Goal: Download file/media

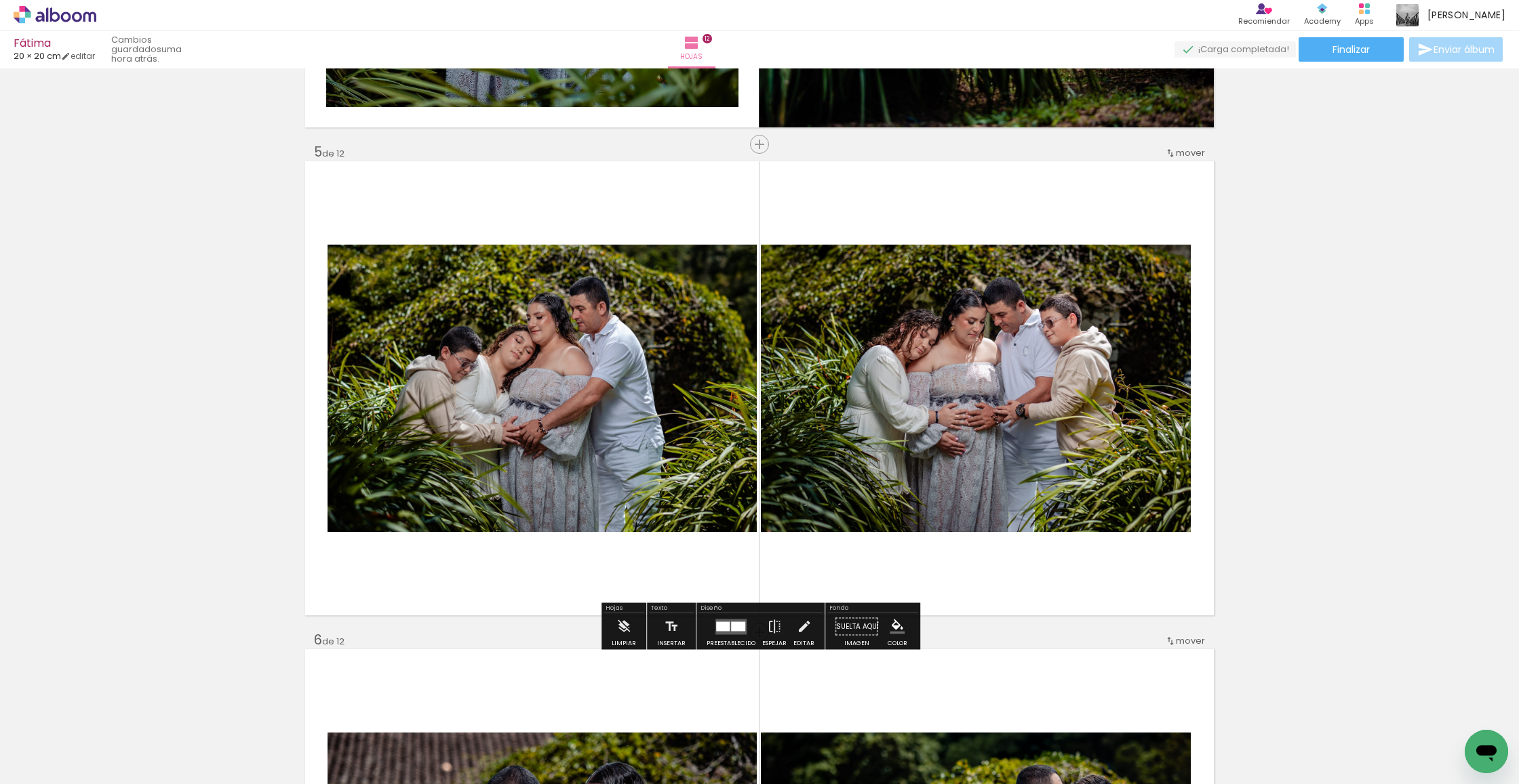
scroll to position [1927, 0]
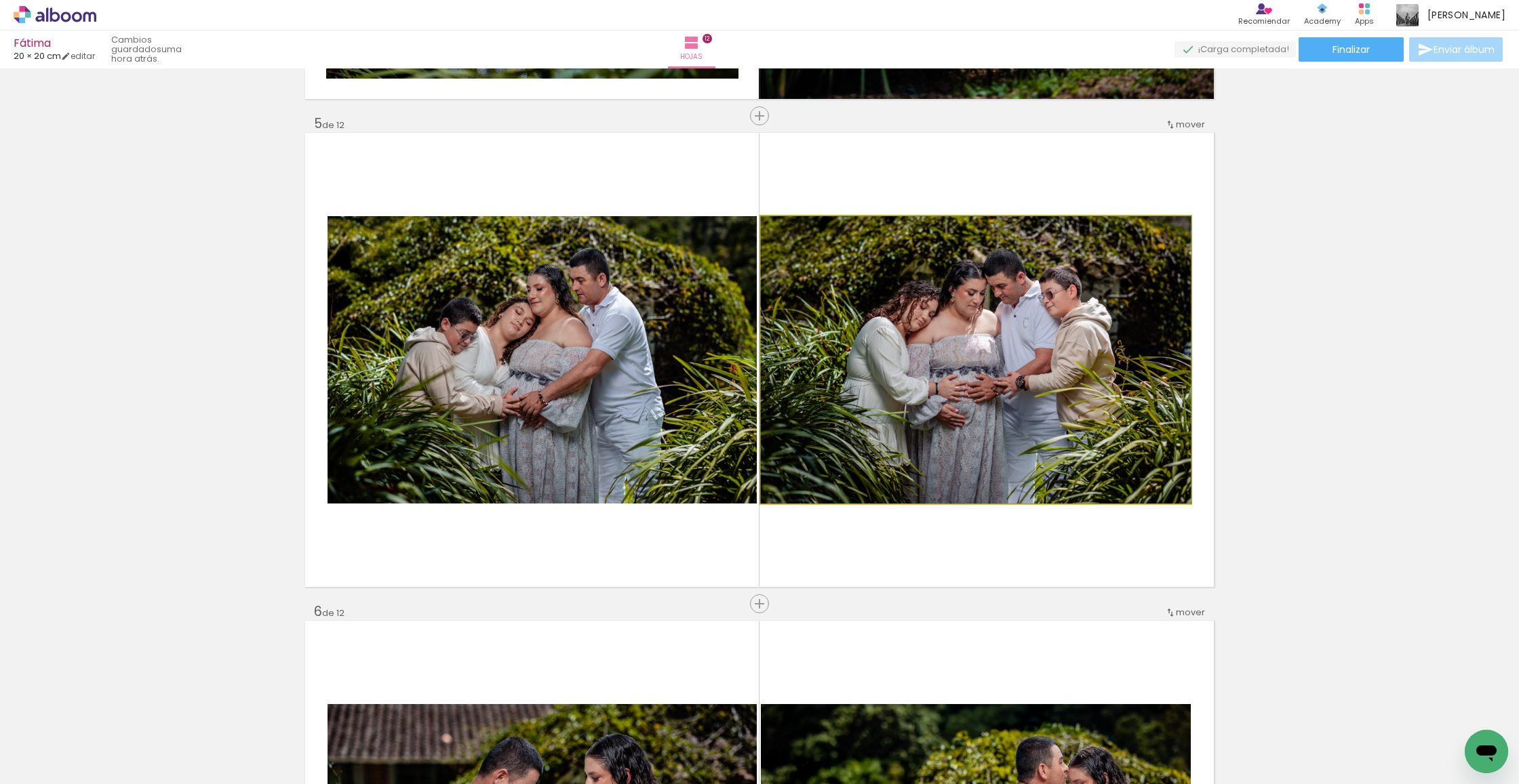
click at [914, 375] on quentale-photo at bounding box center [975, 360] width 430 height 288
click at [914, 375] on album-spread "5 de 12" at bounding box center [759, 360] width 909 height 454
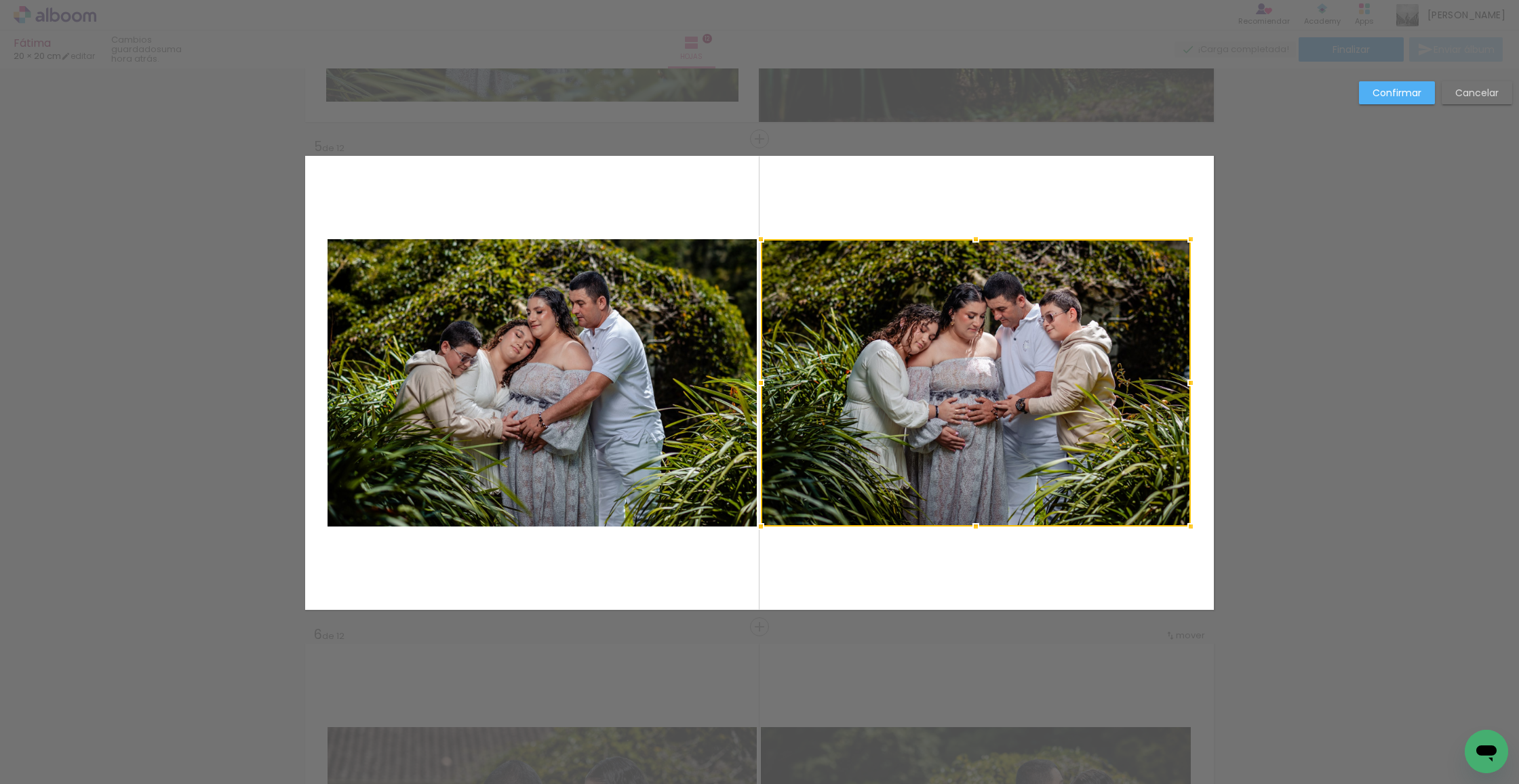
scroll to position [1902, 0]
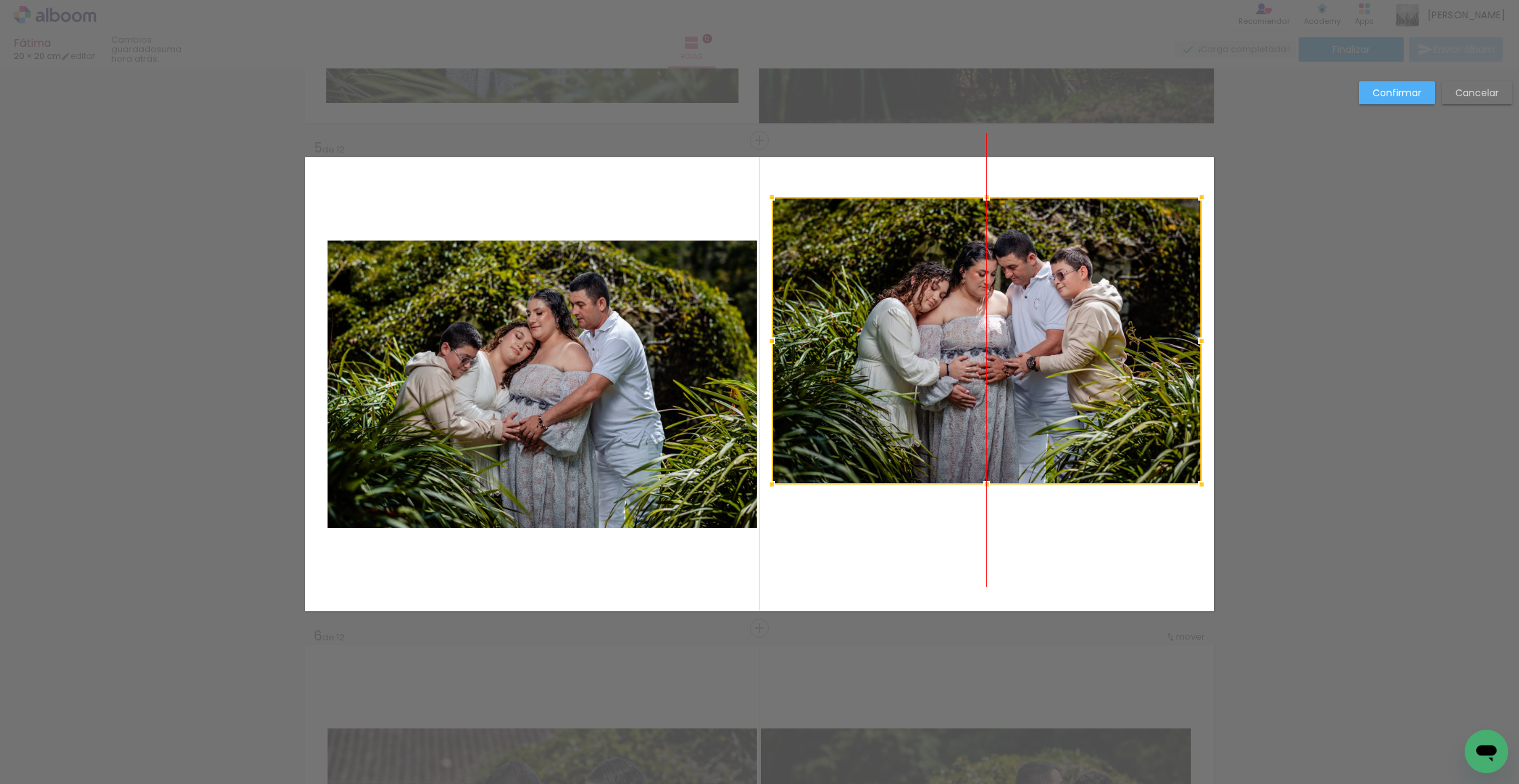
drag, startPoint x: 1020, startPoint y: 406, endPoint x: 1117, endPoint y: 217, distance: 212.4
click at [1117, 217] on div at bounding box center [986, 341] width 430 height 288
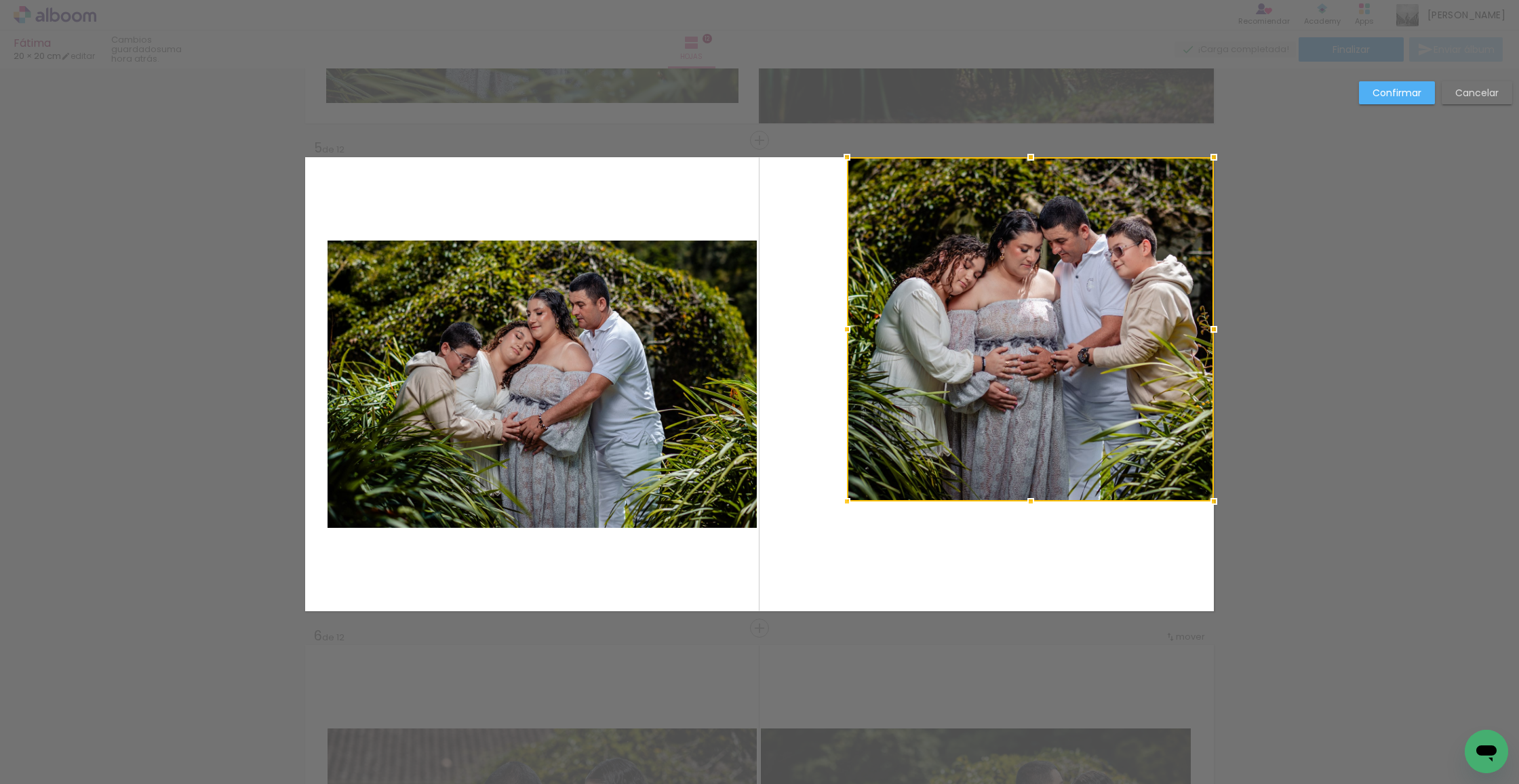
drag, startPoint x: 783, startPoint y: 471, endPoint x: 858, endPoint y: 574, distance: 127.4
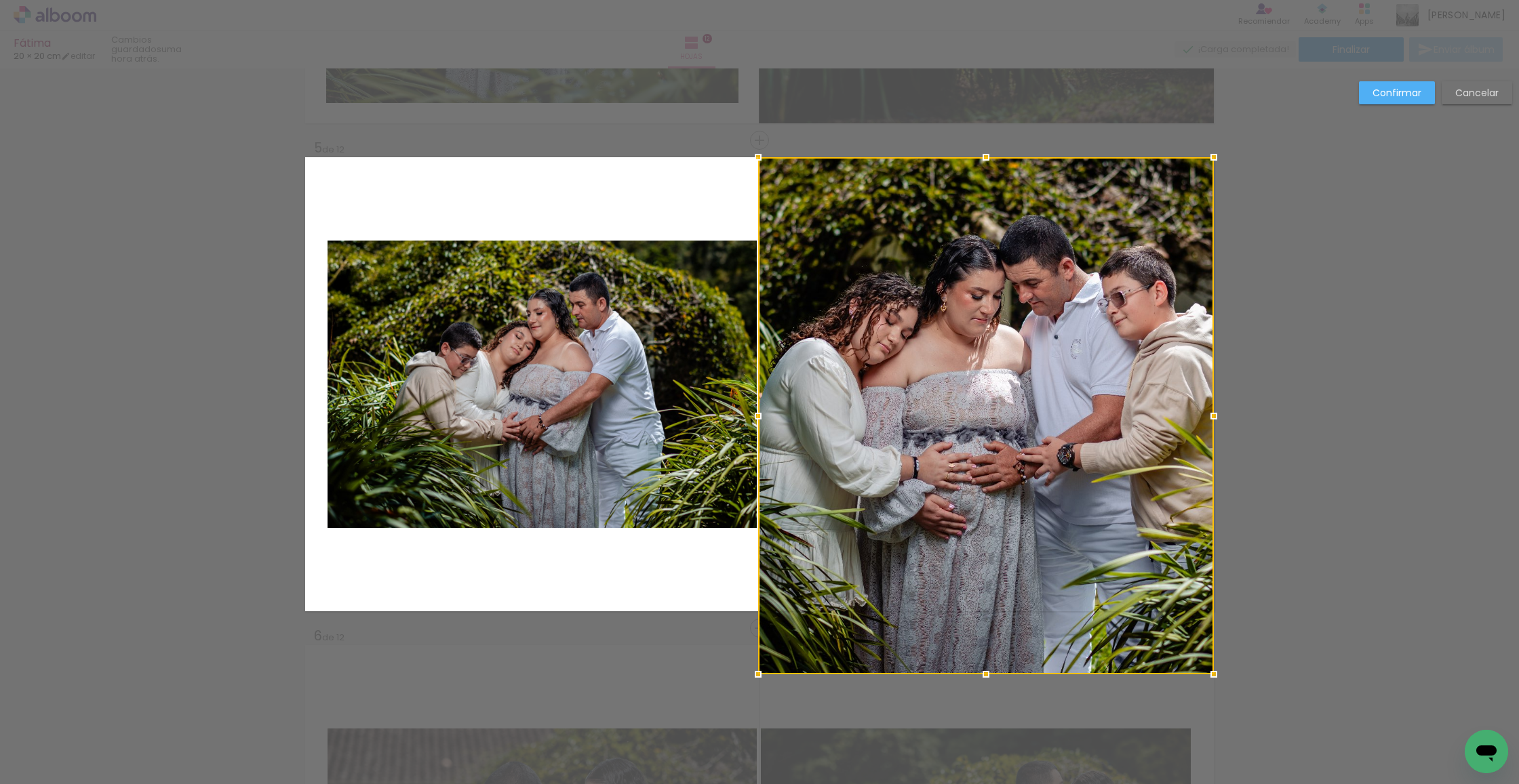
drag, startPoint x: 820, startPoint y: 603, endPoint x: 754, endPoint y: 644, distance: 77.7
click at [761, 644] on div at bounding box center [986, 416] width 455 height 517
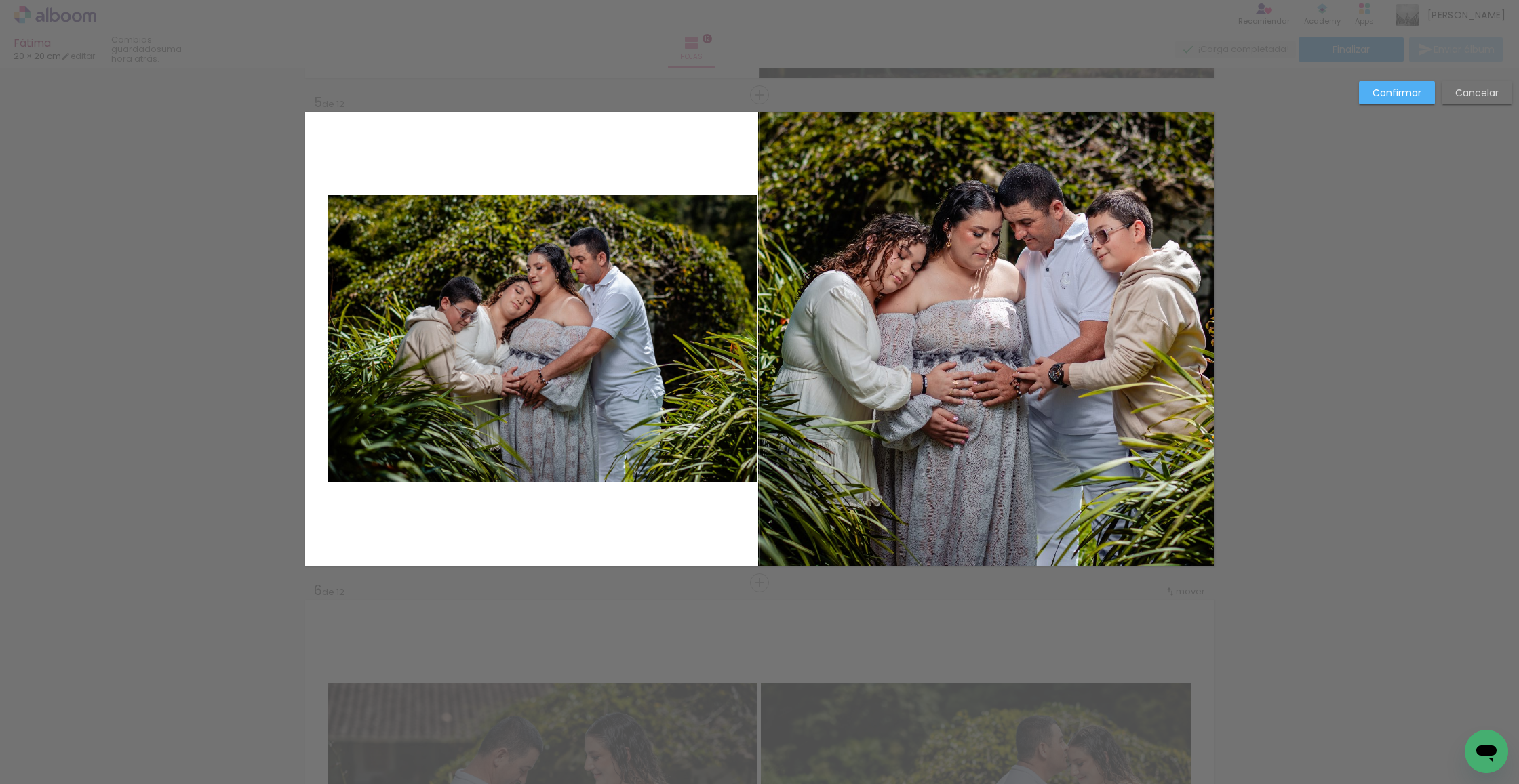
scroll to position [1951, 0]
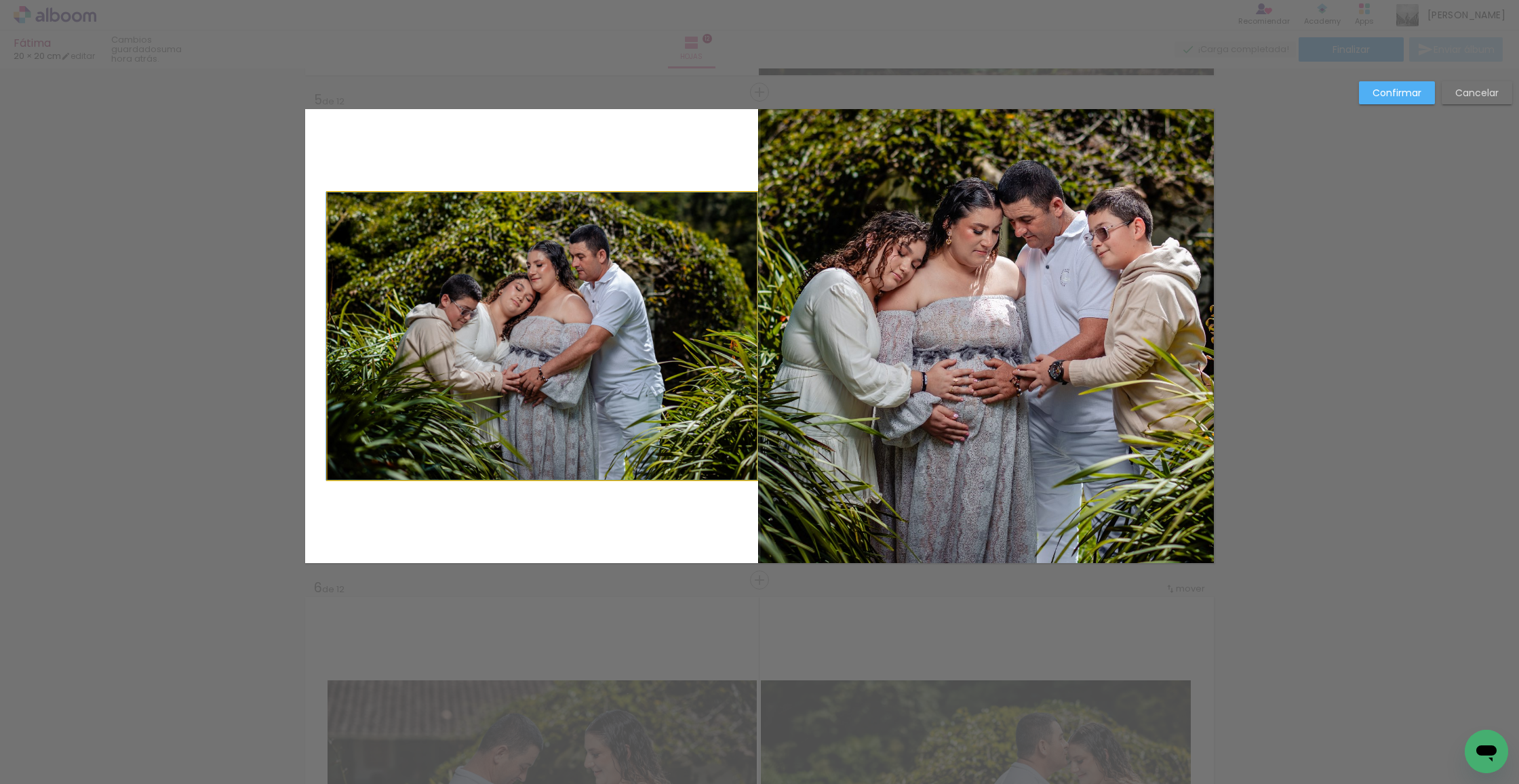
click at [583, 302] on quentale-photo at bounding box center [542, 337] width 430 height 288
click at [758, 301] on div at bounding box center [986, 368] width 455 height 516
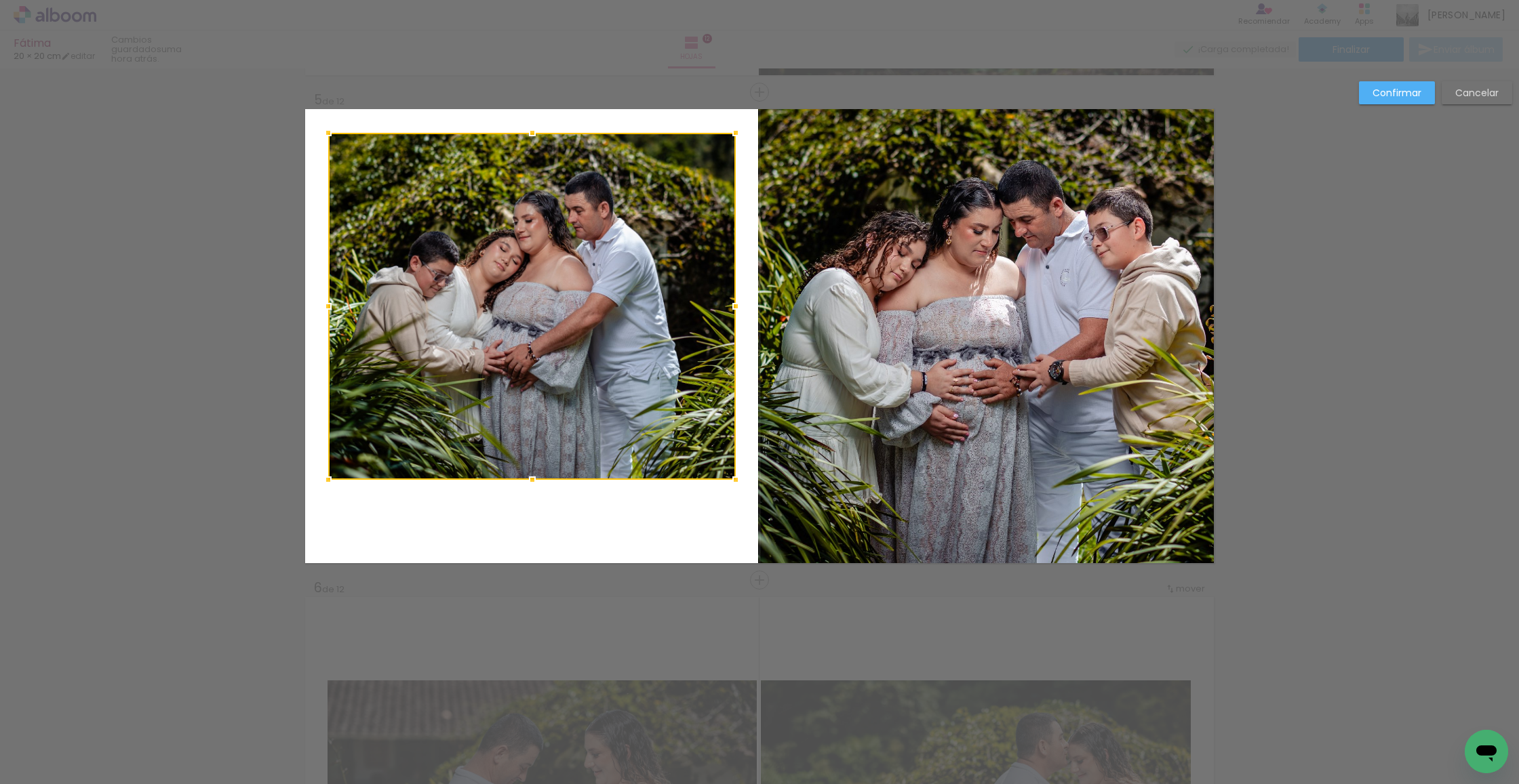
drag, startPoint x: 730, startPoint y: 158, endPoint x: 712, endPoint y: 224, distance: 68.4
click at [736, 137] on div at bounding box center [736, 133] width 27 height 27
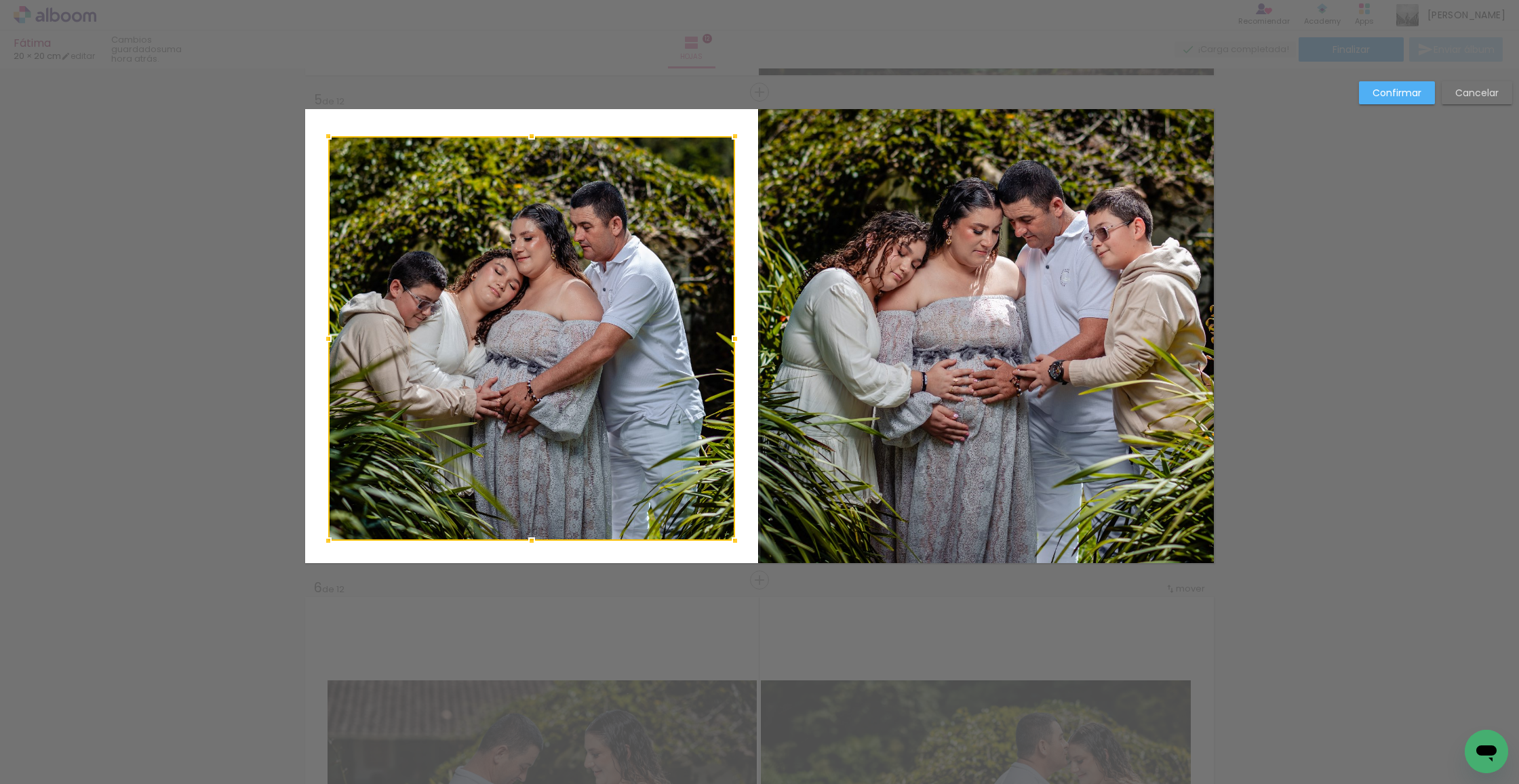
drag, startPoint x: 532, startPoint y: 477, endPoint x: 544, endPoint y: 501, distance: 26.8
click at [532, 538] on div at bounding box center [532, 541] width 27 height 27
click at [560, 418] on div at bounding box center [531, 338] width 407 height 405
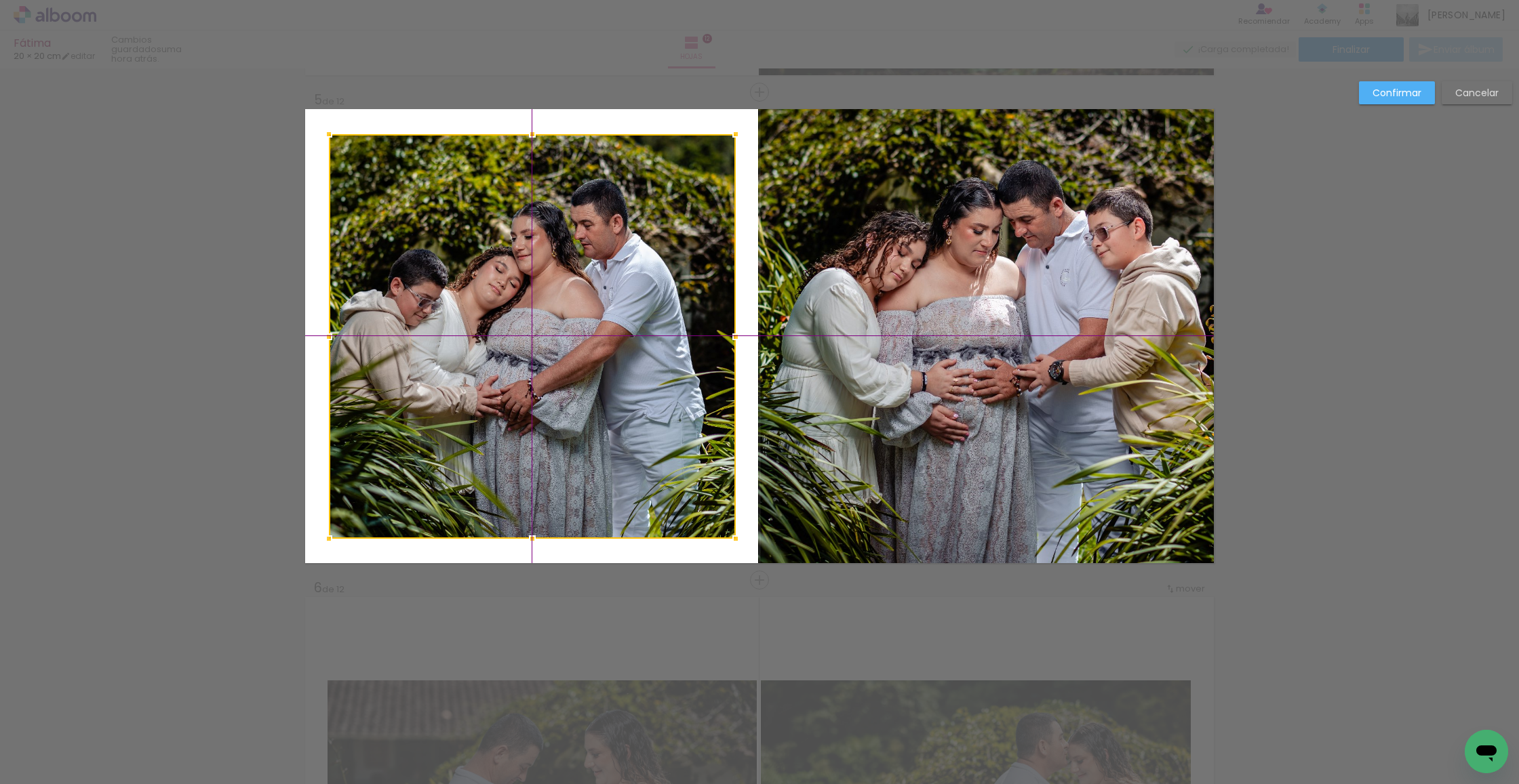
click at [563, 416] on div at bounding box center [532, 337] width 407 height 405
drag, startPoint x: 1390, startPoint y: 89, endPoint x: 1107, endPoint y: 214, distance: 309.4
click at [0, 0] on slot "Confirmar" at bounding box center [0, 0] width 0 height 0
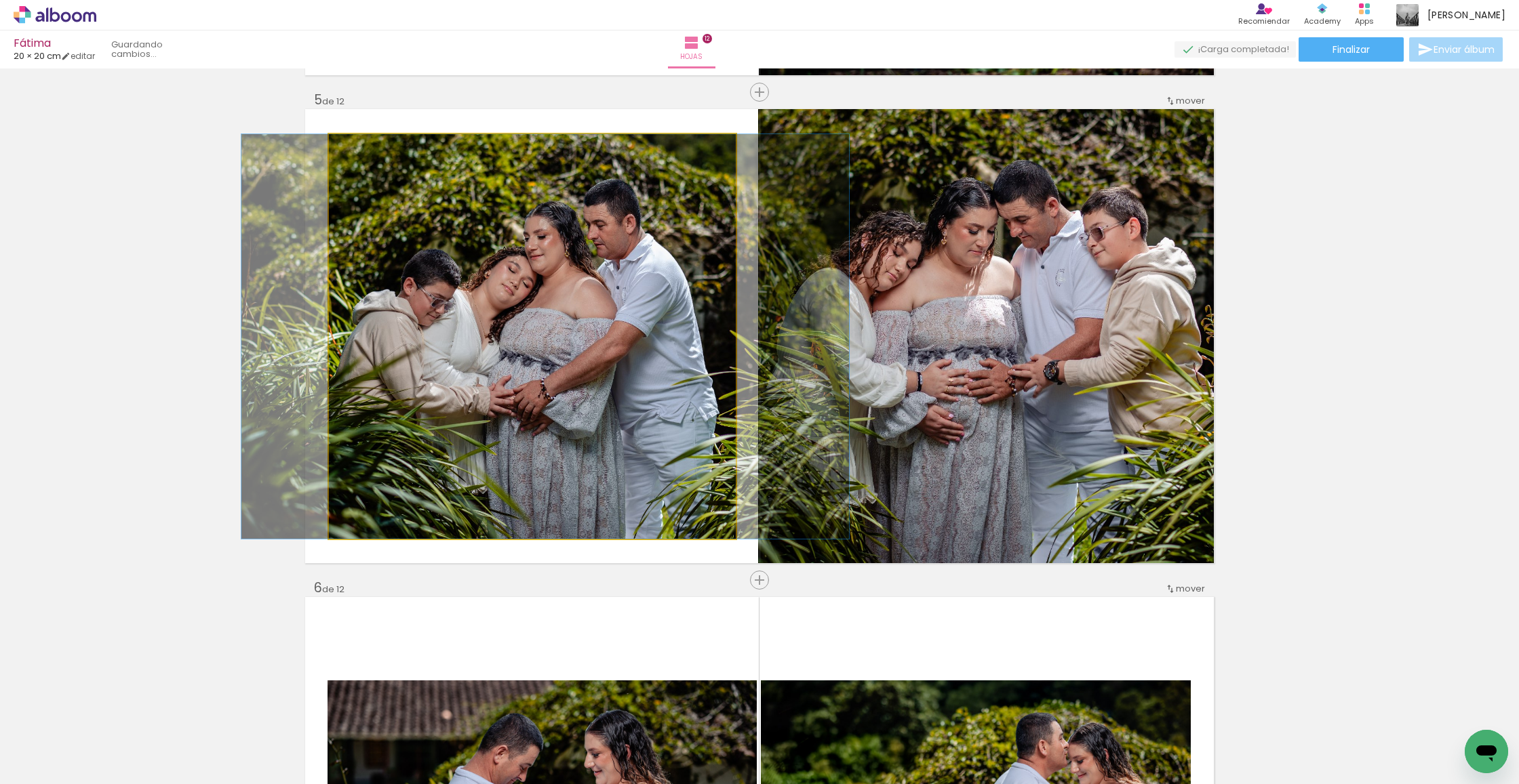
drag, startPoint x: 599, startPoint y: 271, endPoint x: 609, endPoint y: 270, distance: 10.0
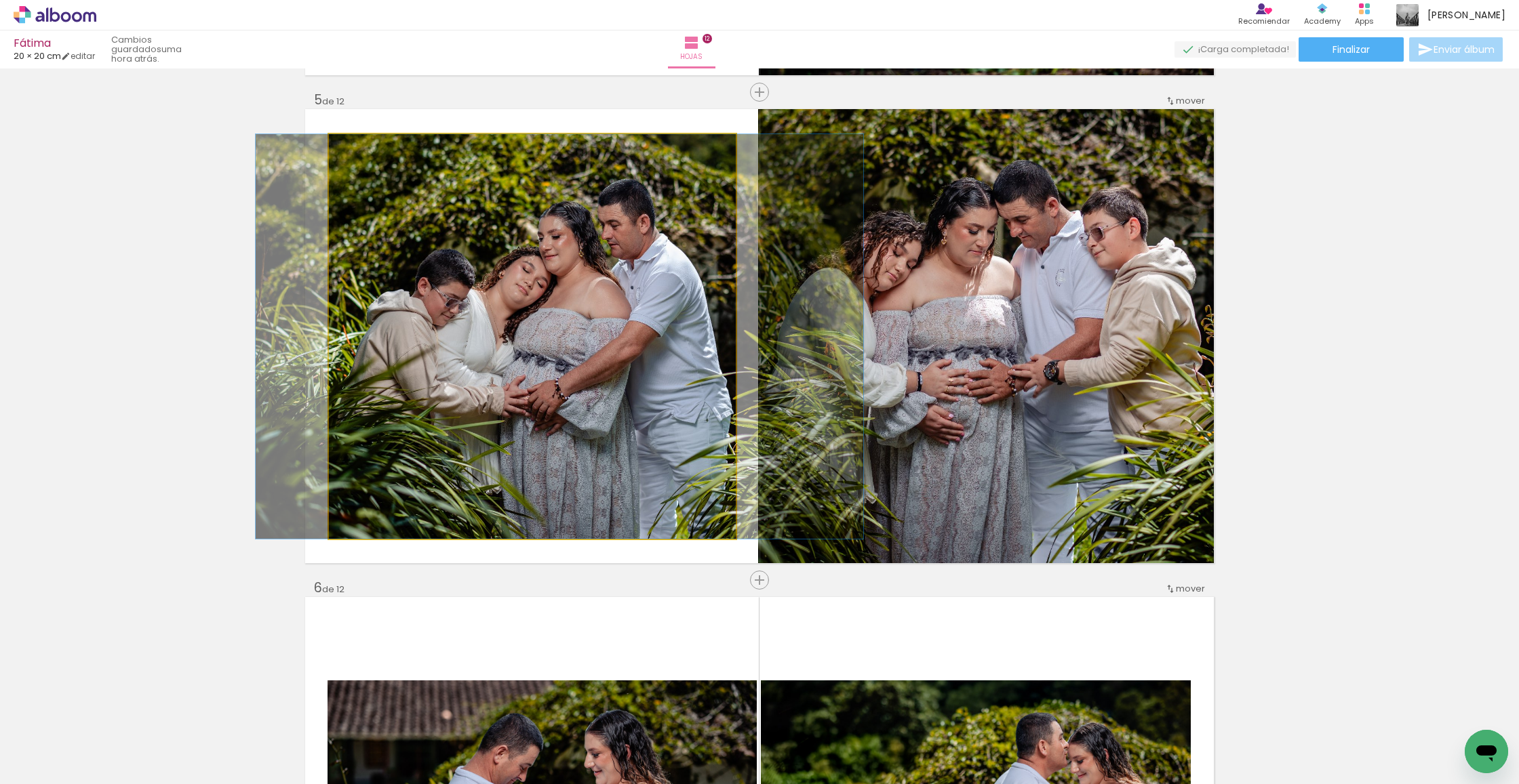
drag, startPoint x: 519, startPoint y: 311, endPoint x: 537, endPoint y: 311, distance: 18.0
click at [532, 311] on div at bounding box center [559, 337] width 607 height 405
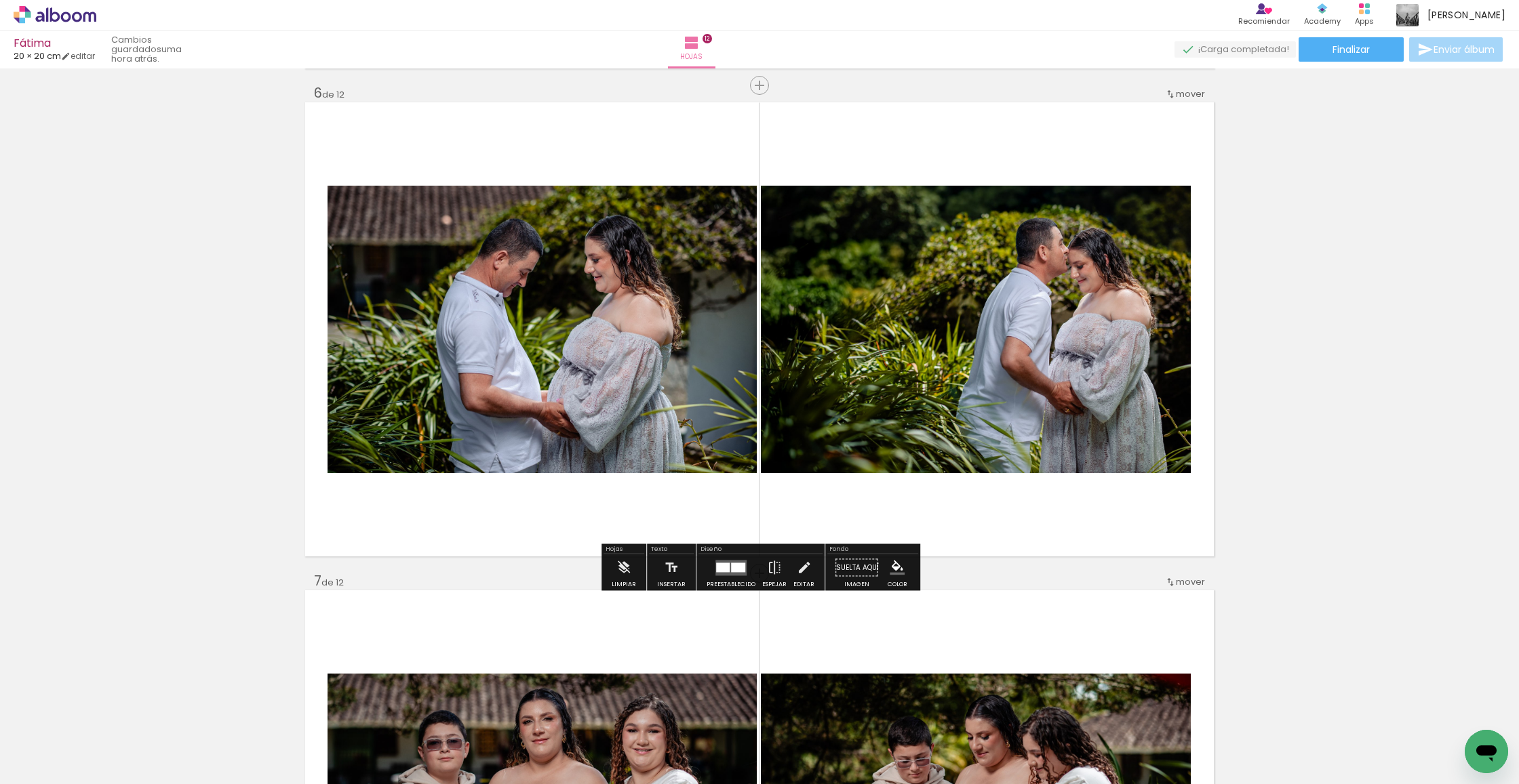
click at [992, 304] on quentale-photo at bounding box center [975, 329] width 430 height 288
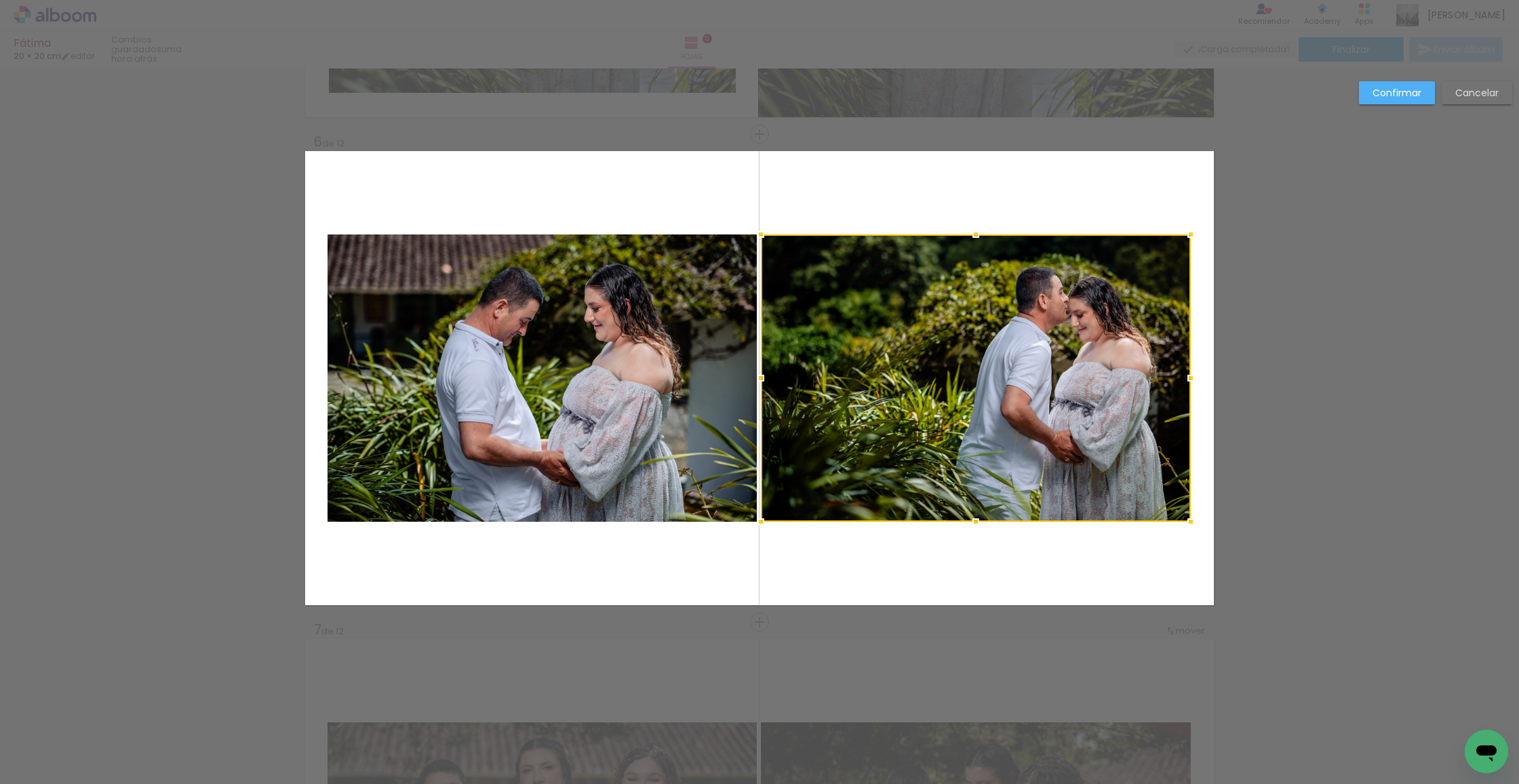
scroll to position [2391, 0]
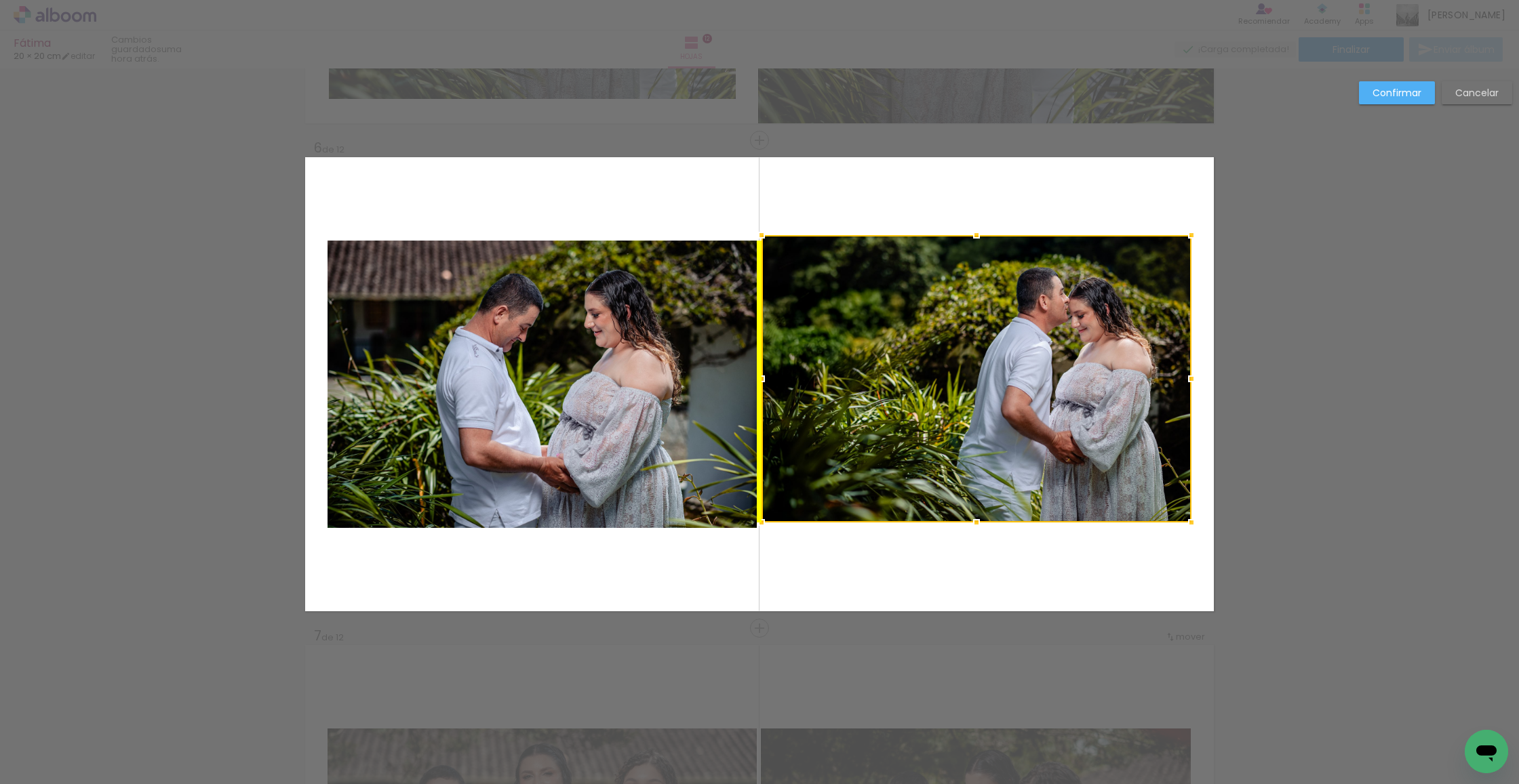
drag, startPoint x: 1011, startPoint y: 347, endPoint x: 1115, endPoint y: 155, distance: 218.4
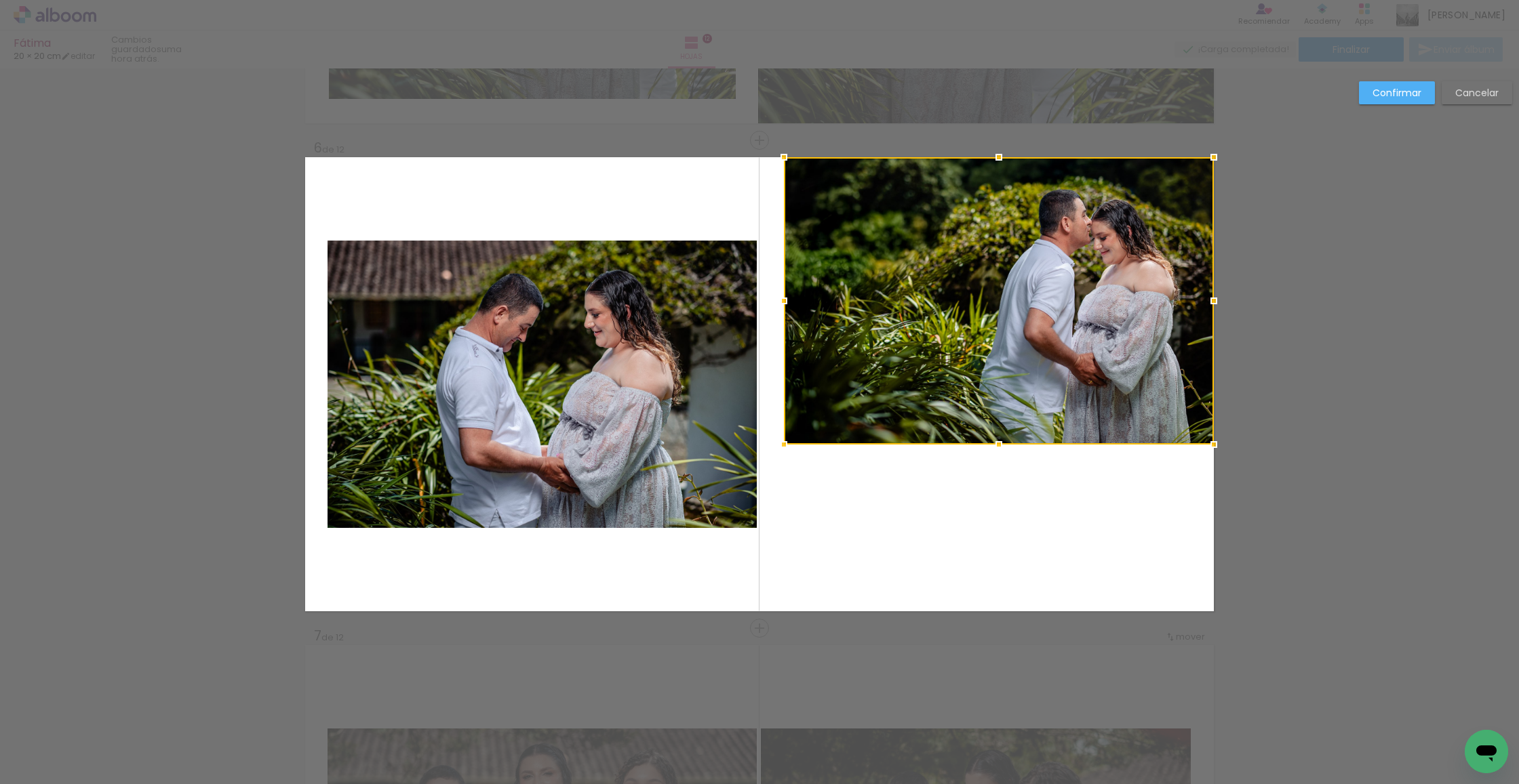
click at [548, 429] on quentale-photo at bounding box center [542, 385] width 430 height 288
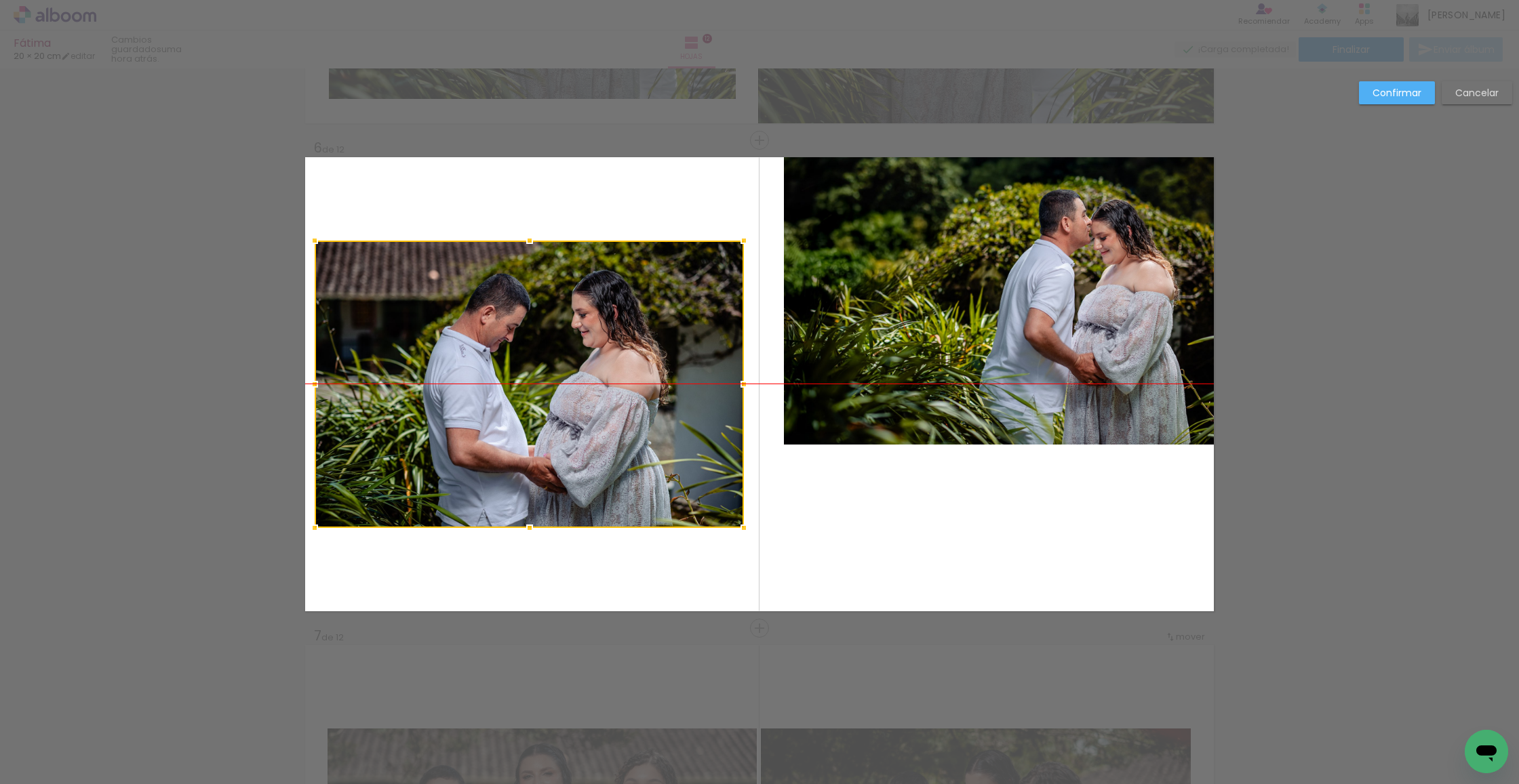
drag, startPoint x: 548, startPoint y: 429, endPoint x: 535, endPoint y: 429, distance: 13.0
click at [535, 429] on div at bounding box center [529, 385] width 430 height 288
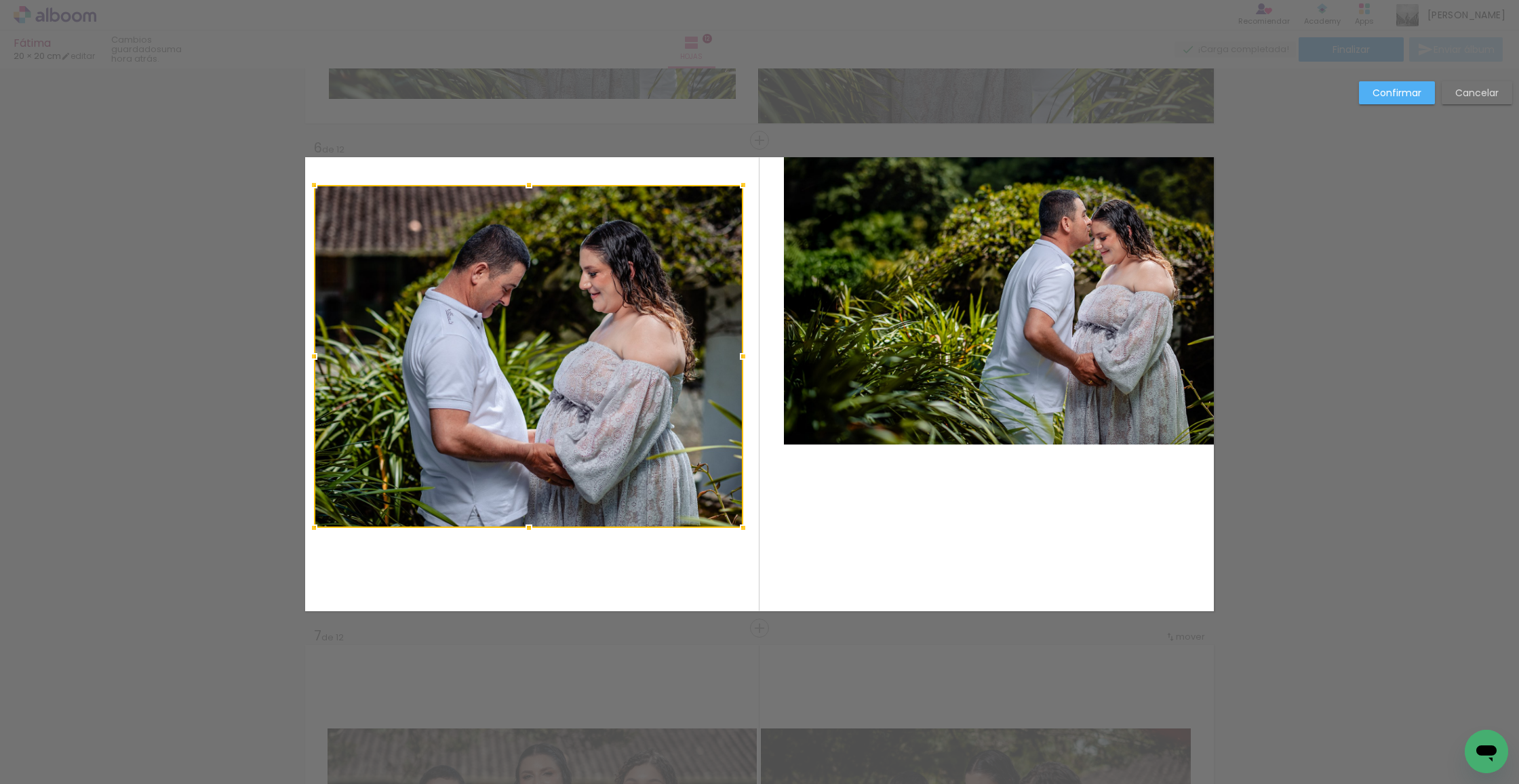
drag, startPoint x: 528, startPoint y: 231, endPoint x: 545, endPoint y: 184, distance: 50.0
click at [545, 183] on album-spread "6 de 12" at bounding box center [759, 384] width 909 height 454
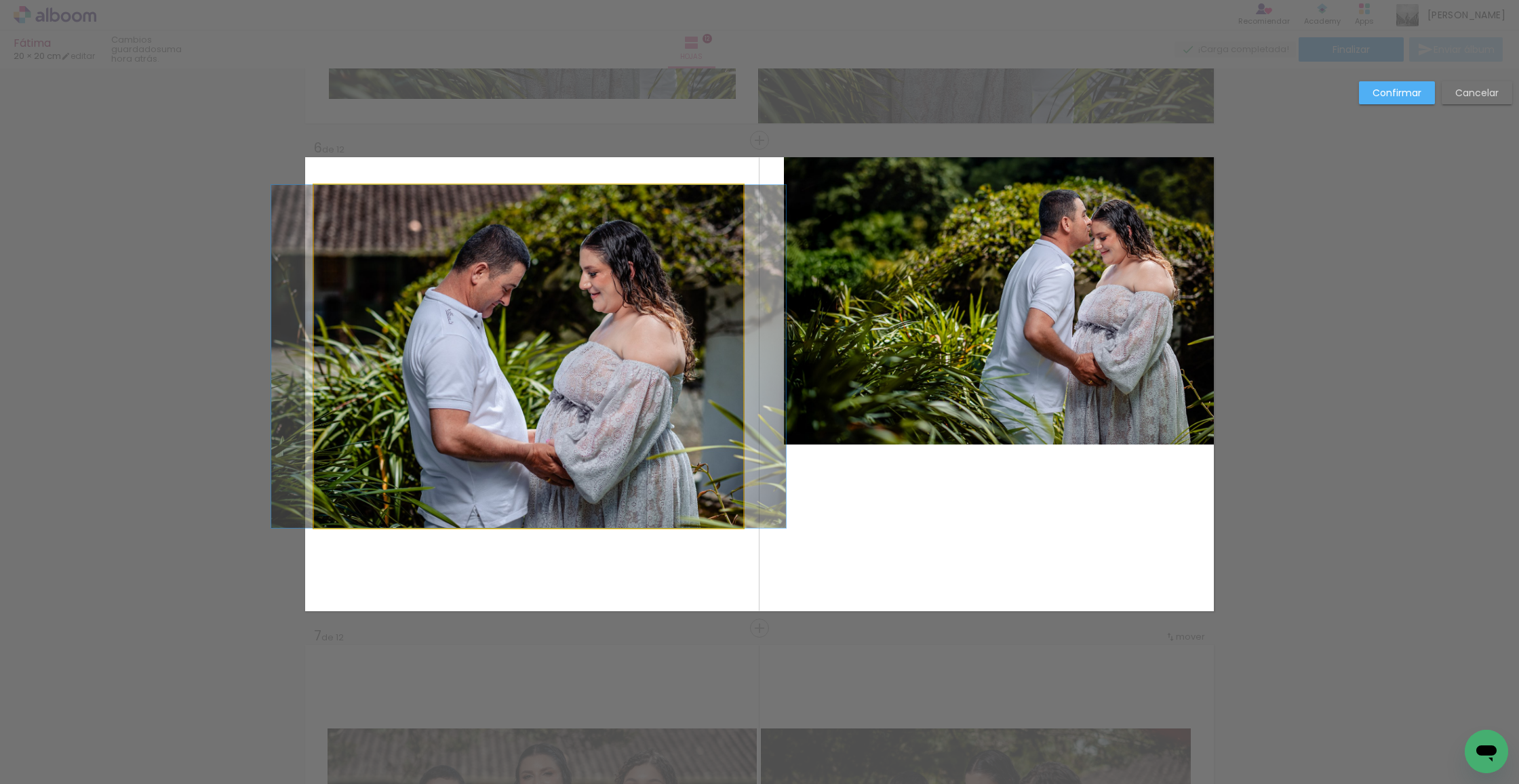
drag, startPoint x: 546, startPoint y: 520, endPoint x: 540, endPoint y: 525, distance: 7.8
click at [546, 519] on album-spread "6 de 12" at bounding box center [759, 384] width 909 height 454
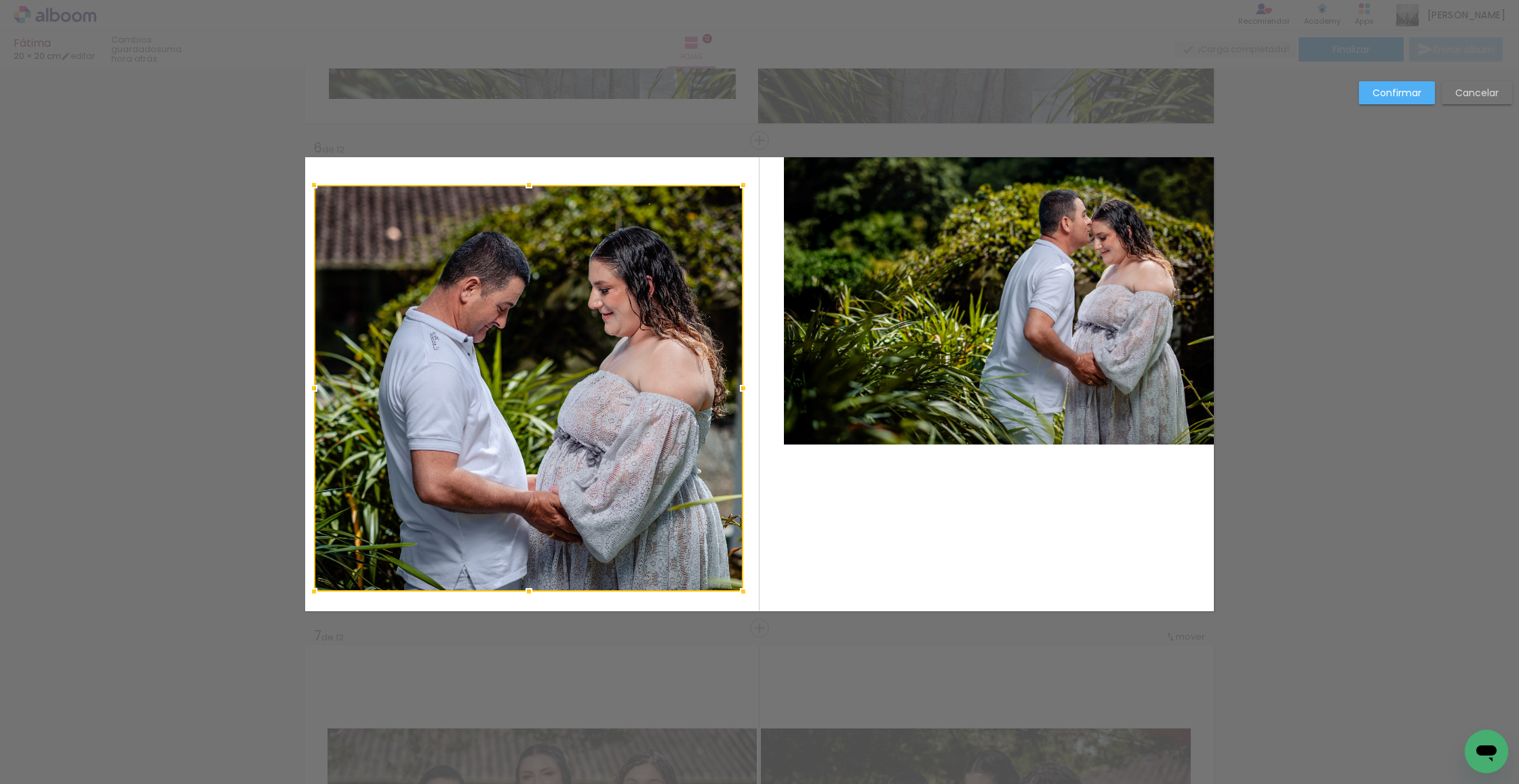
drag, startPoint x: 529, startPoint y: 526, endPoint x: 528, endPoint y: 590, distance: 64.0
click at [528, 590] on div at bounding box center [529, 592] width 27 height 27
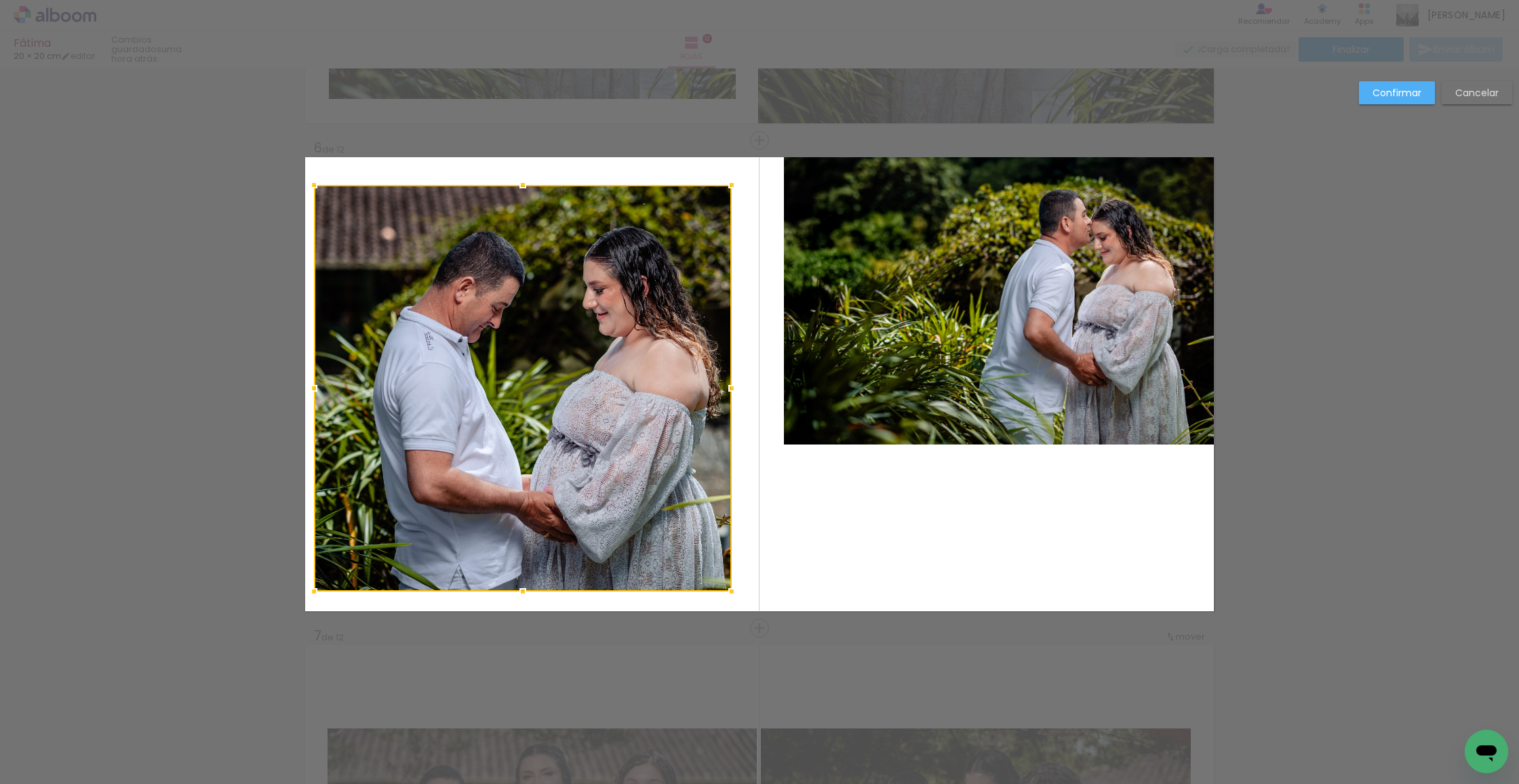
drag, startPoint x: 738, startPoint y: 387, endPoint x: 725, endPoint y: 389, distance: 13.2
click at [730, 387] on div at bounding box center [732, 388] width 27 height 27
click at [541, 429] on div at bounding box center [522, 388] width 418 height 406
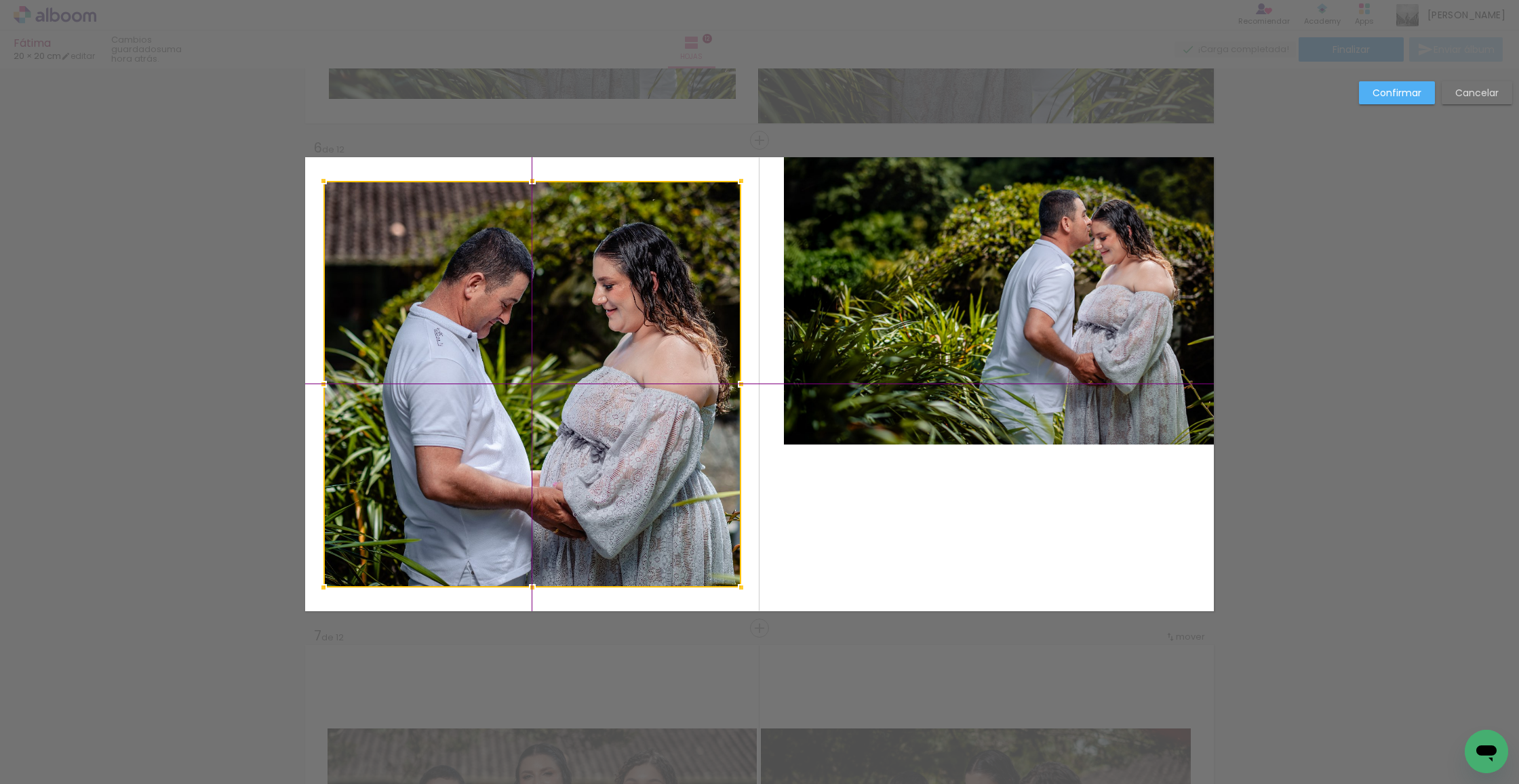
drag, startPoint x: 541, startPoint y: 429, endPoint x: 588, endPoint y: 422, distance: 47.5
click at [547, 429] on div at bounding box center [532, 384] width 418 height 406
drag, startPoint x: 944, startPoint y: 338, endPoint x: 868, endPoint y: 411, distance: 105.4
click at [944, 338] on album-spread "6 de 12" at bounding box center [759, 384] width 909 height 454
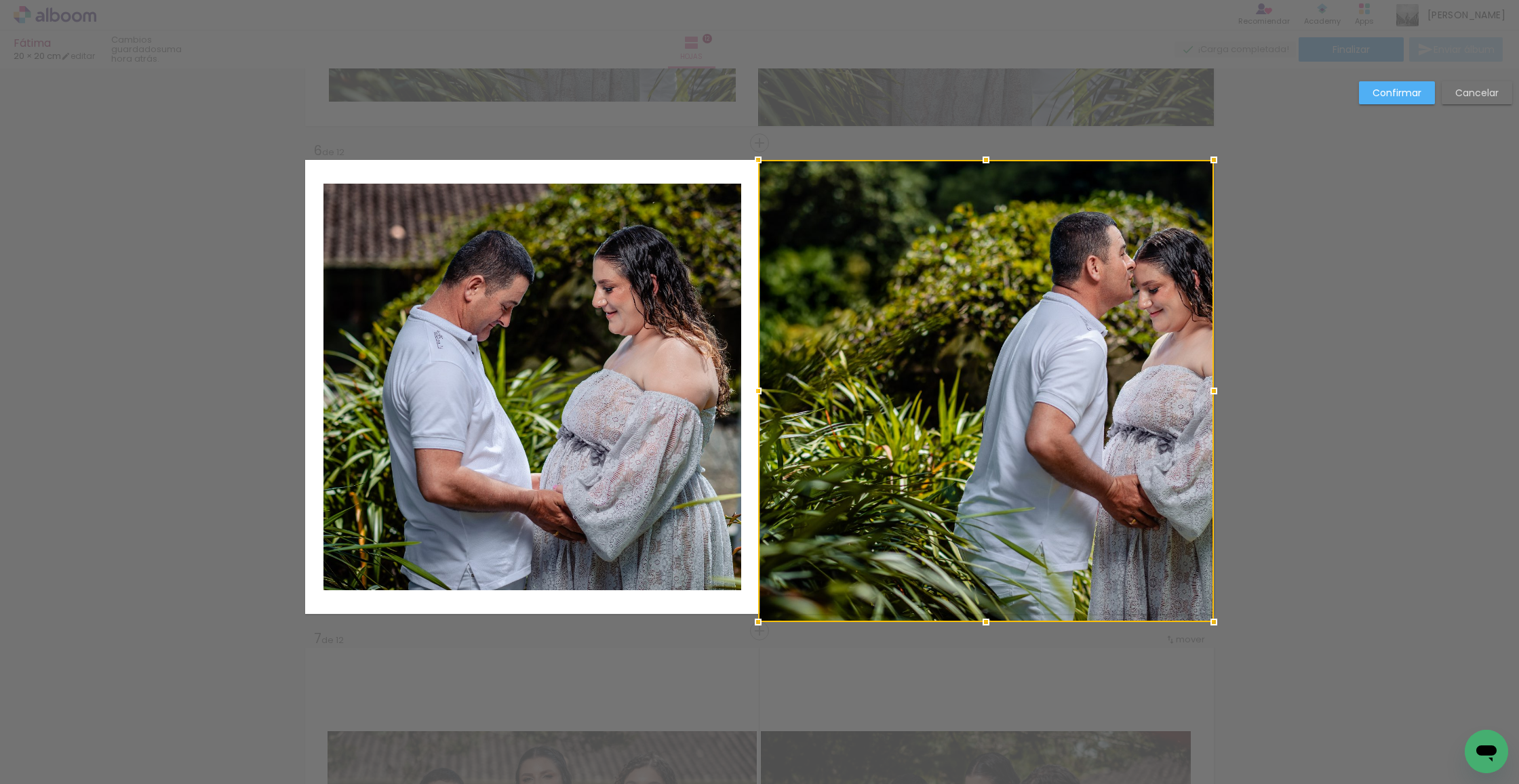
drag, startPoint x: 786, startPoint y: 445, endPoint x: 764, endPoint y: 644, distance: 200.2
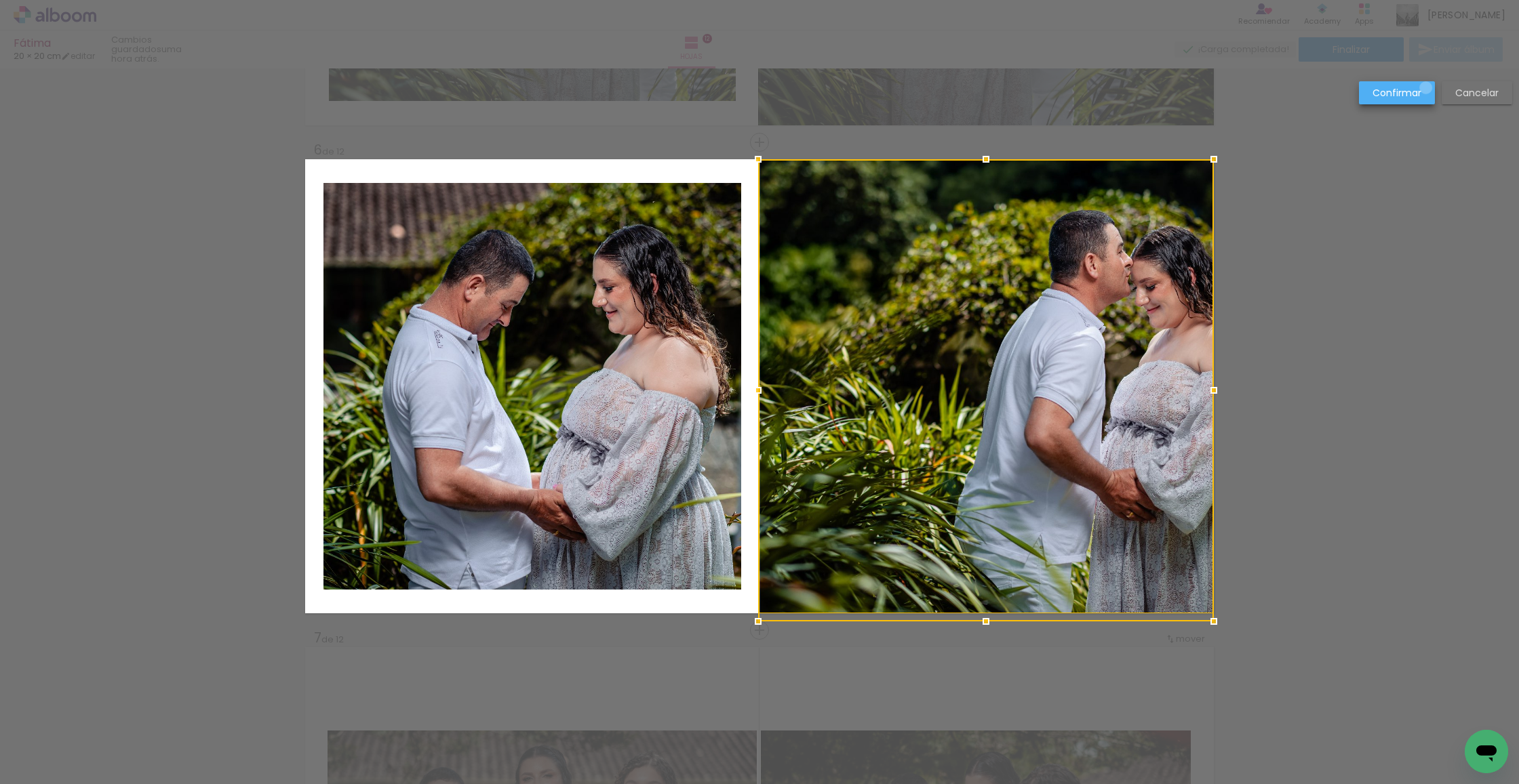
click at [1426, 88] on paper-button "Confirmar" at bounding box center [1397, 93] width 76 height 23
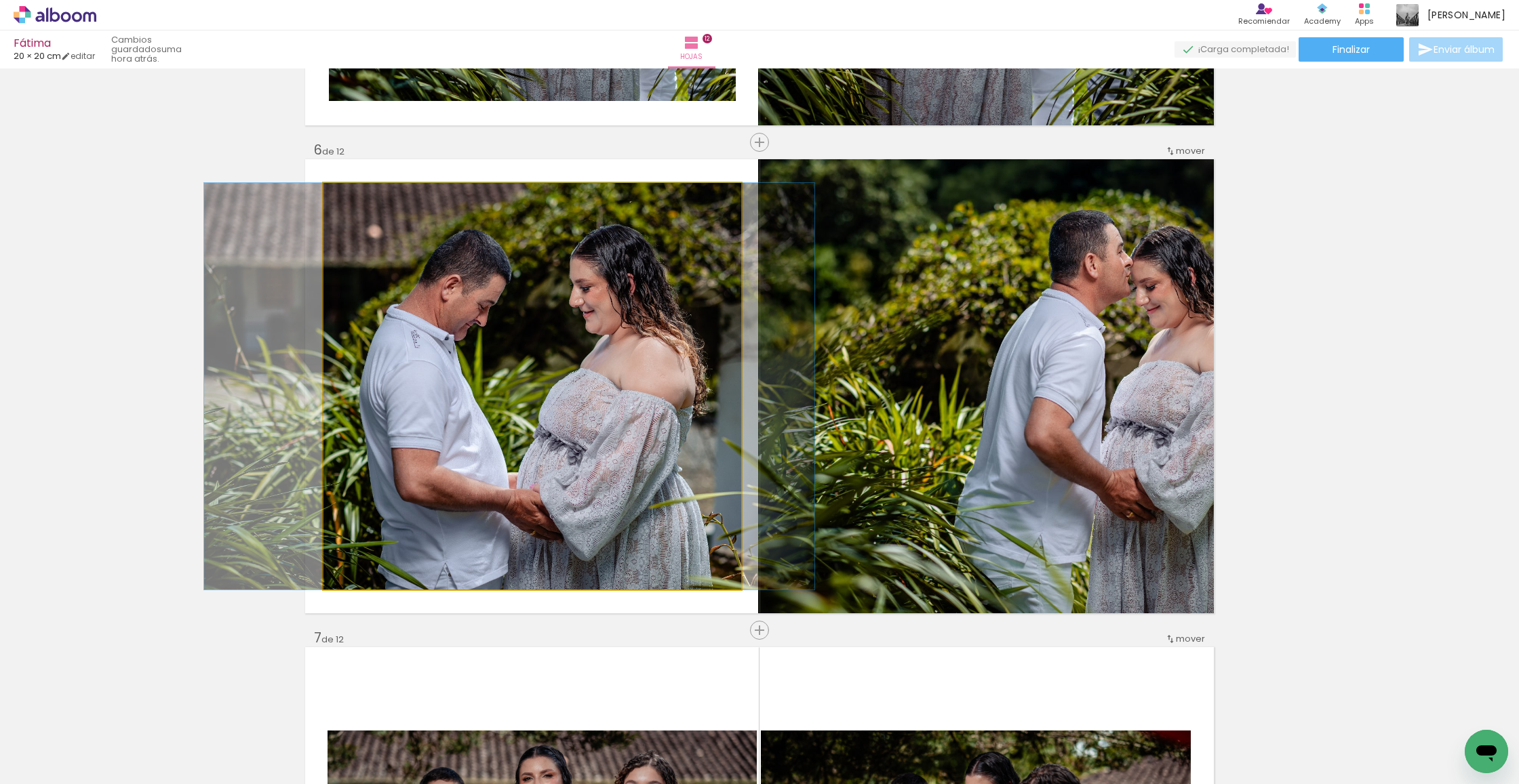
drag, startPoint x: 432, startPoint y: 339, endPoint x: 492, endPoint y: 338, distance: 60.0
click at [411, 335] on div at bounding box center [509, 386] width 610 height 406
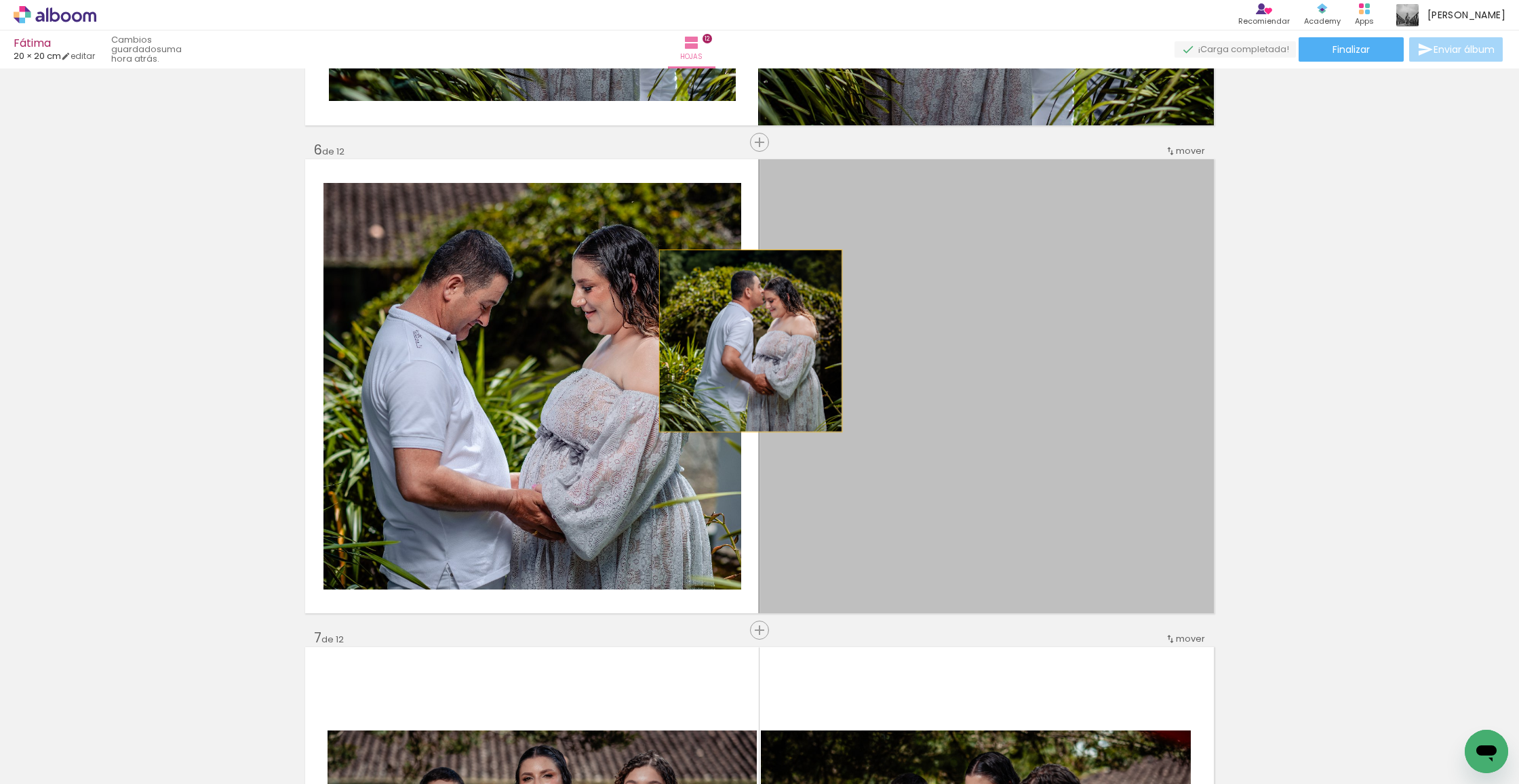
drag, startPoint x: 869, startPoint y: 344, endPoint x: 751, endPoint y: 342, distance: 118.0
click at [751, 341] on quentale-layouter at bounding box center [759, 386] width 909 height 454
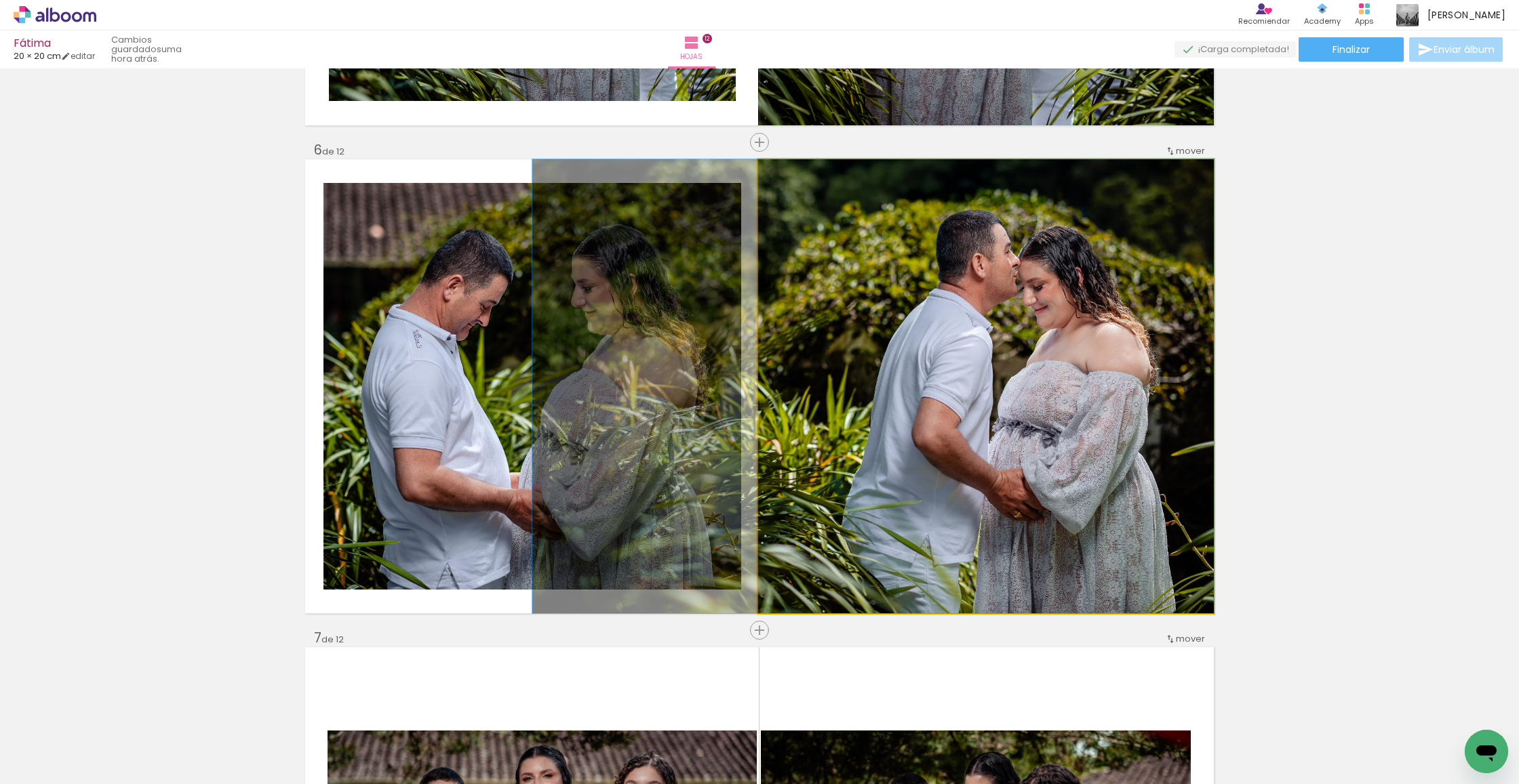
drag, startPoint x: 1071, startPoint y: 351, endPoint x: 1058, endPoint y: 352, distance: 13.0
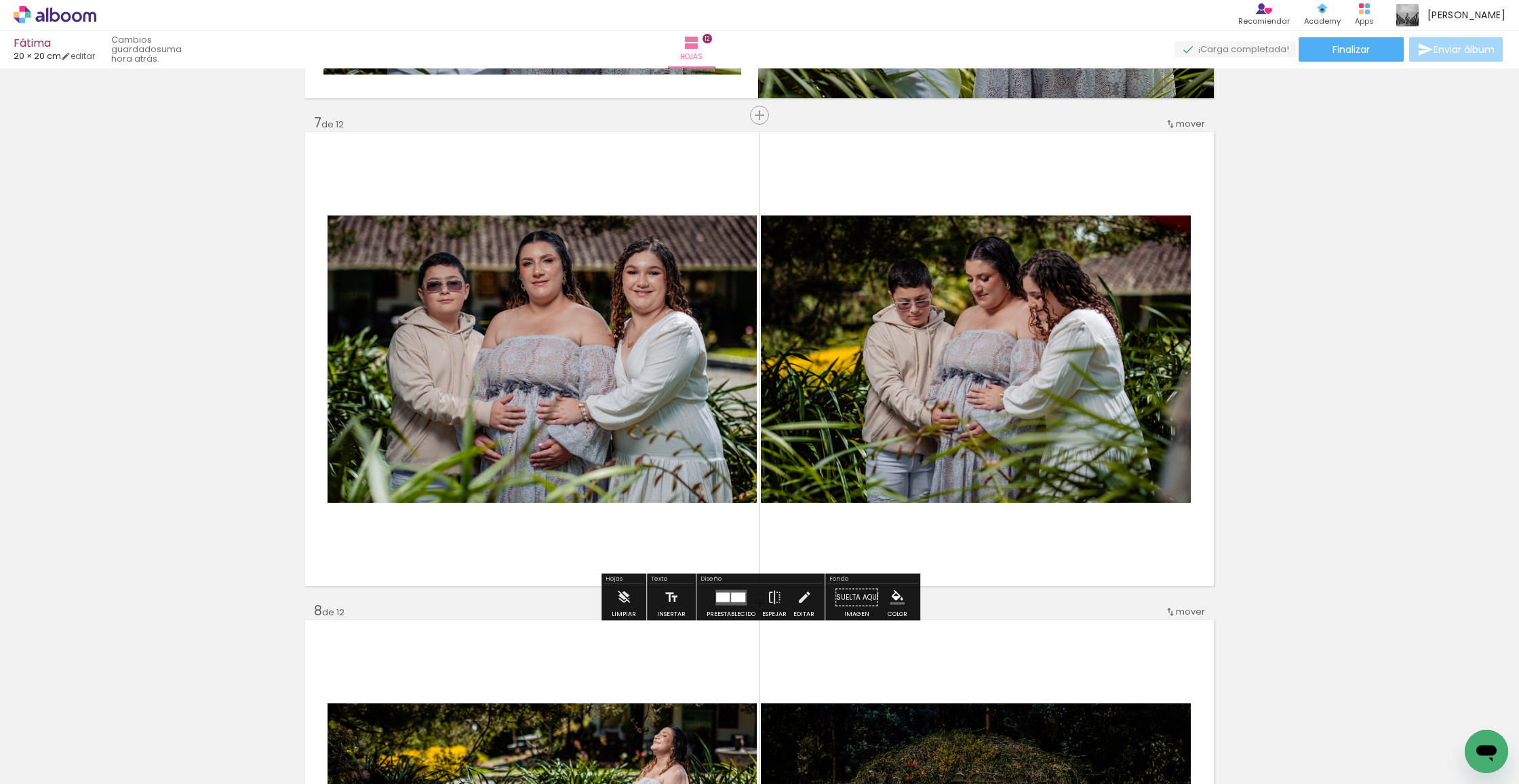
click at [594, 357] on quentale-photo at bounding box center [542, 360] width 430 height 288
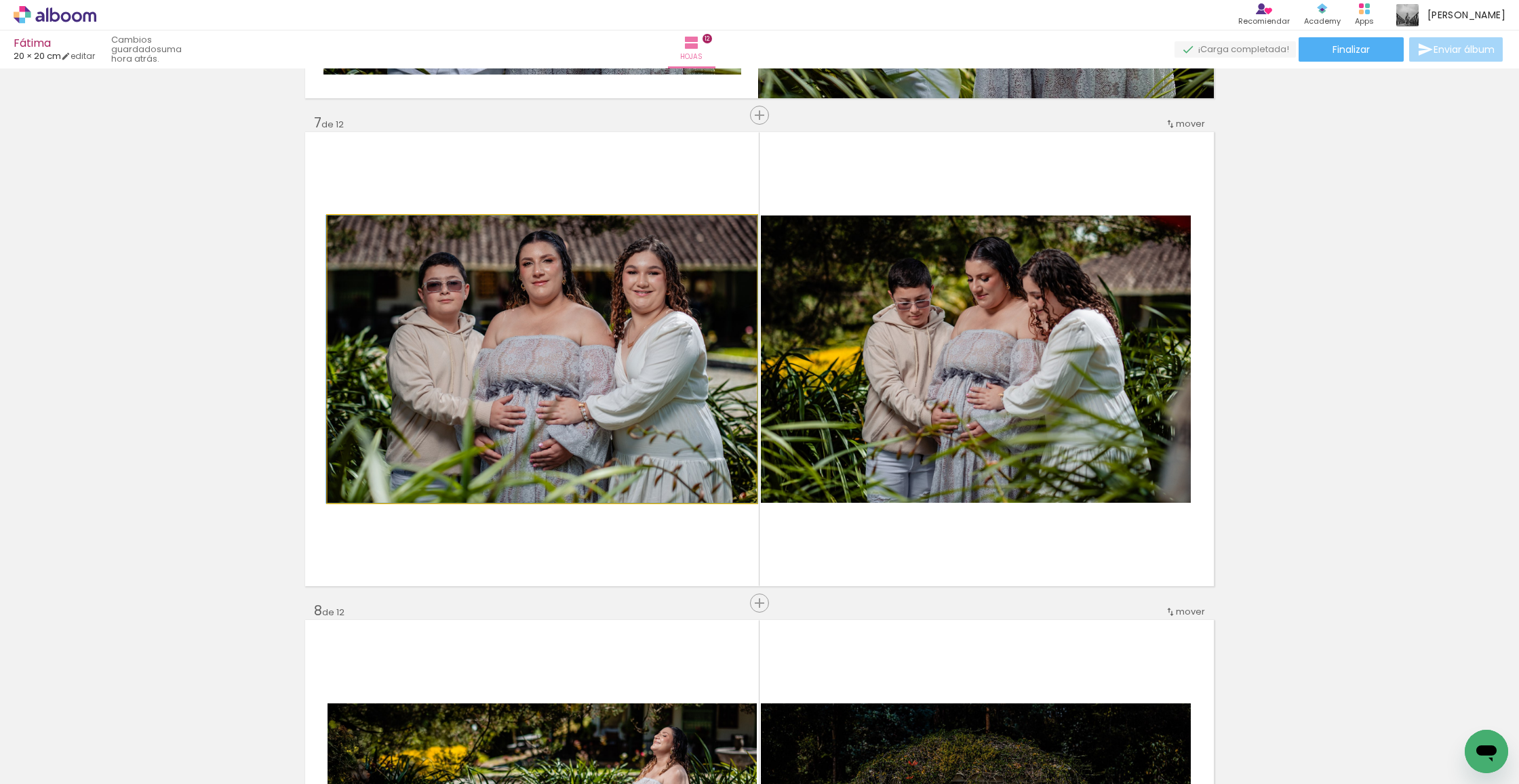
click at [594, 357] on quentale-photo at bounding box center [542, 360] width 430 height 288
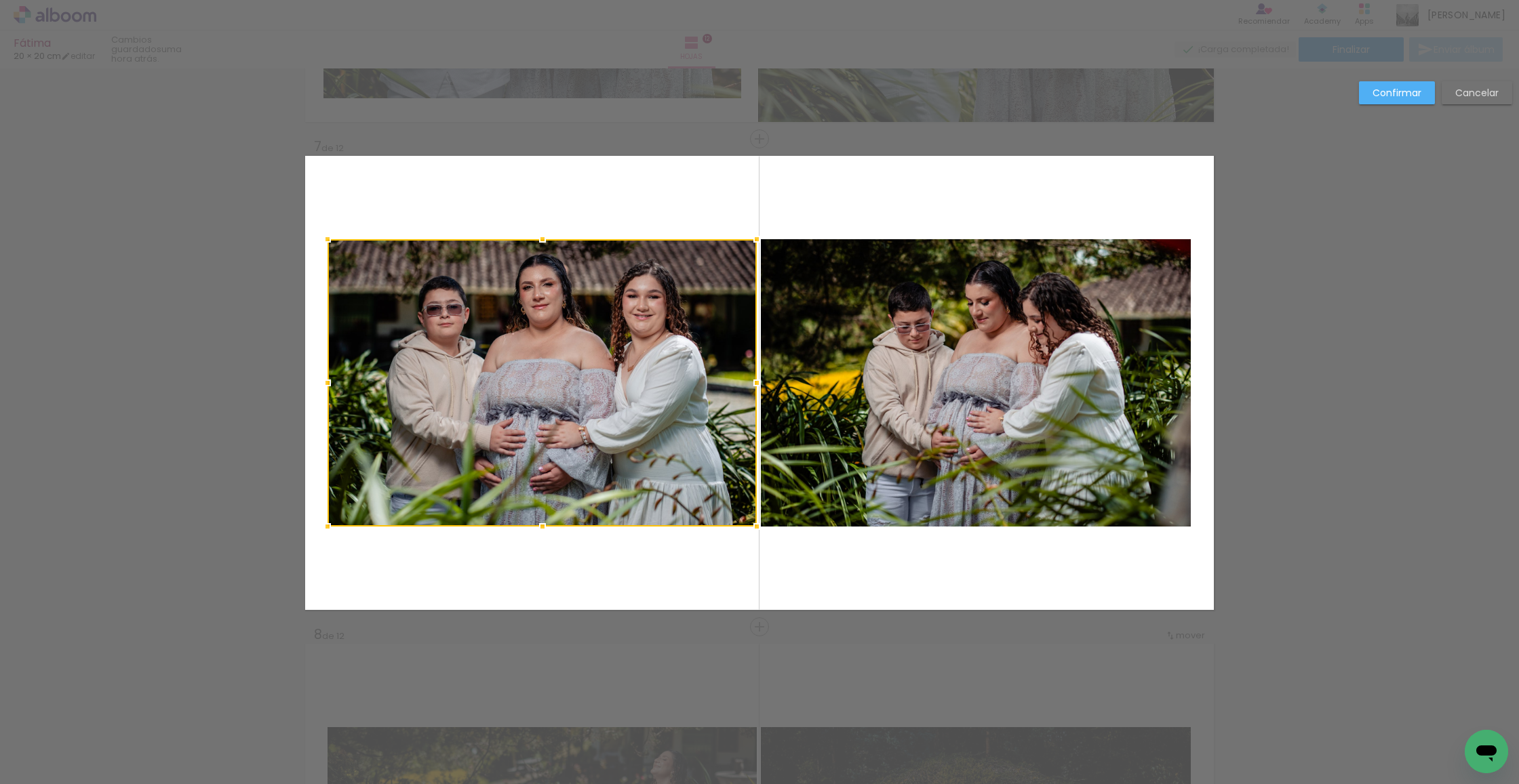
scroll to position [2879, 0]
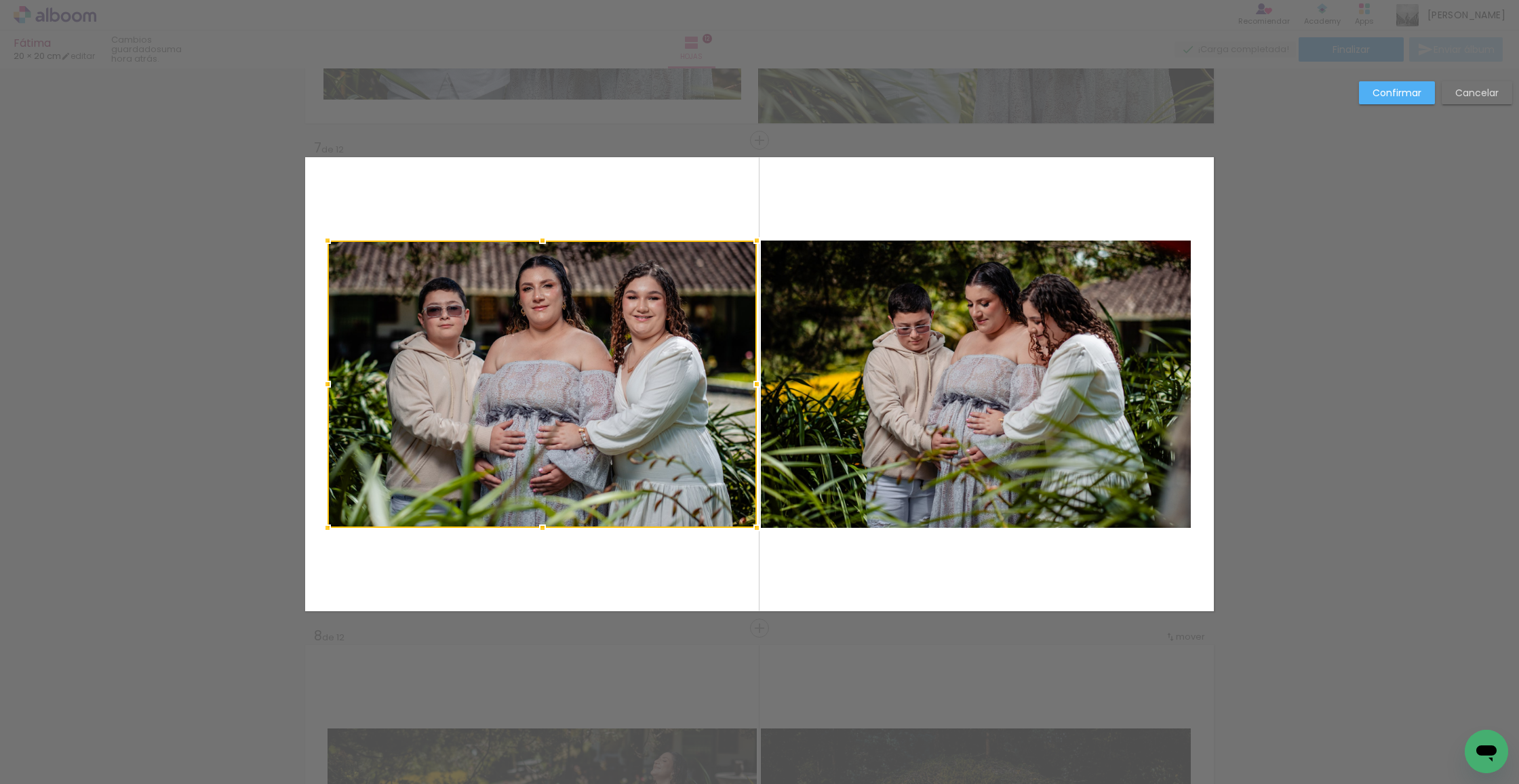
click at [906, 389] on album-spread "7 de 12" at bounding box center [759, 384] width 909 height 454
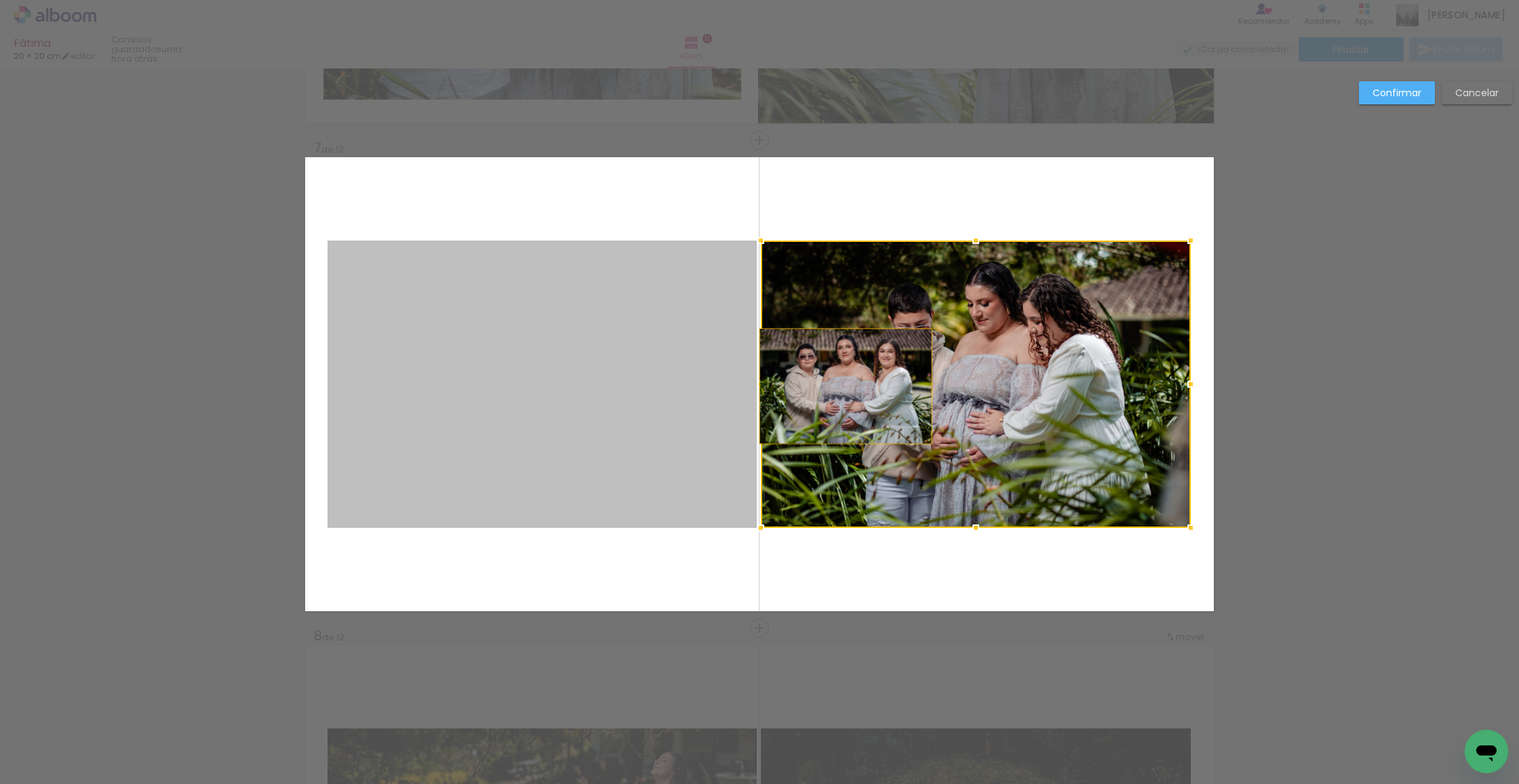
drag, startPoint x: 700, startPoint y: 383, endPoint x: 846, endPoint y: 386, distance: 146.0
click at [846, 386] on album-spread "7 de 12" at bounding box center [759, 384] width 909 height 454
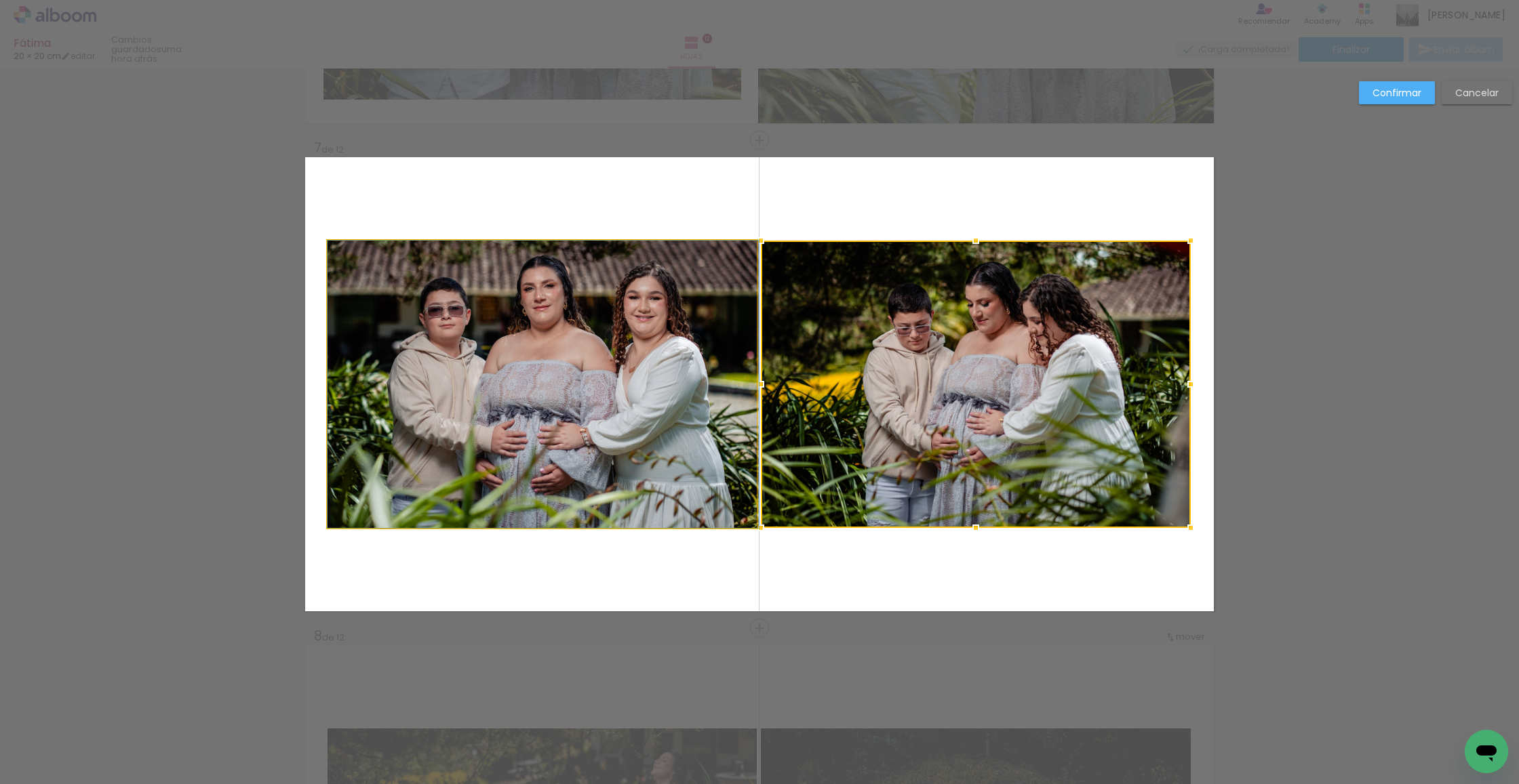
click at [645, 378] on quentale-photo at bounding box center [542, 385] width 430 height 288
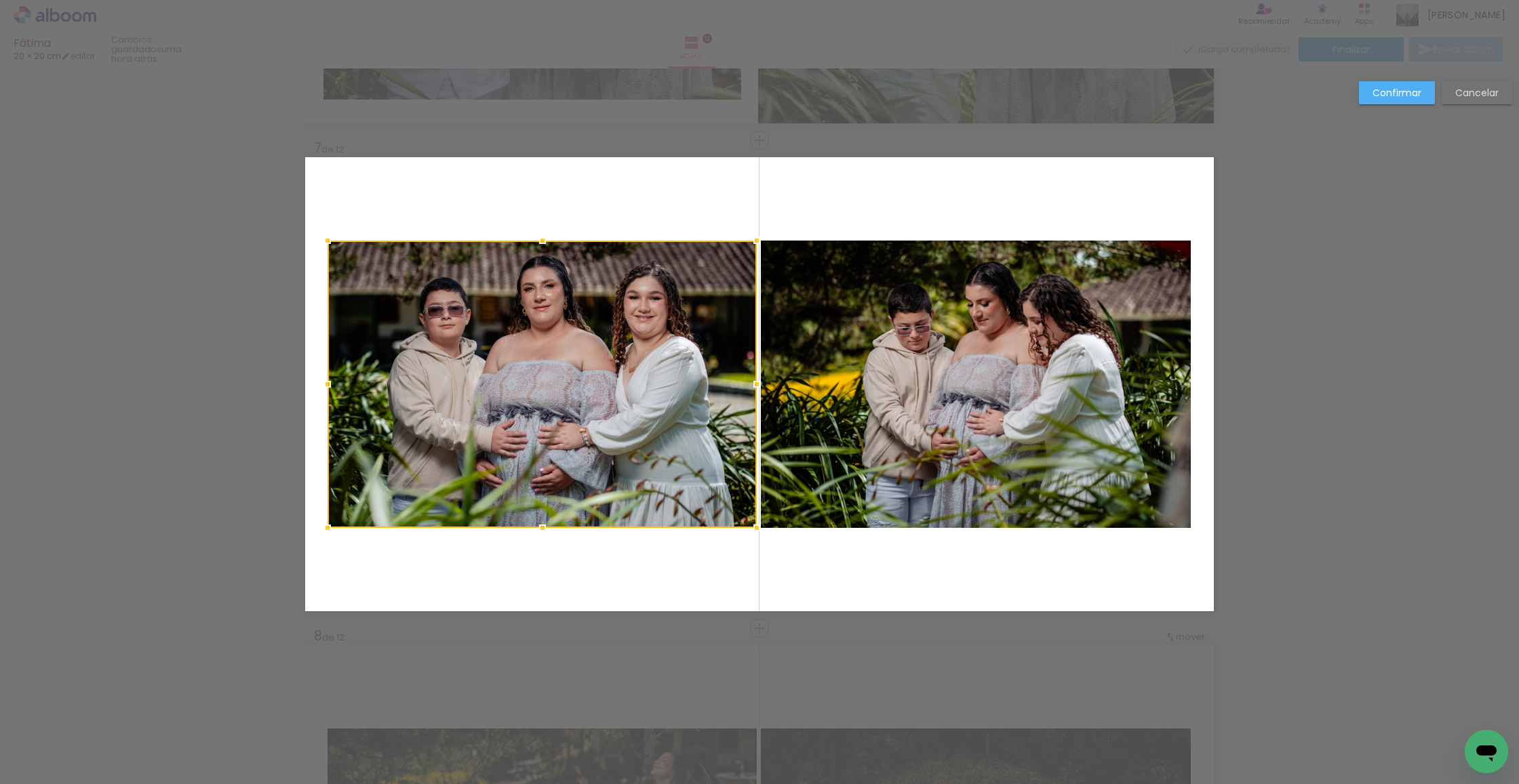
click at [645, 378] on div at bounding box center [542, 385] width 430 height 288
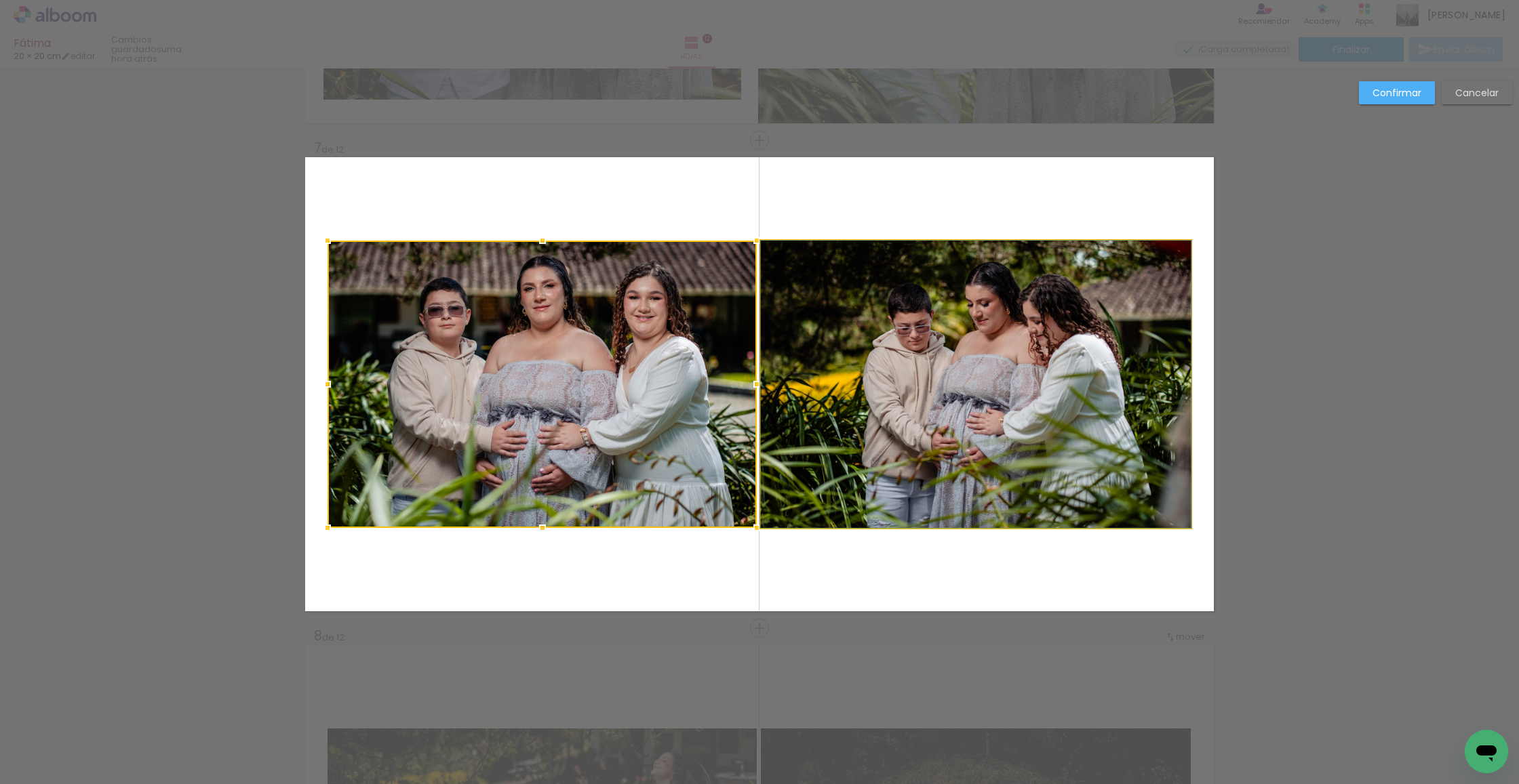
click at [948, 390] on quentale-photo at bounding box center [975, 385] width 430 height 288
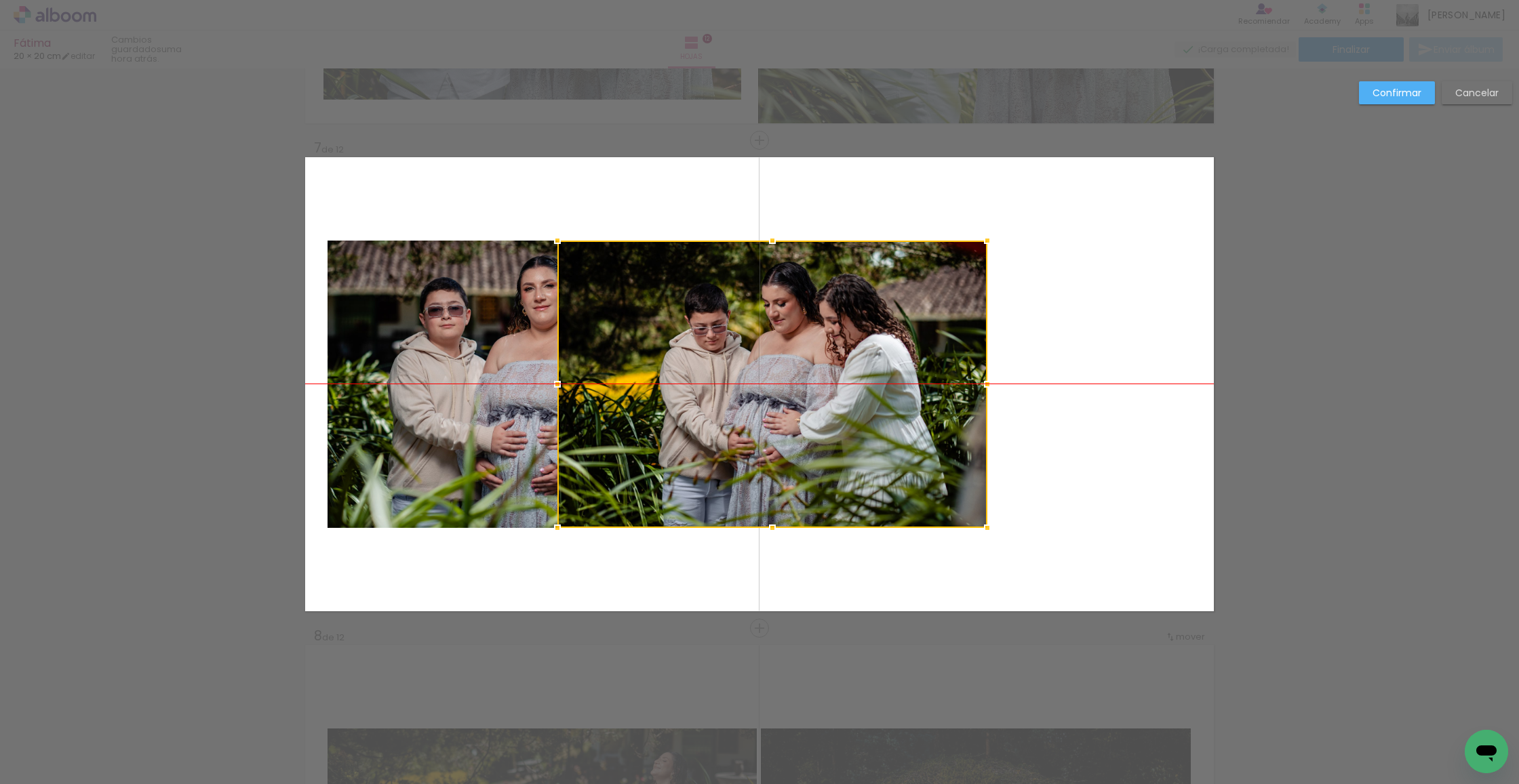
drag, startPoint x: 654, startPoint y: 391, endPoint x: 638, endPoint y: 391, distance: 16.0
click at [638, 391] on div at bounding box center [772, 385] width 430 height 288
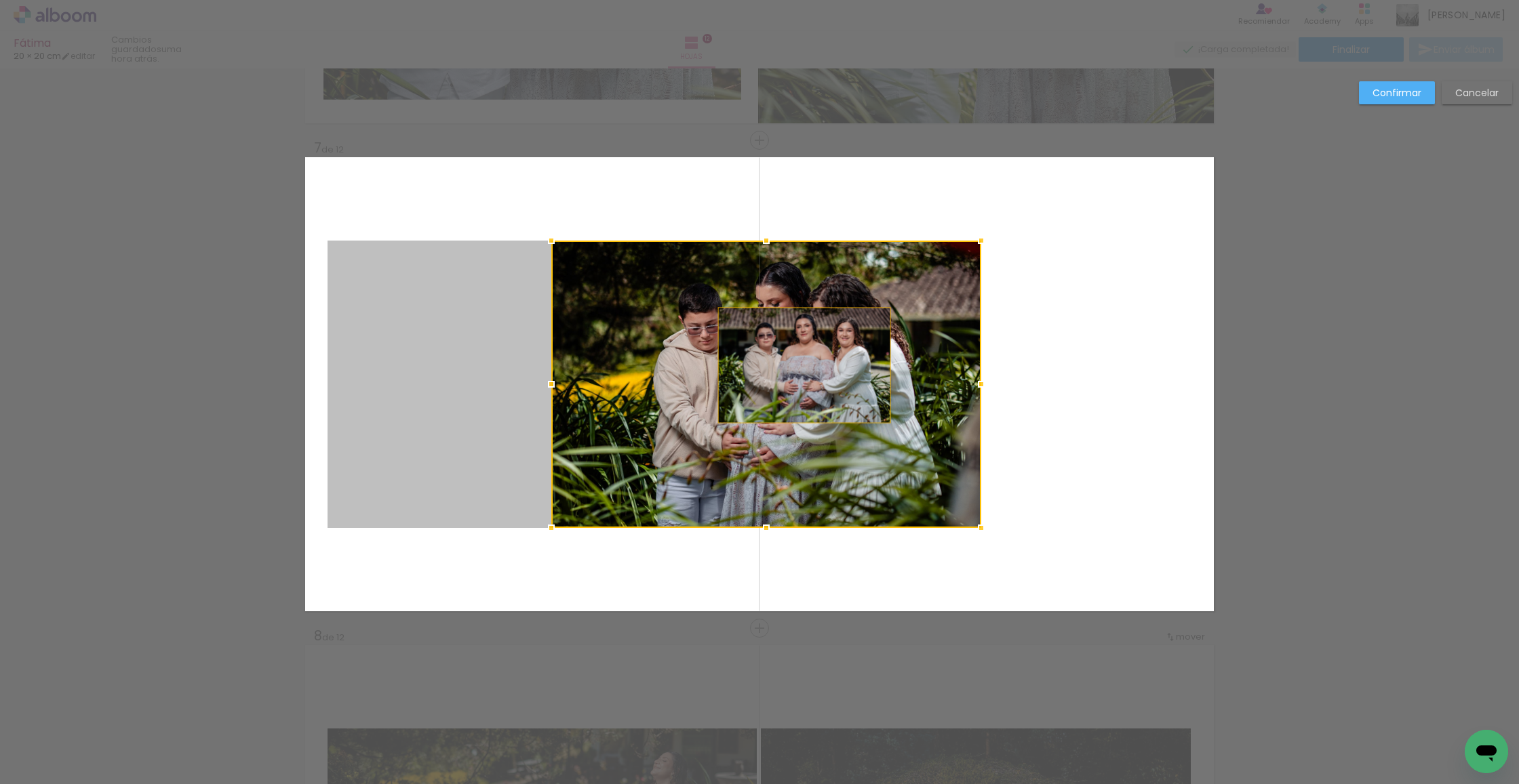
drag, startPoint x: 445, startPoint y: 363, endPoint x: 804, endPoint y: 365, distance: 359.0
click at [804, 365] on album-spread "7 de 12" at bounding box center [759, 384] width 909 height 454
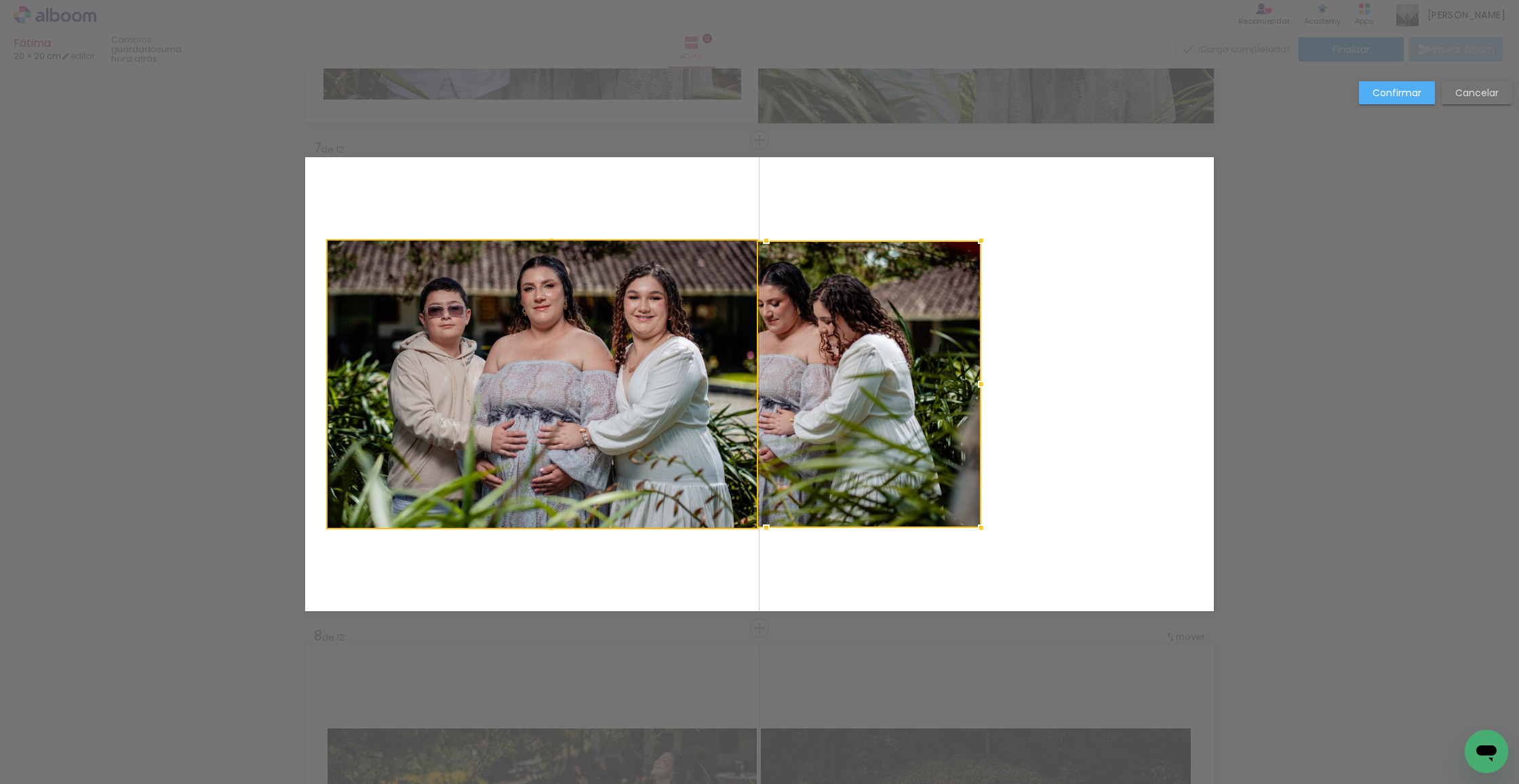
drag, startPoint x: 519, startPoint y: 342, endPoint x: 804, endPoint y: 359, distance: 285.5
click at [804, 359] on album-spread "7 de 12" at bounding box center [759, 384] width 909 height 454
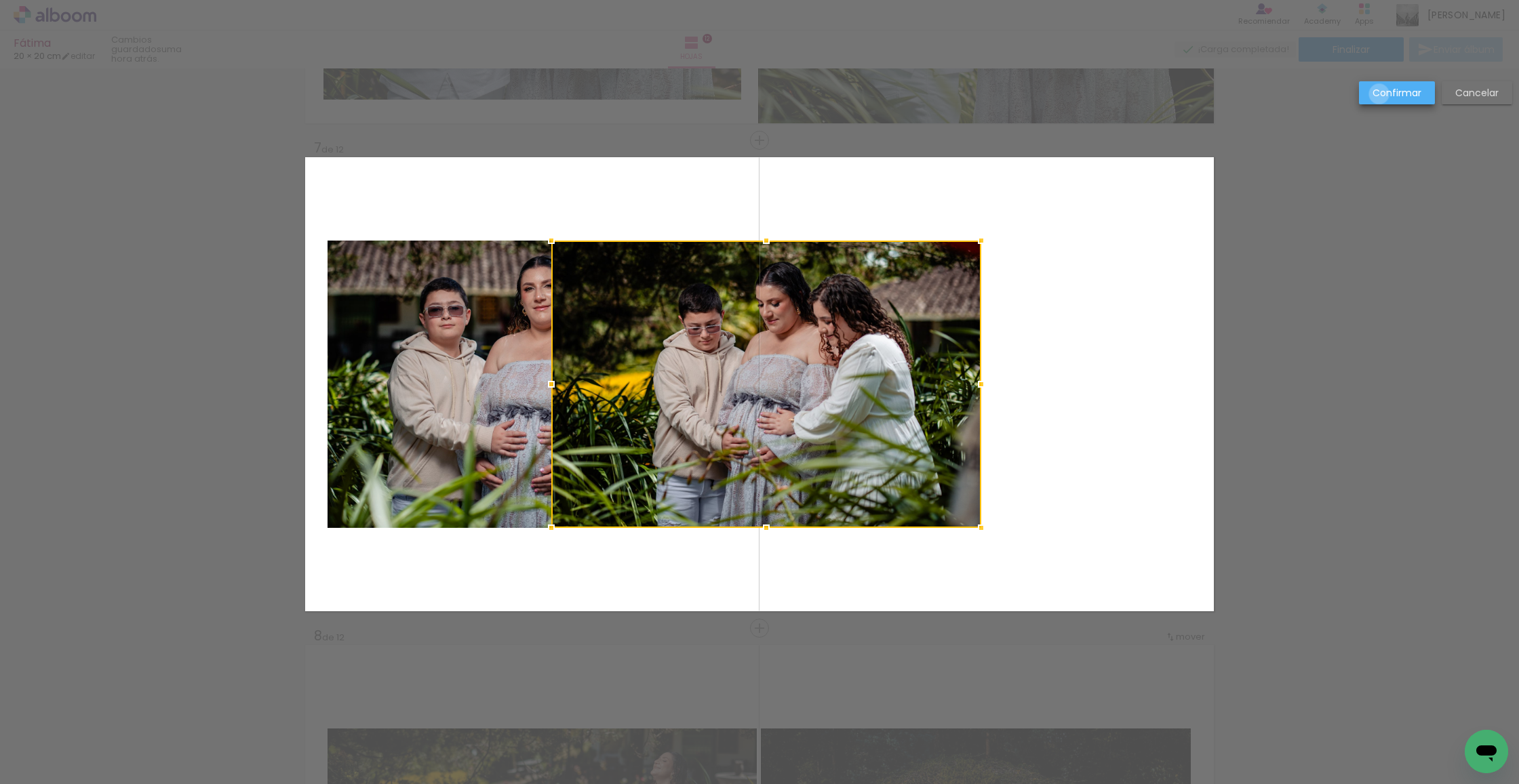
drag, startPoint x: 1379, startPoint y: 94, endPoint x: 1316, endPoint y: 111, distance: 65.3
click at [0, 0] on slot "Confirmar" at bounding box center [0, 0] width 0 height 0
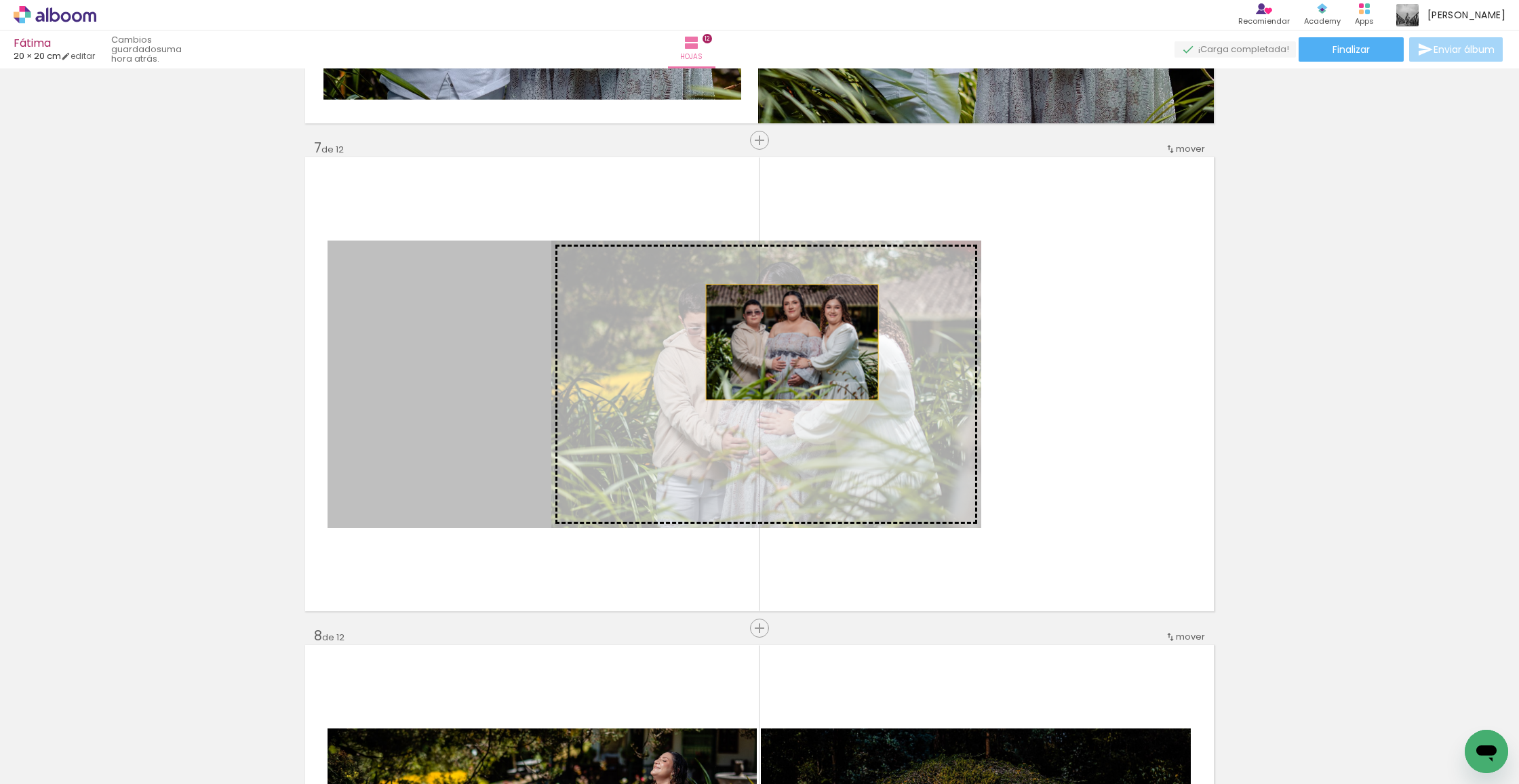
drag, startPoint x: 583, startPoint y: 335, endPoint x: 792, endPoint y: 342, distance: 209.1
click at [0, 0] on slot at bounding box center [0, 0] width 0 height 0
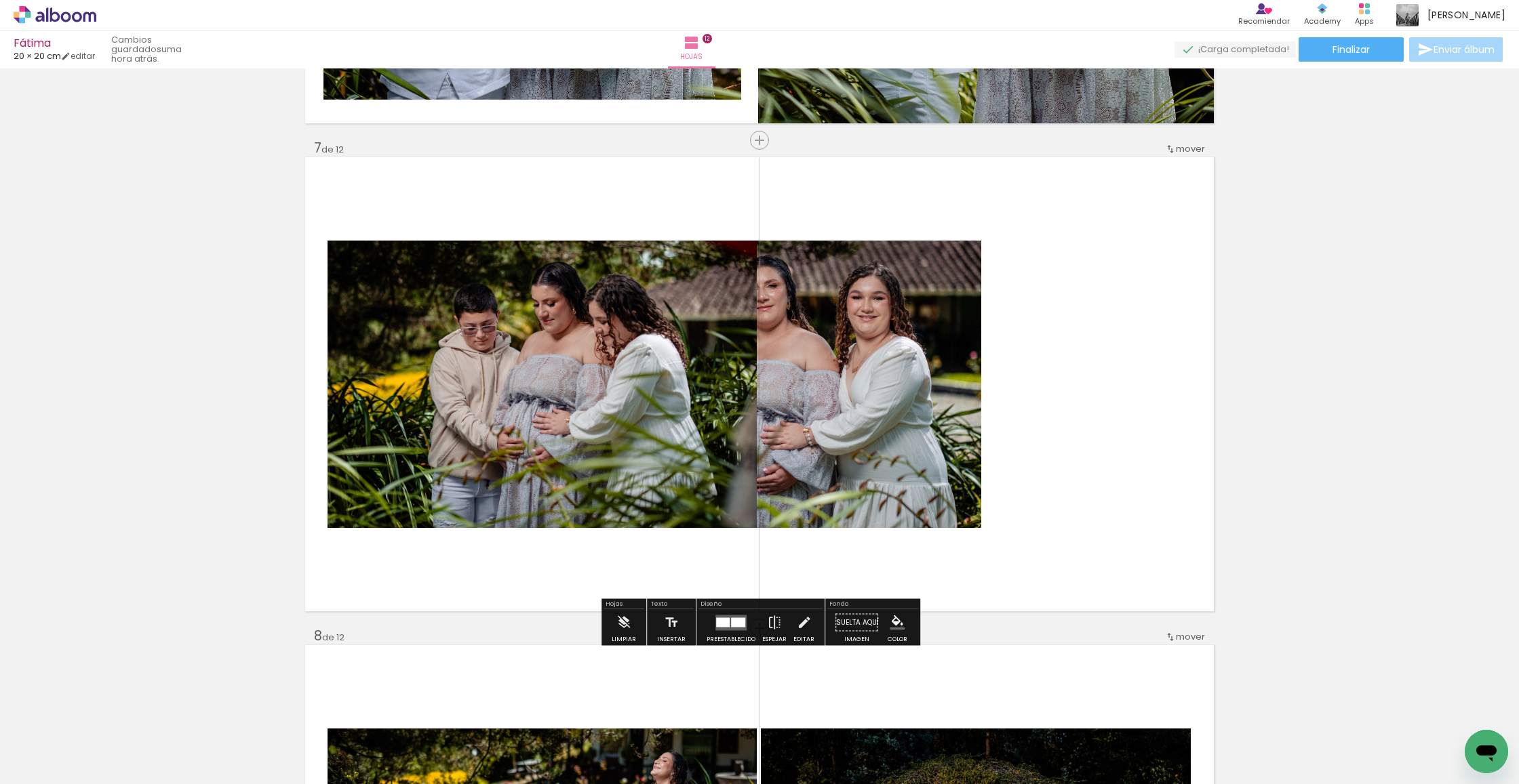
click at [594, 339] on quentale-photo at bounding box center [542, 385] width 430 height 288
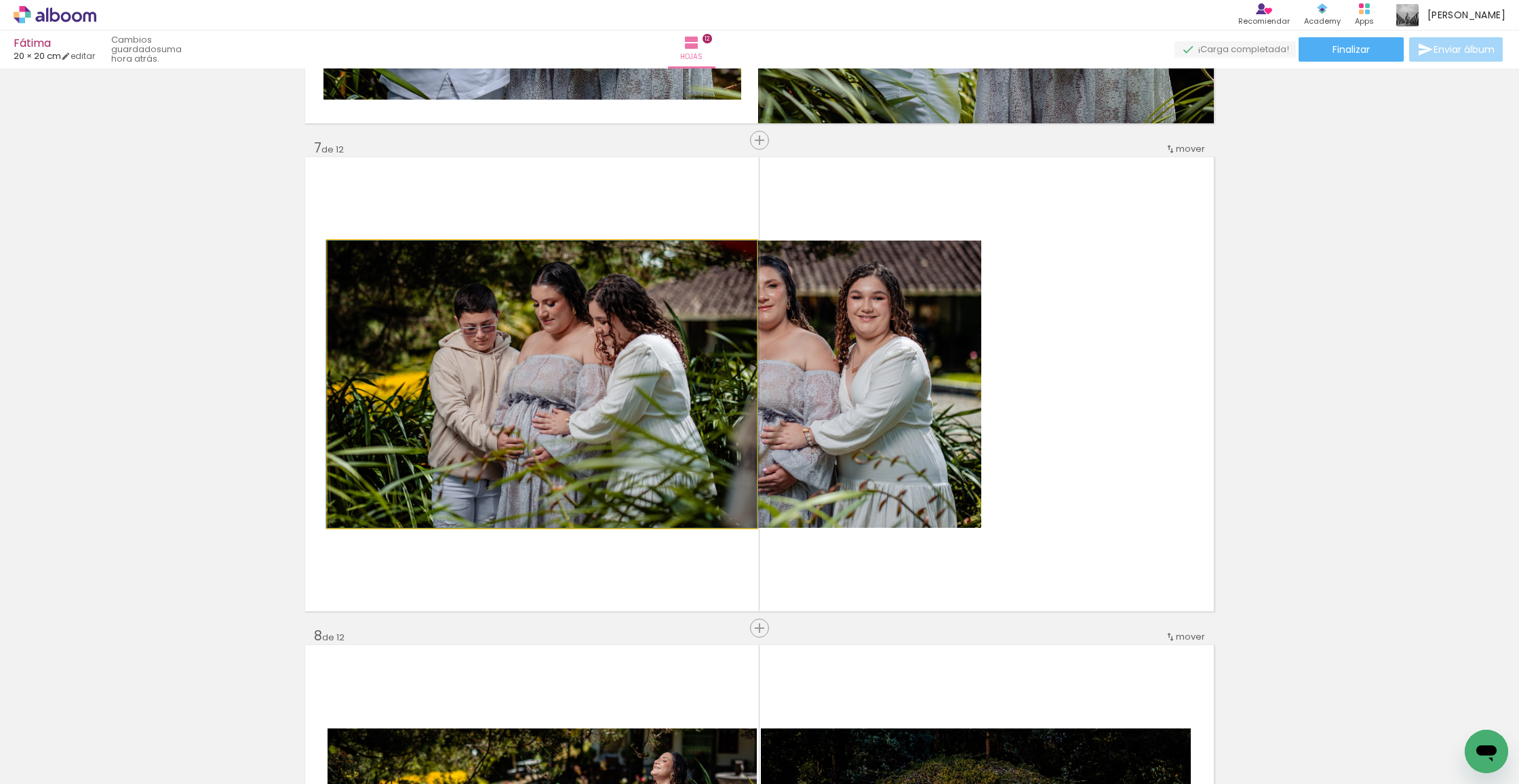
click at [594, 339] on quentale-photo at bounding box center [542, 385] width 430 height 288
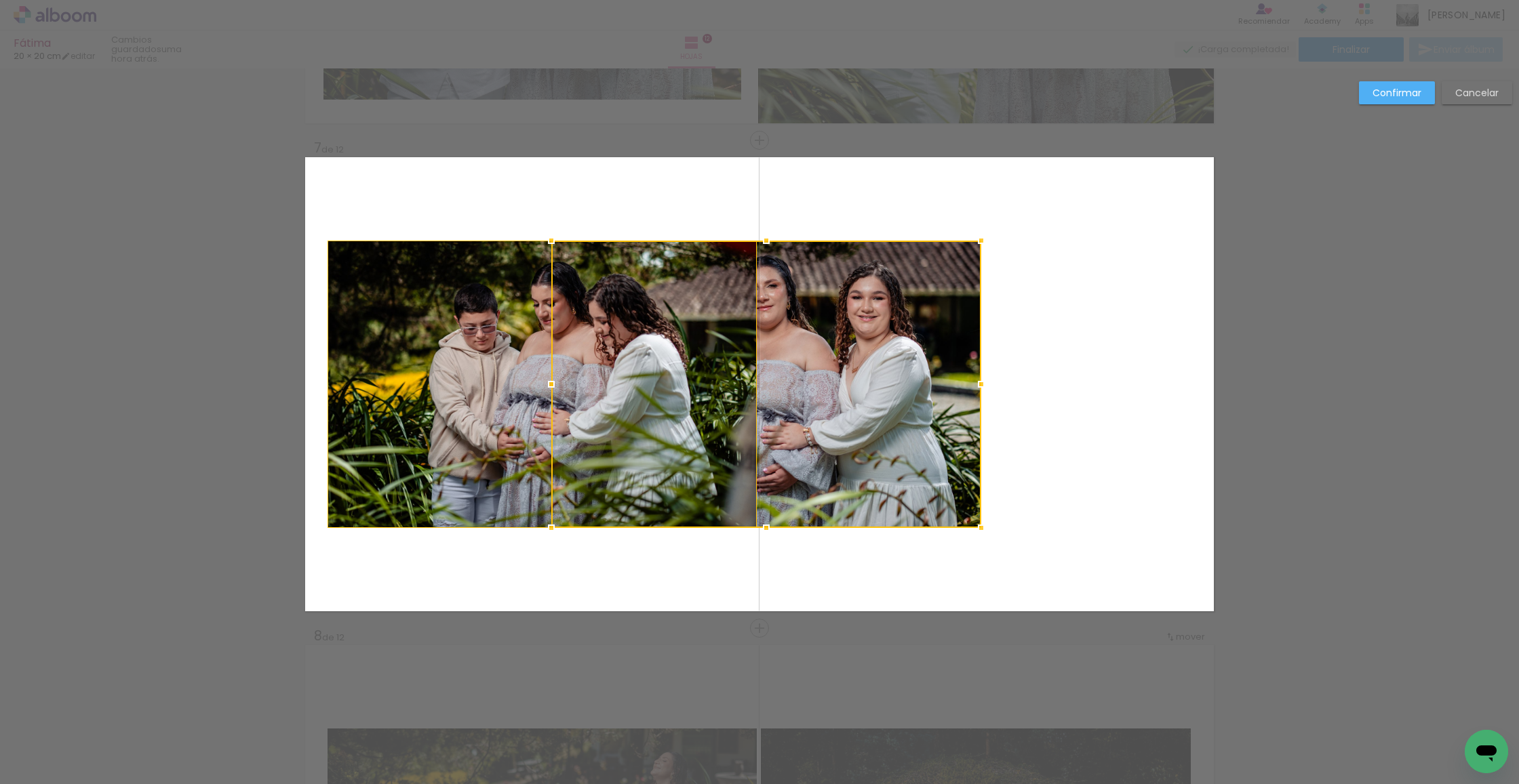
click at [810, 334] on div at bounding box center [766, 385] width 430 height 288
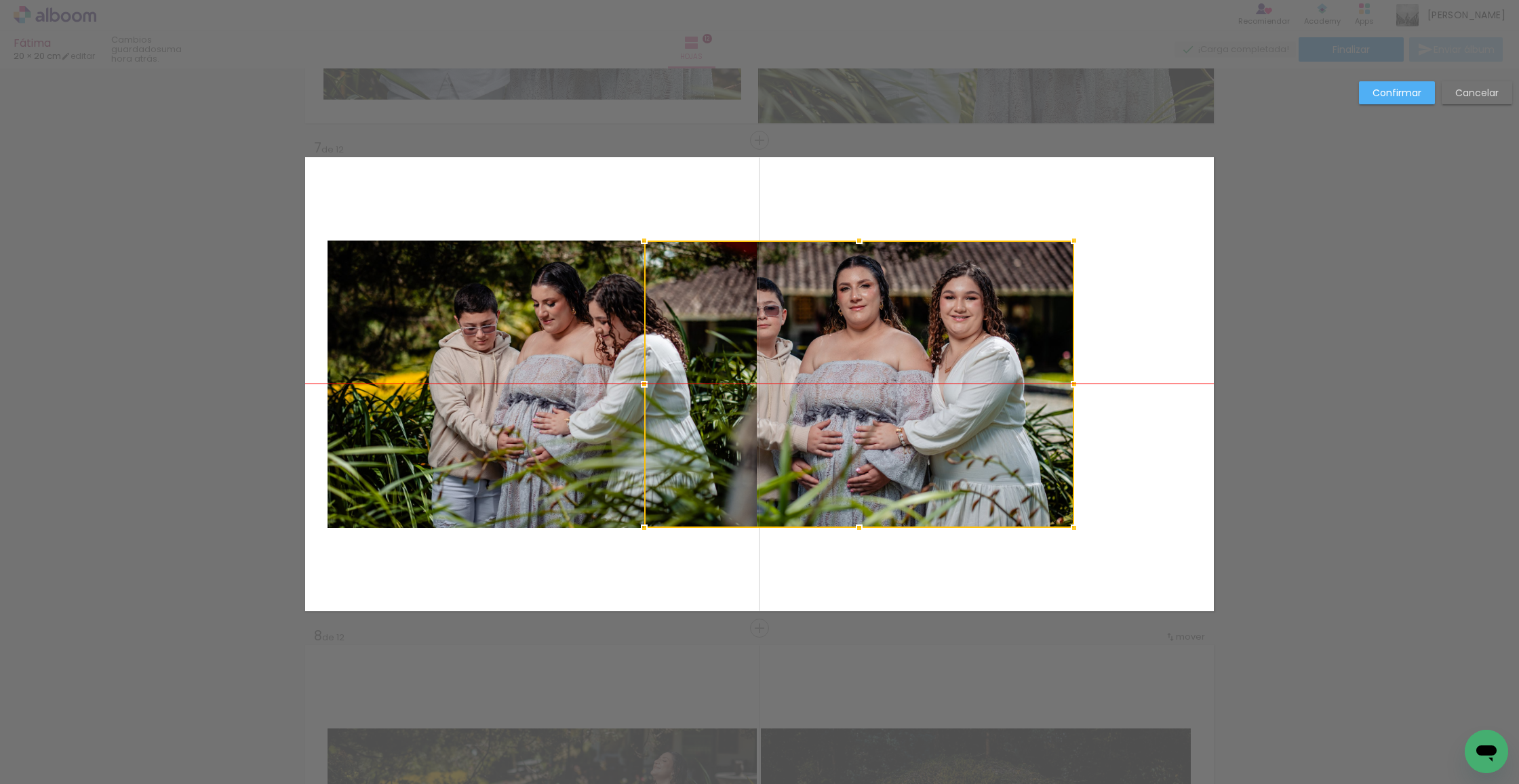
drag, startPoint x: 810, startPoint y: 334, endPoint x: 910, endPoint y: 339, distance: 100.1
click at [963, 332] on div at bounding box center [858, 385] width 430 height 288
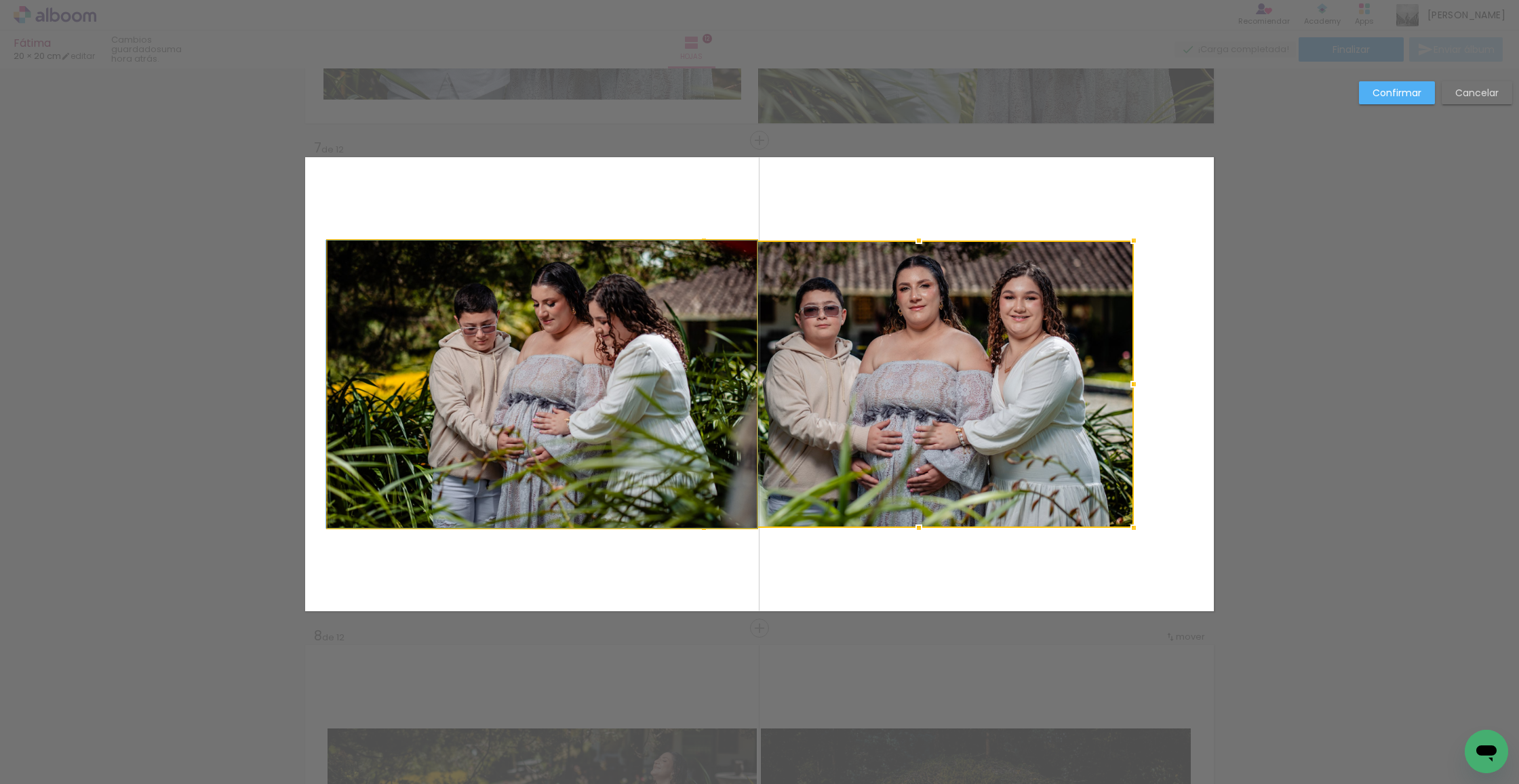
click at [379, 359] on quentale-photo at bounding box center [542, 385] width 430 height 288
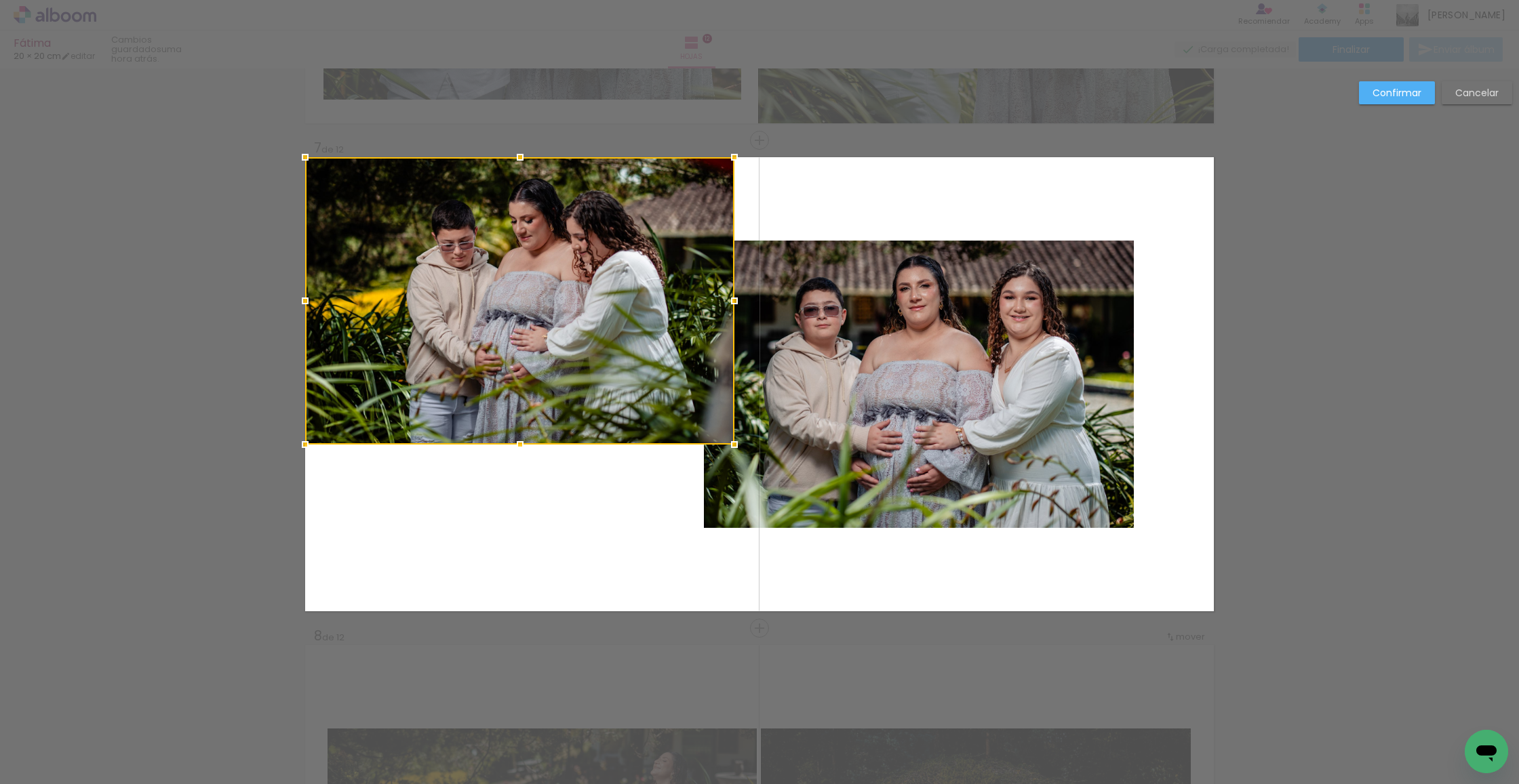
drag, startPoint x: 422, startPoint y: 298, endPoint x: 391, endPoint y: 306, distance: 32.0
click at [352, 206] on div at bounding box center [520, 301] width 430 height 288
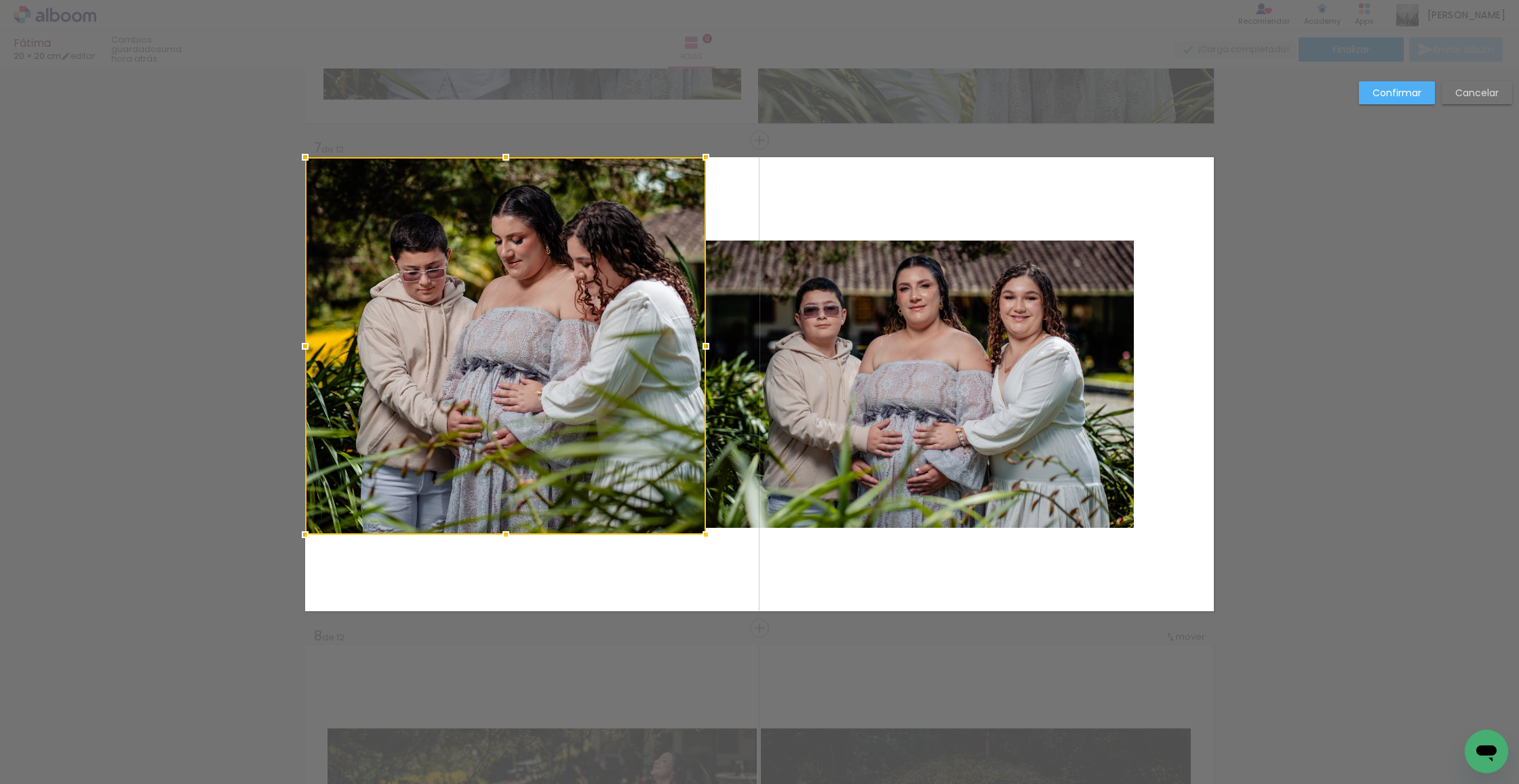
drag, startPoint x: 736, startPoint y: 443, endPoint x: 810, endPoint y: 632, distance: 203.0
click at [810, 632] on div "Insertar hoja 1 de 12 Insertar hoja 2 de 12 Insertar hoja 3 de 12 Insertar hoja…" at bounding box center [759, 378] width 1519 height 6377
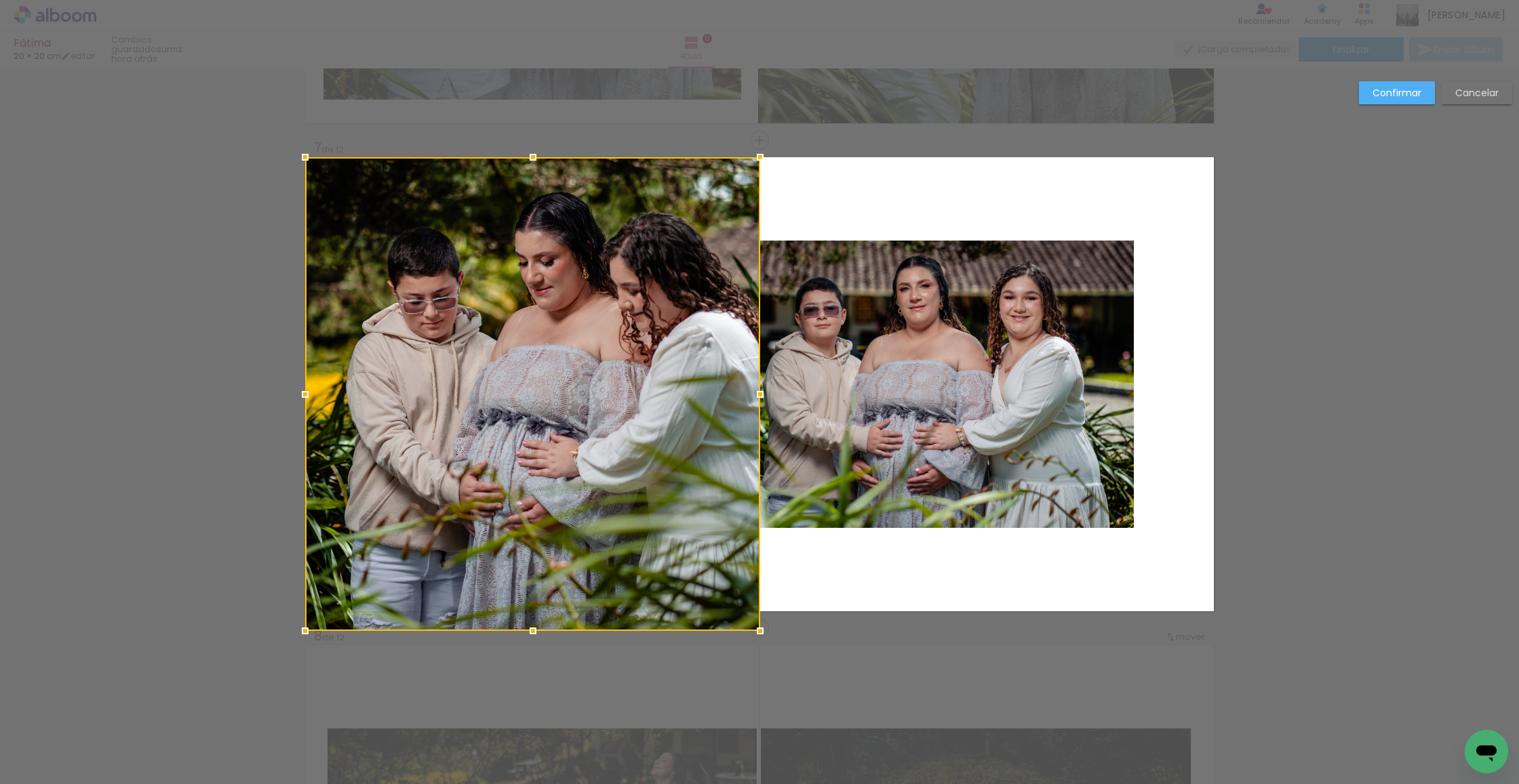
drag, startPoint x: 727, startPoint y: 562, endPoint x: 762, endPoint y: 644, distance: 89.2
click at [762, 644] on div "Insertar hoja 1 de 12 Insertar hoja 2 de 12 Insertar hoja 3 de 12 Insertar hoja…" at bounding box center [759, 378] width 1519 height 6377
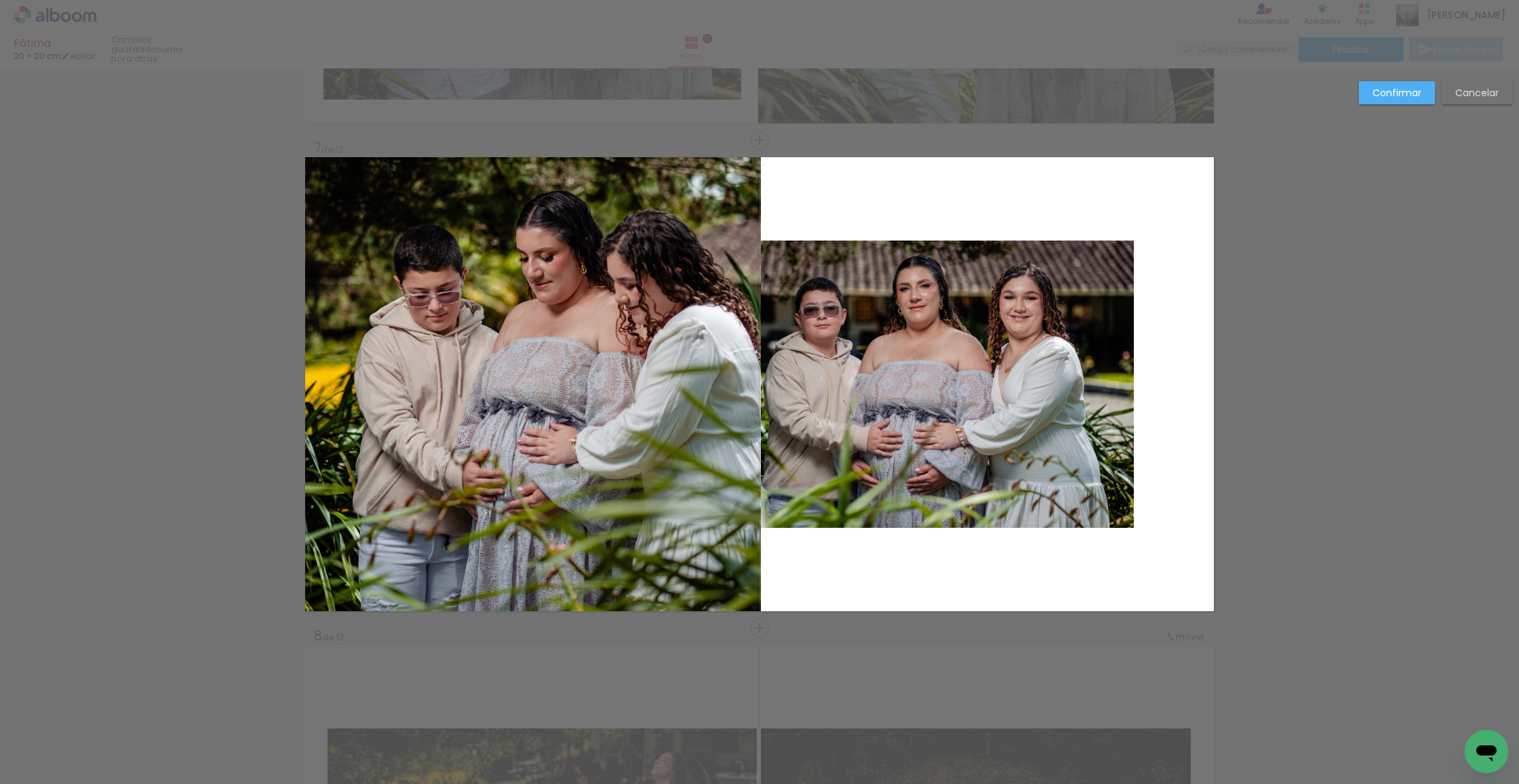
click at [0, 0] on slot "Confirmar" at bounding box center [0, 0] width 0 height 0
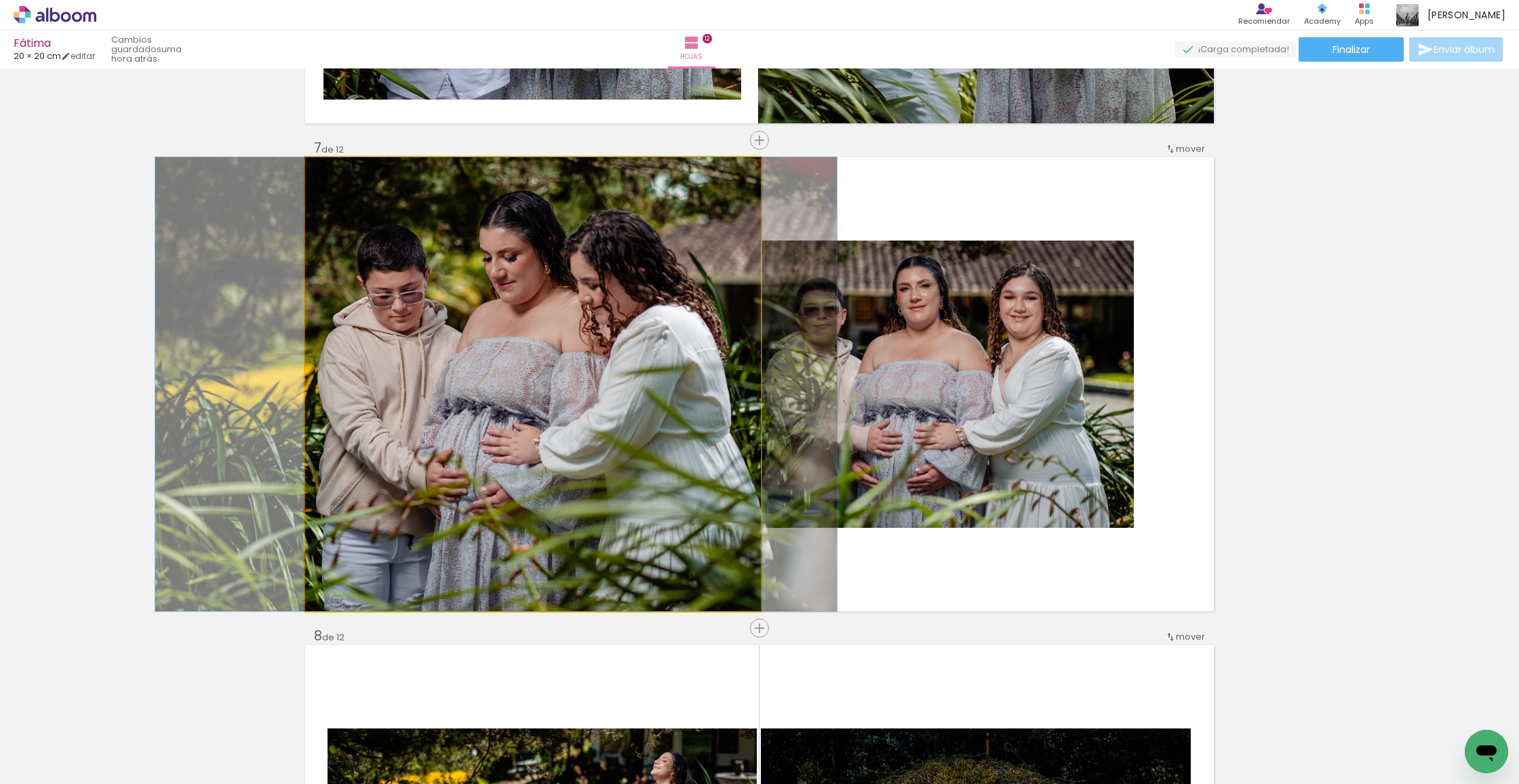
drag
click at [607, 334] on div at bounding box center [496, 384] width 681 height 454
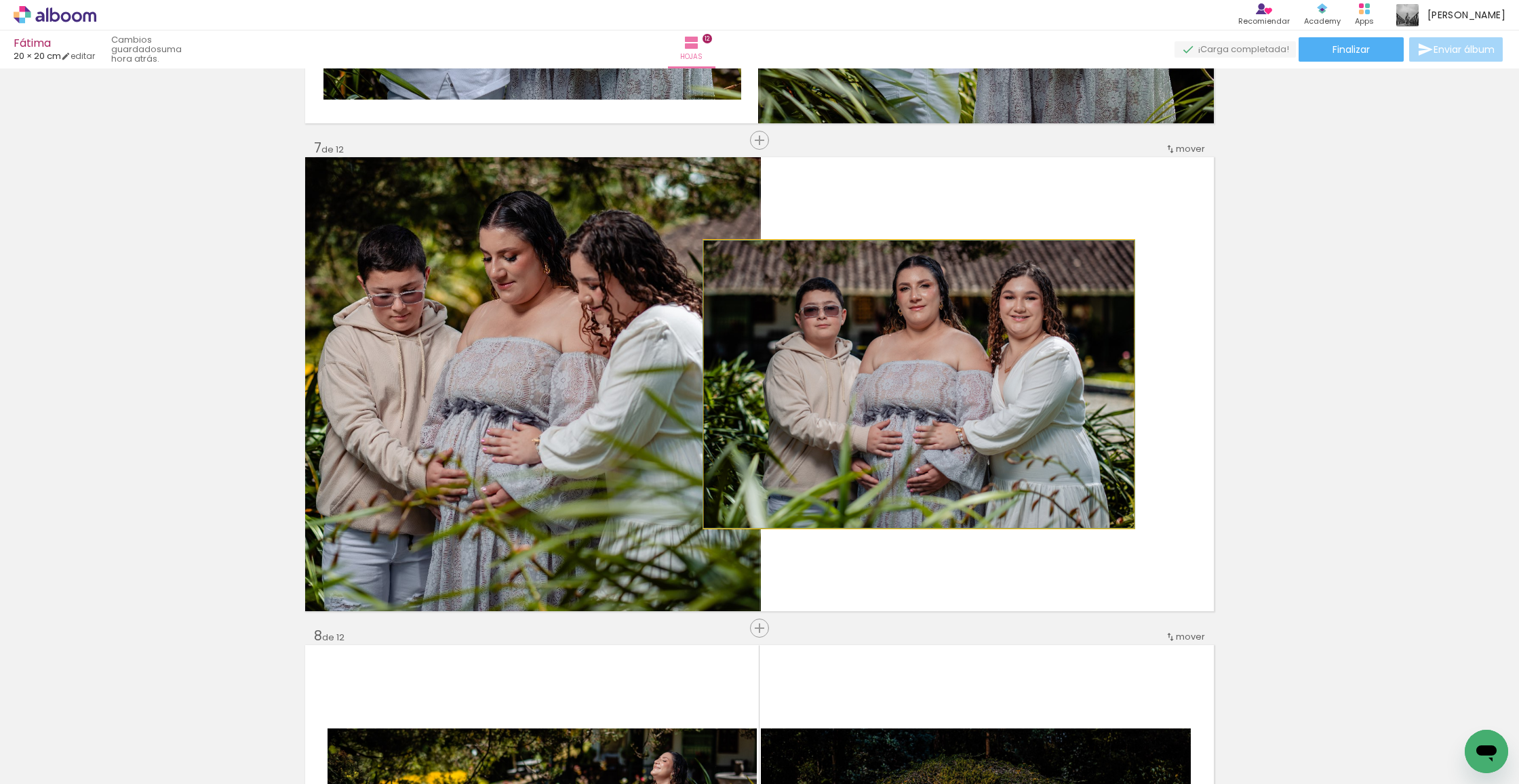
click at [990, 373] on quentale-photo at bounding box center [918, 385] width 430 height 288
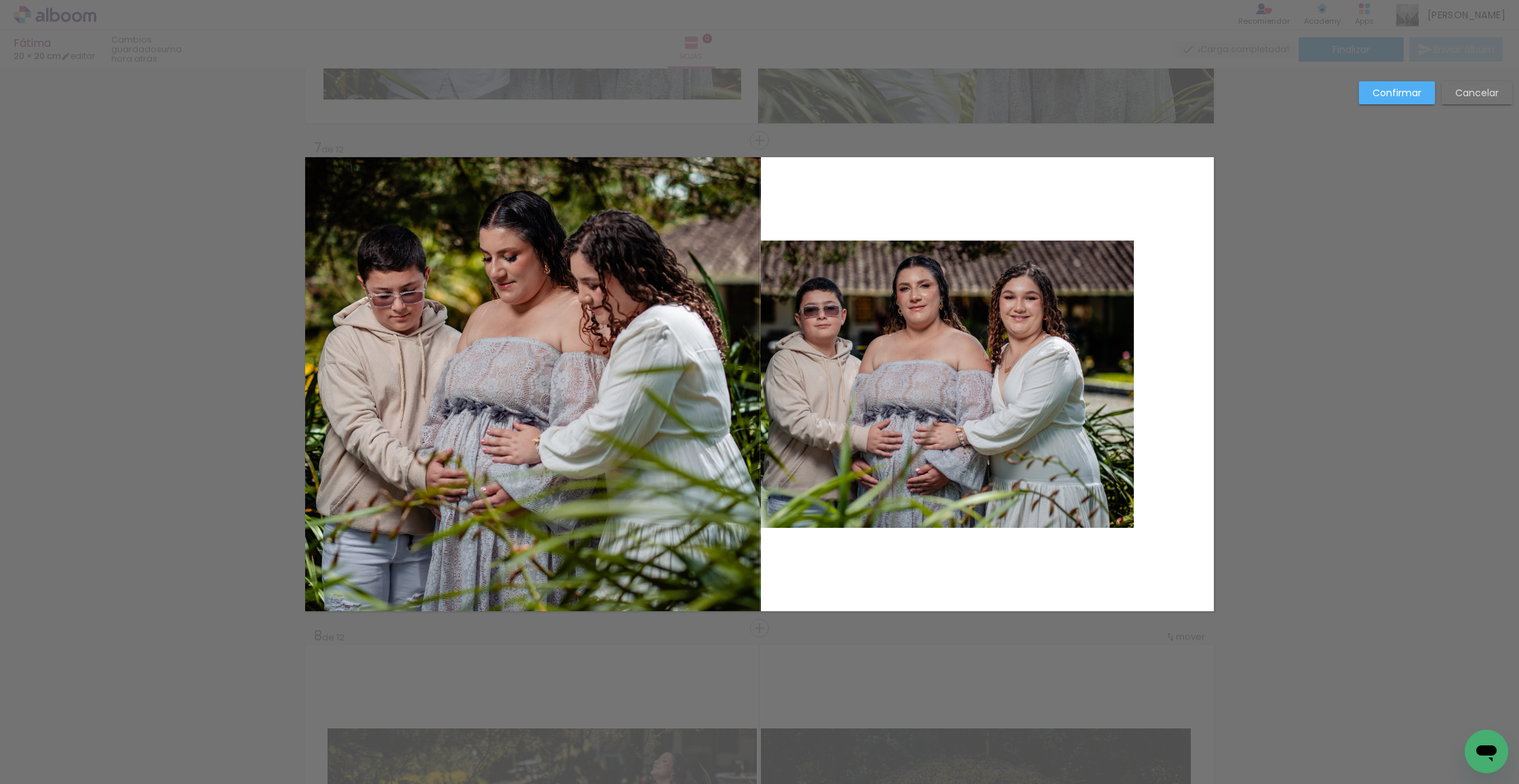
click at [1110, 249] on album-spread "7 de 12" at bounding box center [759, 384] width 909 height 454
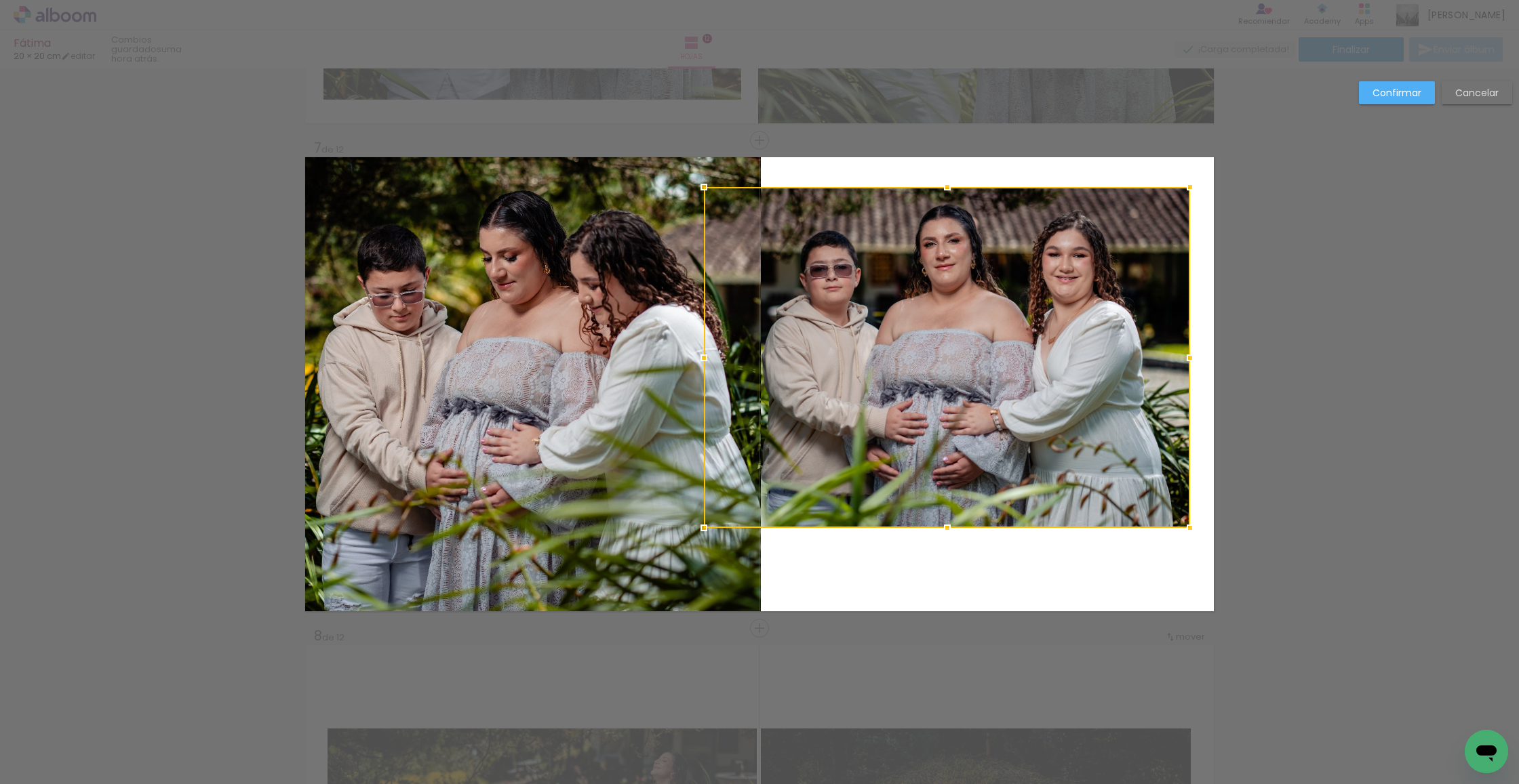
click at [1185, 144] on div "Insertar hoja 1 de 12 Insertar hoja 2 de 12 Insertar hoja 3 de 12 Insertar hoja…" at bounding box center [759, 378] width 1519 height 6377
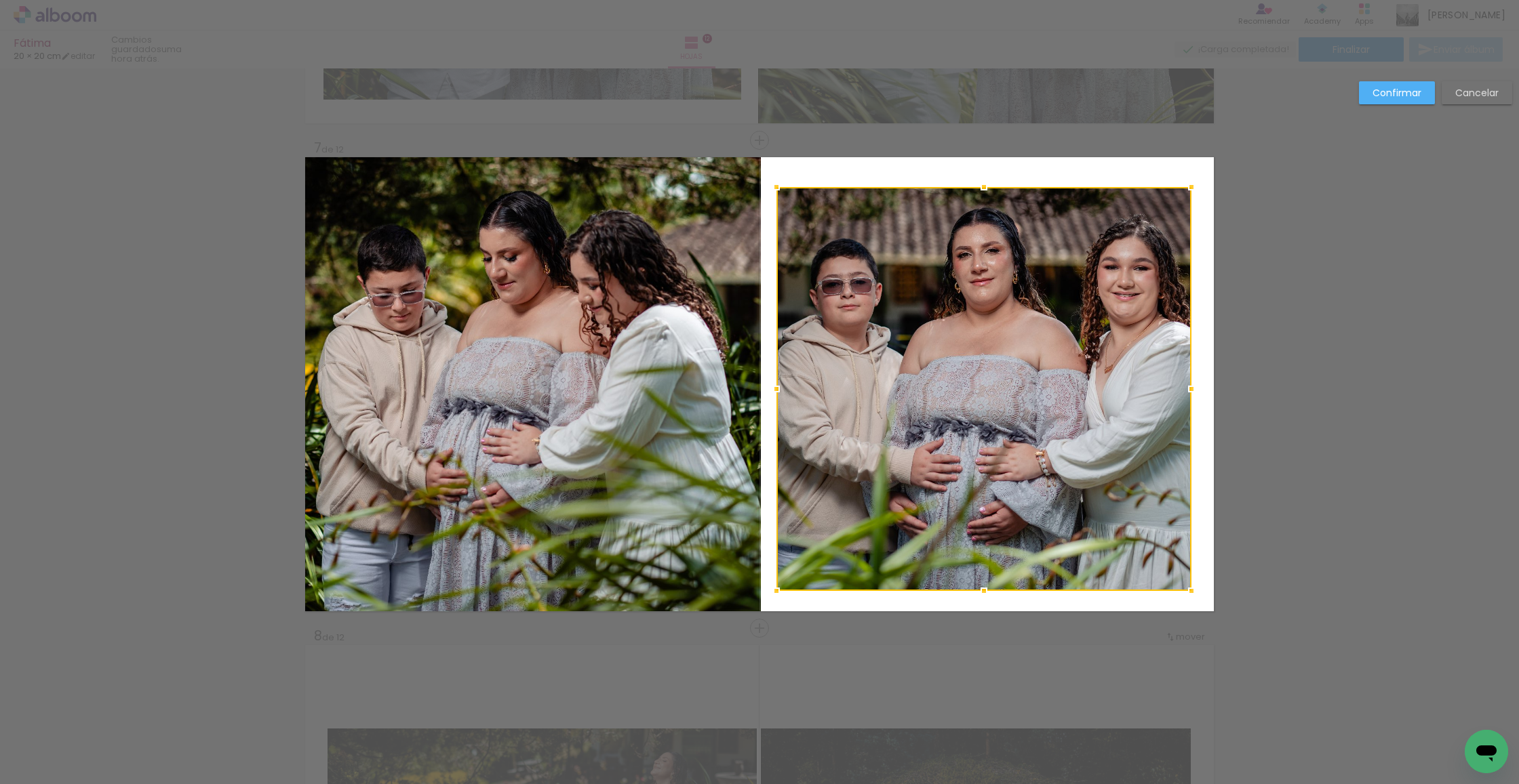
click at [776, 606] on album-spread "7 de 12" at bounding box center [759, 384] width 909 height 454
click at [879, 503] on div at bounding box center [984, 389] width 415 height 404
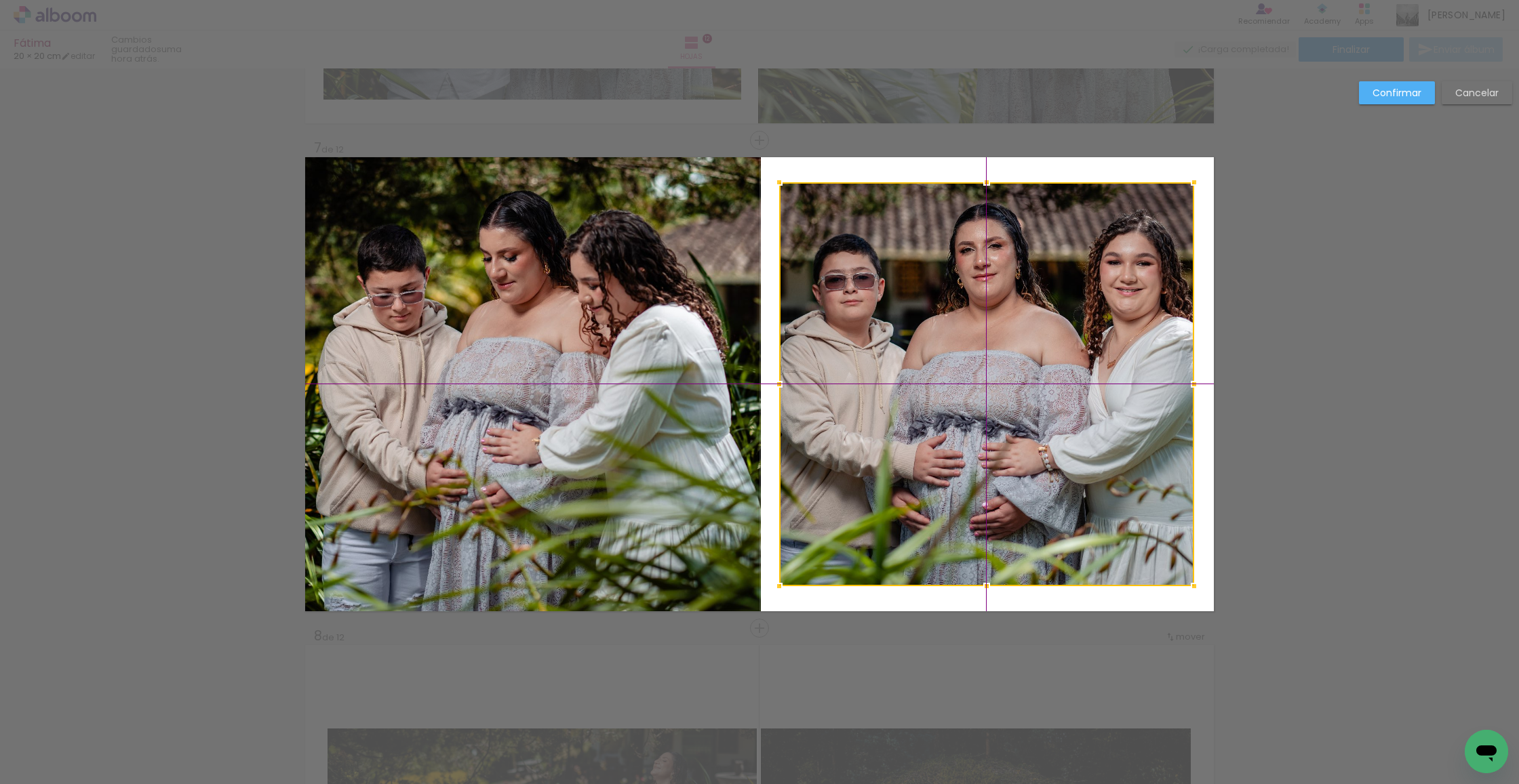
click at [880, 502] on div at bounding box center [987, 384] width 415 height 404
click at [1371, 94] on paper-button "Confirmar" at bounding box center [1397, 93] width 76 height 23
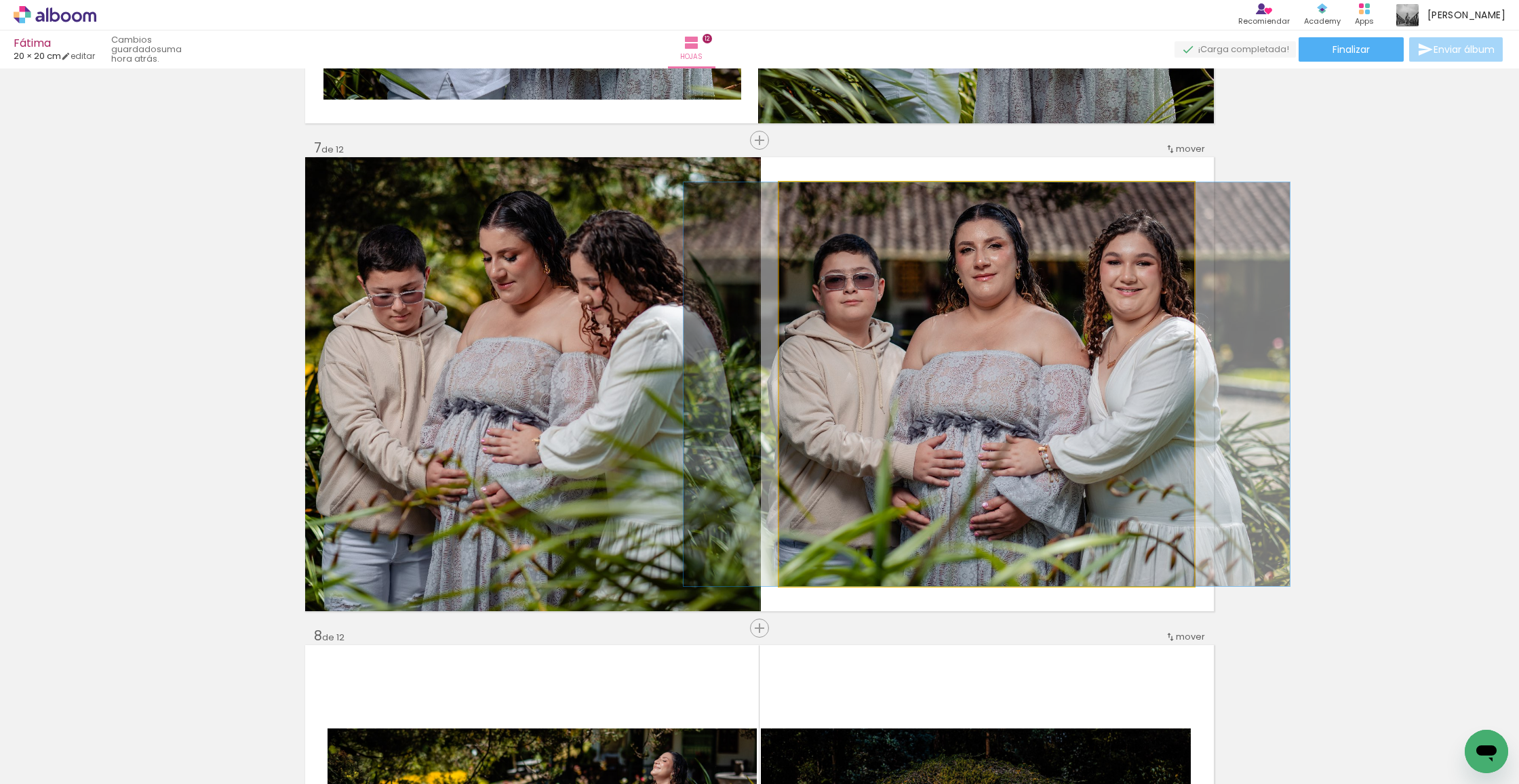
click at [1056, 332] on div at bounding box center [987, 384] width 606 height 404
click at [1048, 251] on div at bounding box center [987, 384] width 606 height 404
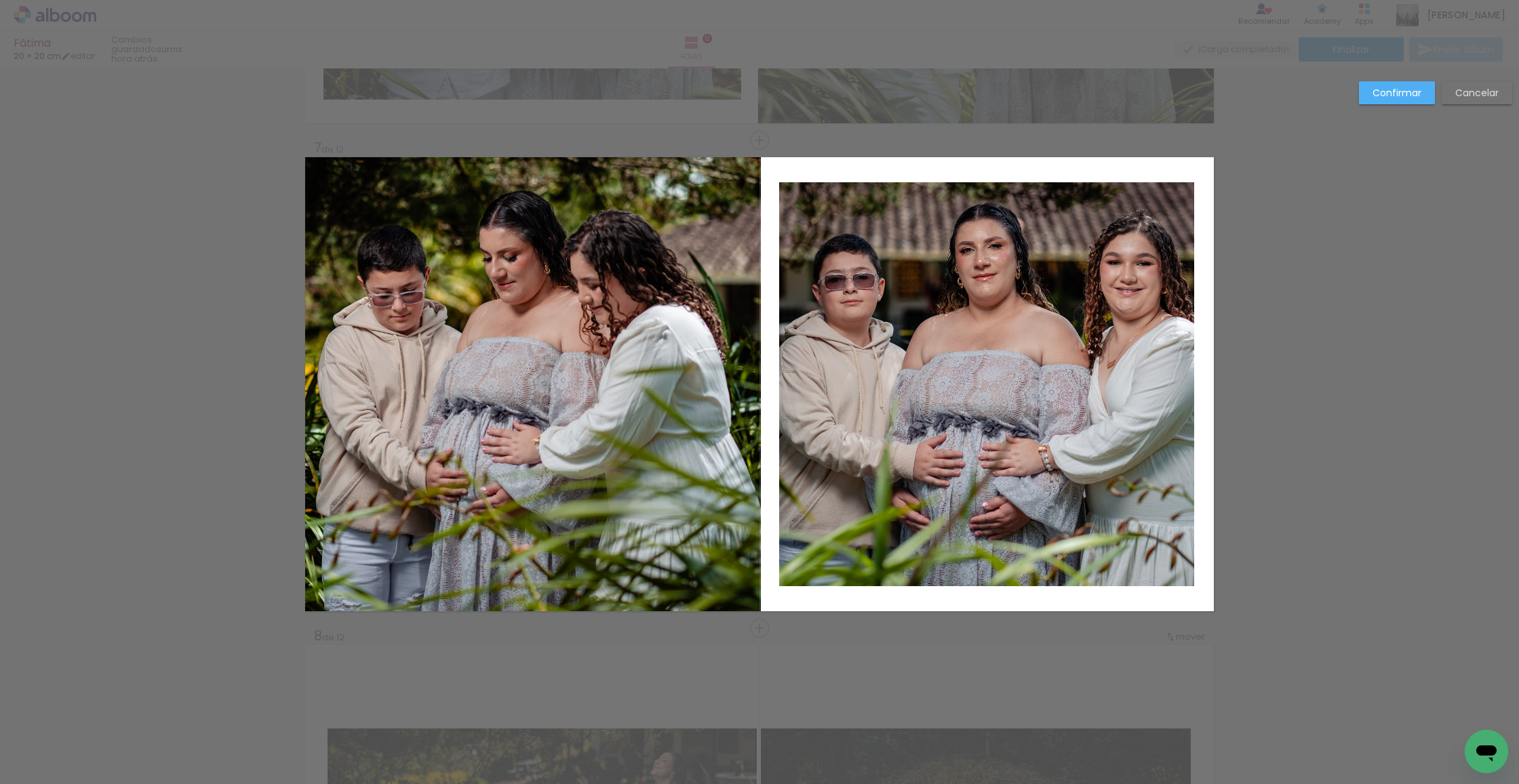
click at [1043, 237] on quentale-photo at bounding box center [987, 384] width 415 height 404
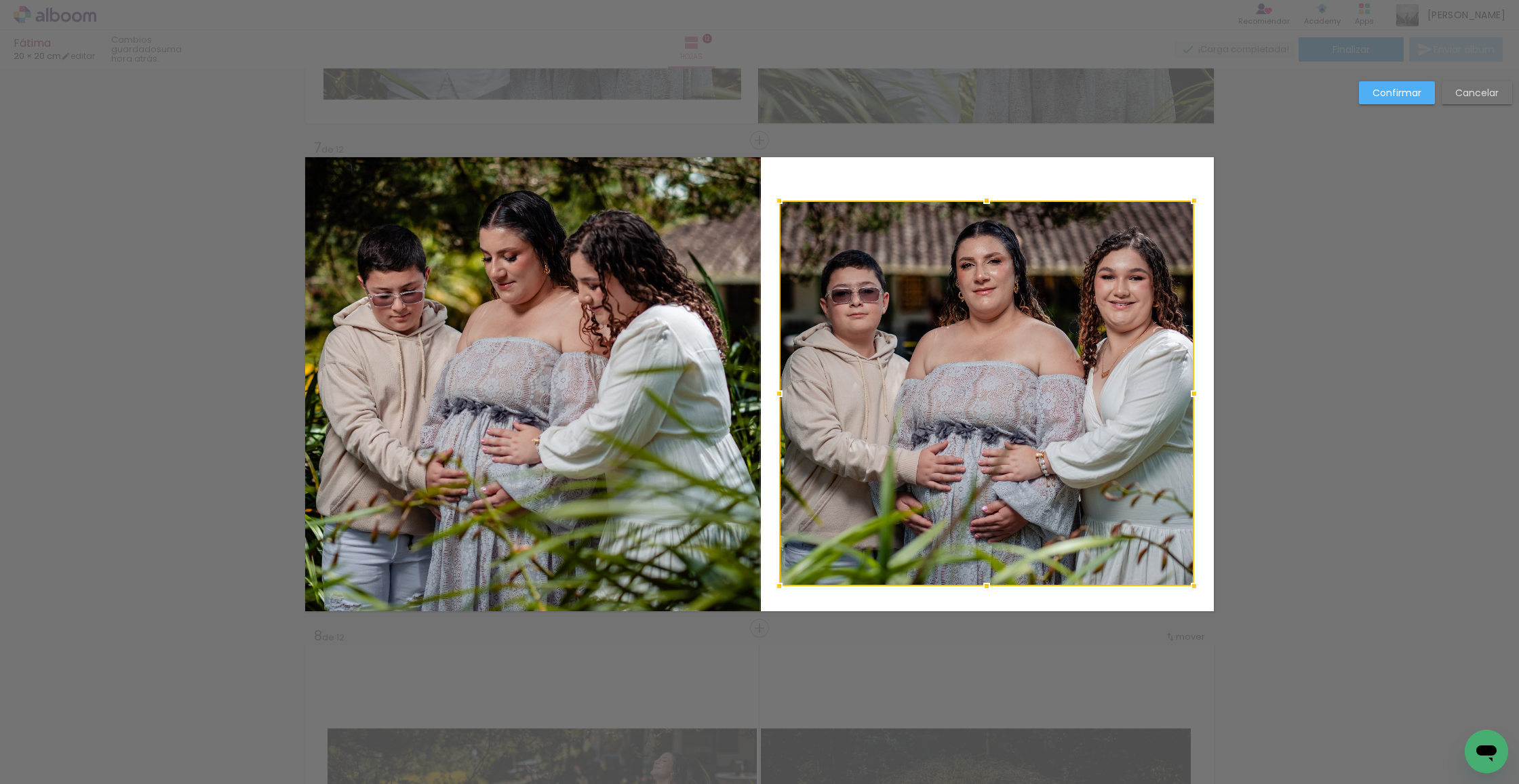
click at [985, 193] on div at bounding box center [987, 201] width 27 height 27
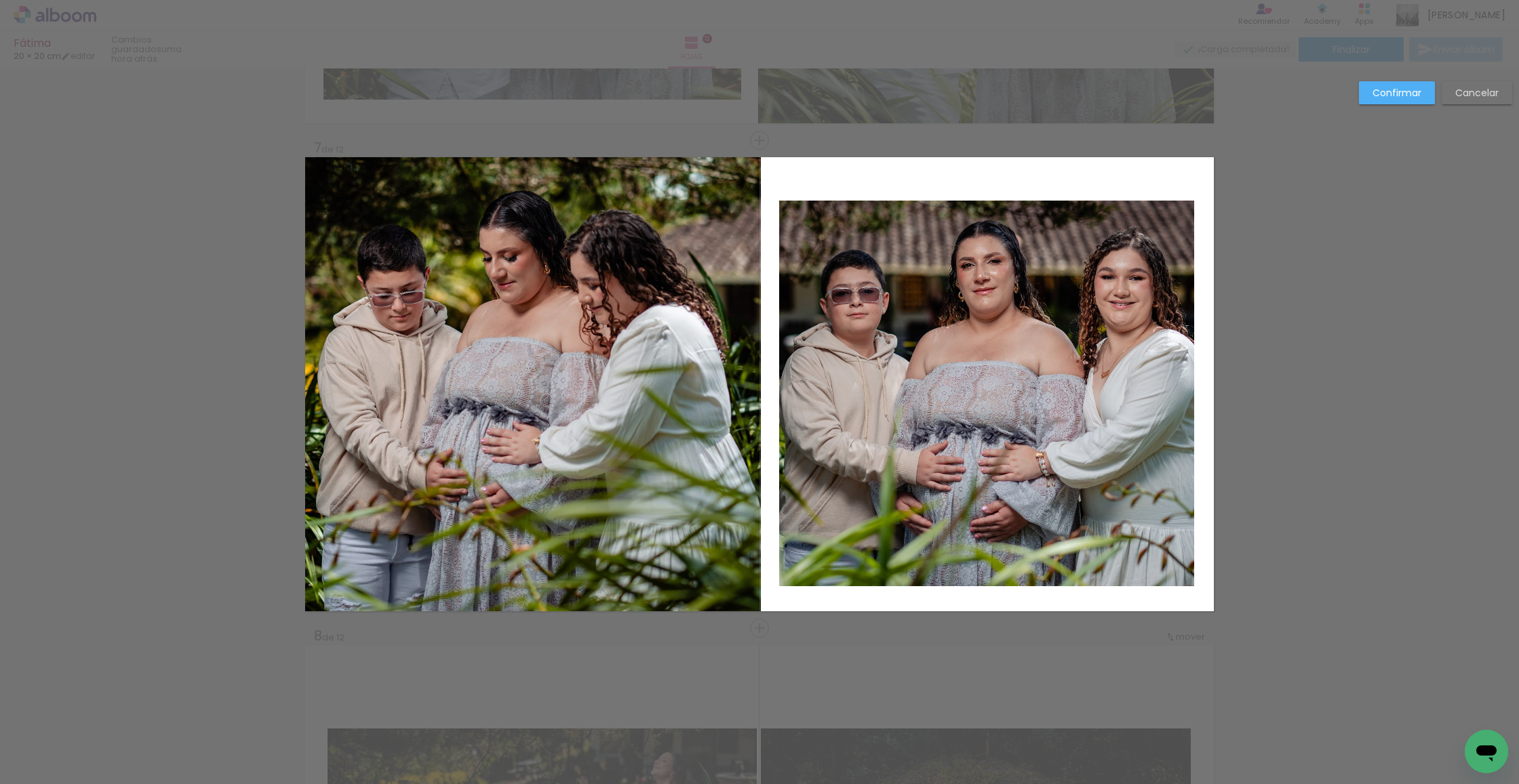
click at [999, 284] on album-spread "7 de 12" at bounding box center [759, 384] width 909 height 454
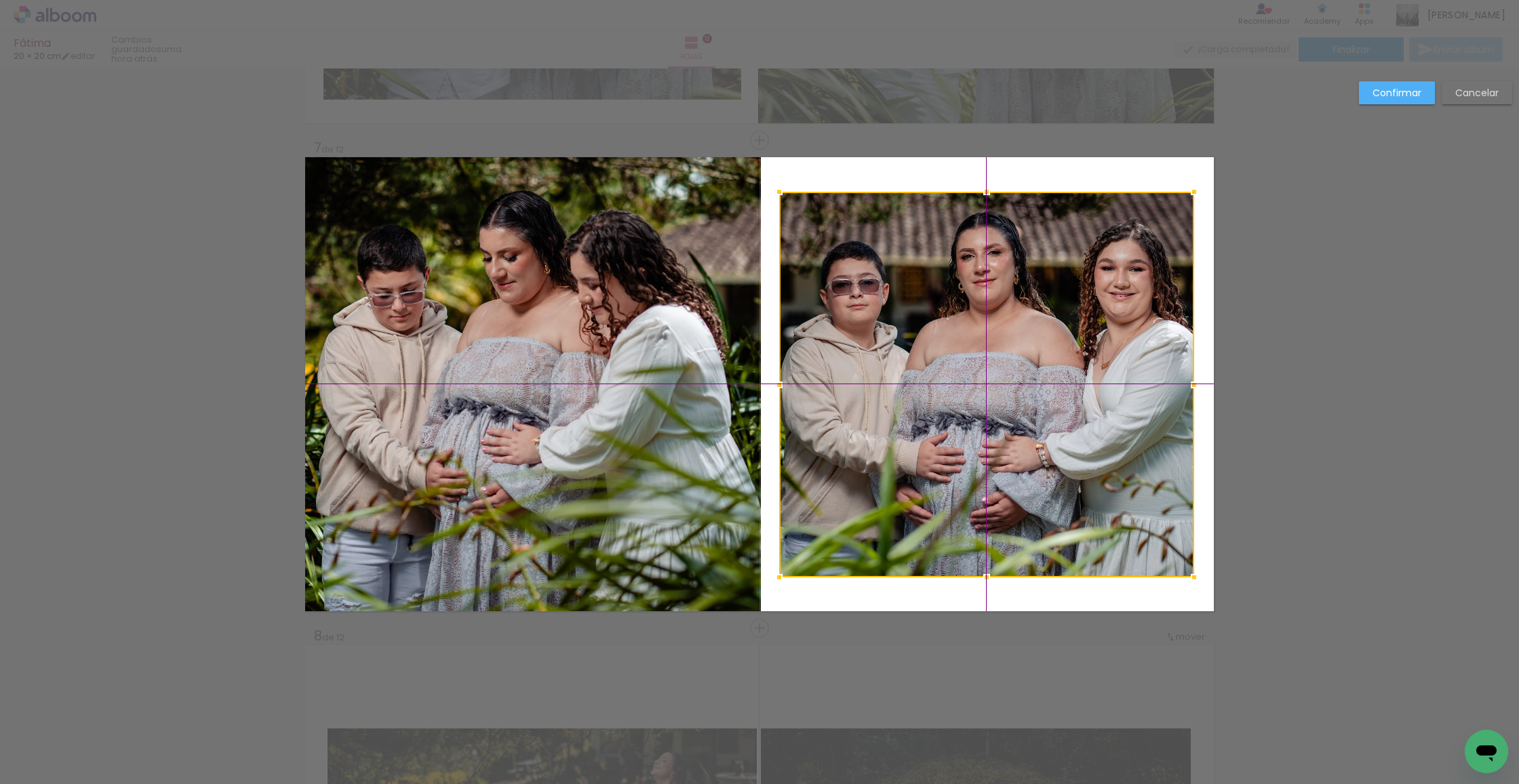
click at [1000, 275] on div at bounding box center [987, 385] width 415 height 386
click at [1426, 88] on paper-button "Confirmar" at bounding box center [1397, 93] width 76 height 23
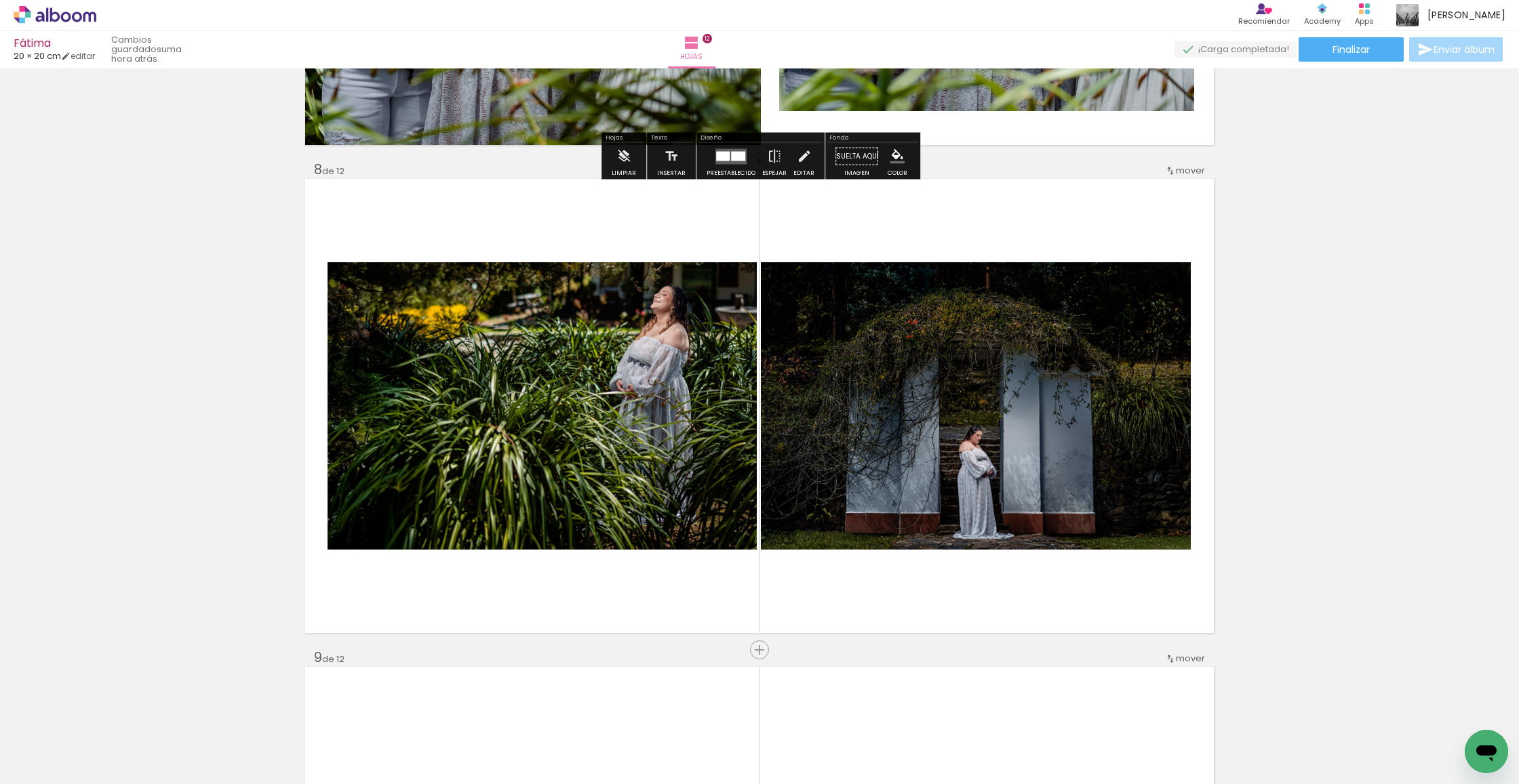
scroll to position [3355, 0]
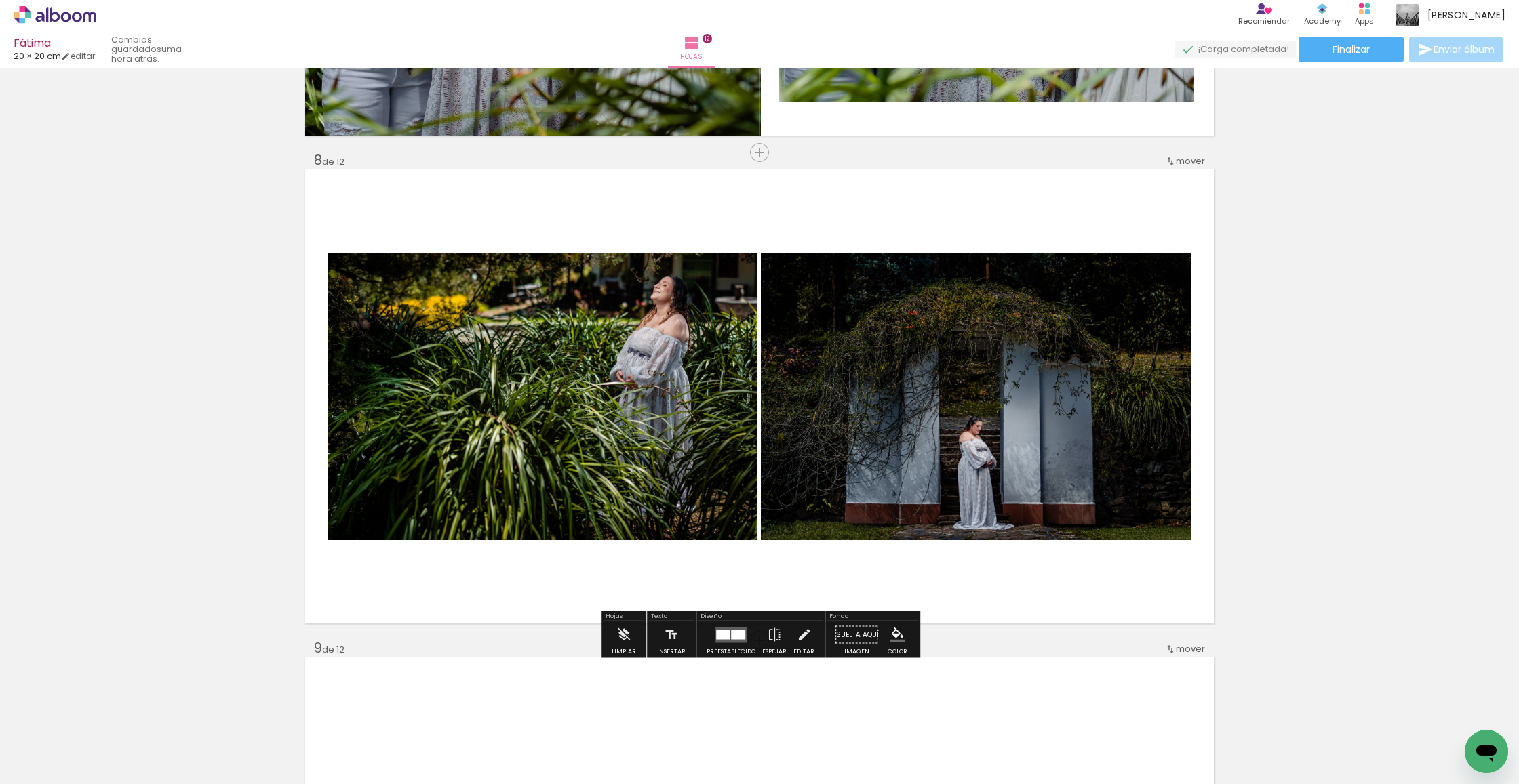
click at [612, 377] on quentale-photo at bounding box center [542, 397] width 430 height 288
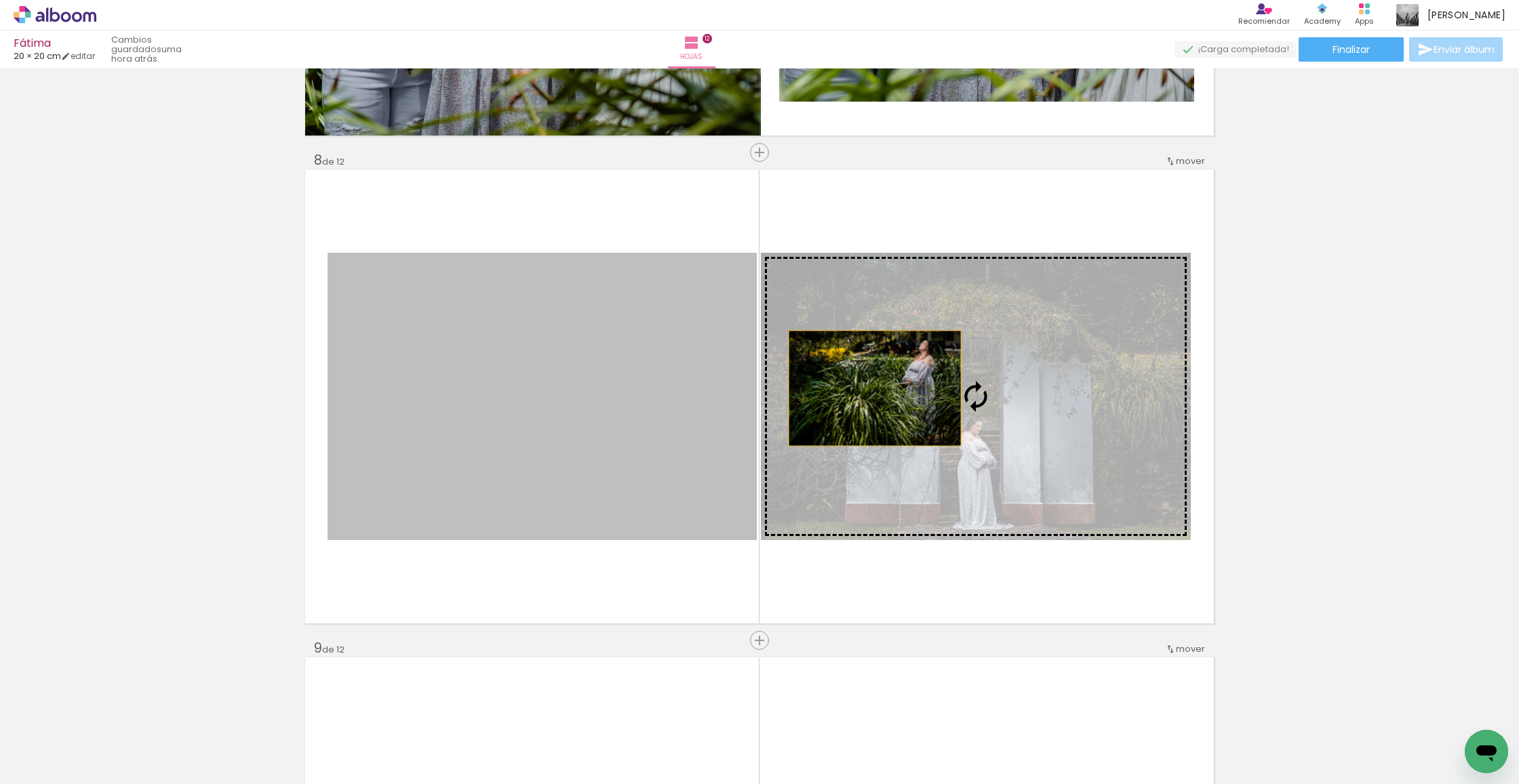
click at [0, 0] on slot at bounding box center [0, 0] width 0 height 0
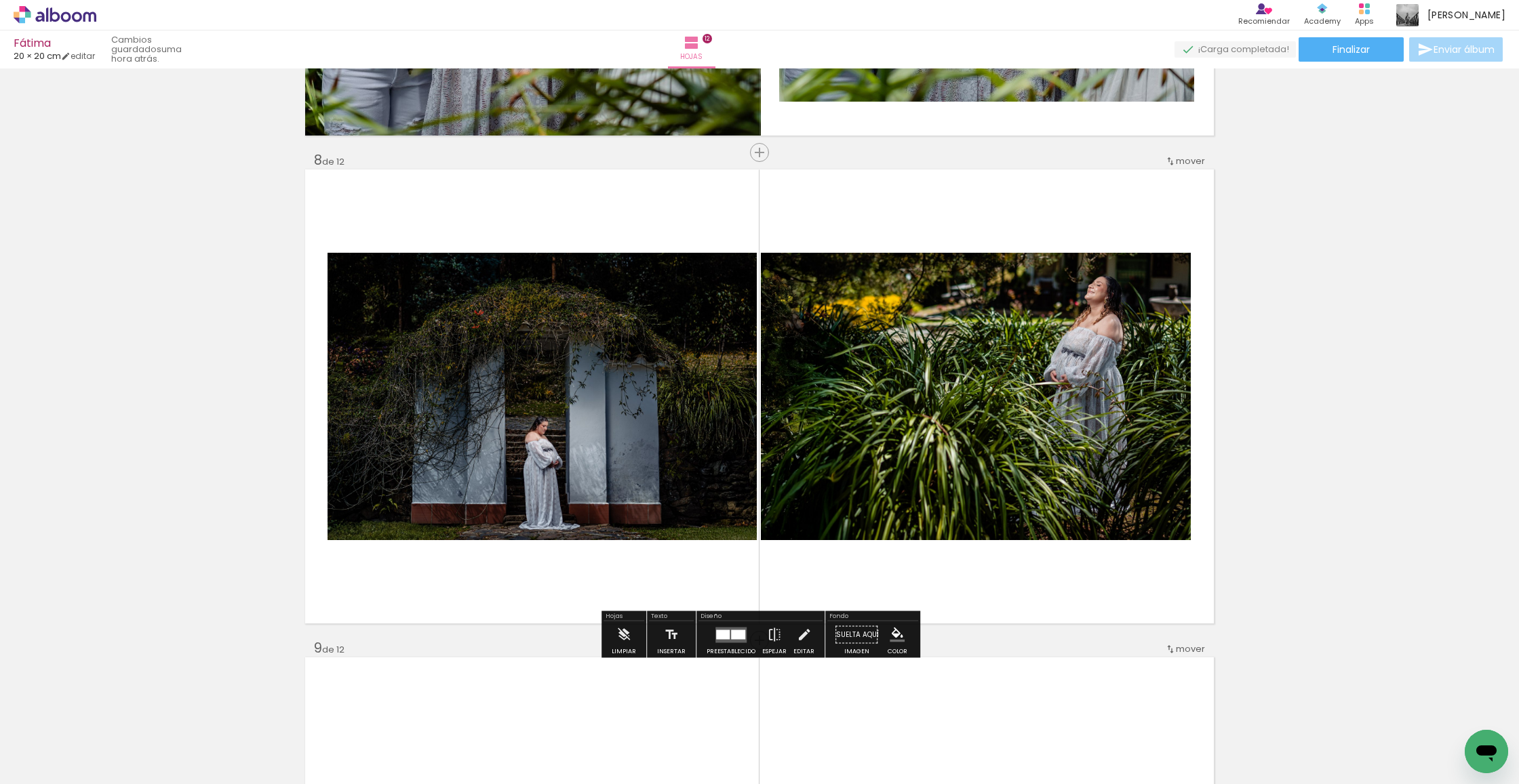
click at [504, 406] on quentale-photo at bounding box center [542, 397] width 430 height 288
click at [504, 407] on quentale-photo at bounding box center [542, 397] width 430 height 288
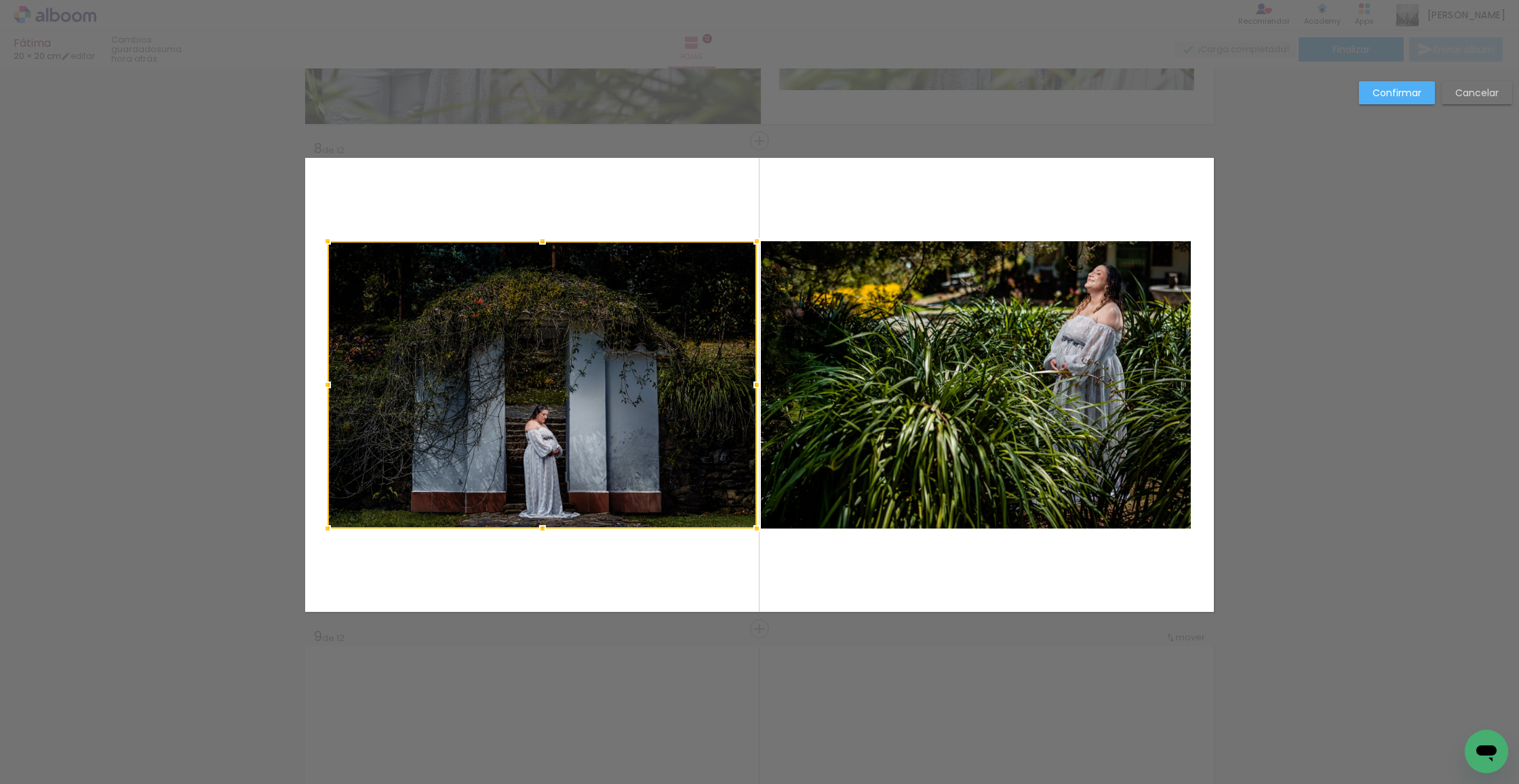
scroll to position [3367, 0]
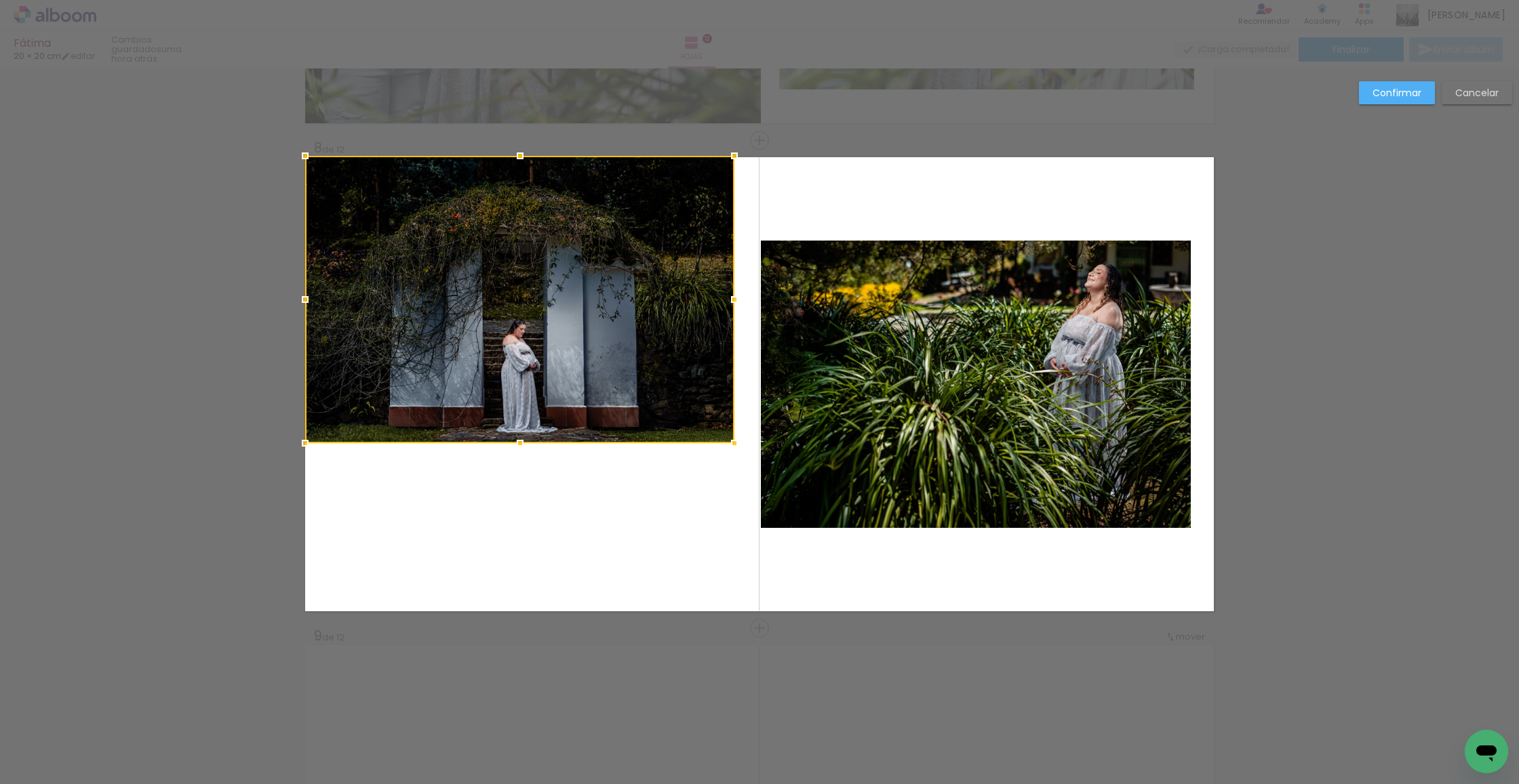
click at [404, 236] on div at bounding box center [520, 300] width 430 height 288
click at [758, 368] on quentale-layouter at bounding box center [759, 384] width 909 height 454
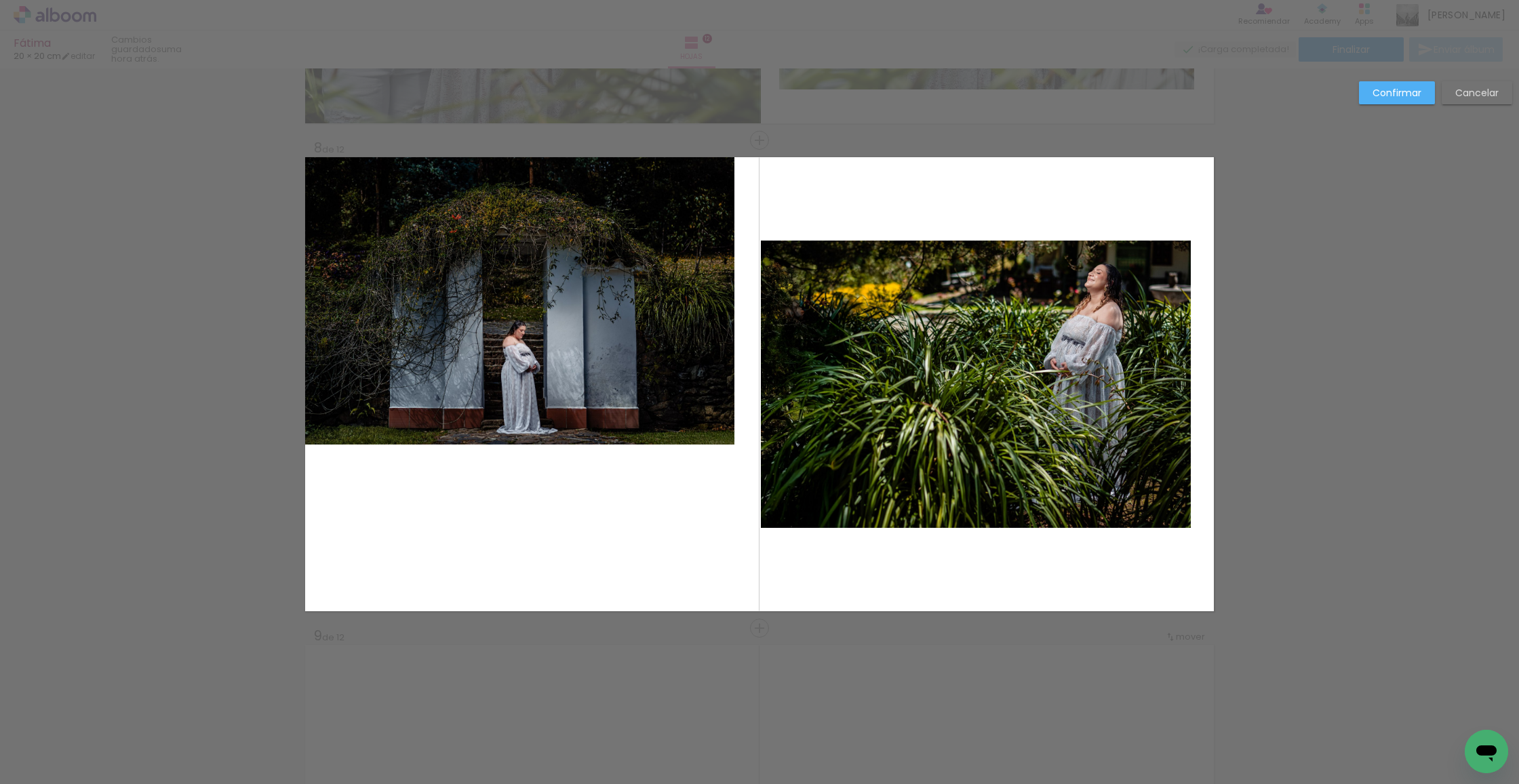
click at [758, 368] on quentale-layouter at bounding box center [759, 384] width 909 height 454
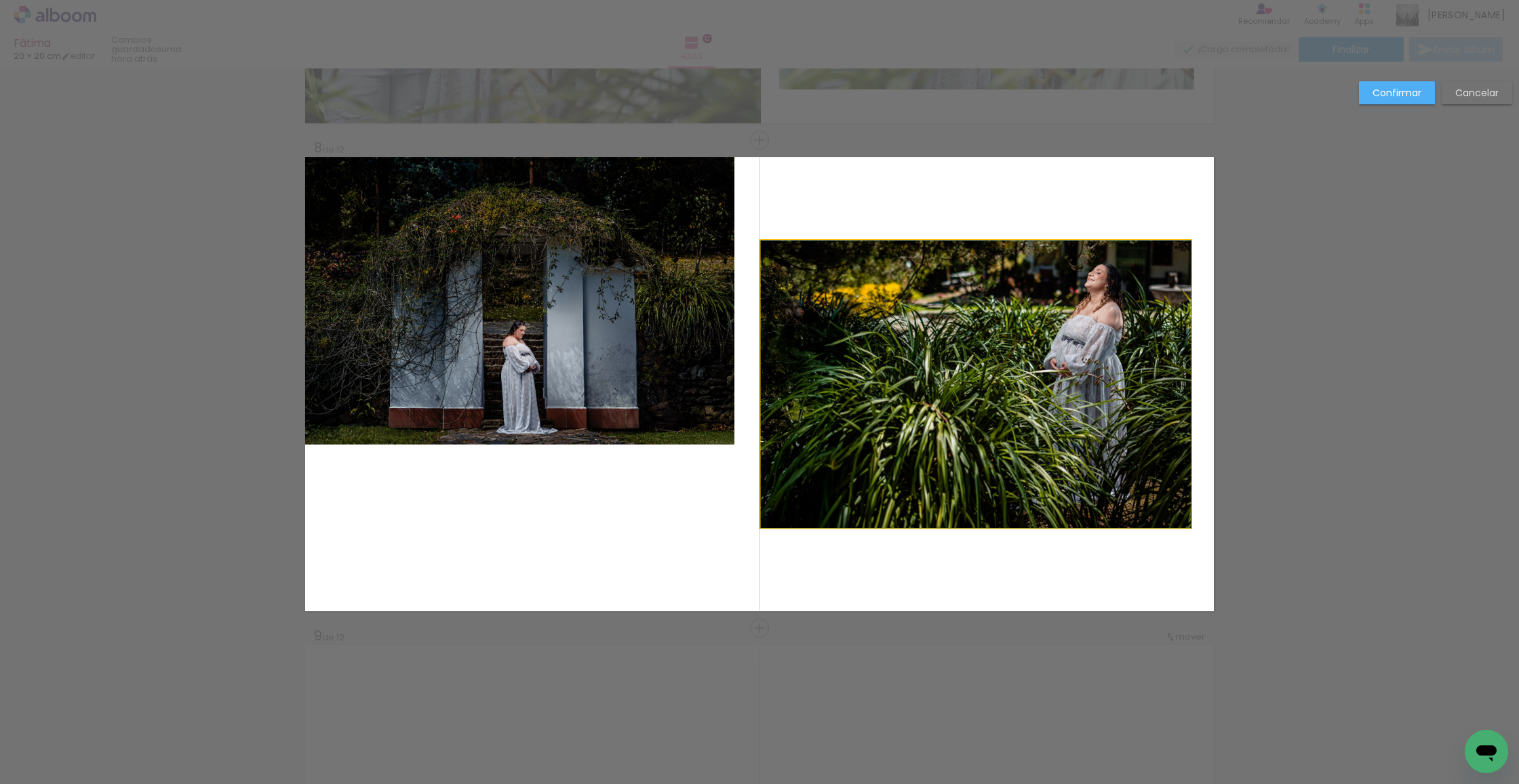
click at [794, 374] on album-spread "8 de 12" at bounding box center [759, 384] width 909 height 454
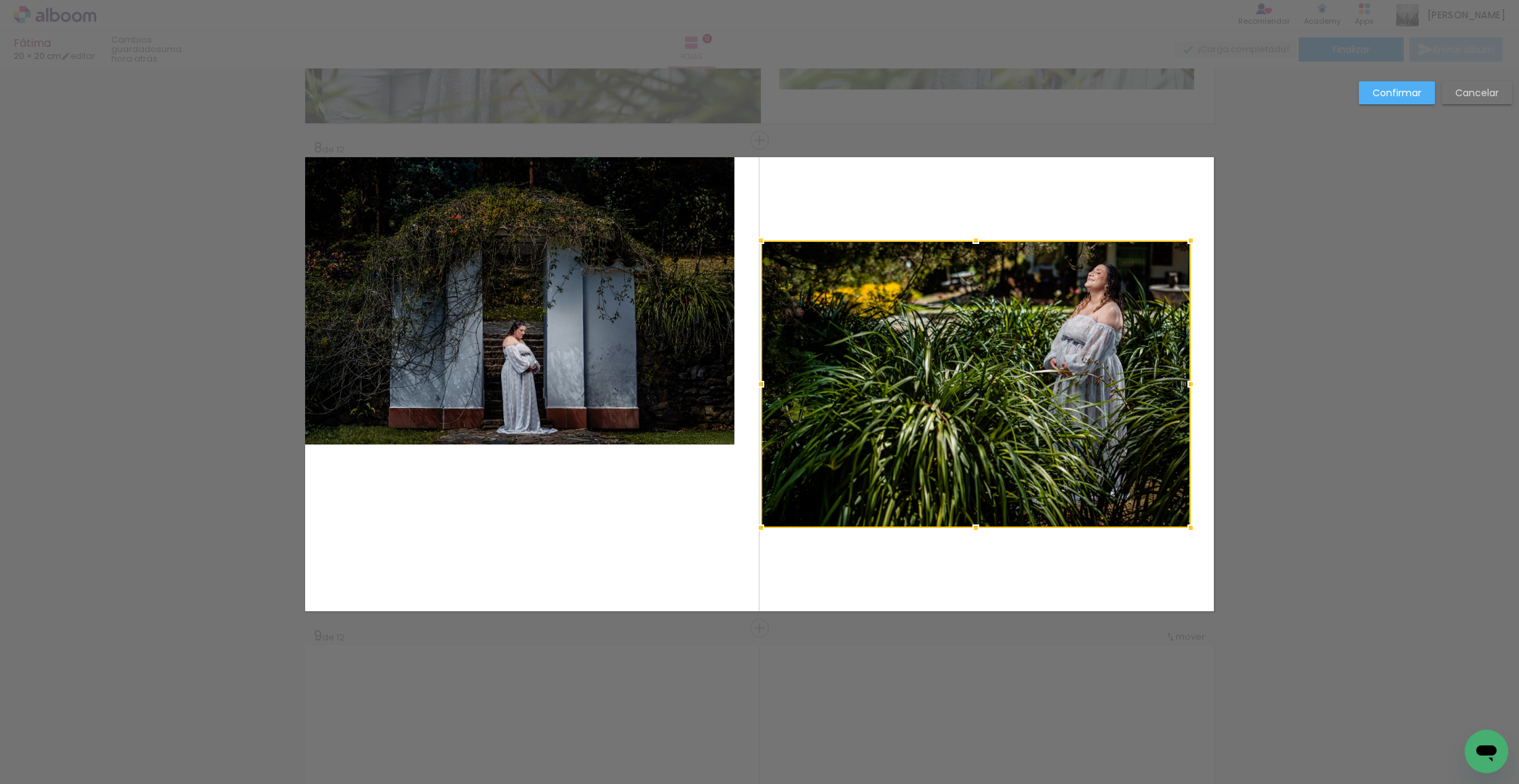
click at [817, 373] on div at bounding box center [975, 385] width 430 height 288
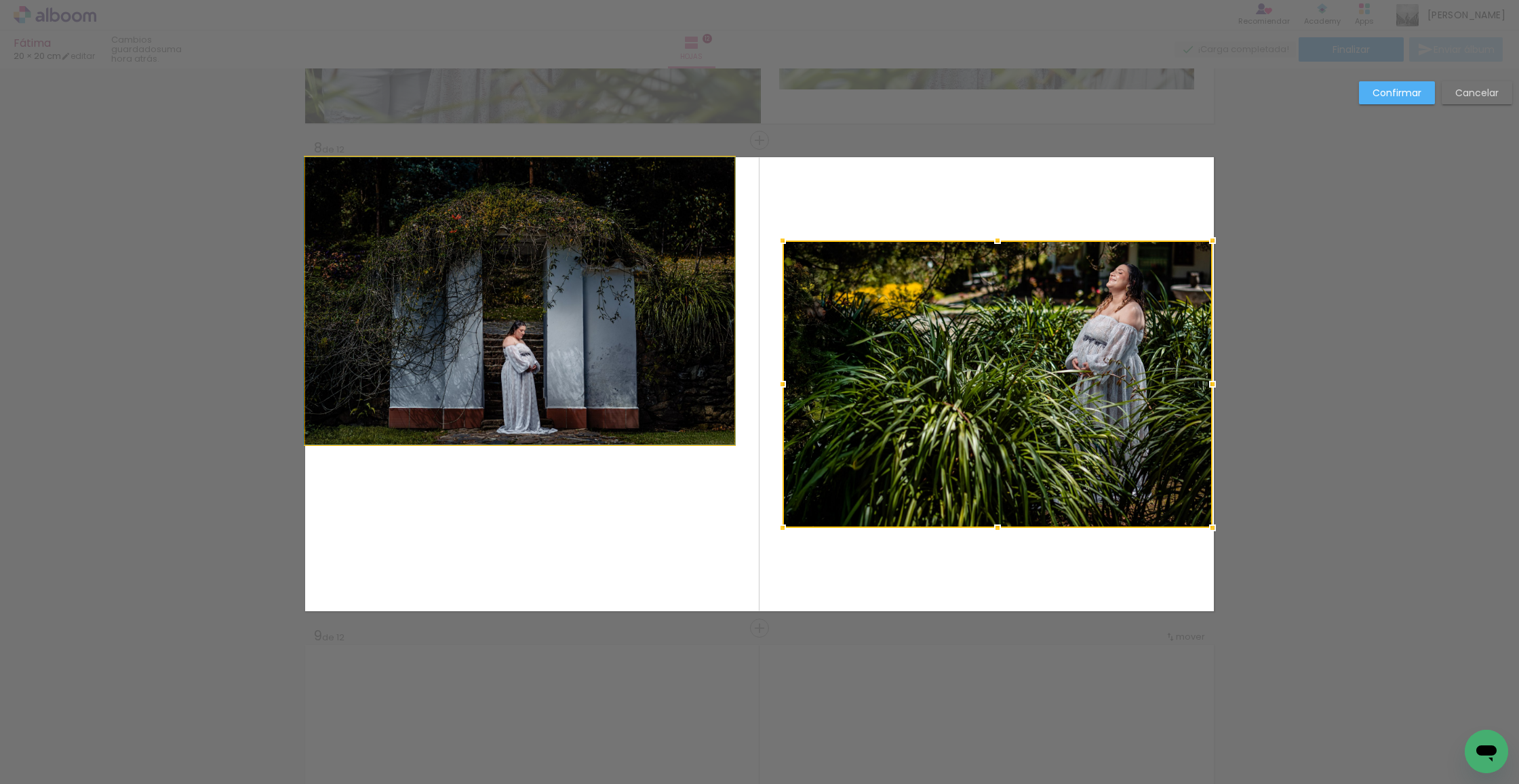
click at [704, 397] on album-spread "8 de 12" at bounding box center [759, 384] width 909 height 454
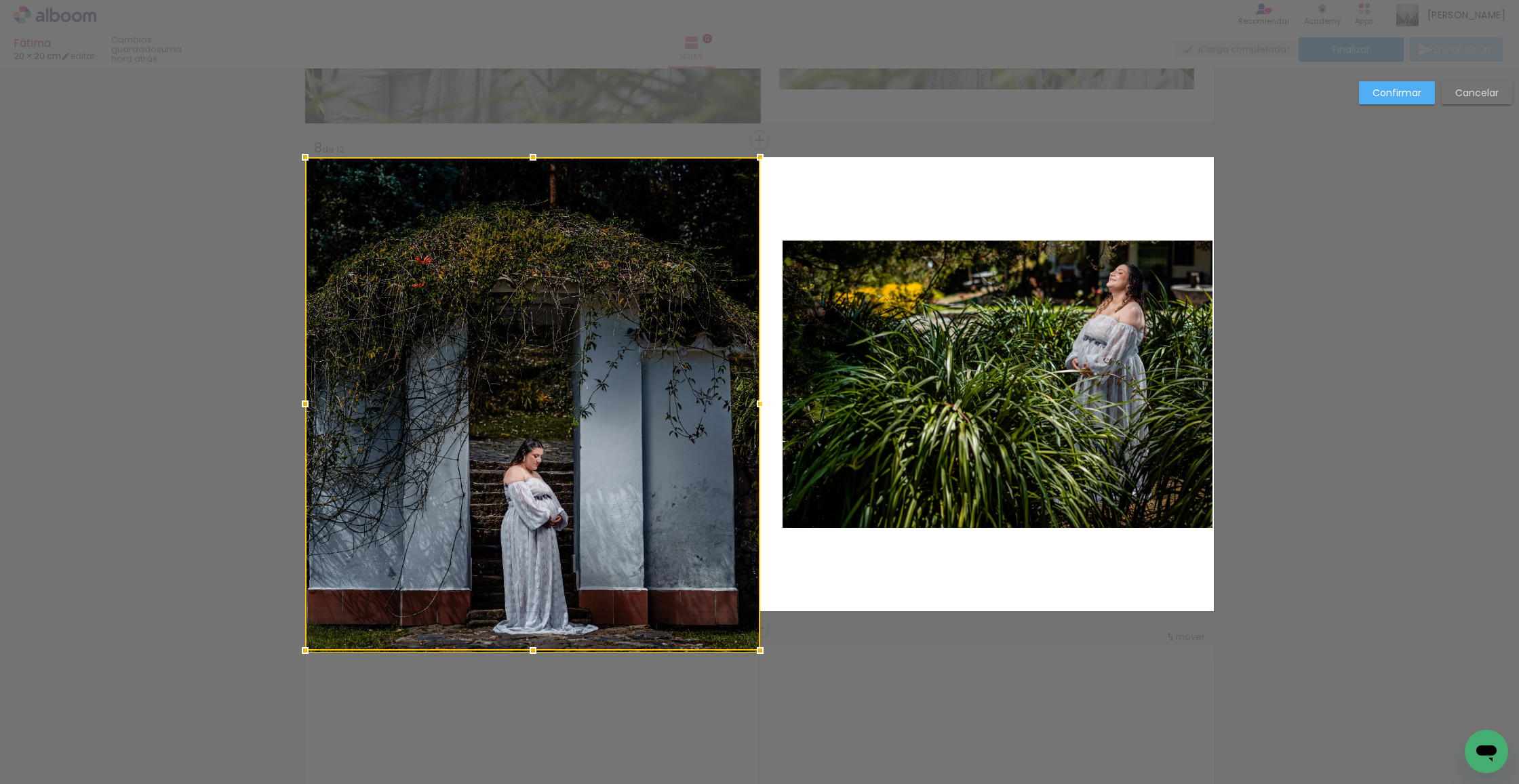
click at [761, 656] on div at bounding box center [761, 651] width 27 height 27
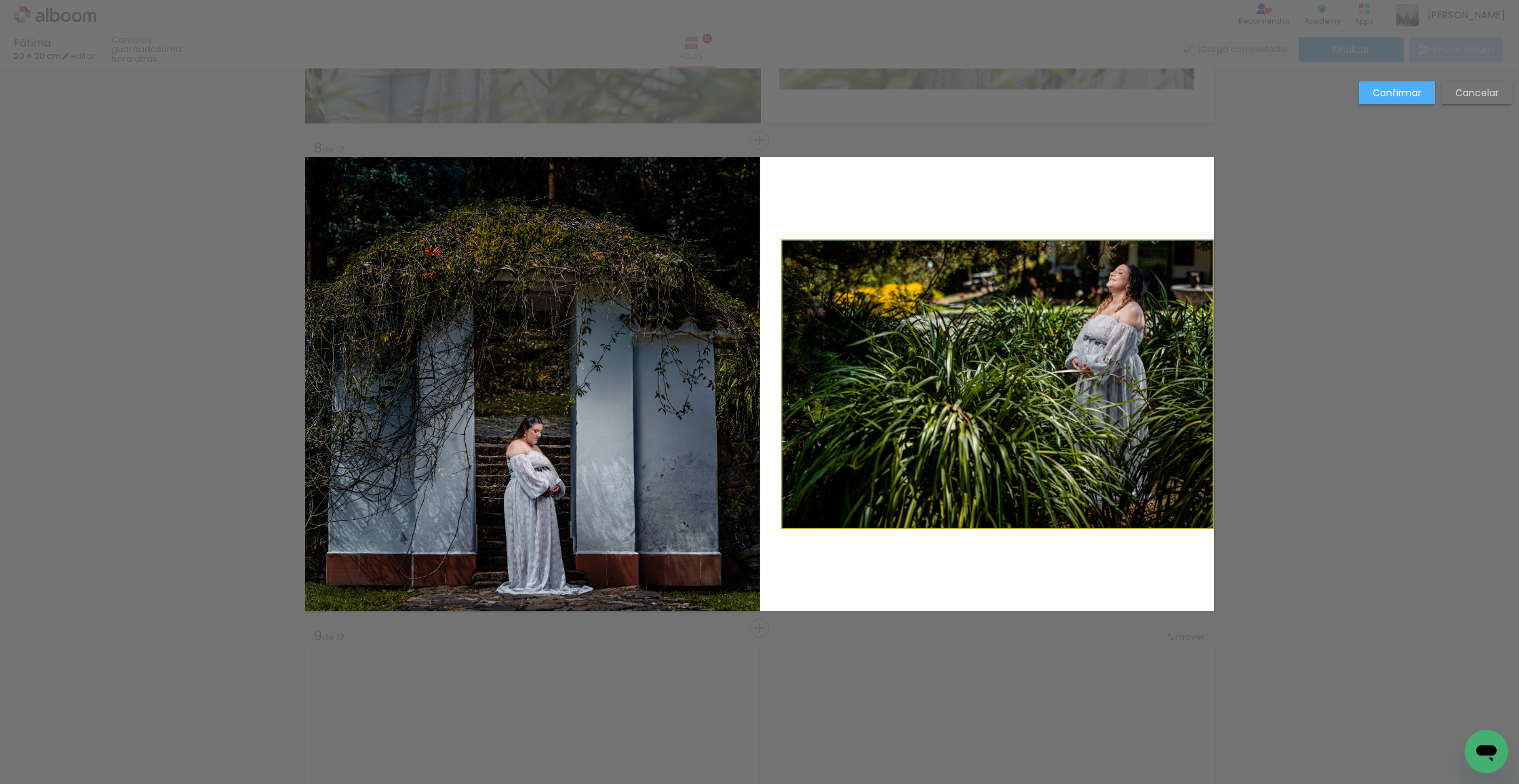
click at [933, 460] on quentale-photo at bounding box center [997, 385] width 430 height 288
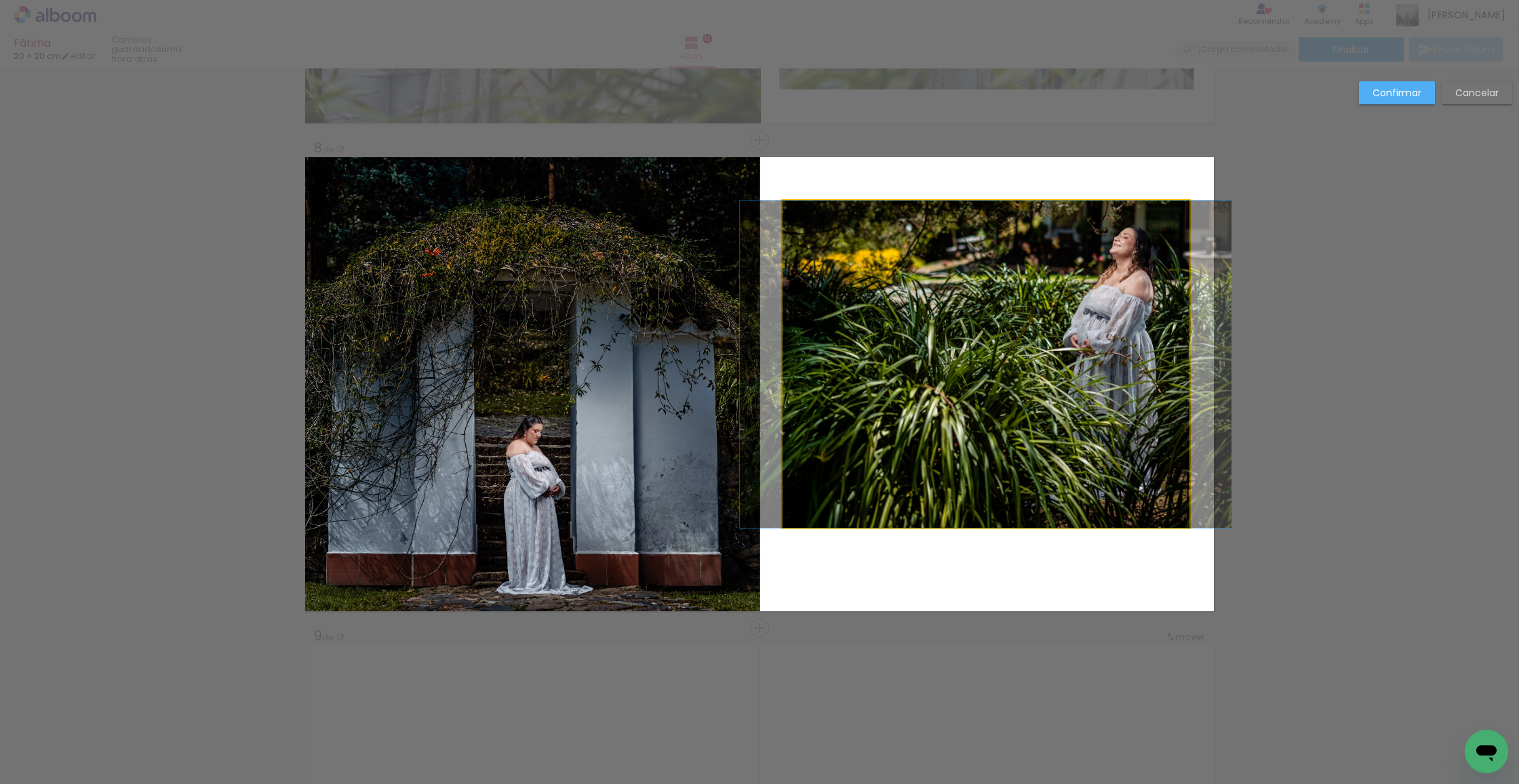
click at [1188, 206] on quentale-photo at bounding box center [986, 364] width 407 height 327
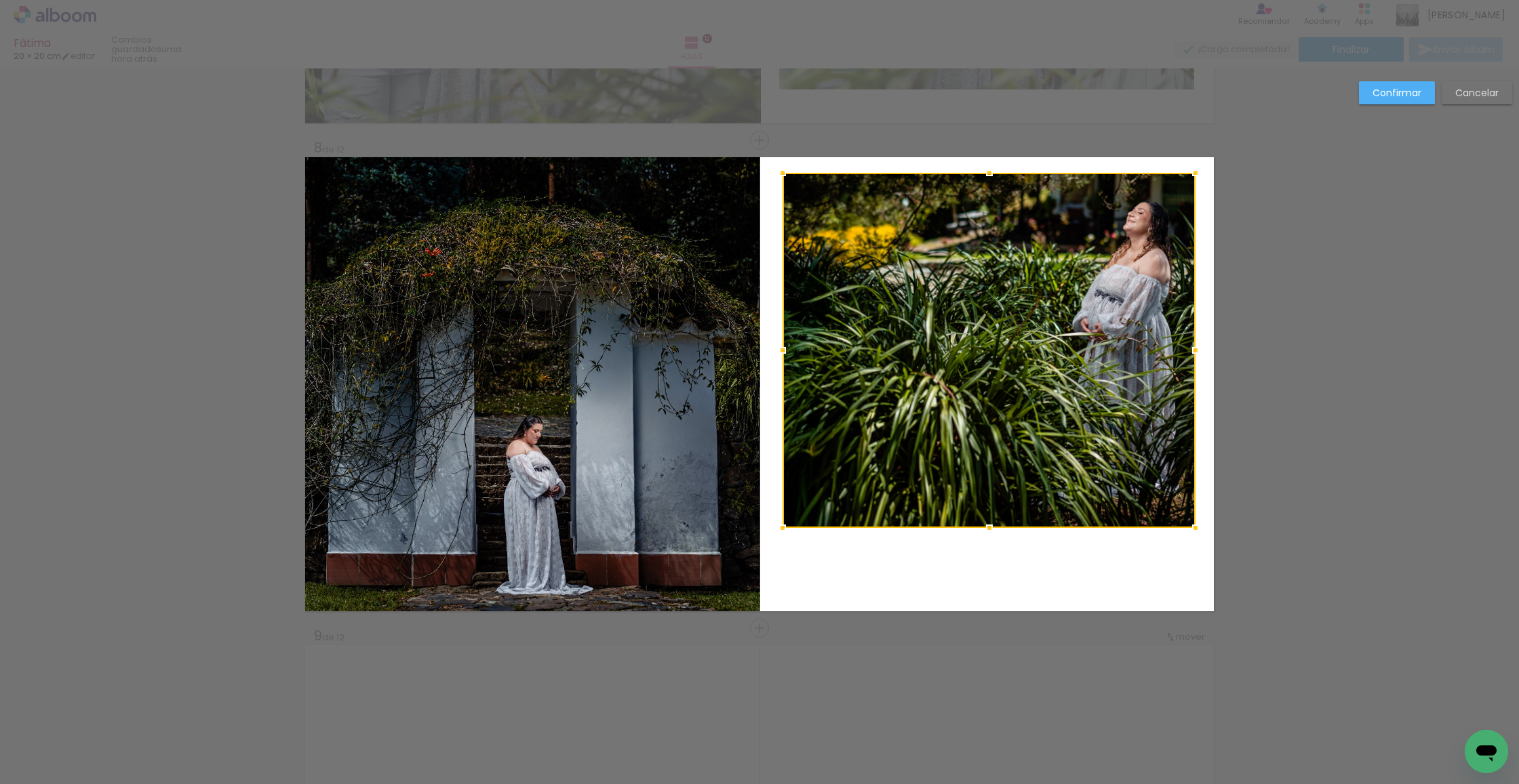
click at [1198, 180] on div at bounding box center [1196, 173] width 27 height 27
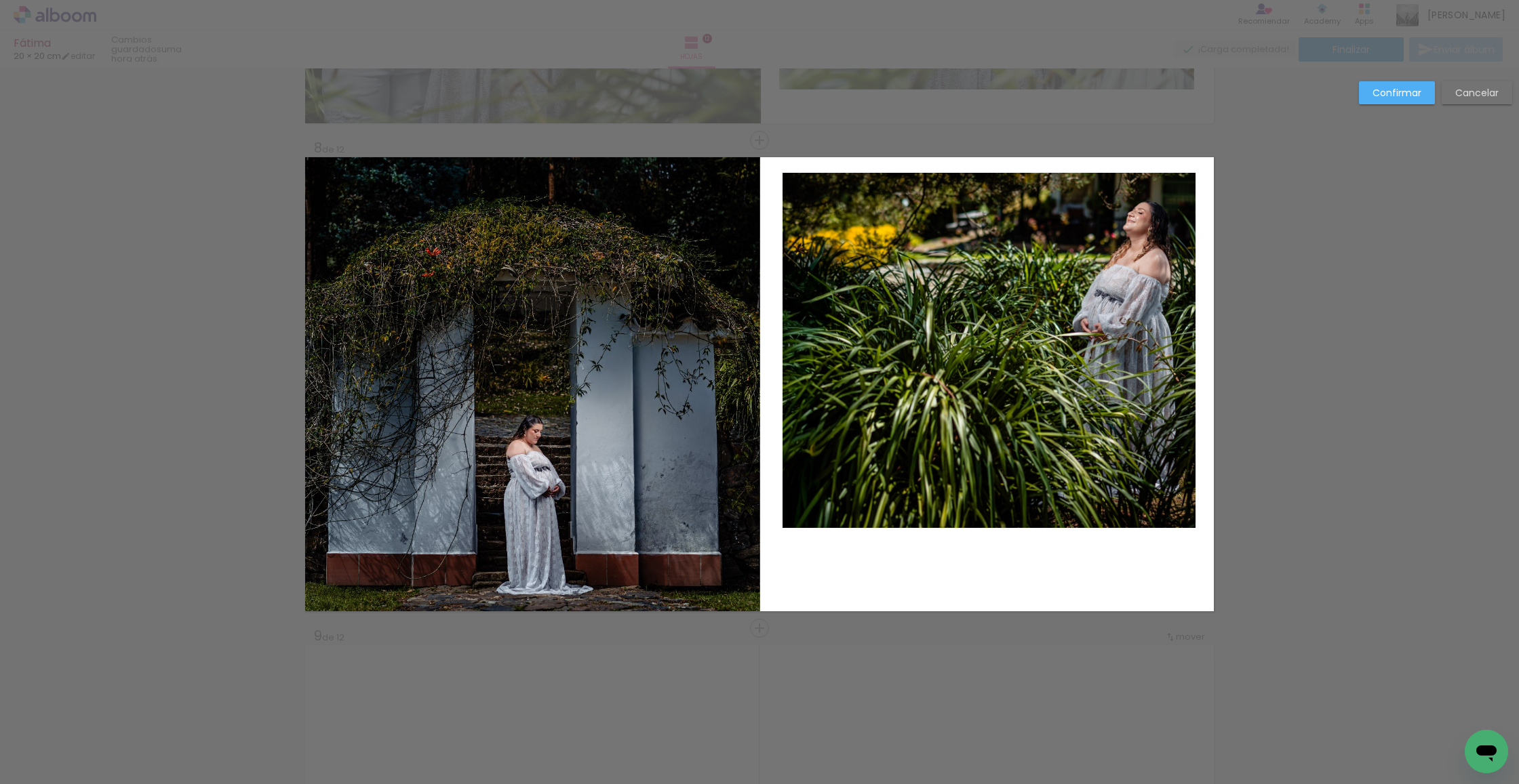
click at [987, 488] on album-spread "8 de 12" at bounding box center [759, 384] width 909 height 454
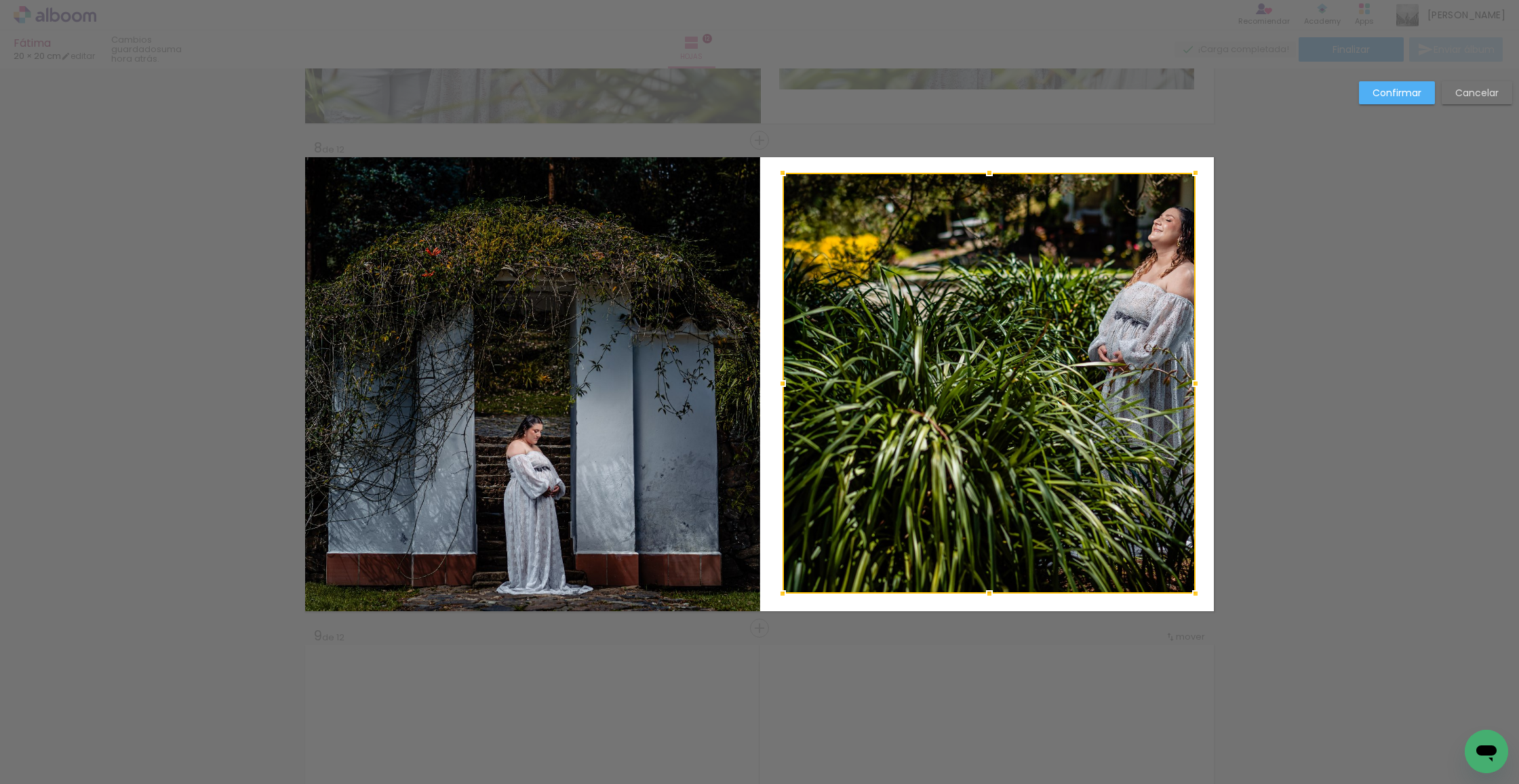
drag, startPoint x: 991, startPoint y: 550, endPoint x: 994, endPoint y: 590, distance: 40.1
click at [994, 590] on div at bounding box center [989, 594] width 27 height 27
click at [1009, 465] on div at bounding box center [989, 382] width 413 height 419
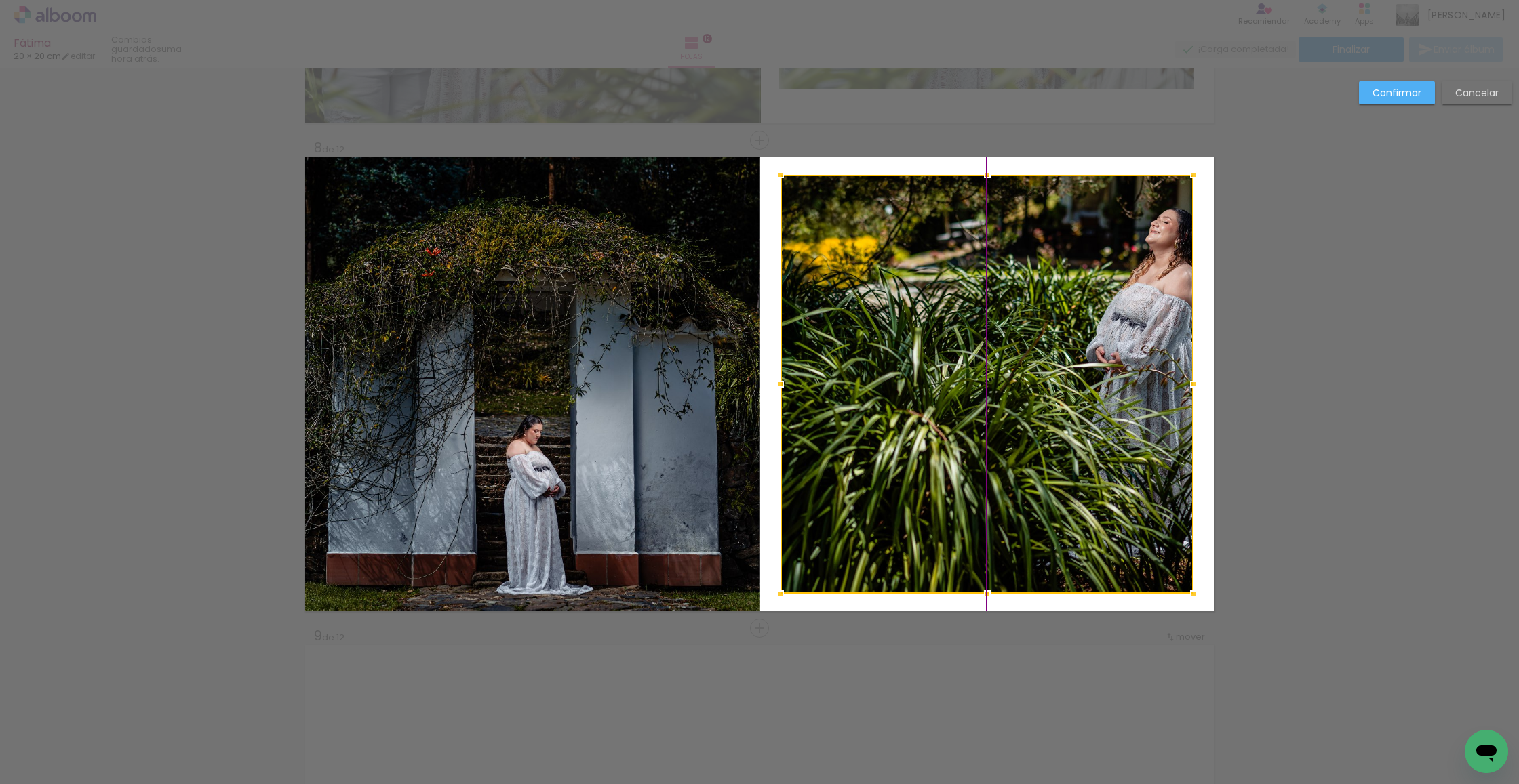
click at [1007, 466] on div at bounding box center [987, 384] width 413 height 419
drag, startPoint x: 1378, startPoint y: 99, endPoint x: 1253, endPoint y: 212, distance: 168.5
click at [0, 0] on slot "Confirmar" at bounding box center [0, 0] width 0 height 0
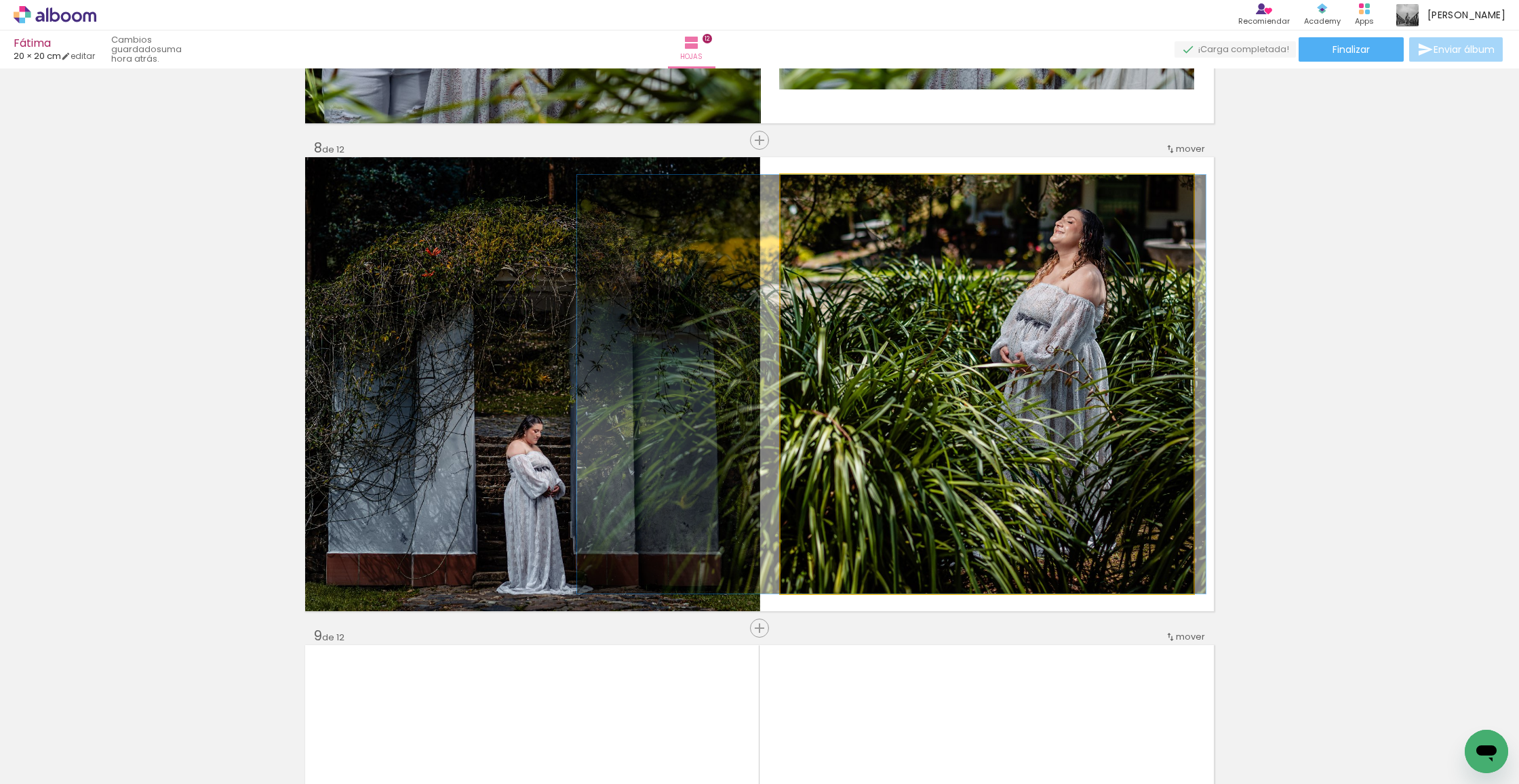
click at [1030, 352] on div at bounding box center [892, 384] width 629 height 419
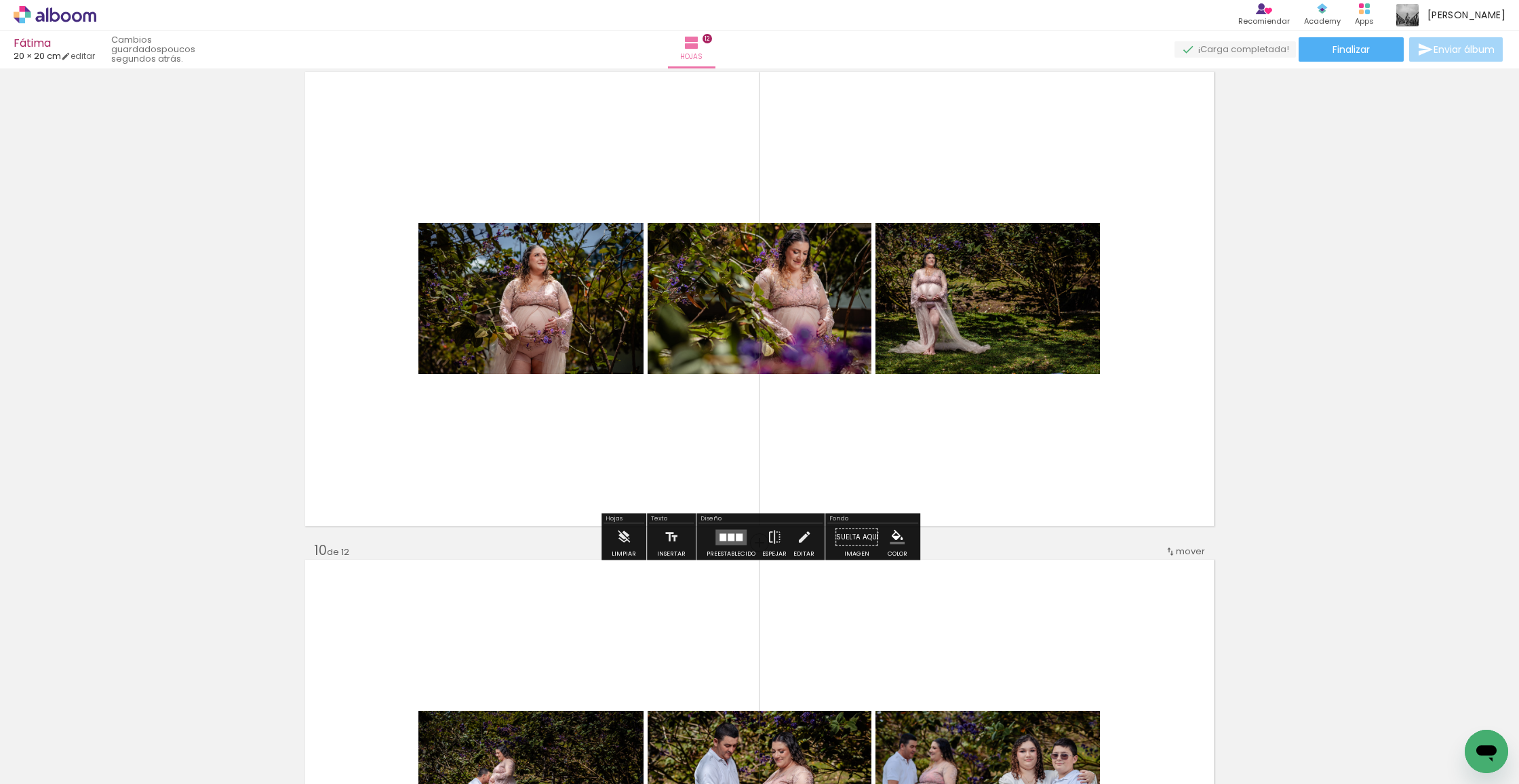
scroll to position [3942, 0]
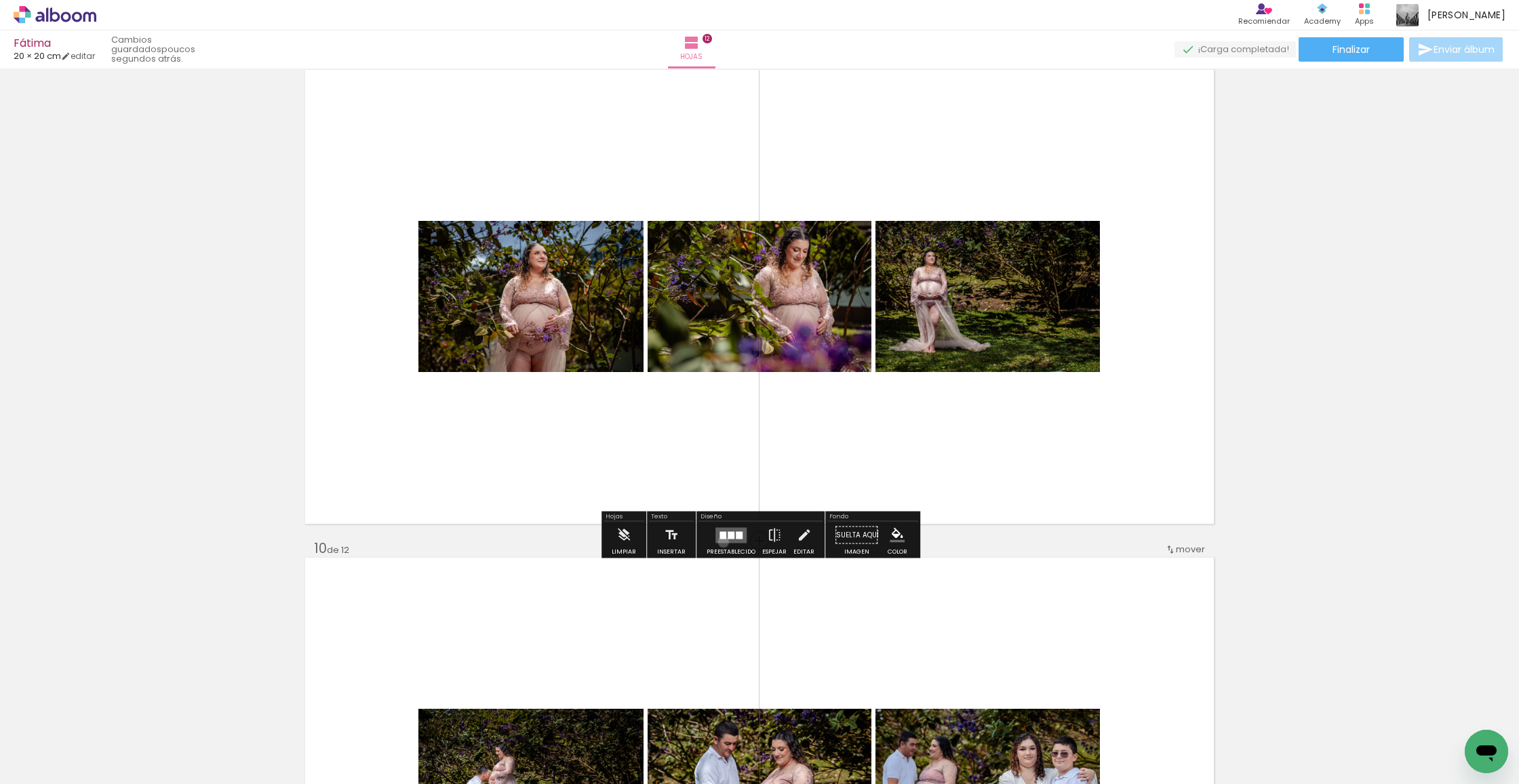
click at [720, 542] on quentale-layouter at bounding box center [730, 535] width 31 height 16
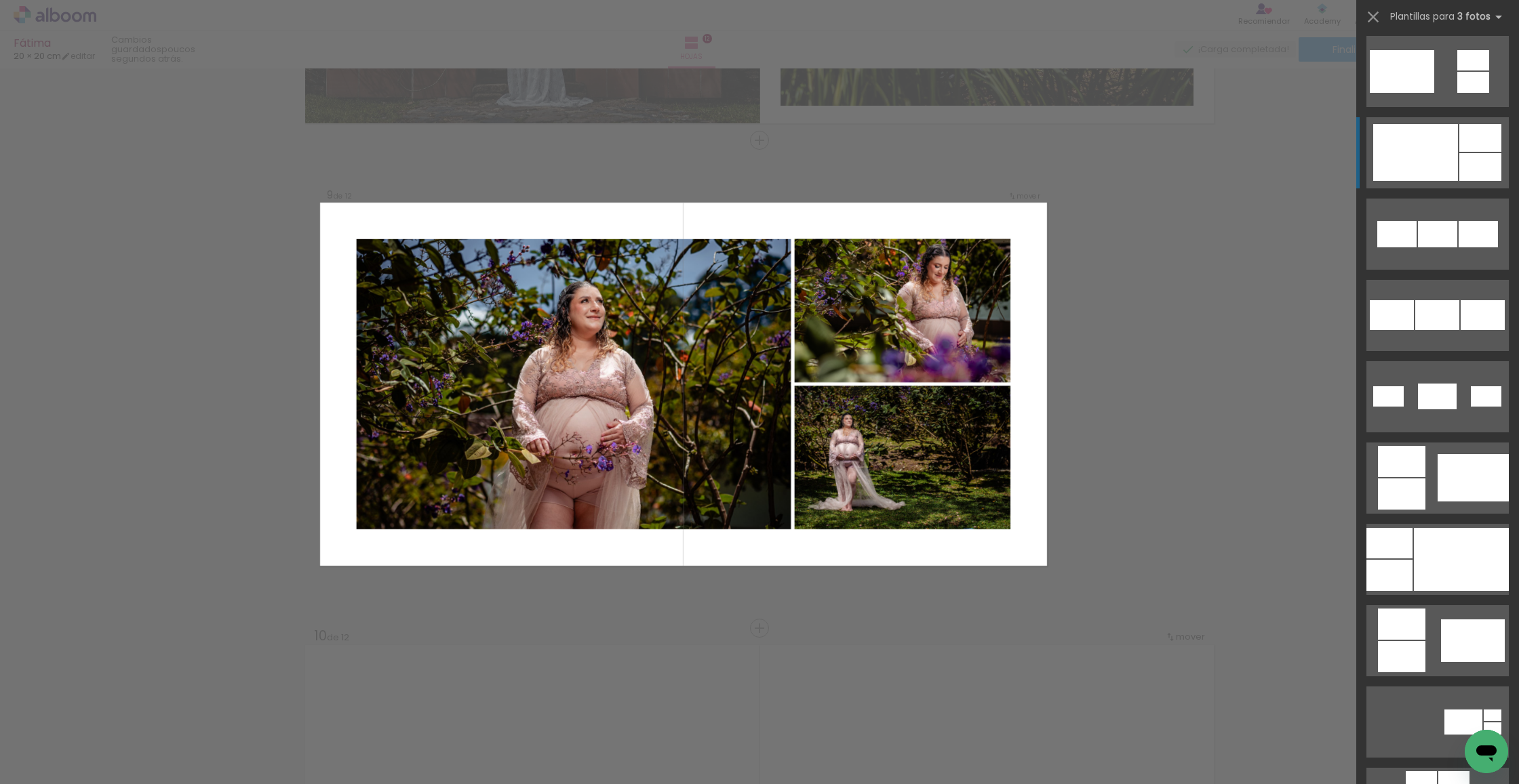
scroll to position [577, 0]
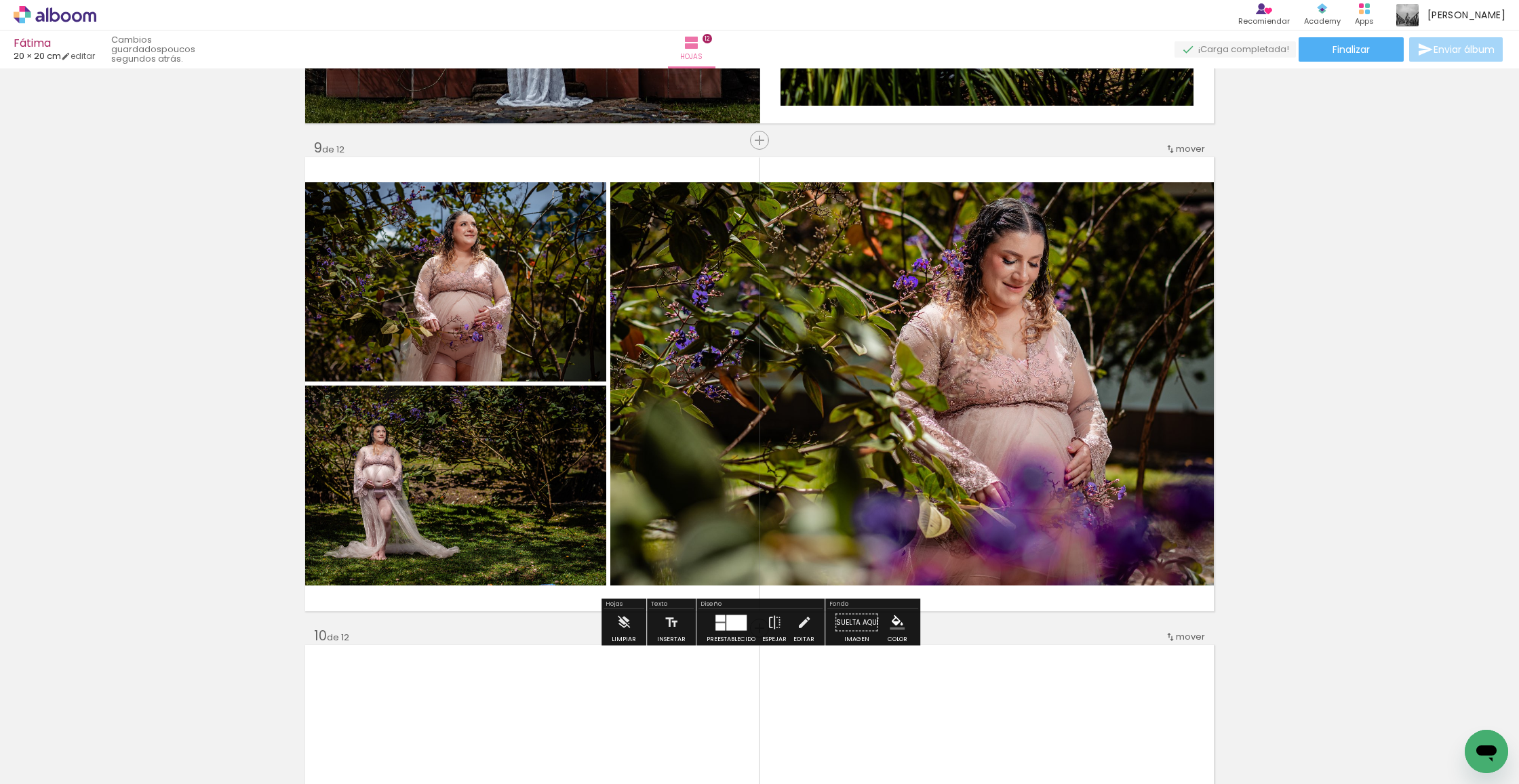
click at [729, 623] on div at bounding box center [736, 623] width 20 height 16
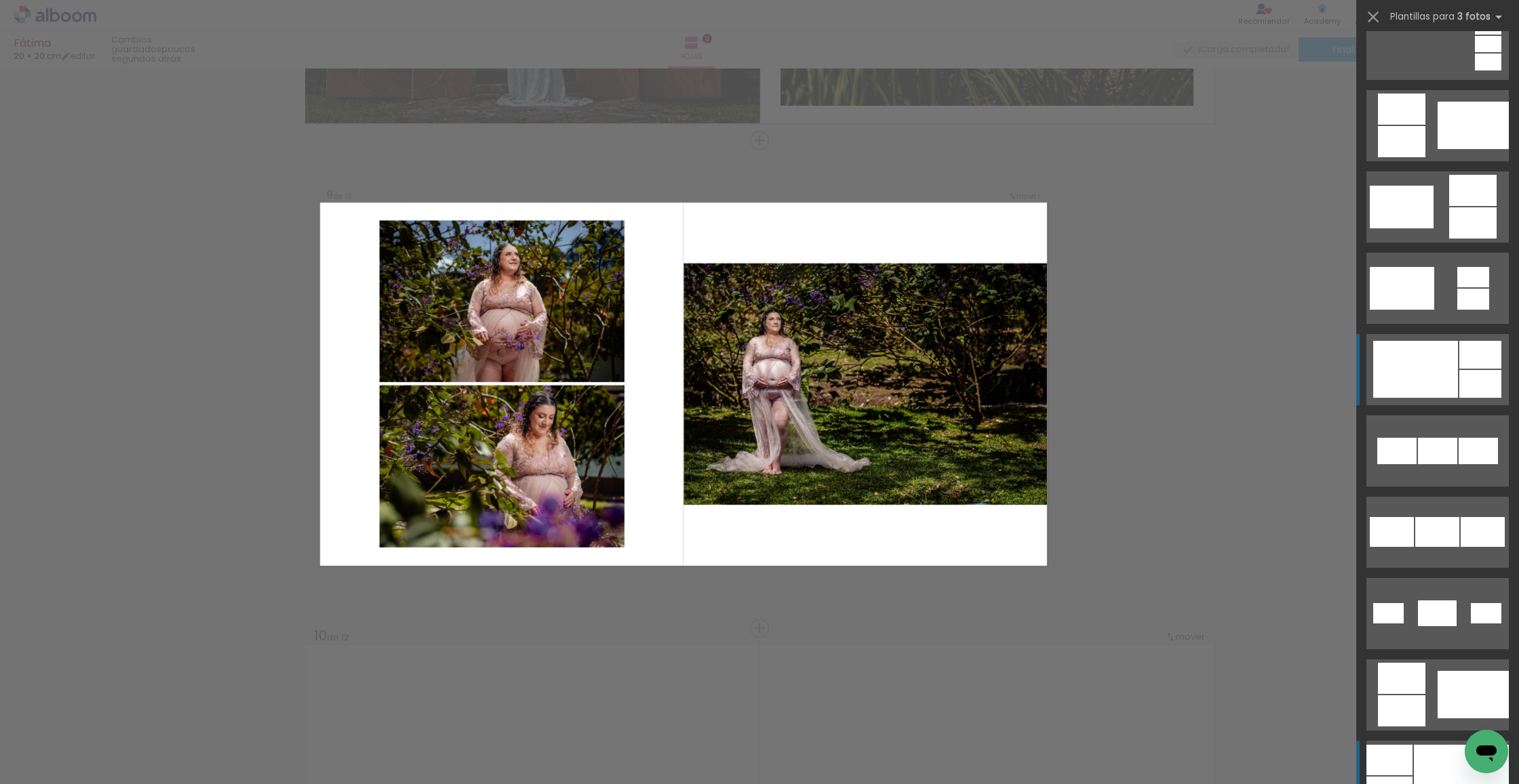
scroll to position [349, 0]
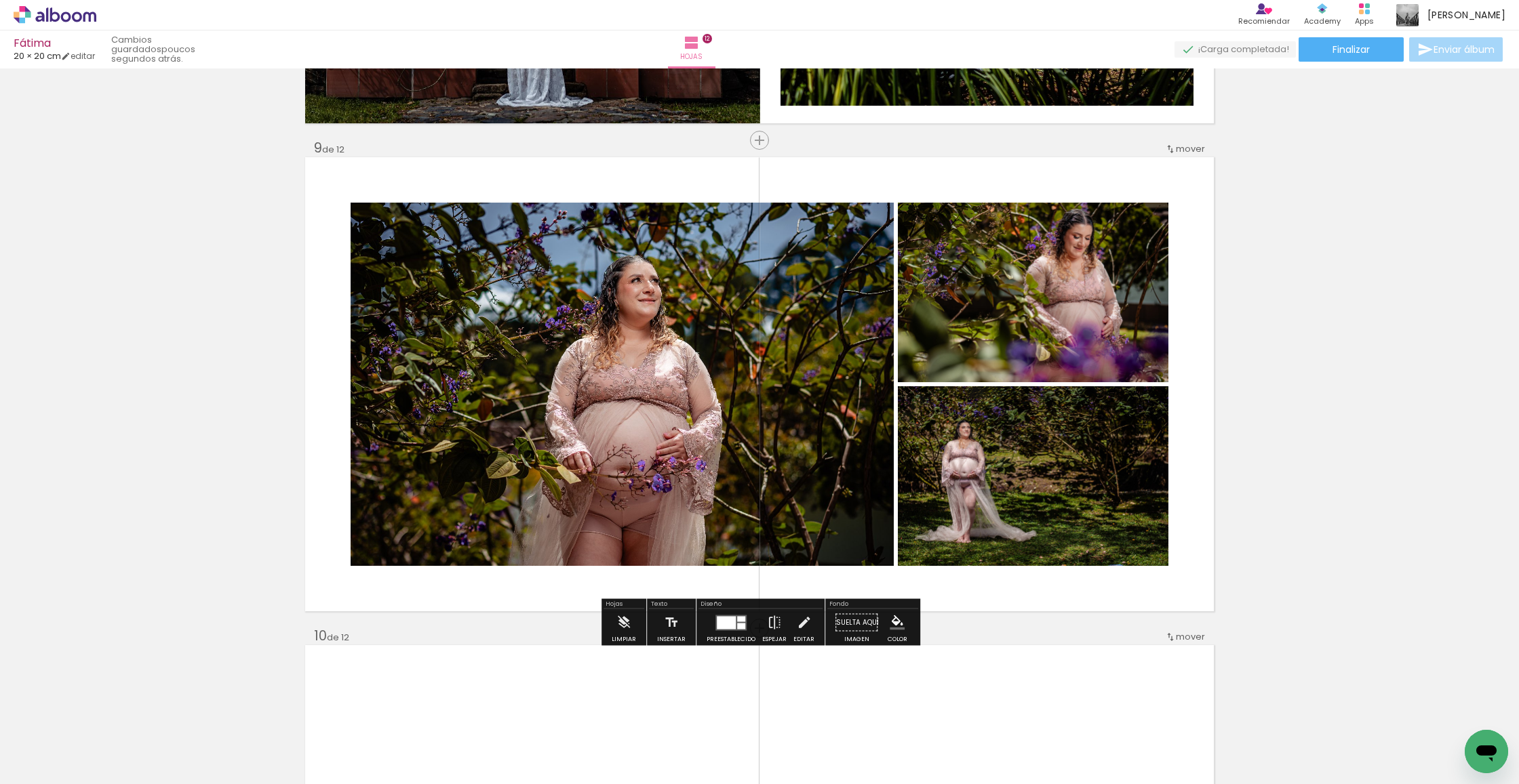
click at [717, 619] on div at bounding box center [726, 623] width 19 height 13
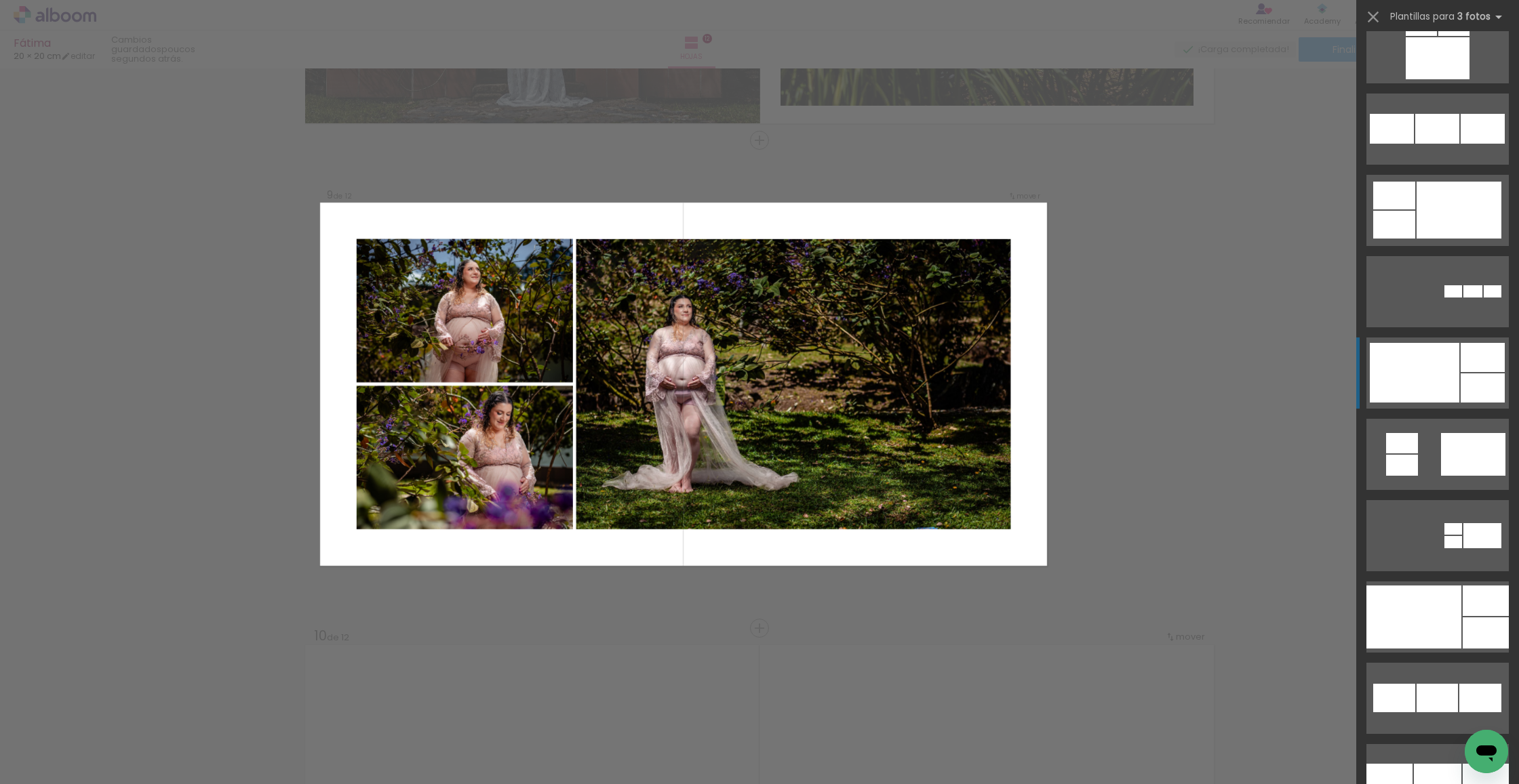
scroll to position [1333, 0]
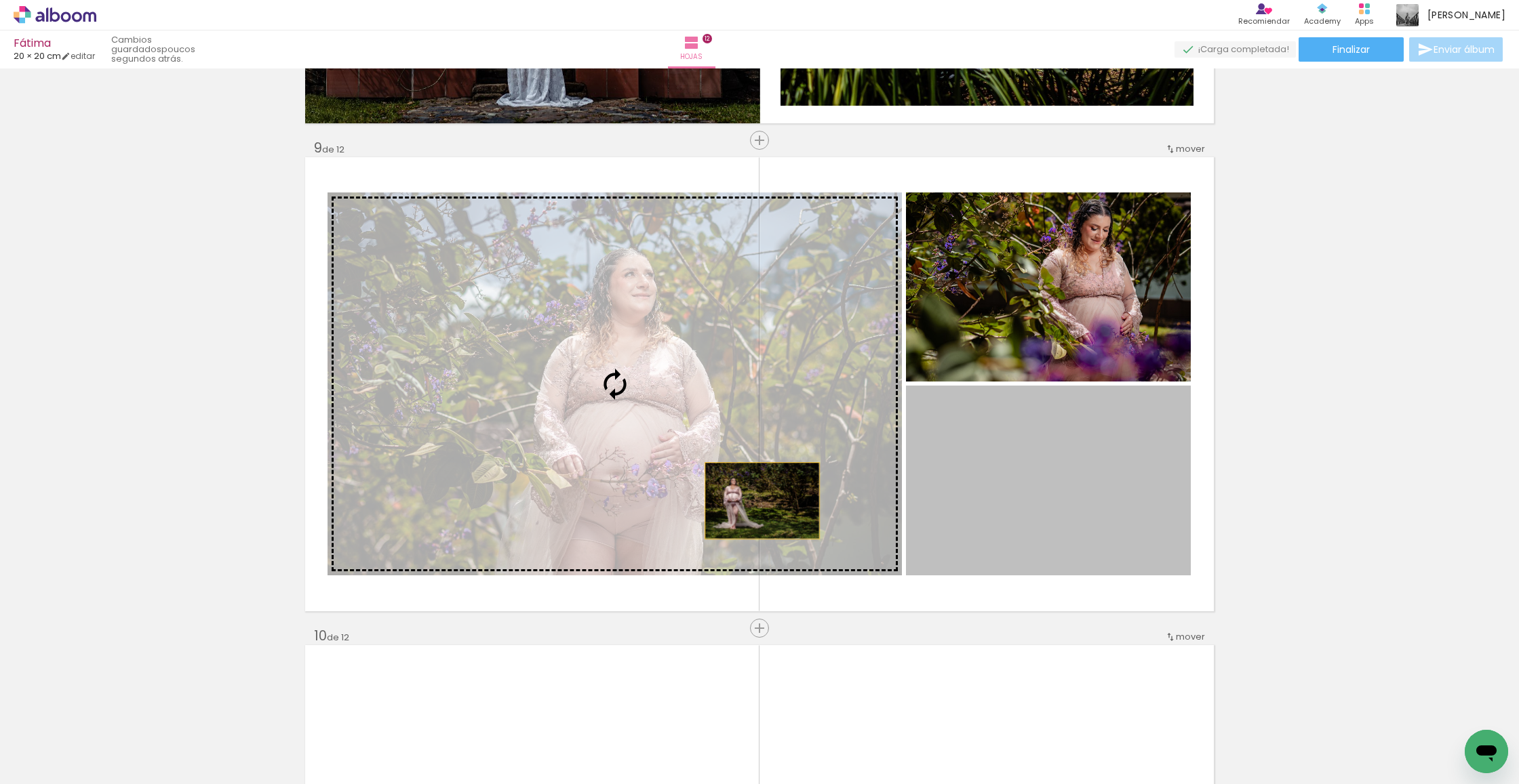
drag, startPoint x: 1063, startPoint y: 541, endPoint x: 762, endPoint y: 501, distance: 303.6
click at [0, 0] on slot at bounding box center [0, 0] width 0 height 0
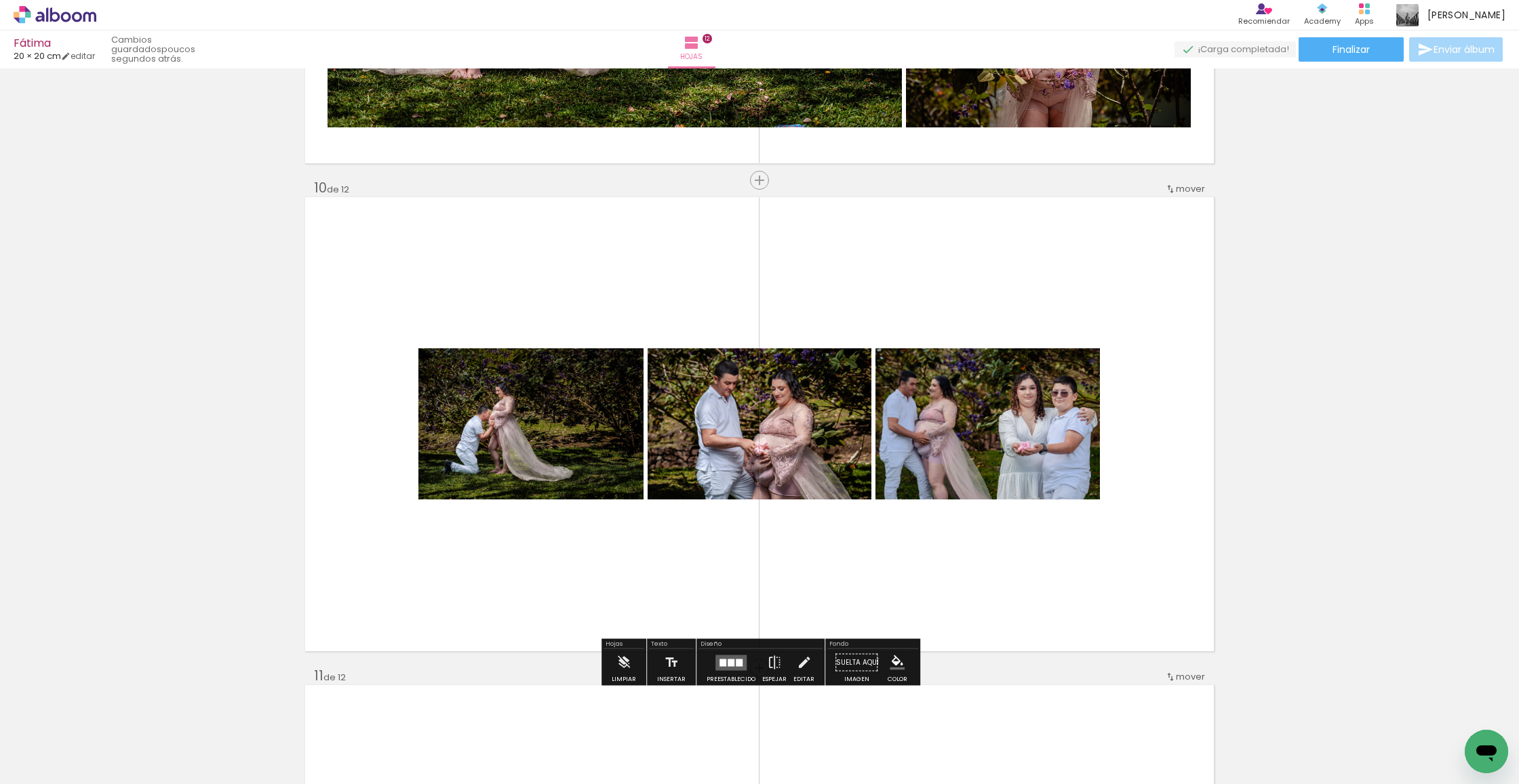
scroll to position [4310, 0]
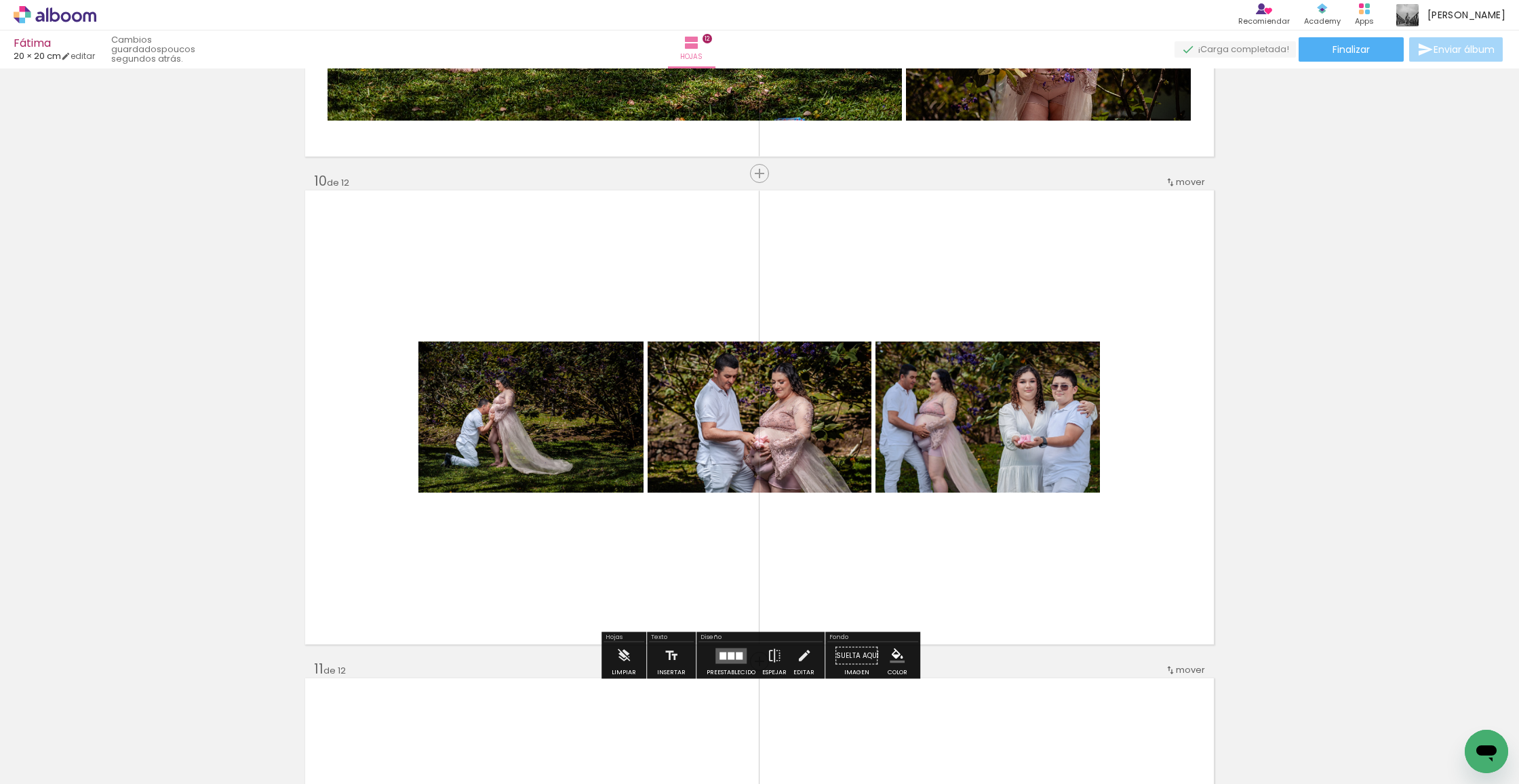
click at [736, 652] on quentale-layouter at bounding box center [730, 656] width 31 height 16
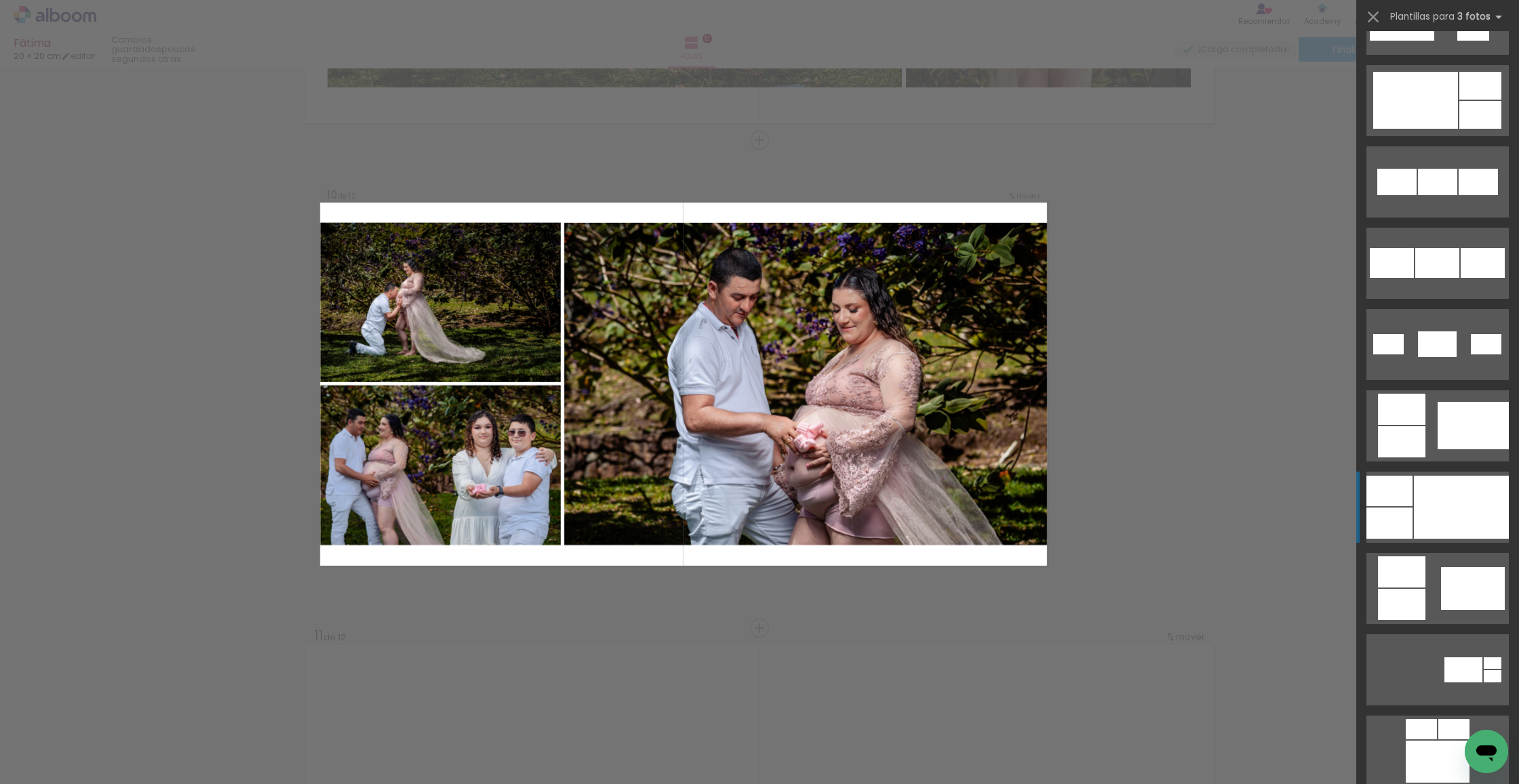
scroll to position [629, 0]
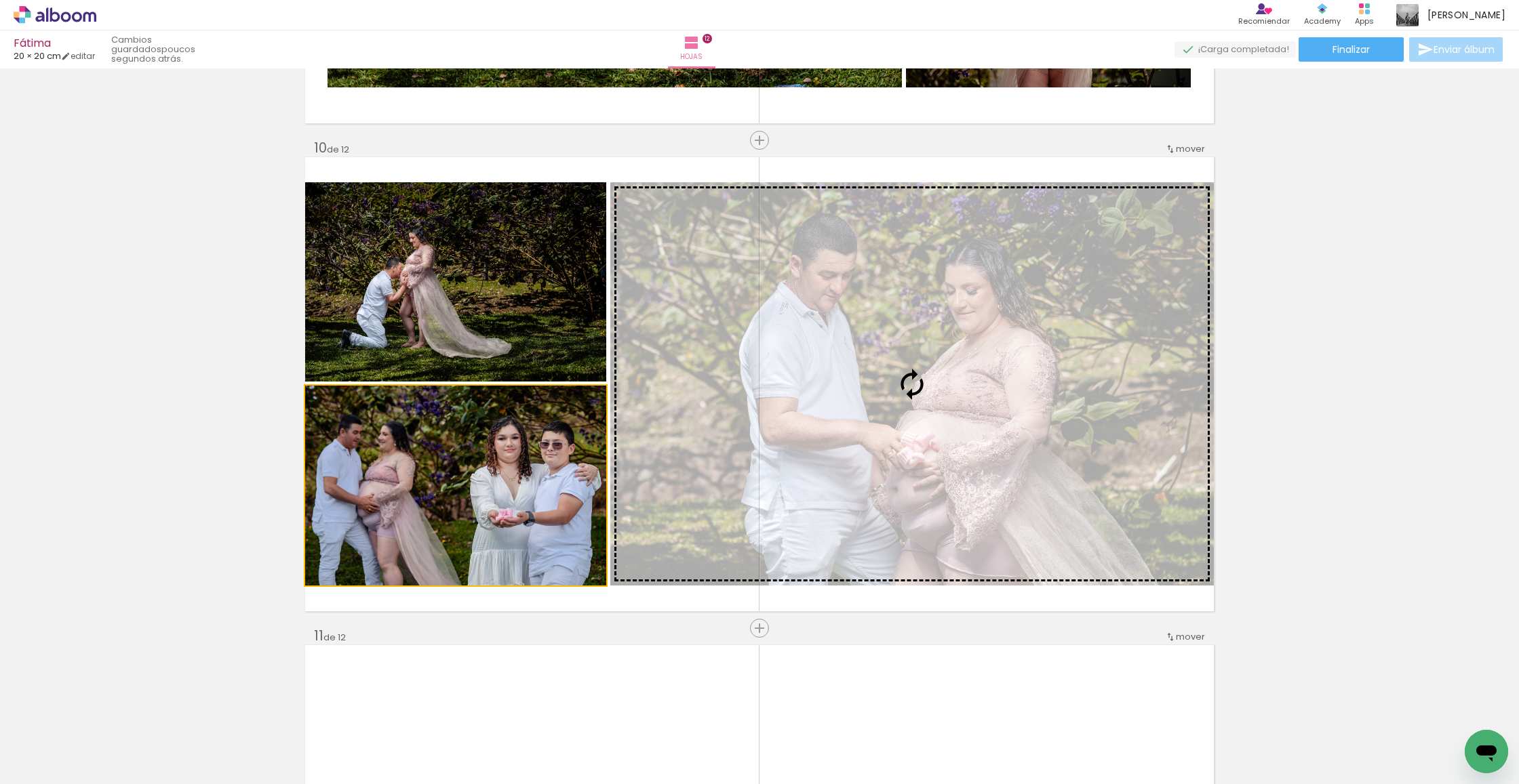
drag, startPoint x: 638, startPoint y: 491, endPoint x: 871, endPoint y: 471, distance: 233.9
click at [0, 0] on slot at bounding box center [0, 0] width 0 height 0
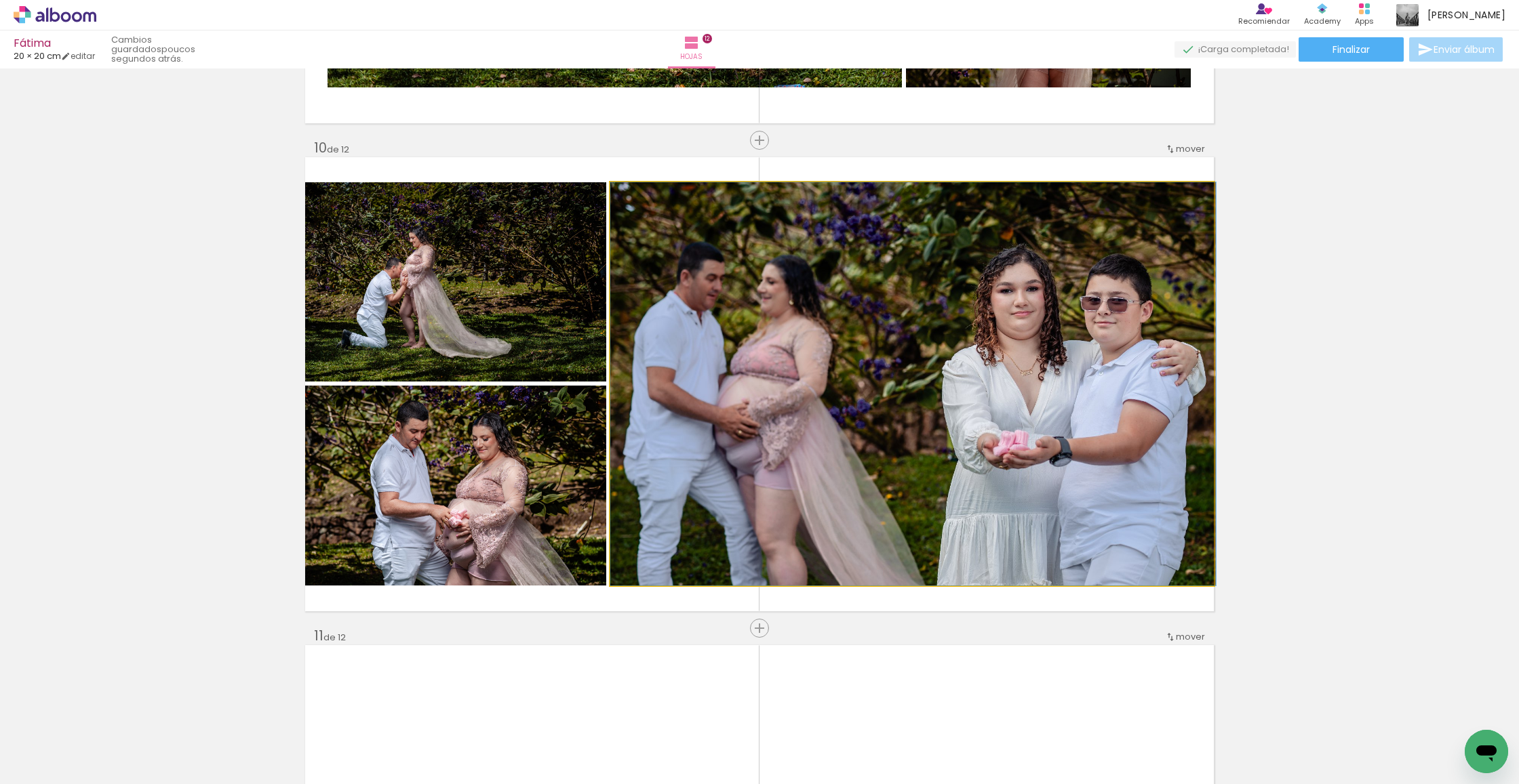
drag, startPoint x: 839, startPoint y: 434, endPoint x: 873, endPoint y: 434, distance: 34.0
click at [874, 434] on div at bounding box center [913, 383] width 606 height 404
drag, startPoint x: 902, startPoint y: 419, endPoint x: 928, endPoint y: 420, distance: 26.0
click at [928, 420] on div at bounding box center [913, 383] width 606 height 404
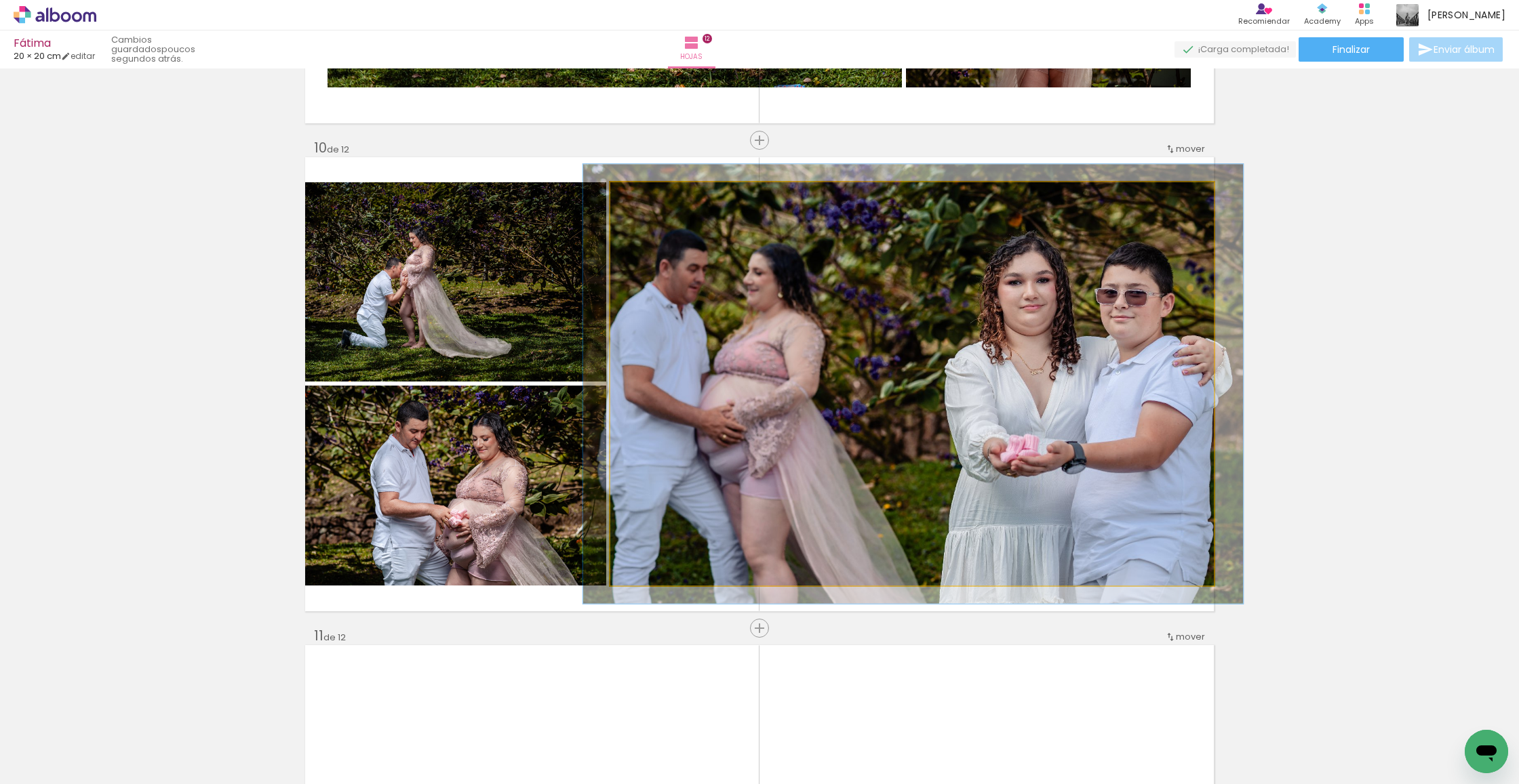
drag, startPoint x: 643, startPoint y: 196, endPoint x: 751, endPoint y: 271, distance: 131.5
click at [648, 194] on div at bounding box center [646, 196] width 12 height 12
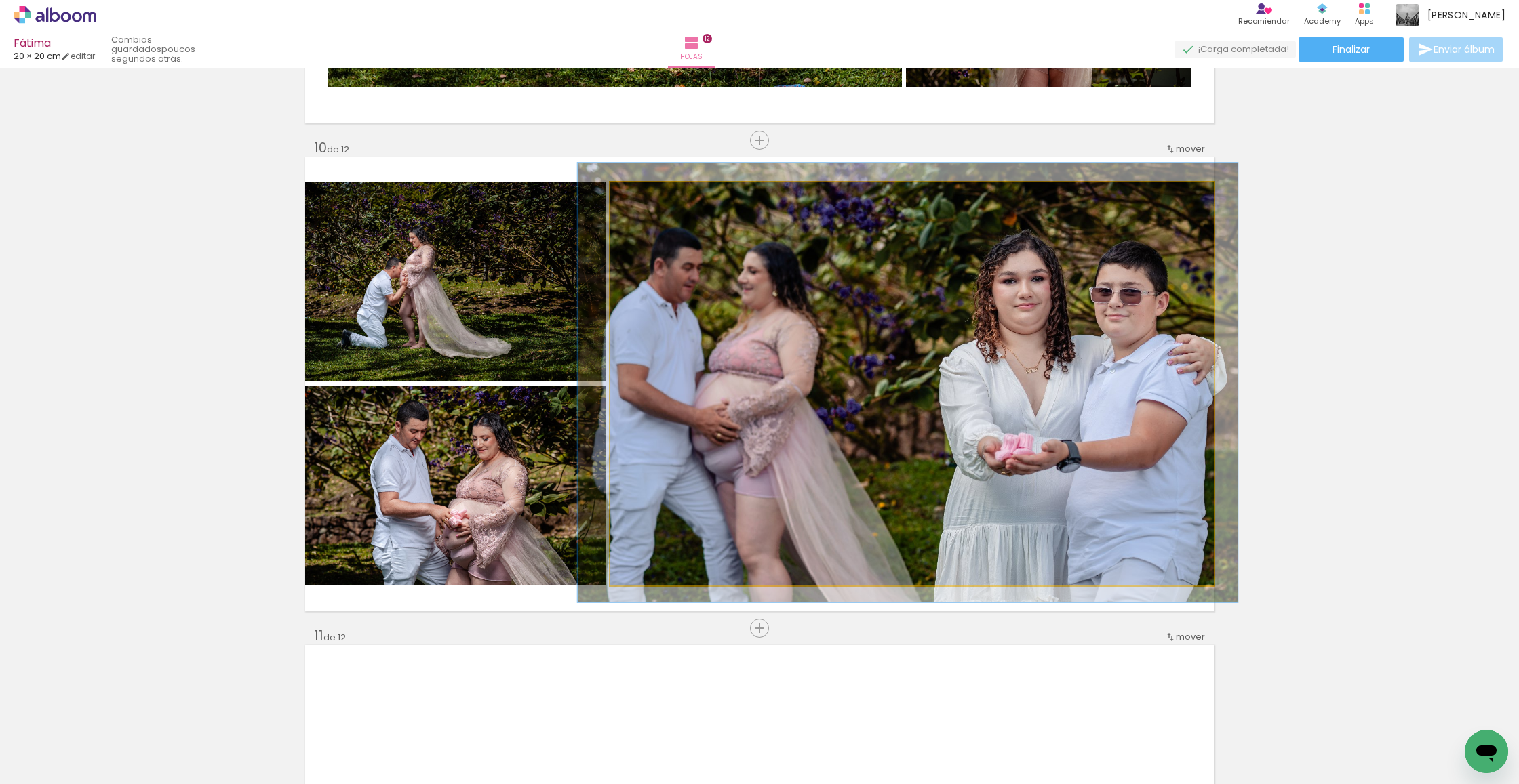
drag, startPoint x: 989, startPoint y: 378, endPoint x: 917, endPoint y: 327, distance: 88.2
click at [987, 378] on div at bounding box center [907, 383] width 660 height 440
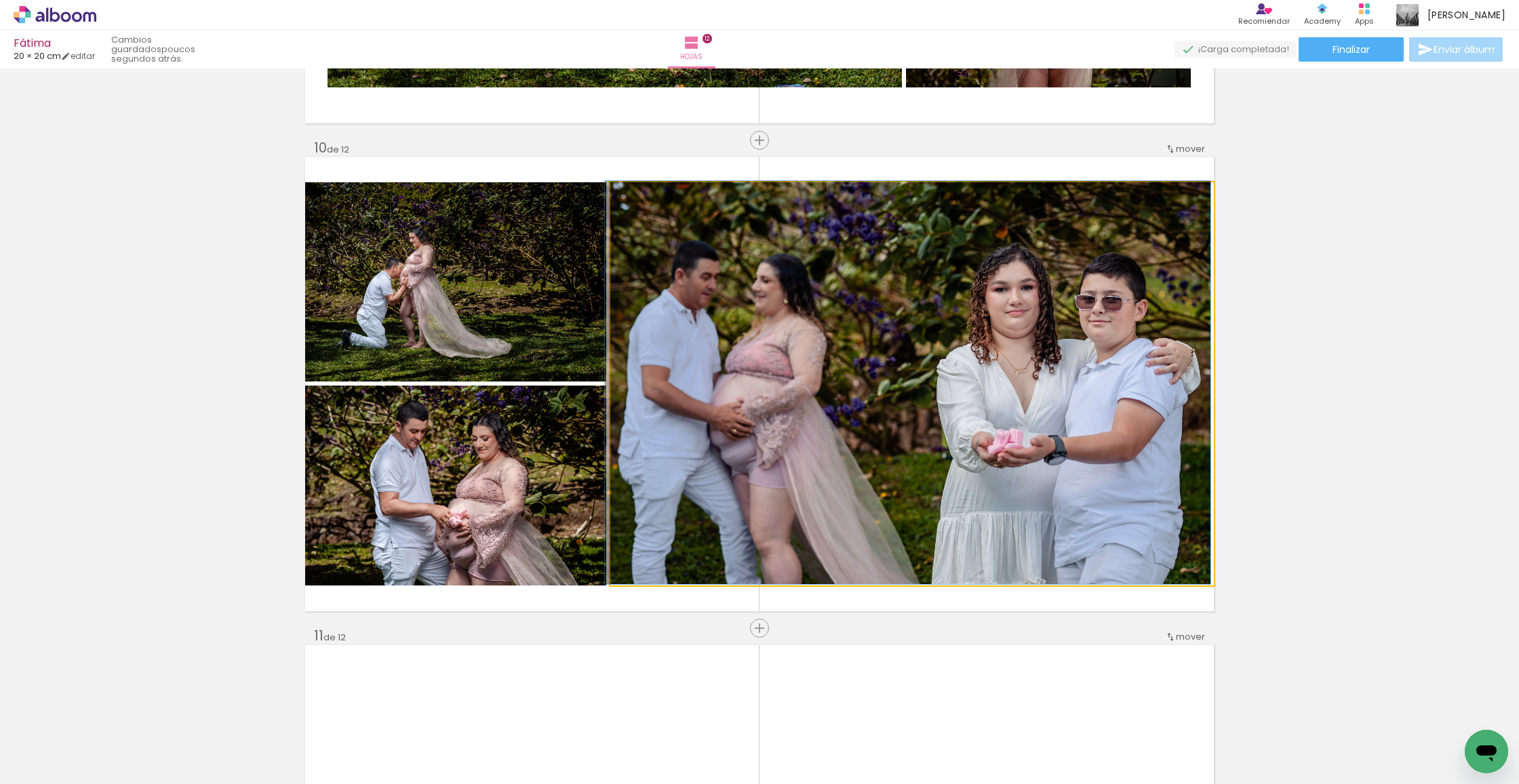
type paper-slider "100"
drag, startPoint x: 648, startPoint y: 196, endPoint x: 530, endPoint y: 199, distance: 118.0
click at [0, 0] on slot at bounding box center [0, 0] width 0 height 0
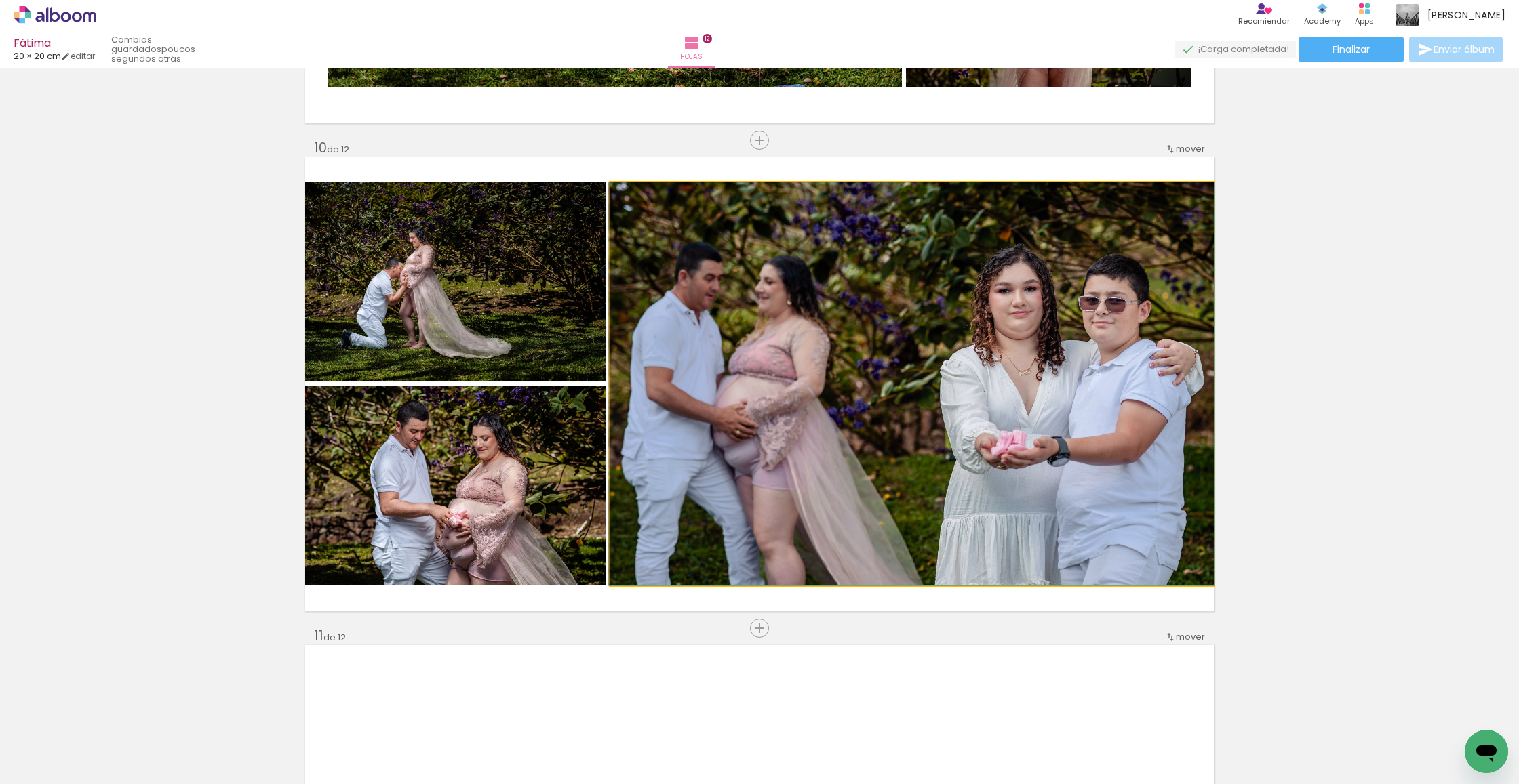
drag, startPoint x: 923, startPoint y: 348, endPoint x: 905, endPoint y: 346, distance: 18.1
click at [905, 346] on div at bounding box center [911, 383] width 606 height 404
click at [743, 350] on quentale-photo at bounding box center [912, 383] width 604 height 404
click at [743, 350] on quentale-photo at bounding box center [912, 383] width 604 height 404
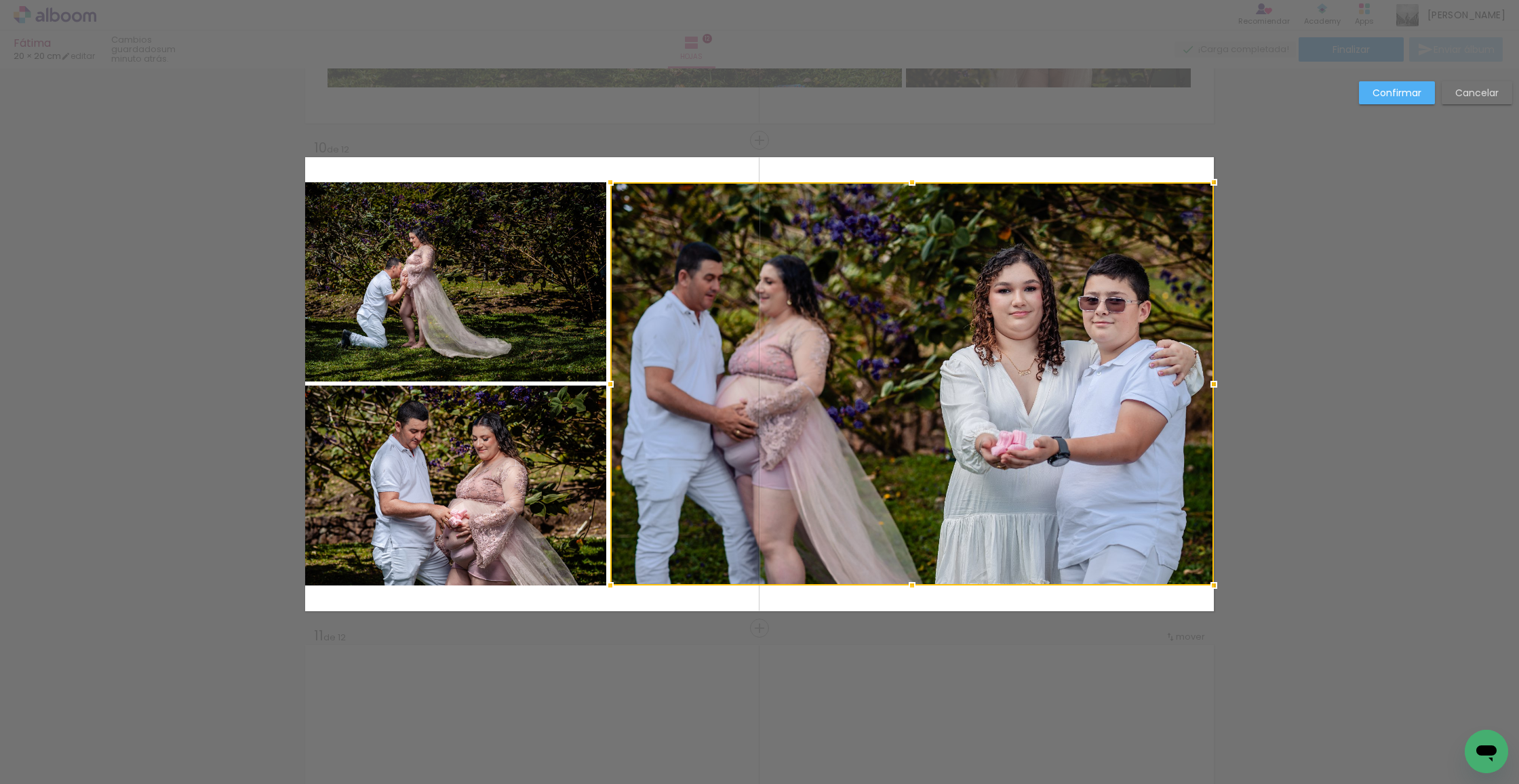
click at [657, 369] on div at bounding box center [912, 383] width 604 height 404
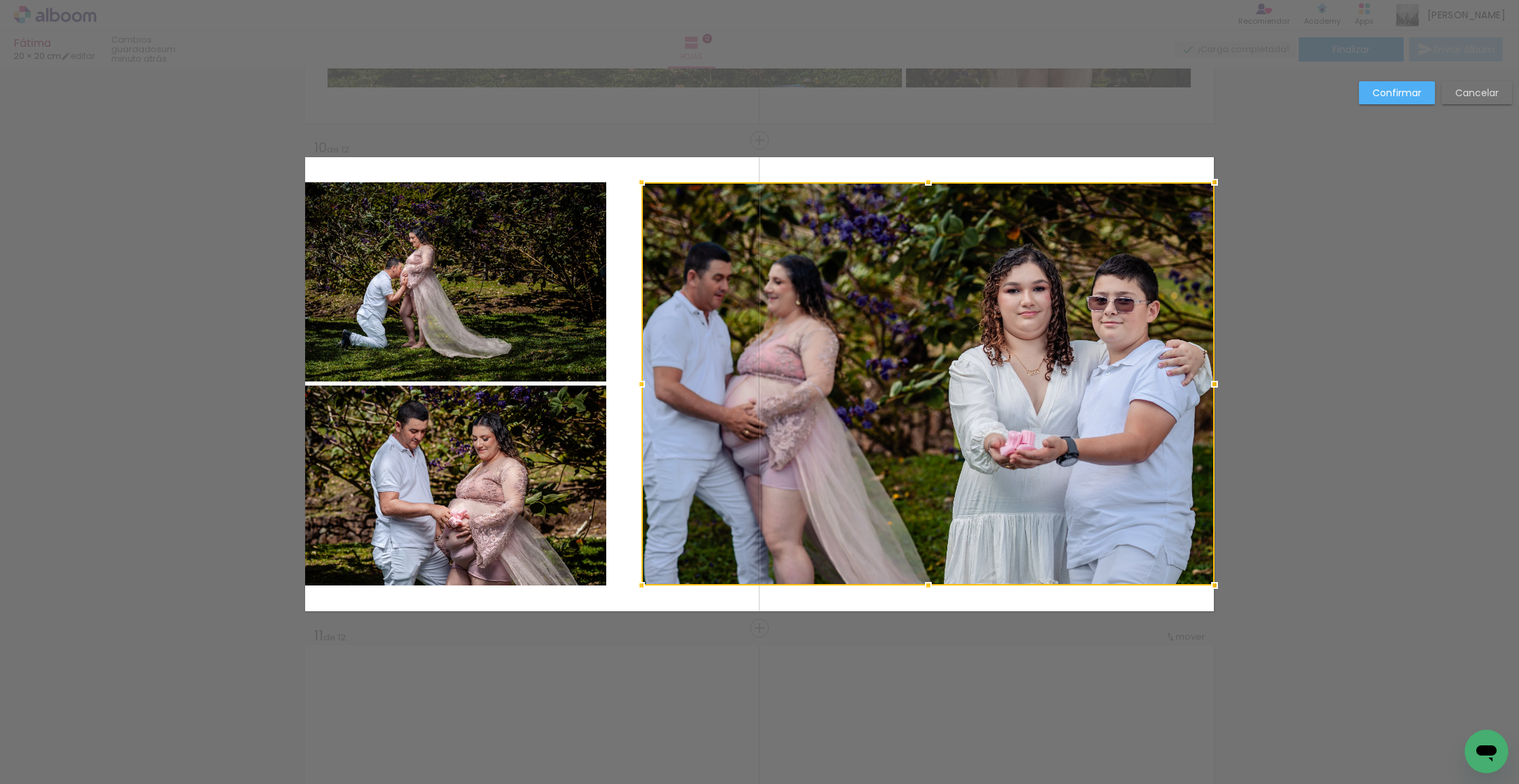
drag, startPoint x: 611, startPoint y: 383, endPoint x: 641, endPoint y: 383, distance: 30.0
click at [641, 383] on div at bounding box center [642, 384] width 27 height 27
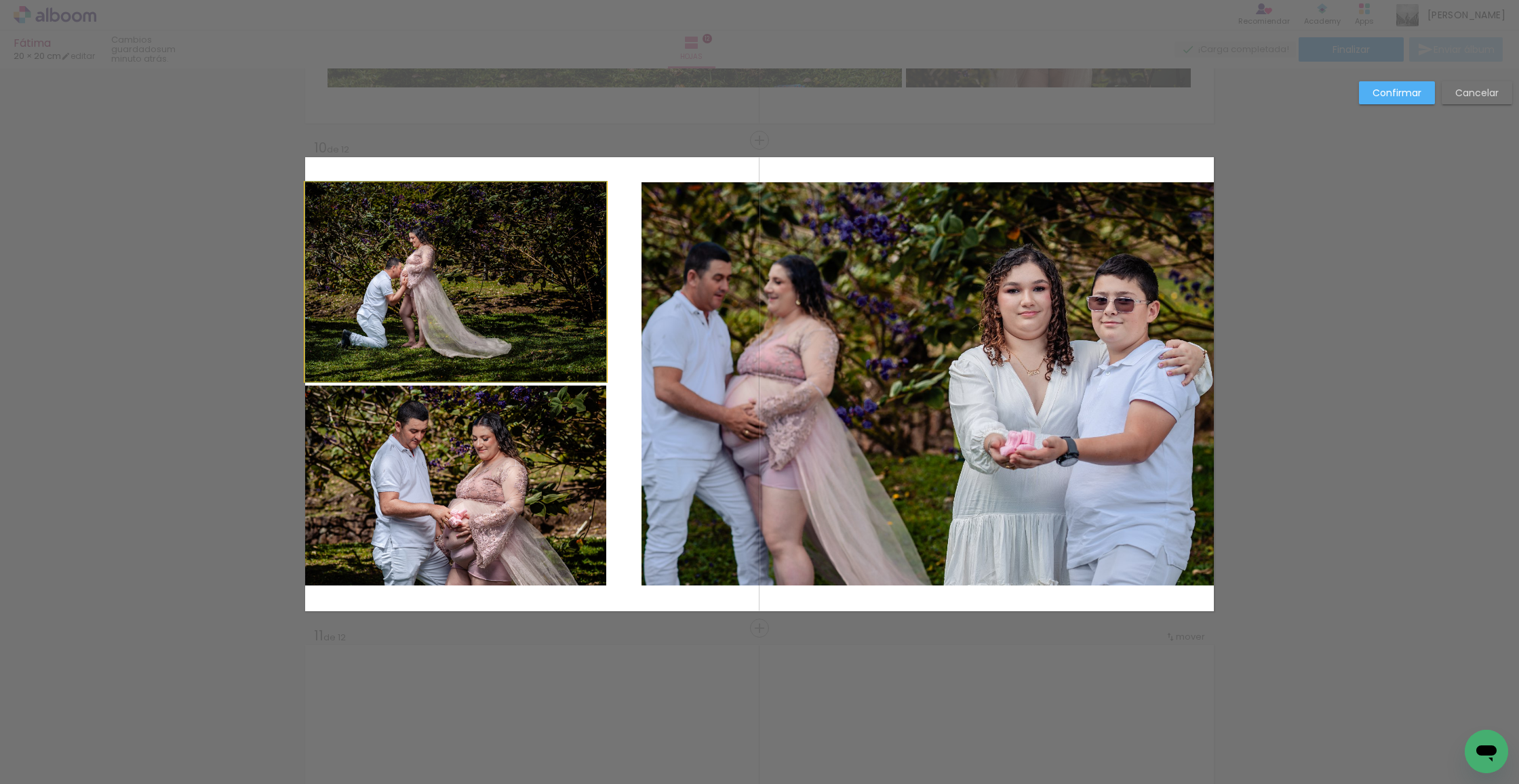
click at [535, 345] on album-spread "10 de 12" at bounding box center [759, 384] width 909 height 454
click at [567, 386] on quentale-photo at bounding box center [455, 486] width 301 height 200
click at [593, 376] on quentale-photo at bounding box center [455, 281] width 301 height 199
click at [592, 376] on div at bounding box center [455, 281] width 301 height 199
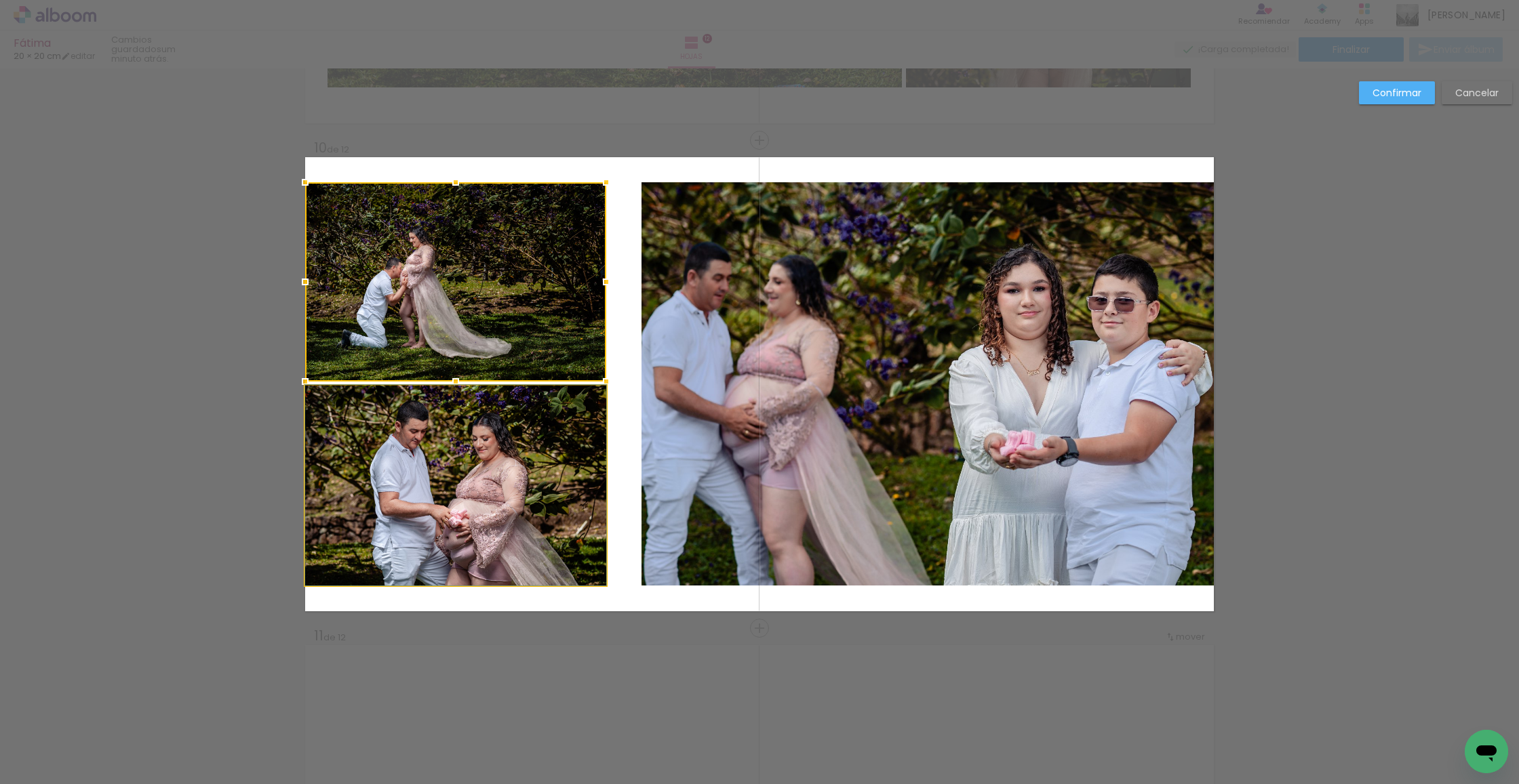
drag, startPoint x: 599, startPoint y: 420, endPoint x: 609, endPoint y: 394, distance: 27.9
click at [599, 420] on album-spread "10 de 12" at bounding box center [759, 384] width 909 height 454
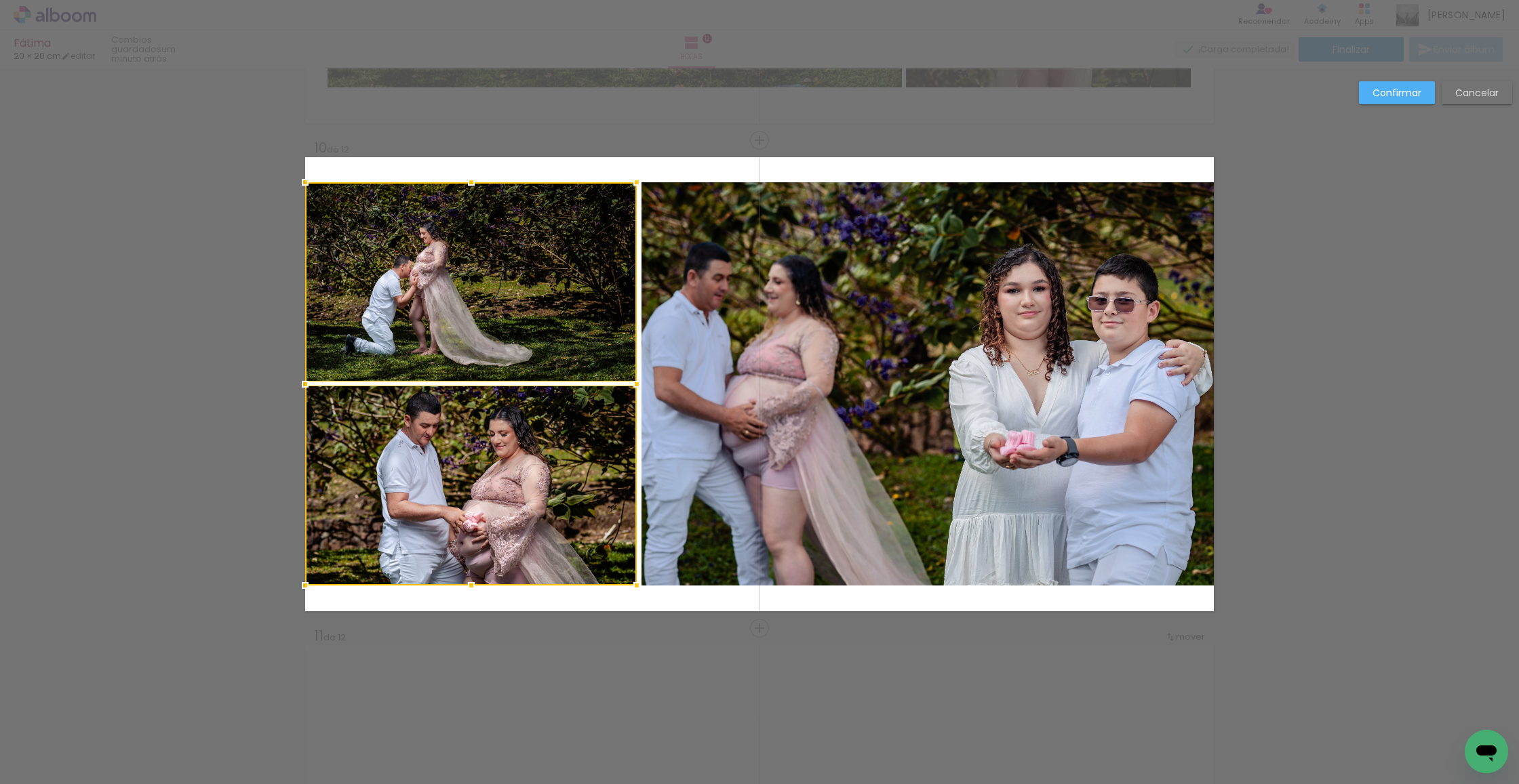
drag, startPoint x: 607, startPoint y: 385, endPoint x: 635, endPoint y: 387, distance: 28.1
click at [637, 386] on div at bounding box center [637, 384] width 27 height 27
click at [1399, 100] on paper-button "Confirmar" at bounding box center [1397, 93] width 76 height 23
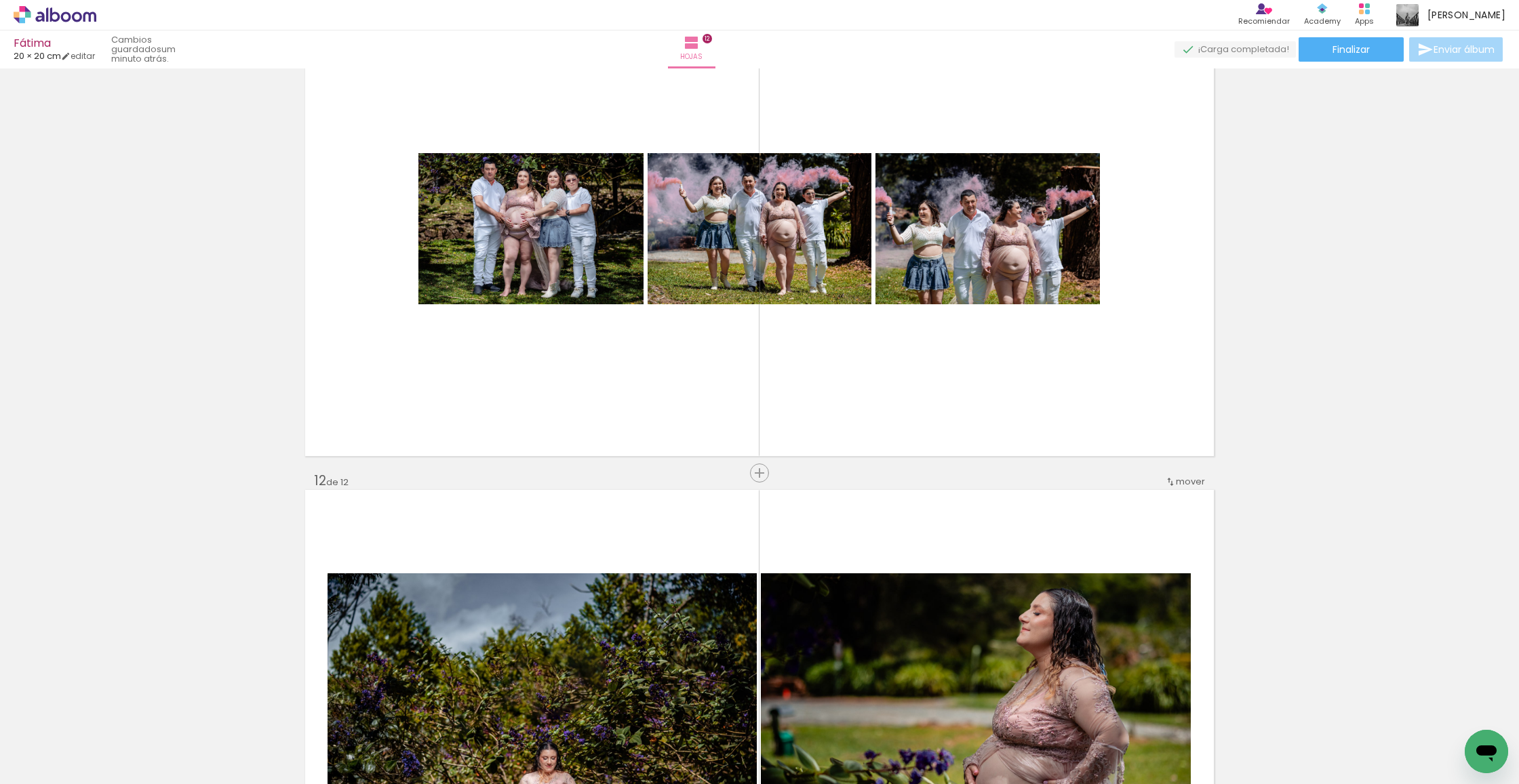
scroll to position [4991, 0]
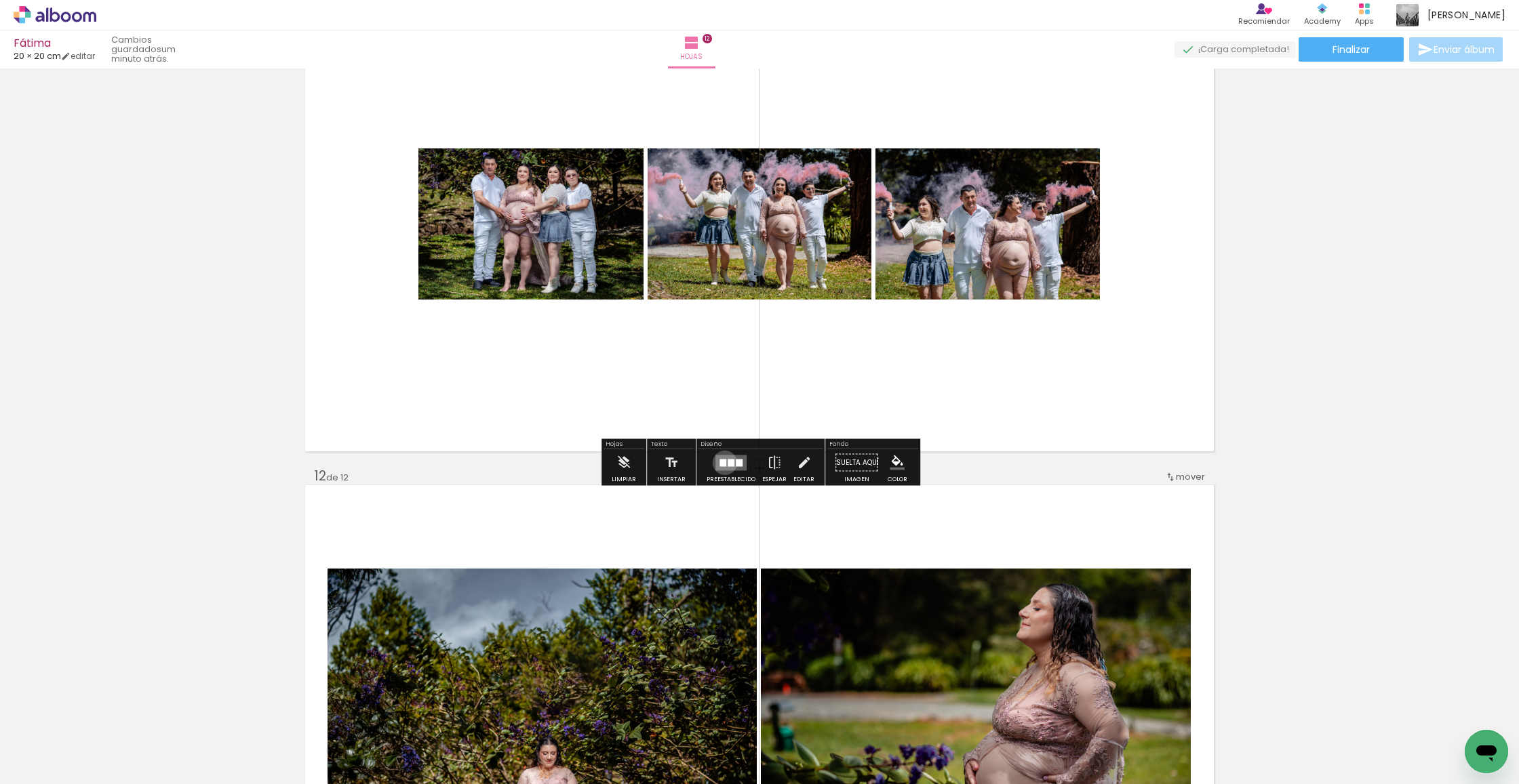
click at [722, 463] on div at bounding box center [722, 462] width 6 height 7
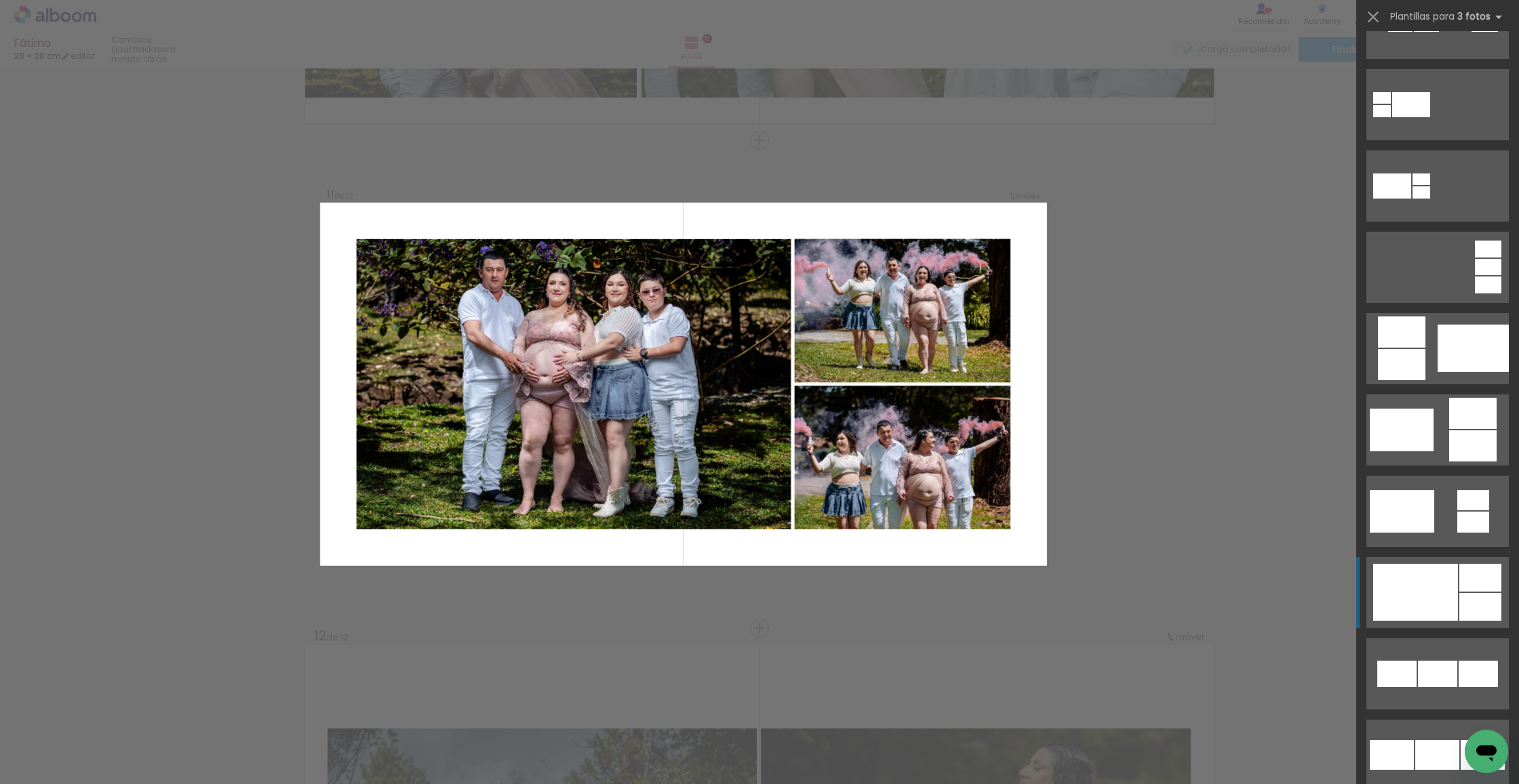
scroll to position [135, 0]
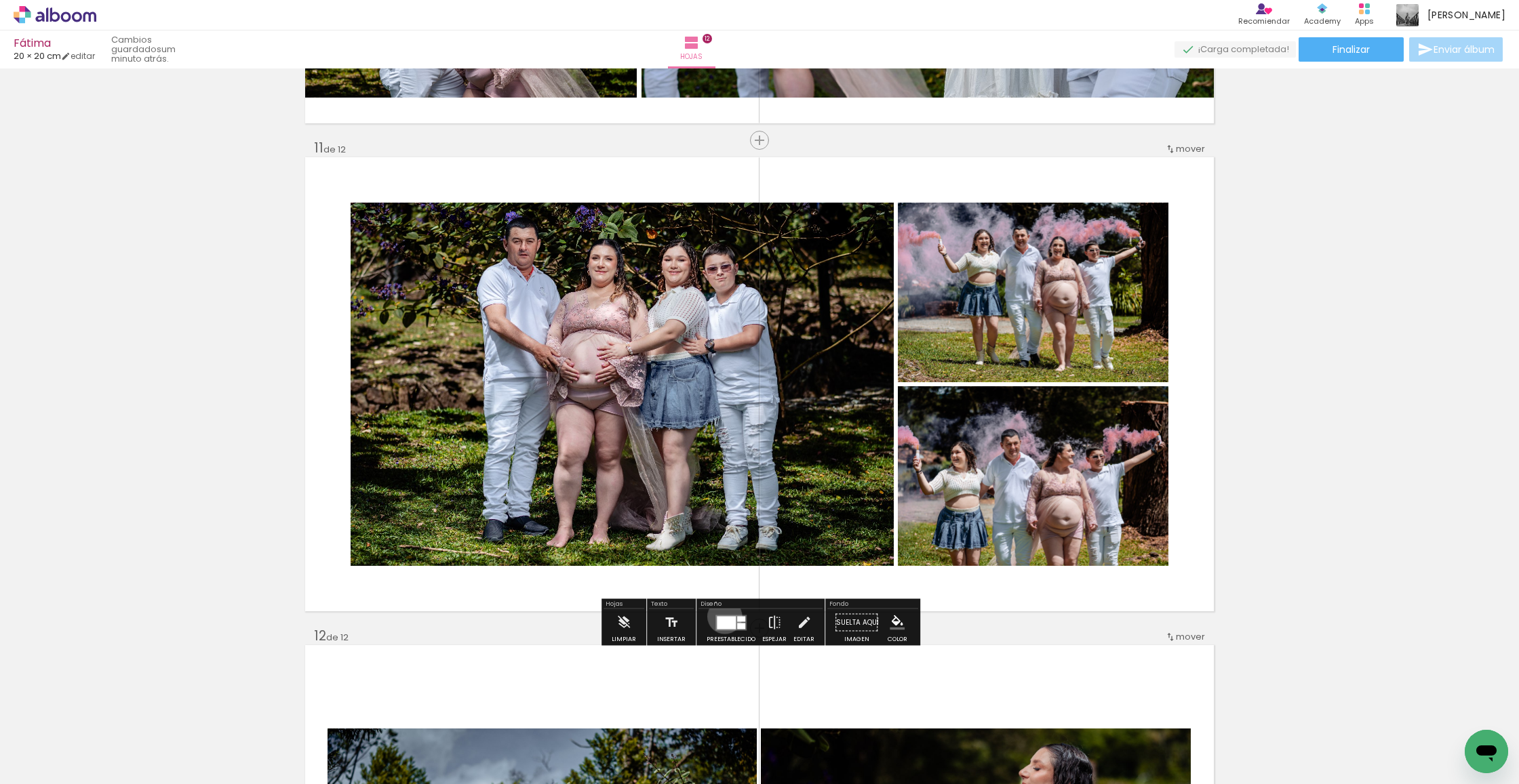
click at [722, 617] on div at bounding box center [726, 623] width 19 height 13
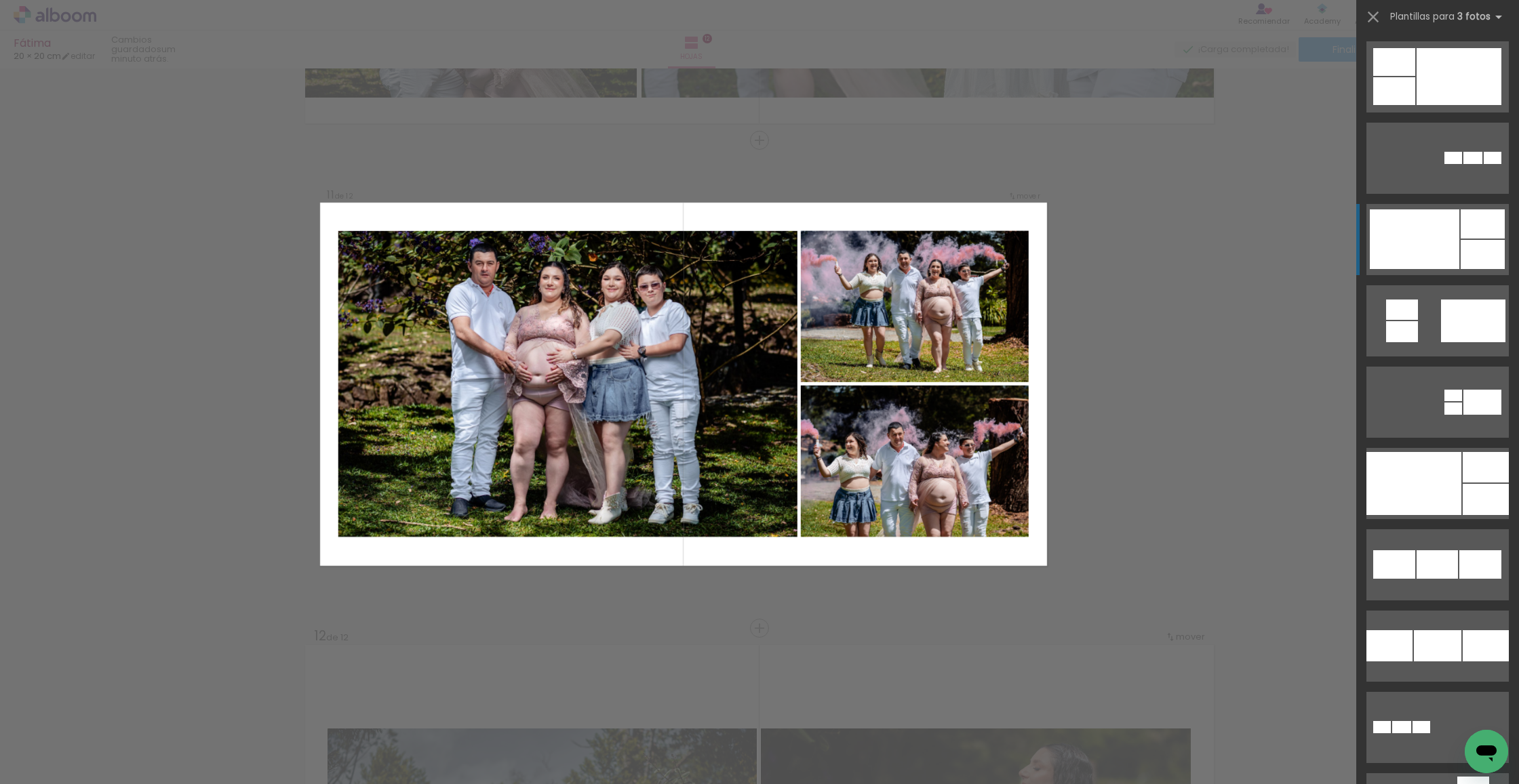
scroll to position [1478, 0]
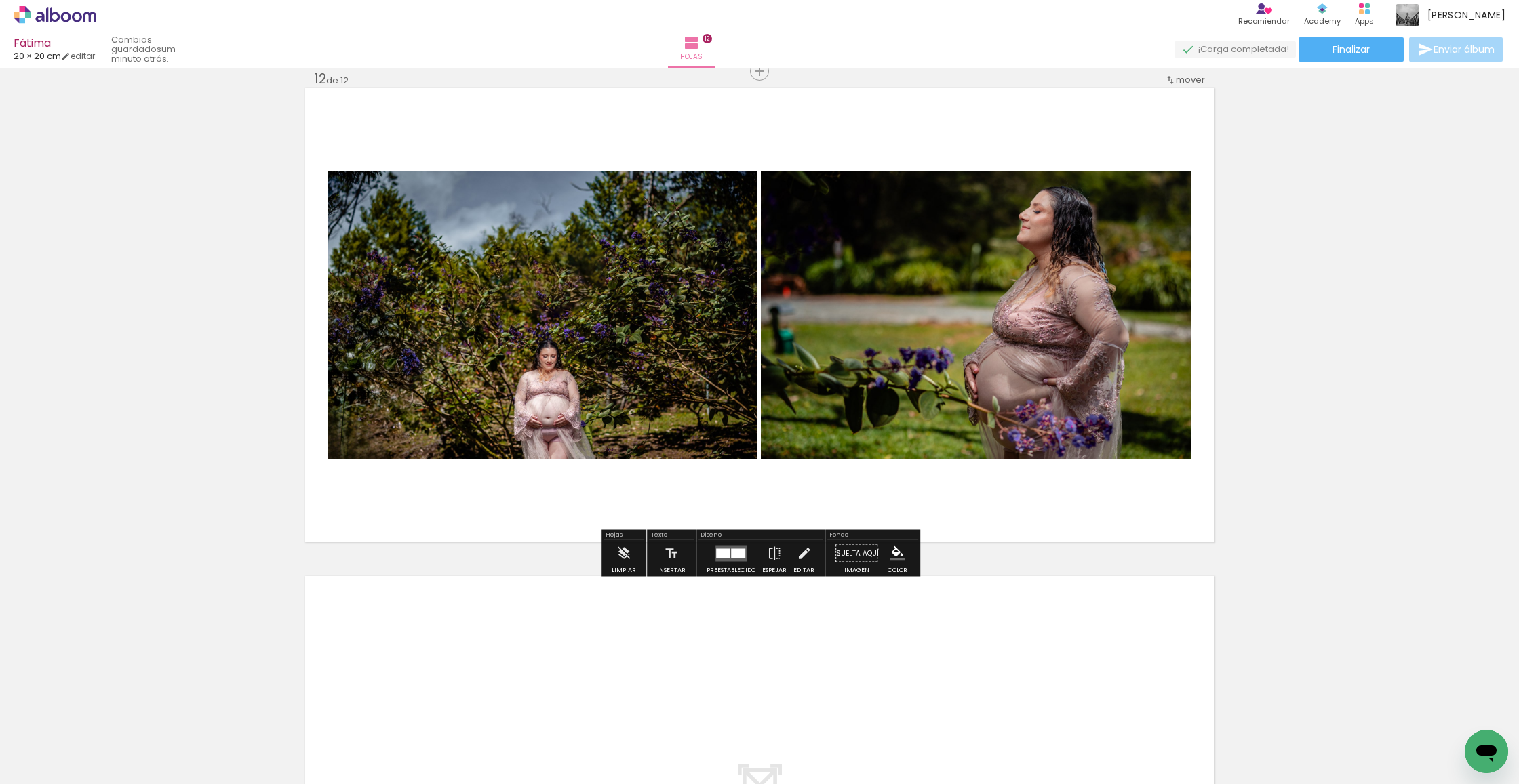
scroll to position [5390, 0]
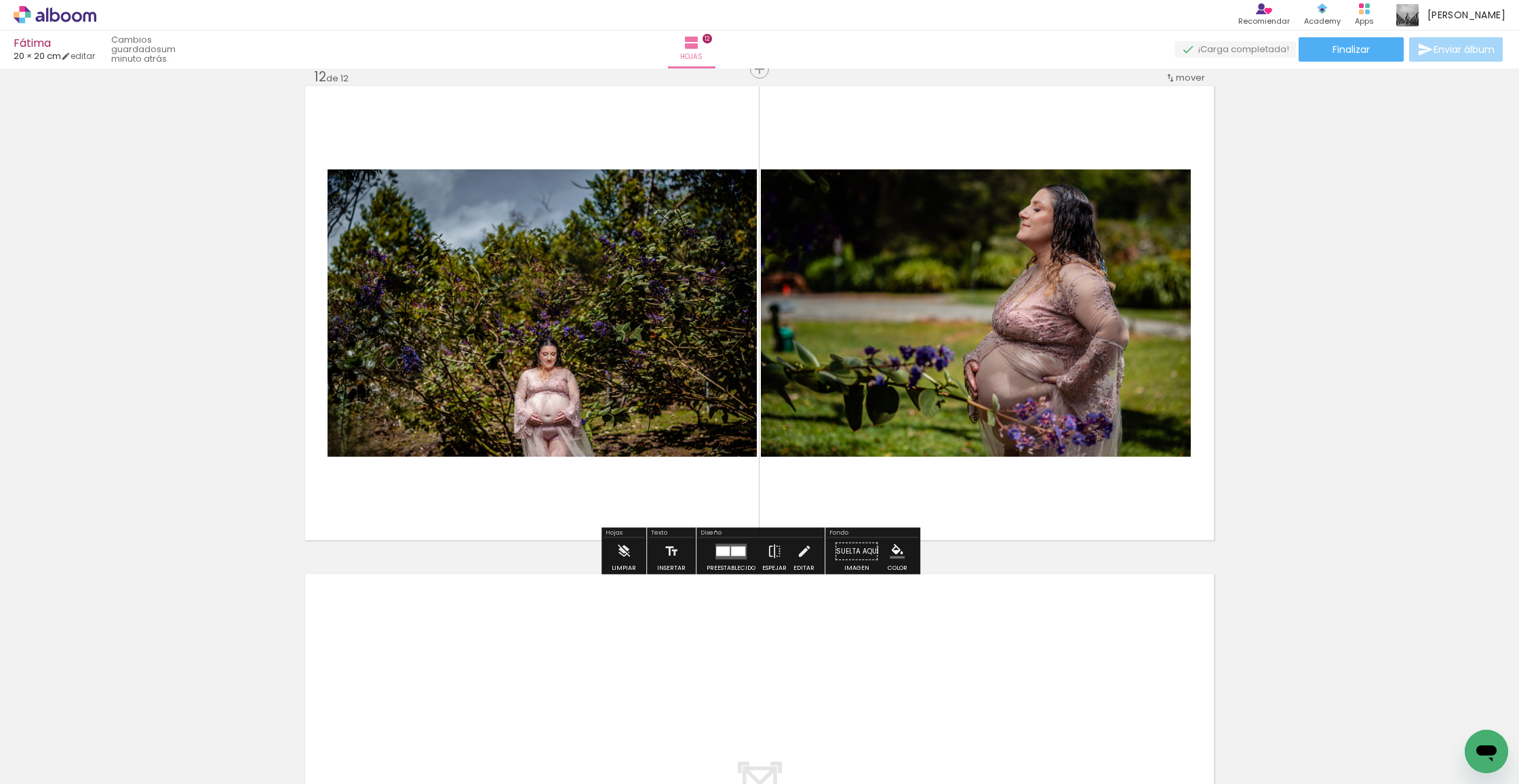
click at [525, 322] on quentale-photo at bounding box center [542, 314] width 430 height 288
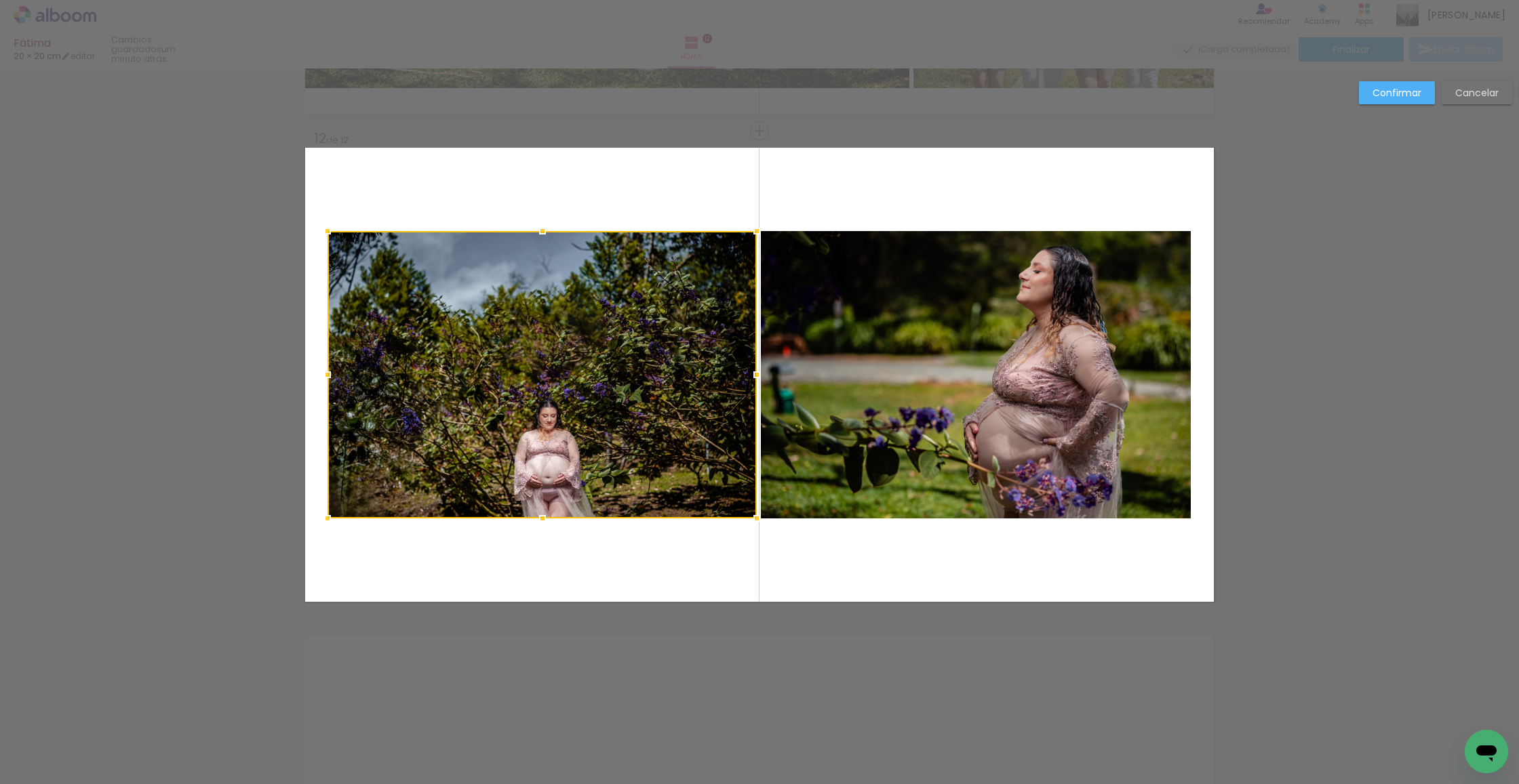
scroll to position [5319, 0]
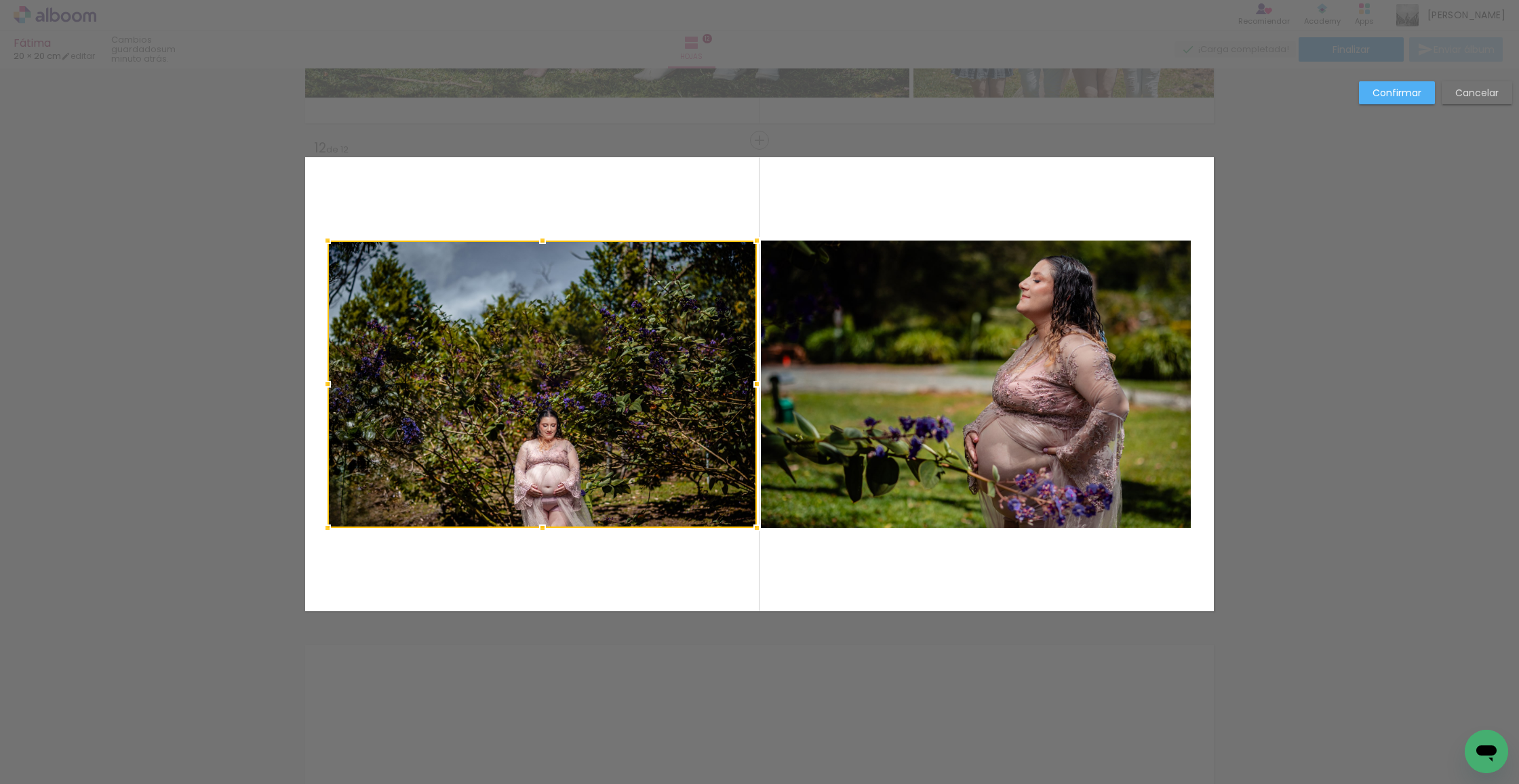
click at [615, 351] on div at bounding box center [542, 385] width 430 height 288
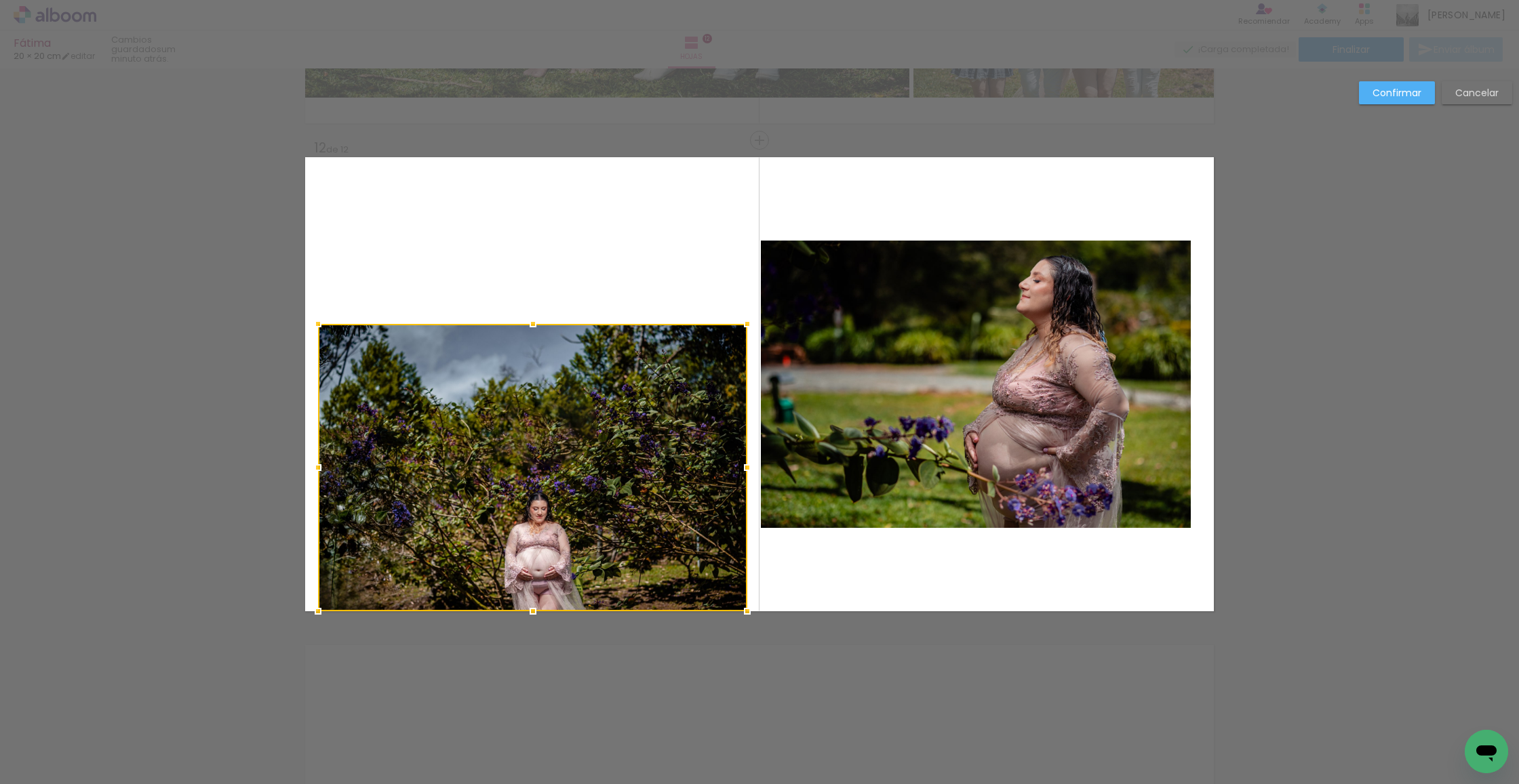
drag, startPoint x: 610, startPoint y: 416, endPoint x: 607, endPoint y: 475, distance: 59.1
click at [606, 475] on div at bounding box center [532, 468] width 430 height 288
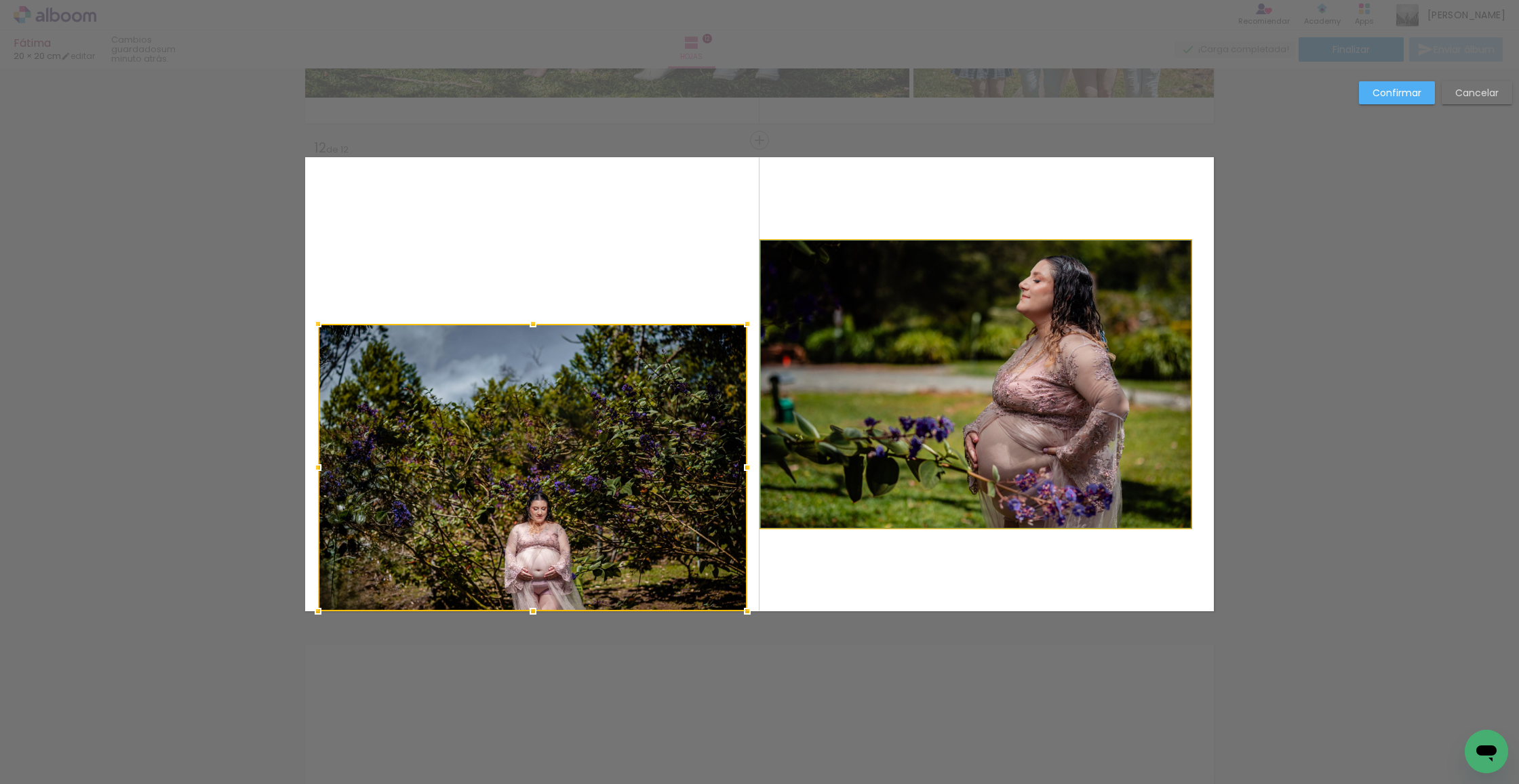
click at [924, 365] on album-spread "12 de 12" at bounding box center [759, 384] width 909 height 454
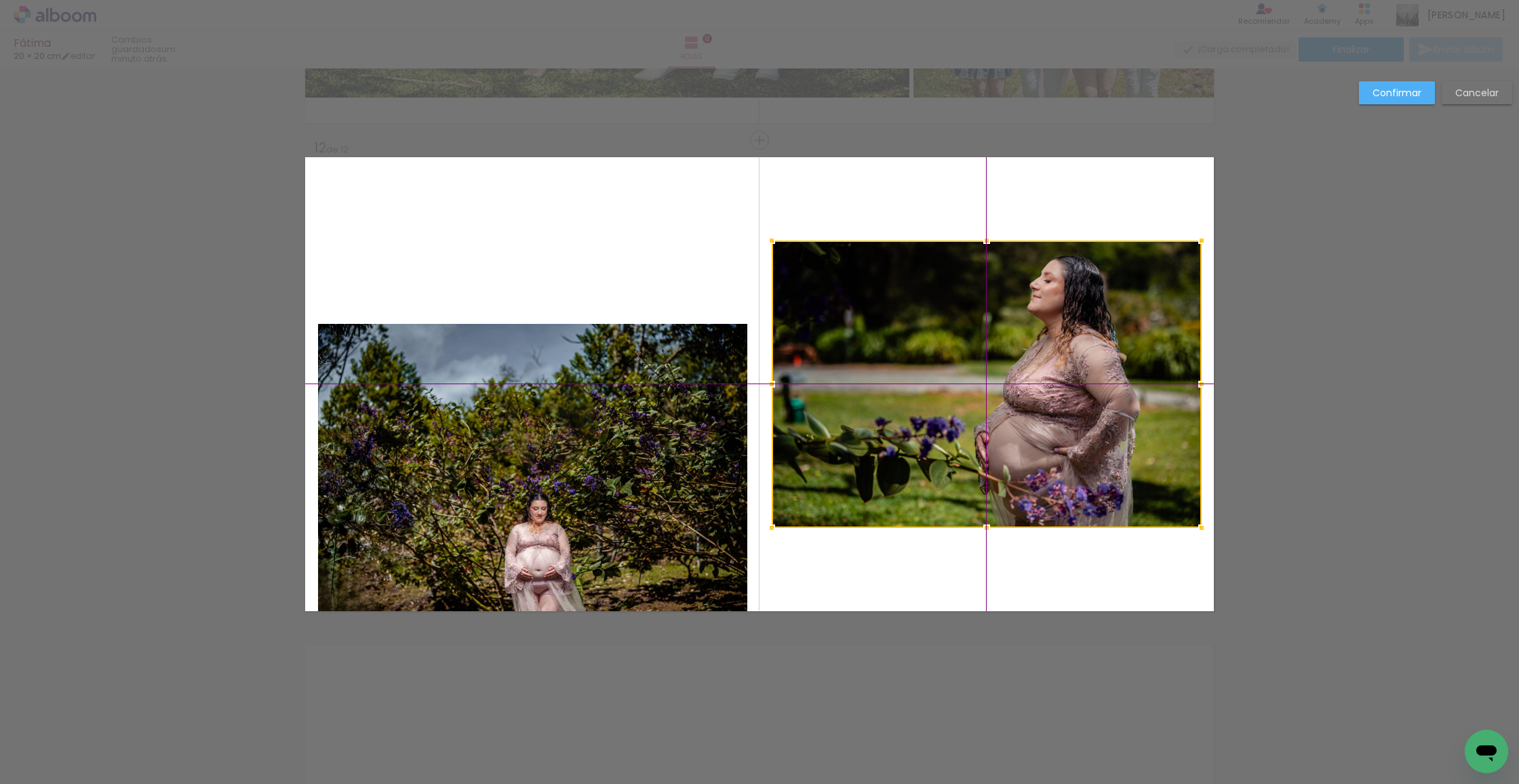
drag, startPoint x: 933, startPoint y: 365, endPoint x: 976, endPoint y: 318, distance: 63.7
click at [934, 365] on div at bounding box center [986, 385] width 430 height 288
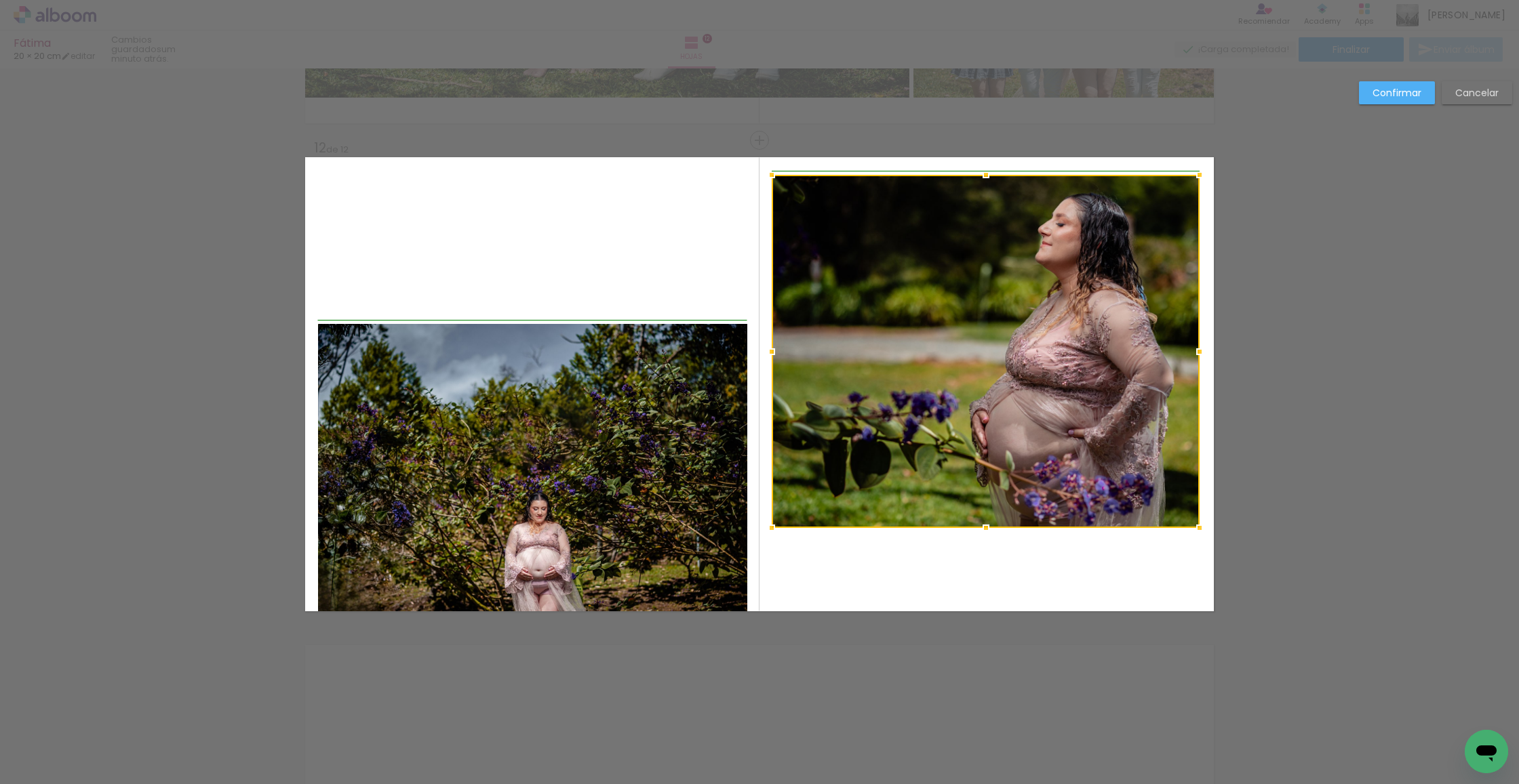
drag, startPoint x: 1202, startPoint y: 218, endPoint x: 1039, endPoint y: 522, distance: 344.9
click at [1201, 173] on div at bounding box center [1200, 175] width 27 height 27
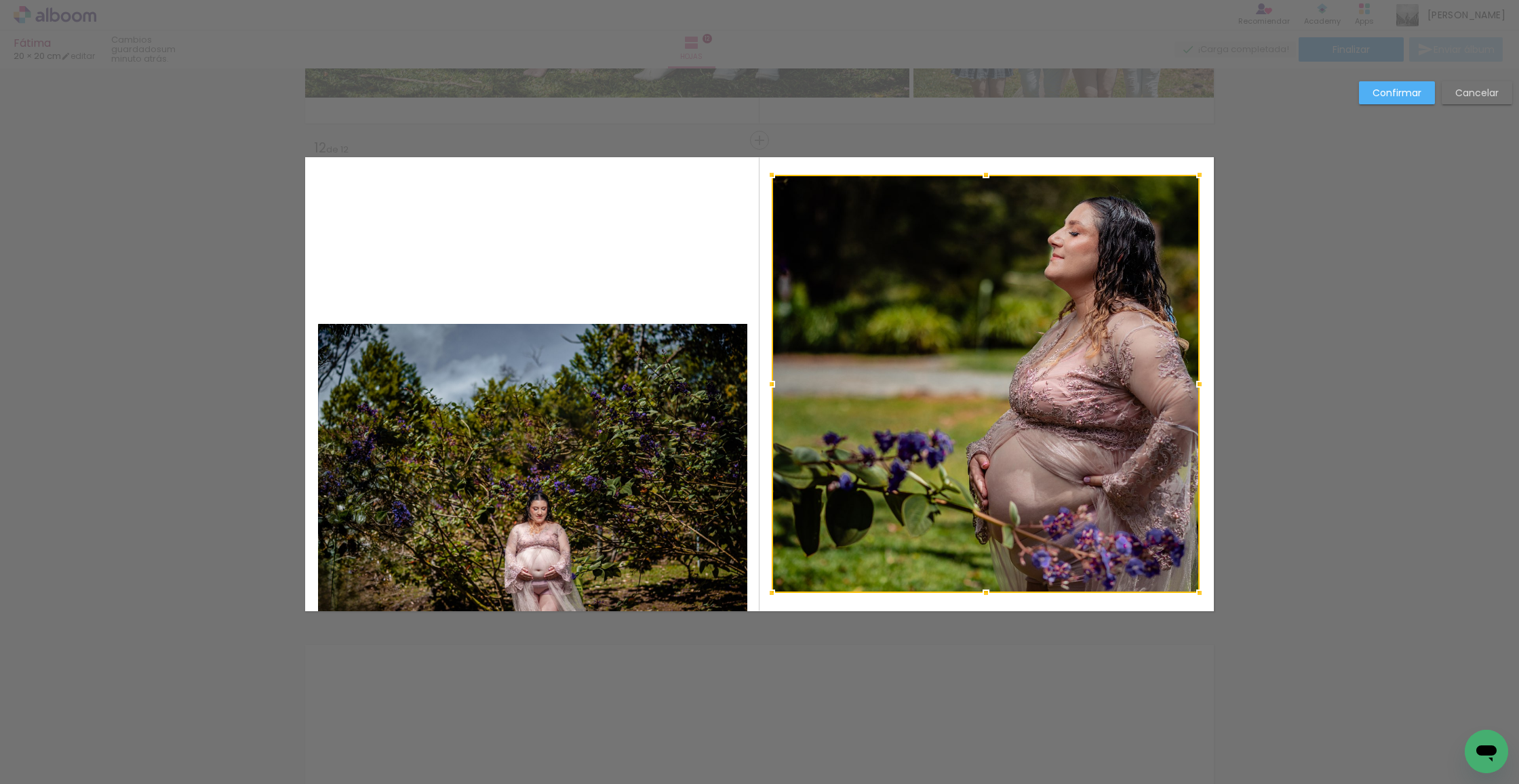
drag, startPoint x: 987, startPoint y: 547, endPoint x: 964, endPoint y: 583, distance: 42.7
click at [989, 591] on div at bounding box center [986, 593] width 27 height 27
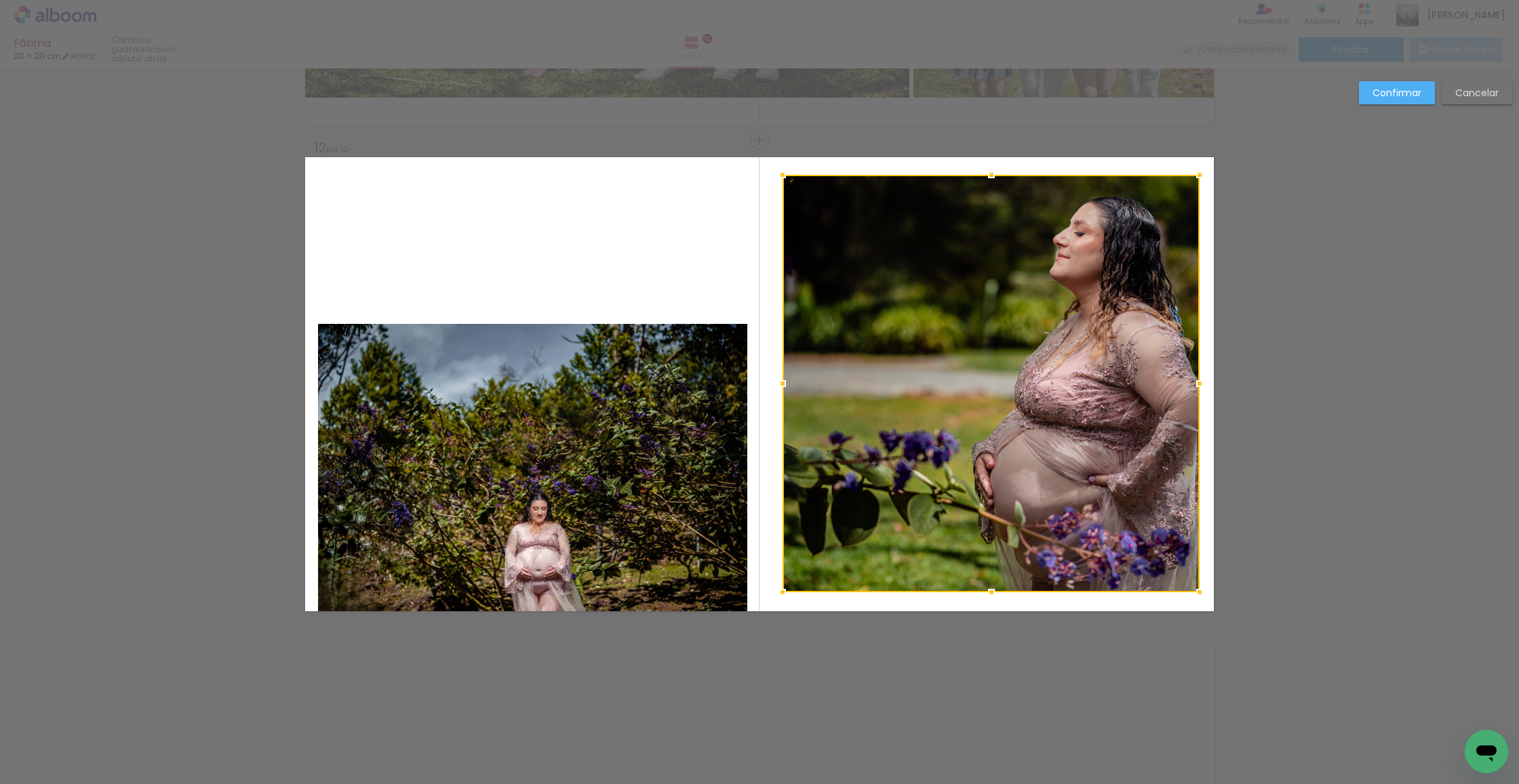
drag, startPoint x: 769, startPoint y: 383, endPoint x: 796, endPoint y: 383, distance: 27.0
click at [781, 383] on div at bounding box center [783, 384] width 27 height 27
click at [1002, 381] on div at bounding box center [992, 383] width 416 height 418
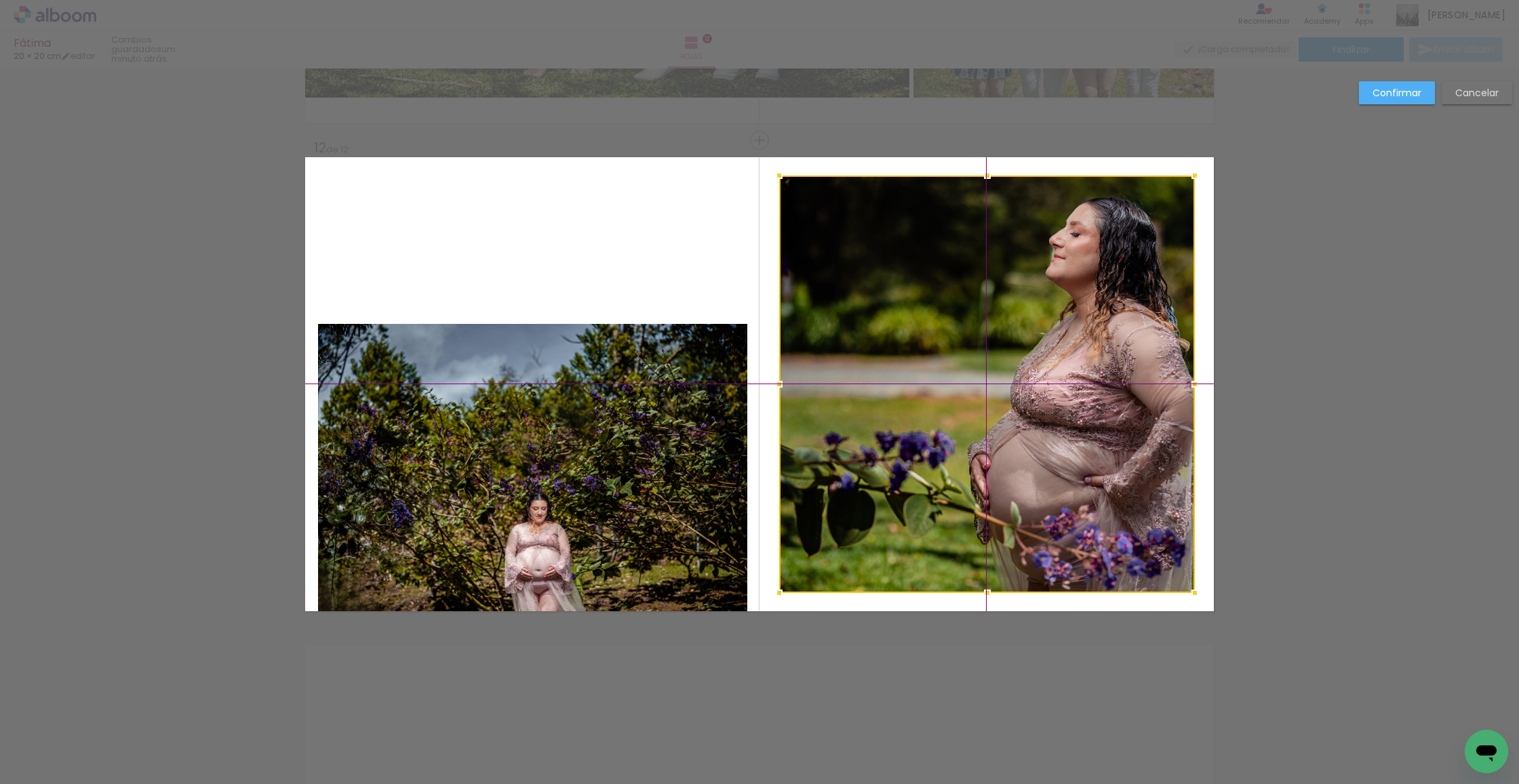
click at [995, 380] on div at bounding box center [987, 384] width 416 height 418
drag, startPoint x: 1406, startPoint y: 85, endPoint x: 1283, endPoint y: 251, distance: 206.6
click at [1405, 85] on paper-button "Confirmar" at bounding box center [1397, 93] width 76 height 23
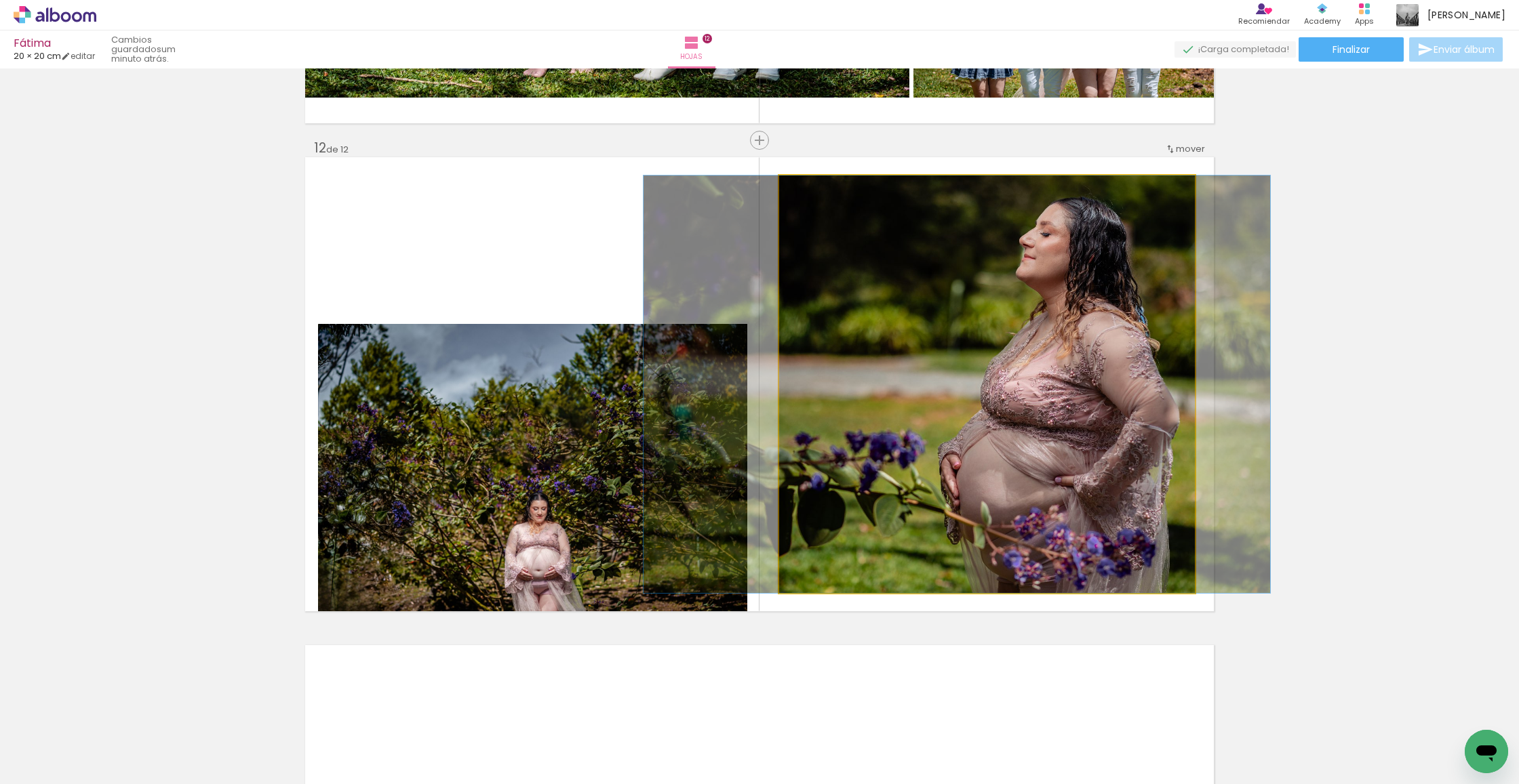
drag, startPoint x: 1079, startPoint y: 417, endPoint x: 1053, endPoint y: 416, distance: 26.0
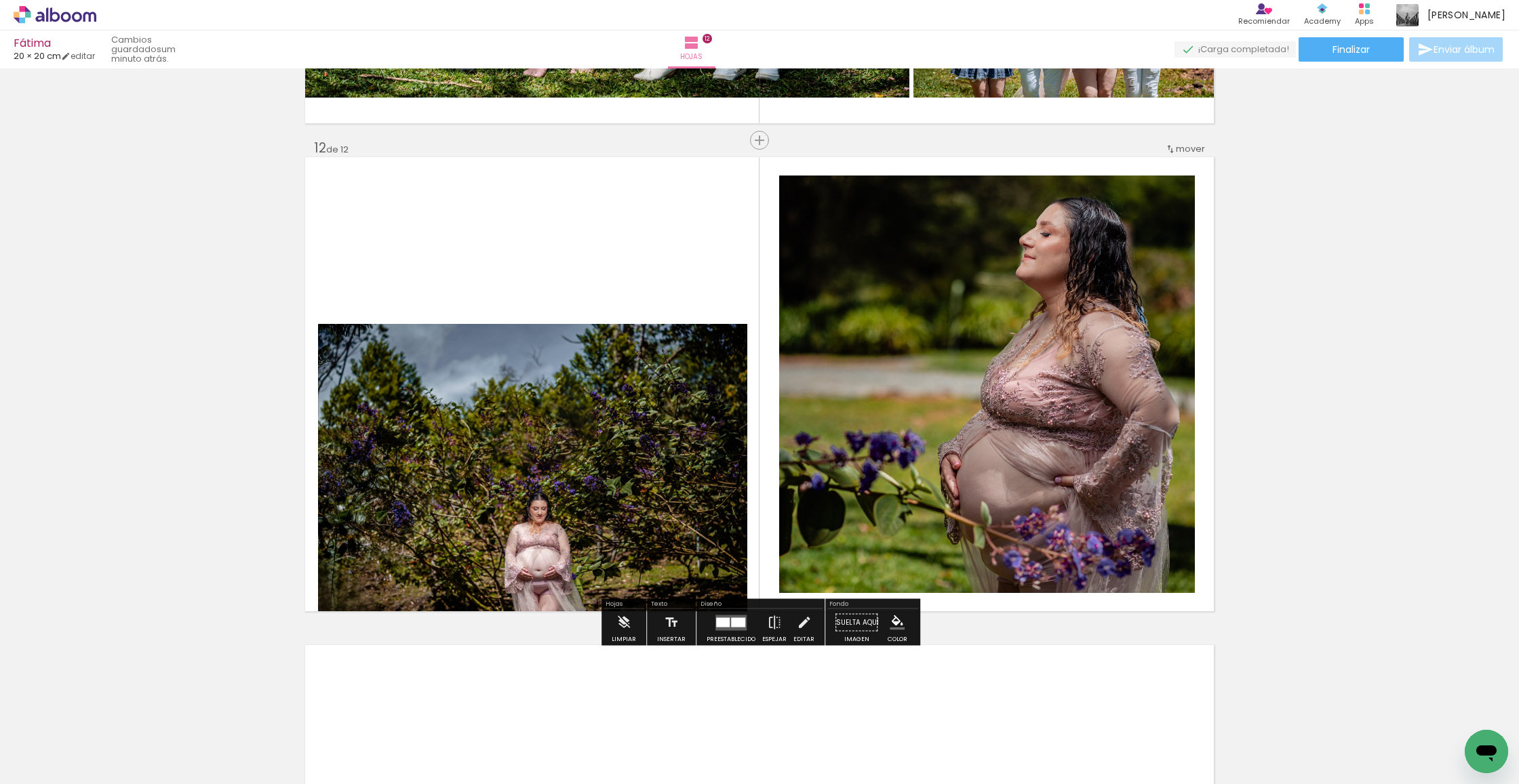
click at [468, 441] on div at bounding box center [532, 468] width 431 height 288
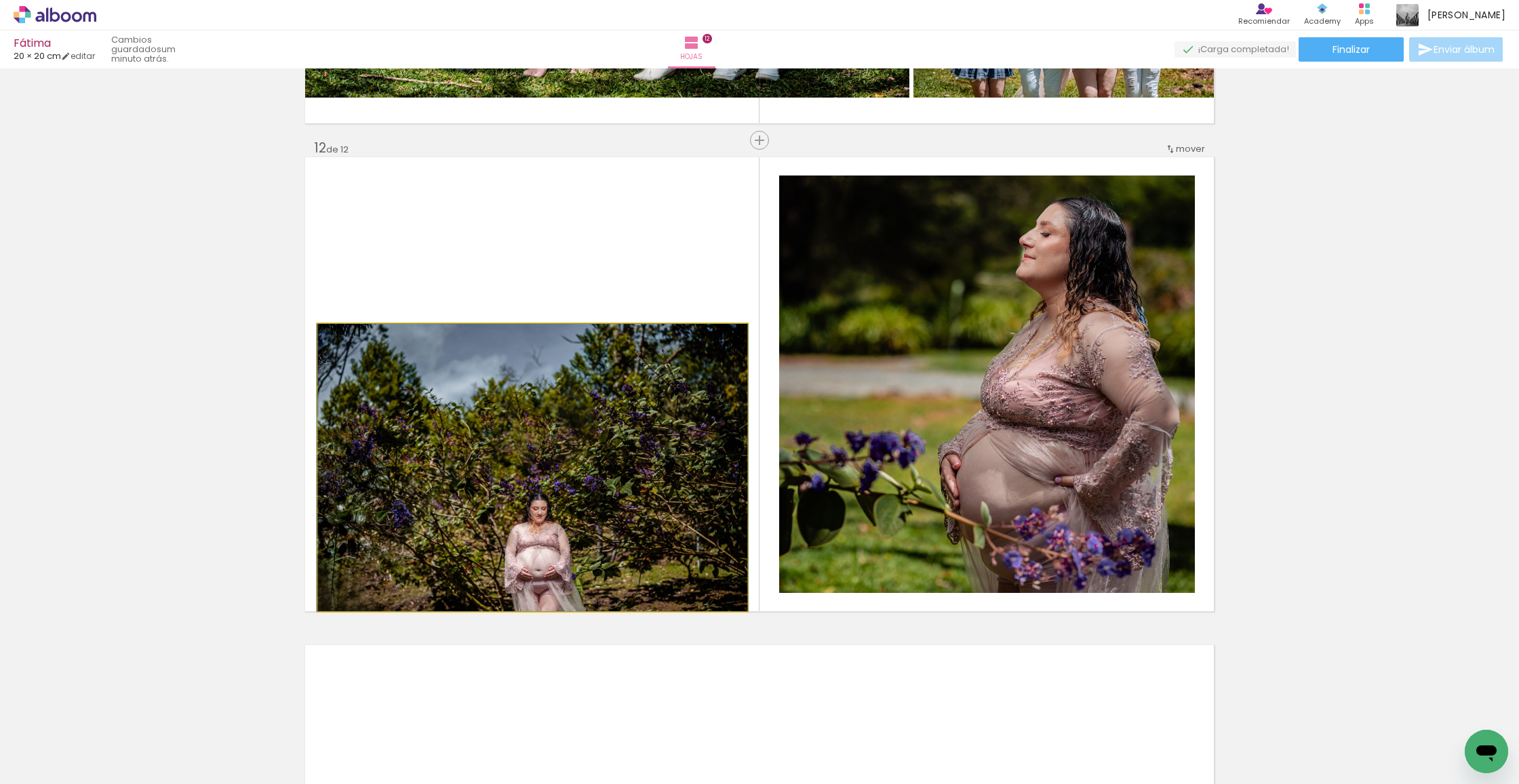
drag, startPoint x: 468, startPoint y: 441, endPoint x: 483, endPoint y: 429, distance: 19.2
click at [468, 441] on div at bounding box center [532, 468] width 431 height 288
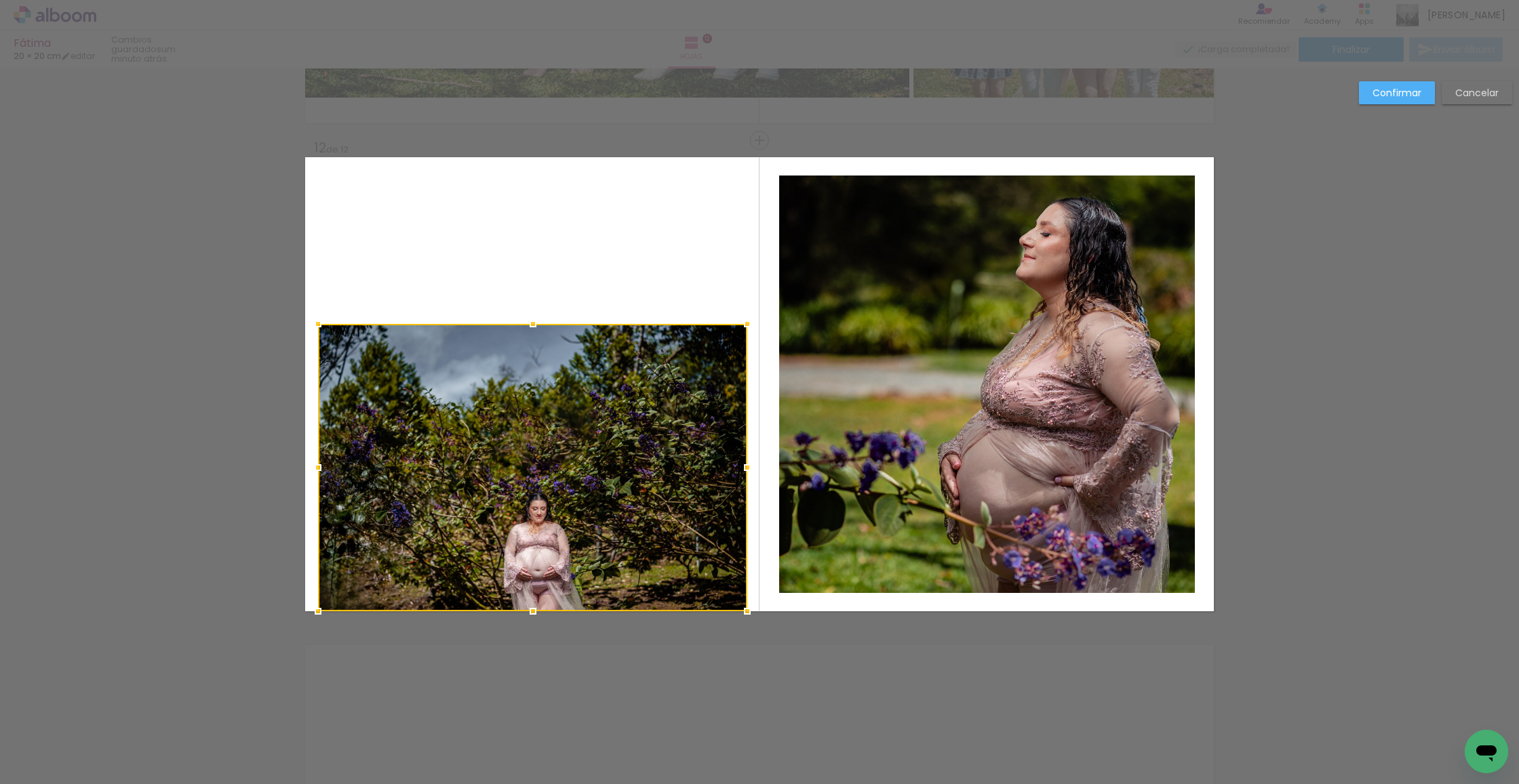
drag, startPoint x: 606, startPoint y: 419, endPoint x: 518, endPoint y: 425, distance: 88.2
click at [518, 425] on album-spread "12 de 12" at bounding box center [759, 384] width 909 height 454
click at [603, 414] on div at bounding box center [532, 468] width 430 height 288
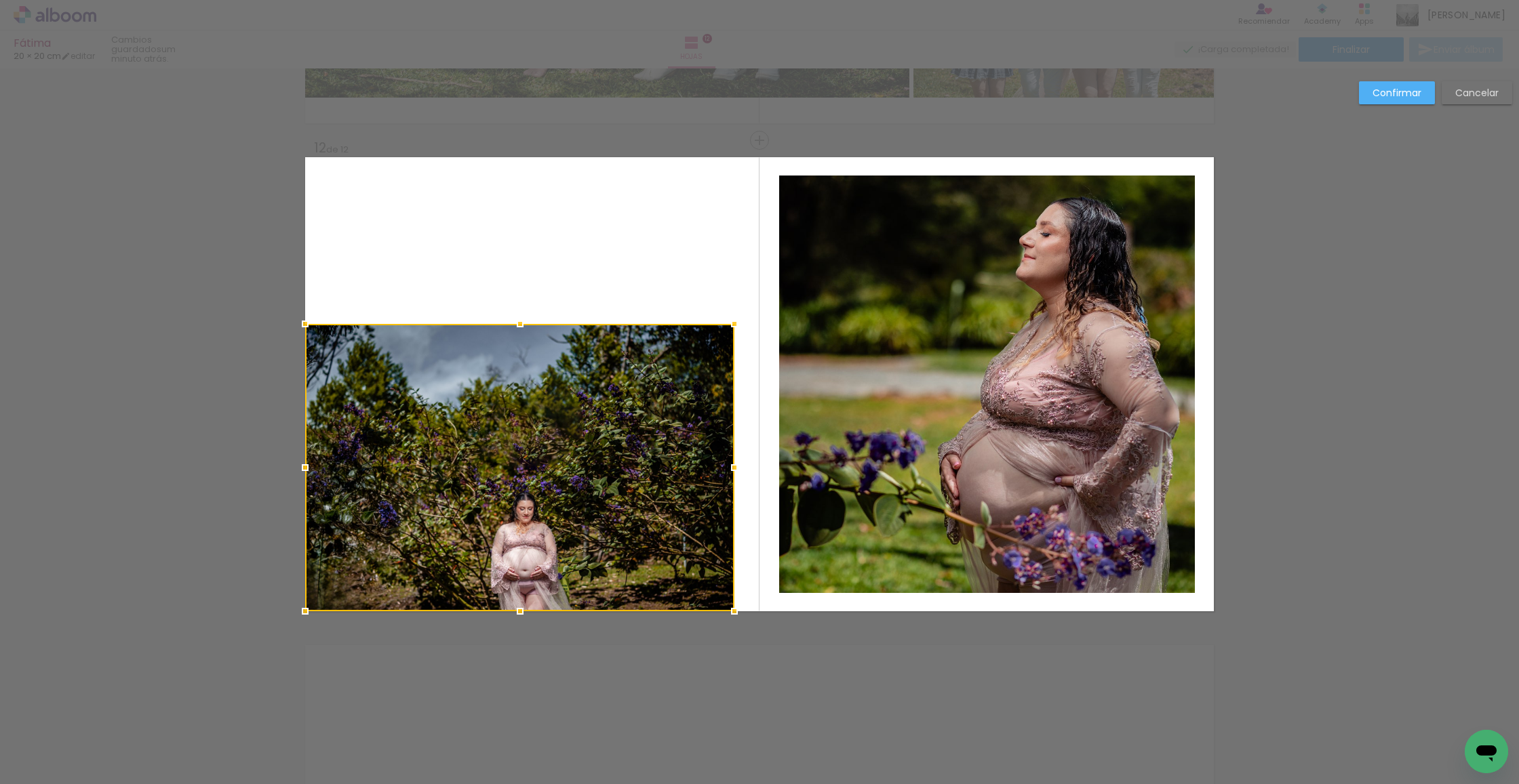
drag, startPoint x: 603, startPoint y: 414, endPoint x: 553, endPoint y: 421, distance: 50.5
click at [553, 421] on div at bounding box center [520, 468] width 430 height 288
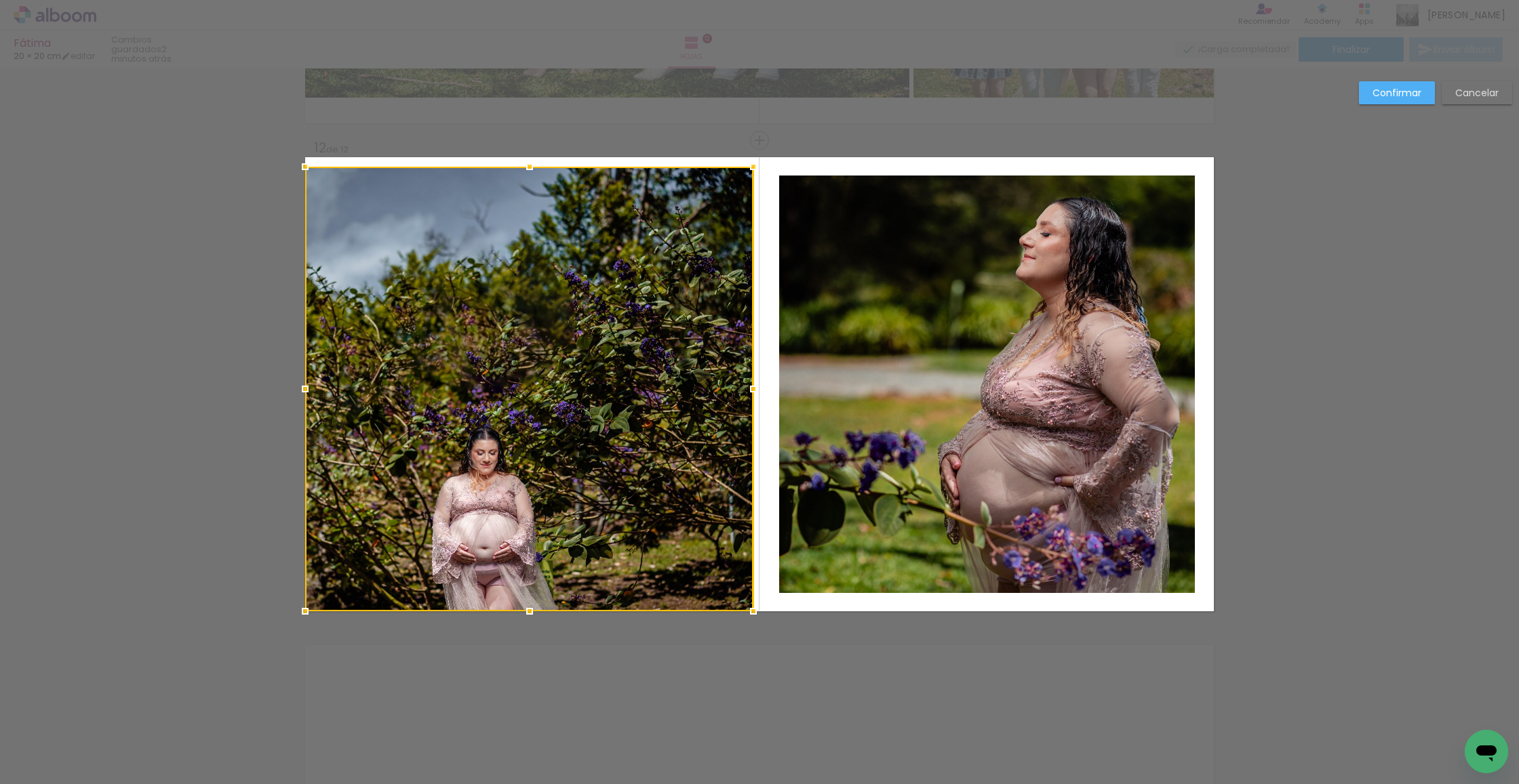
drag, startPoint x: 738, startPoint y: 297, endPoint x: 774, endPoint y: 158, distance: 143.6
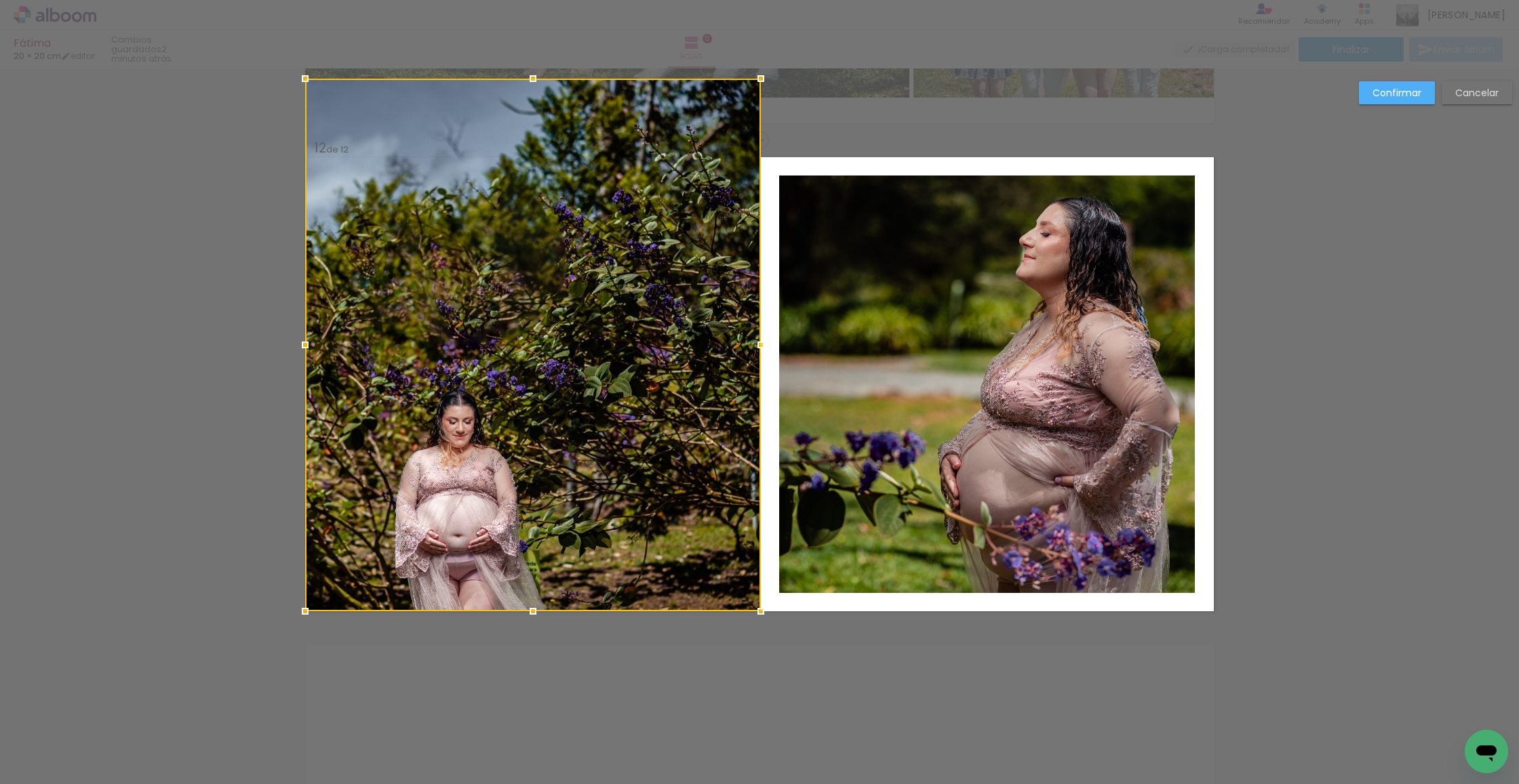
click at [758, 161] on div at bounding box center [532, 345] width 455 height 533
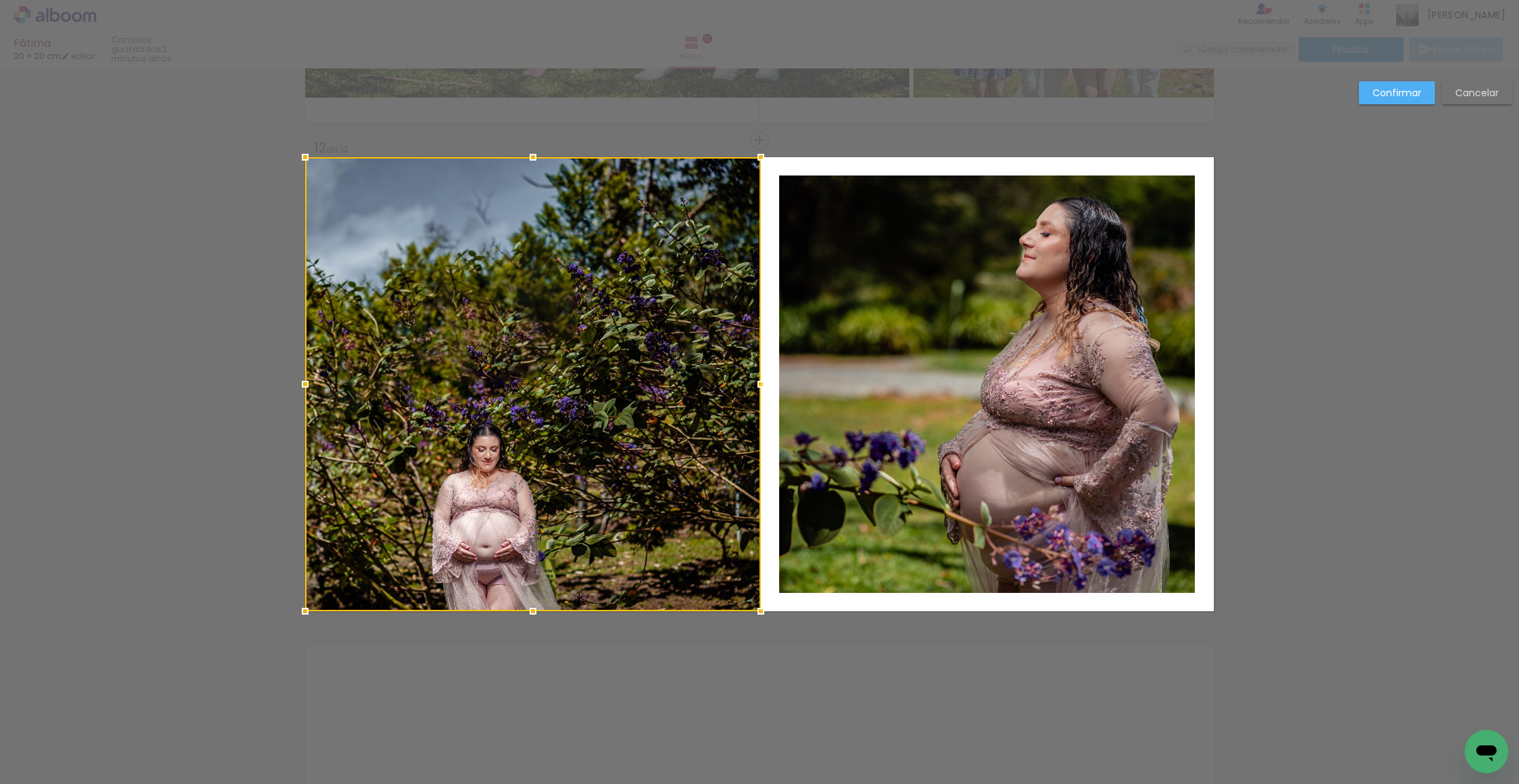
click at [0, 0] on slot "Confirmar" at bounding box center [0, 0] width 0 height 0
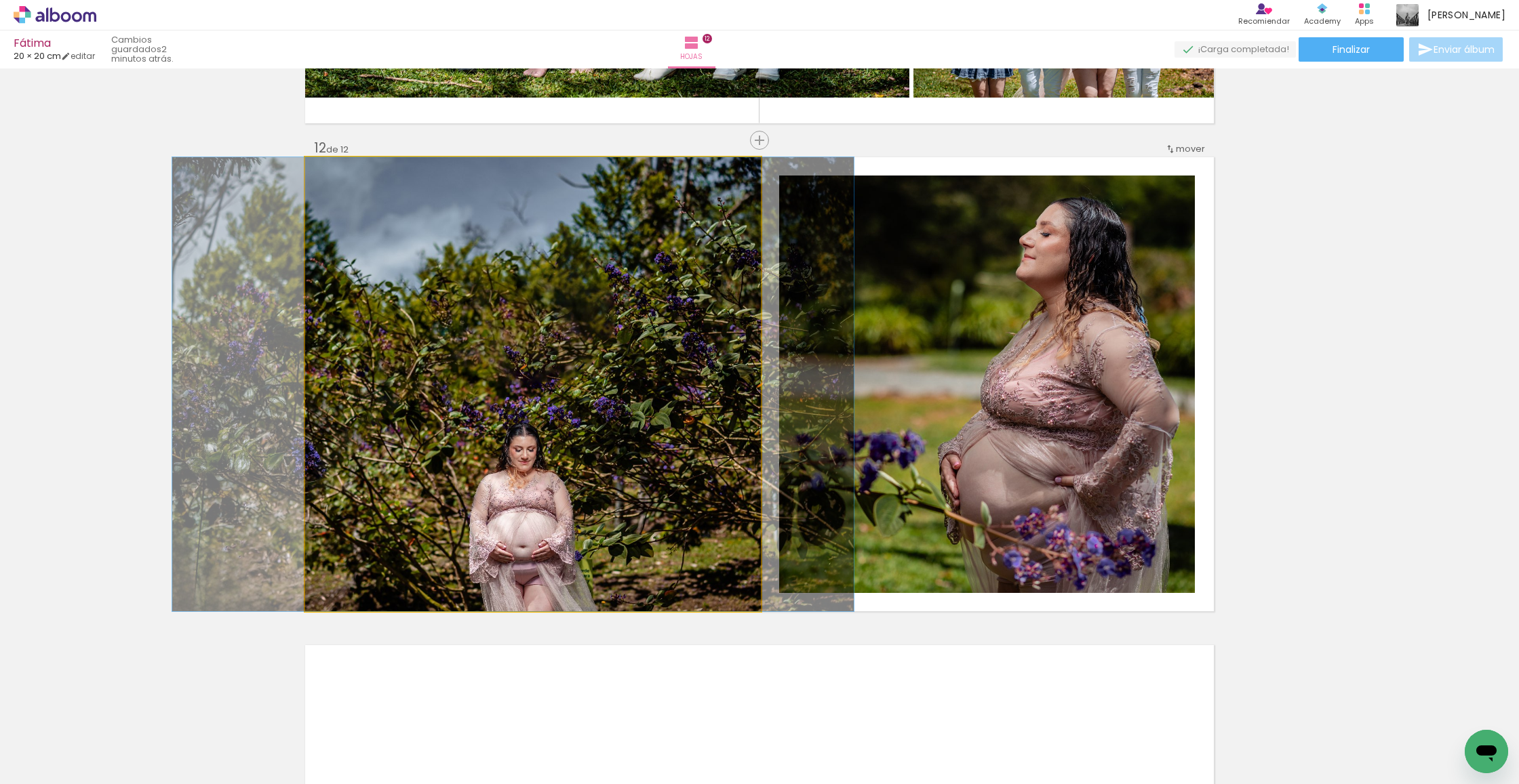
drag, startPoint x: 431, startPoint y: 531, endPoint x: 466, endPoint y: 531, distance: 35.0
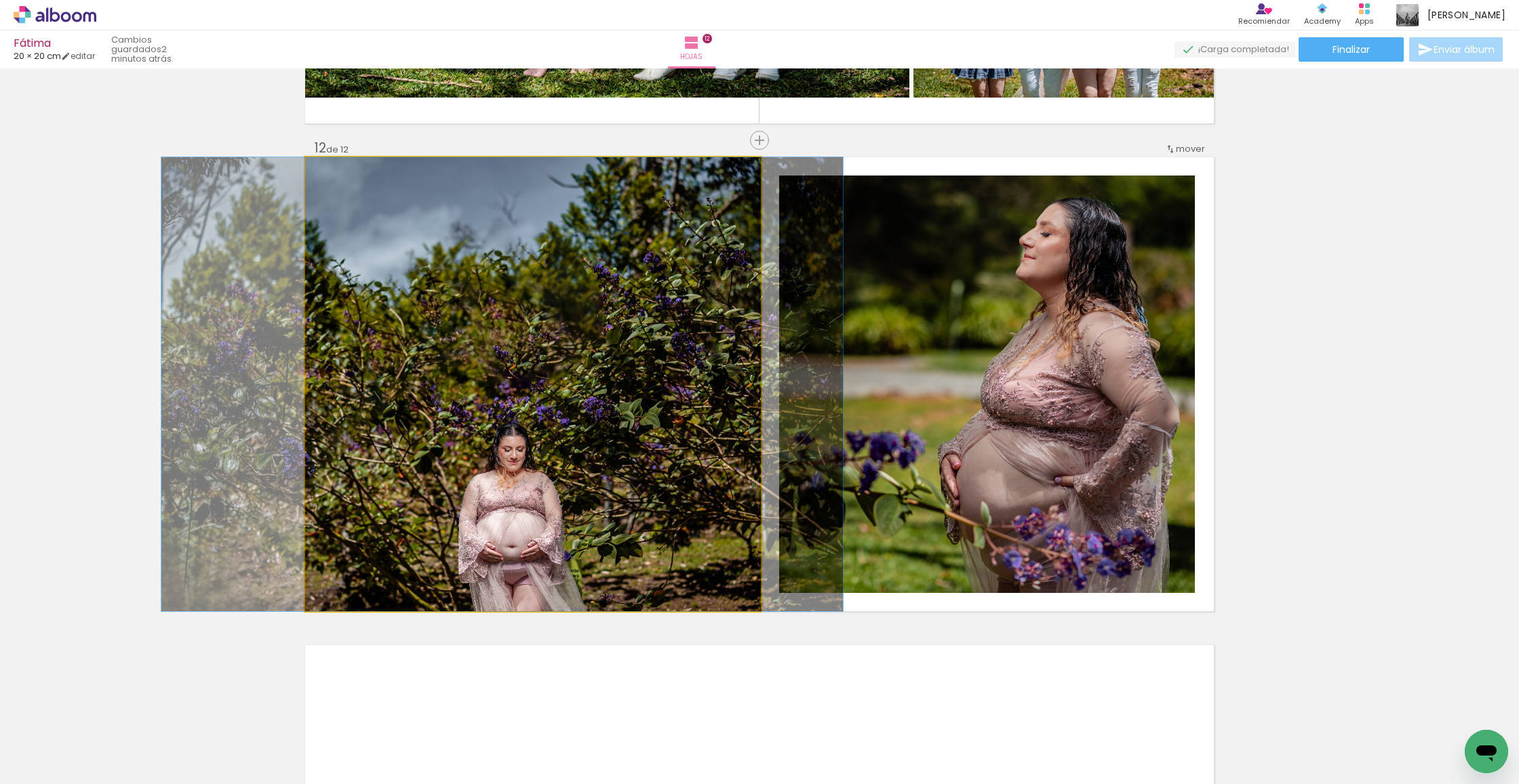
drag, startPoint x: 526, startPoint y: 521, endPoint x: 515, endPoint y: 519, distance: 11.2
click at [515, 519] on div at bounding box center [502, 384] width 681 height 454
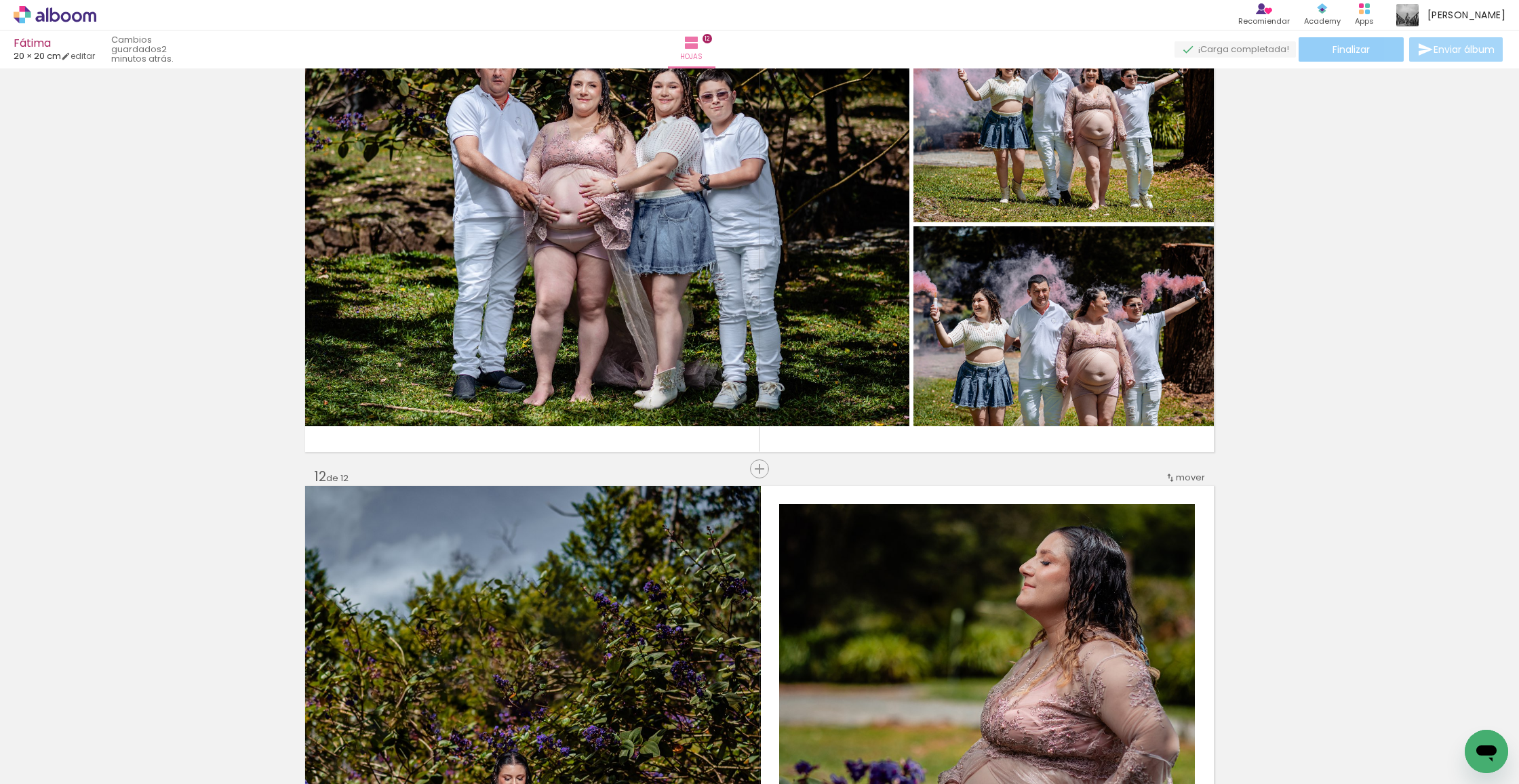
scroll to position [4982, 0]
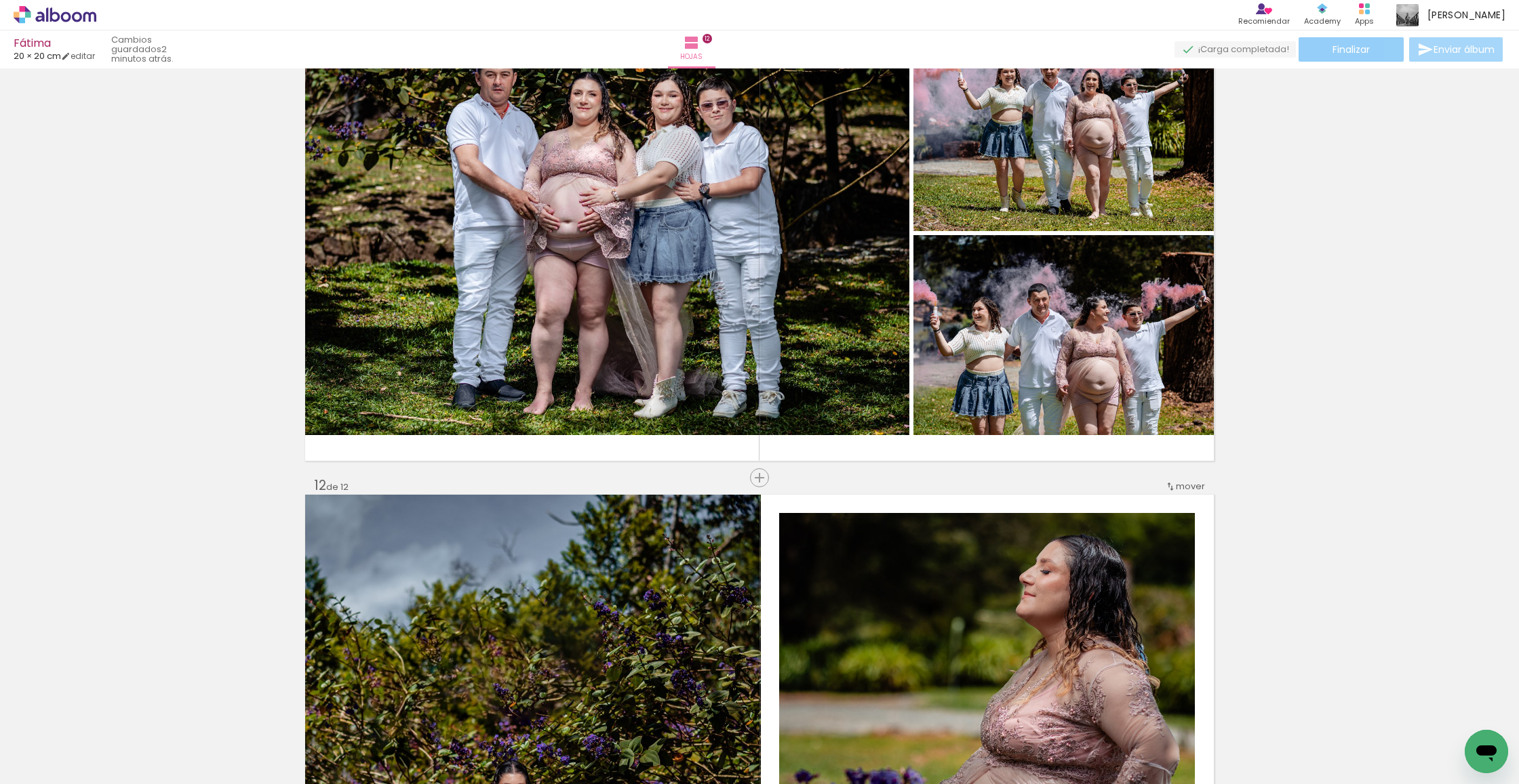
click at [1354, 47] on span "Finalizar" at bounding box center [1351, 49] width 37 height 9
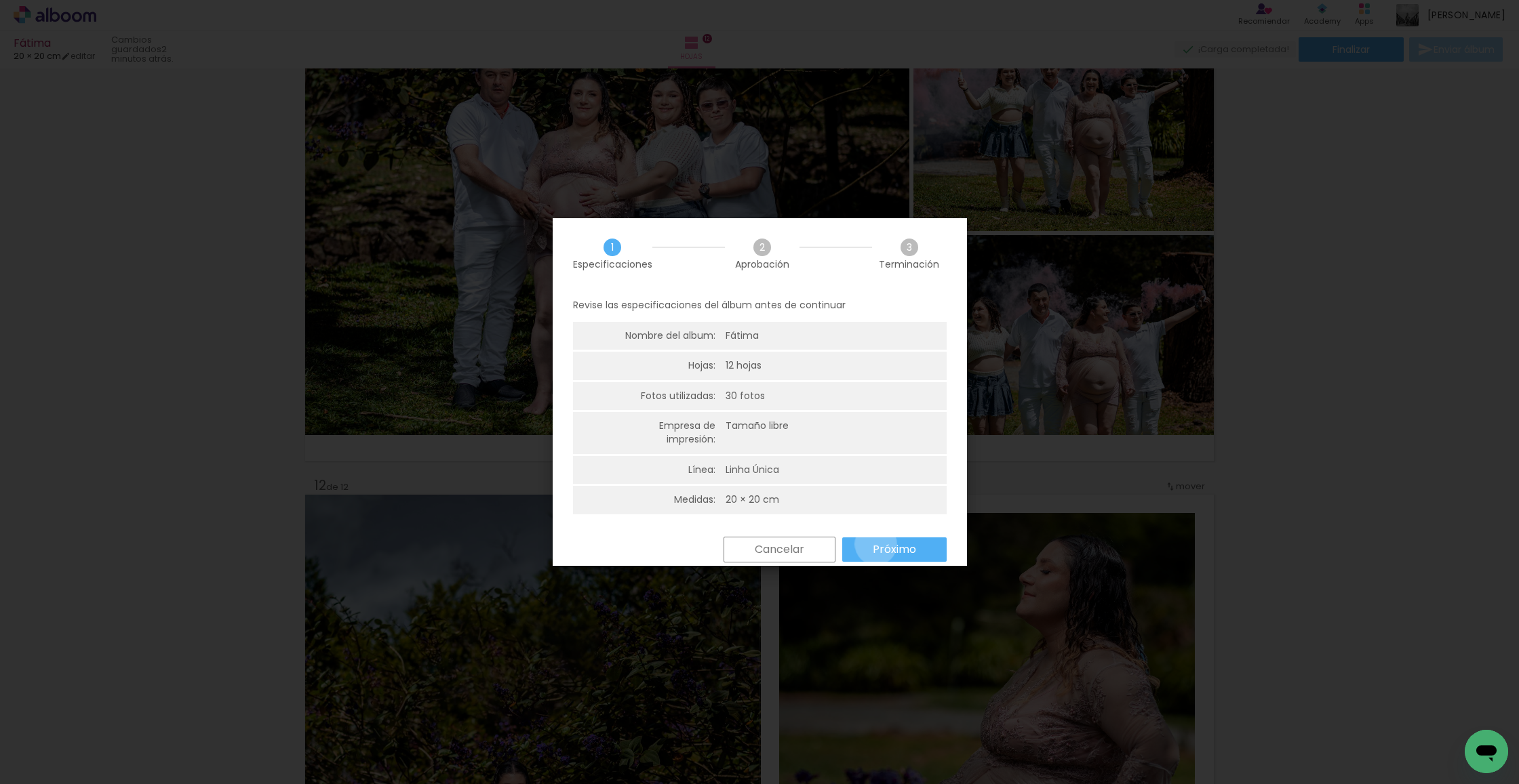
click at [0, 0] on slot "Próximo" at bounding box center [0, 0] width 0 height 0
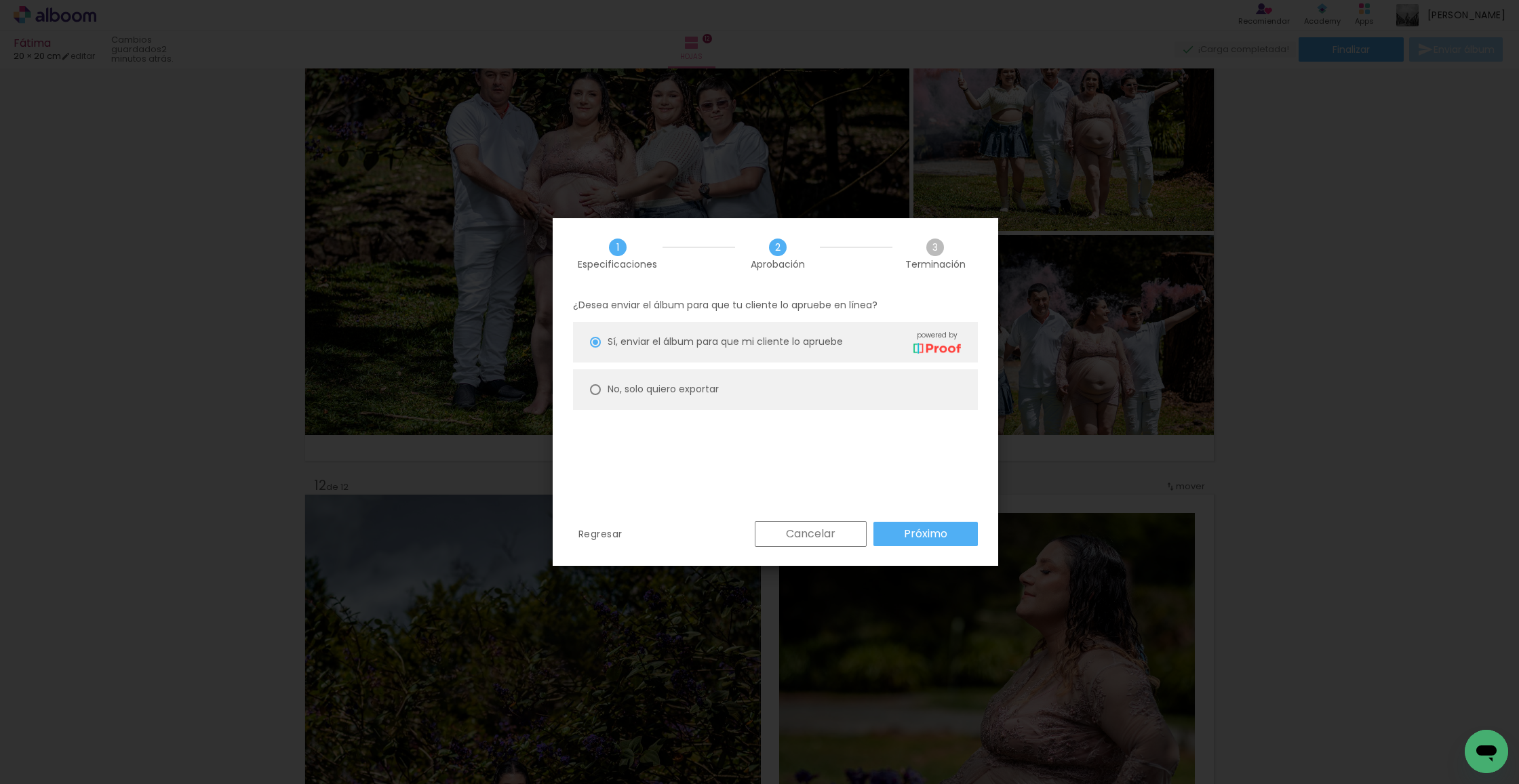
click at [727, 385] on paper-radio-button "No, solo quiero exportar" at bounding box center [775, 390] width 405 height 41
type paper-radio-button "on"
click at [0, 0] on slot "Próximo" at bounding box center [0, 0] width 0 height 0
type input "Alta, 300 DPI"
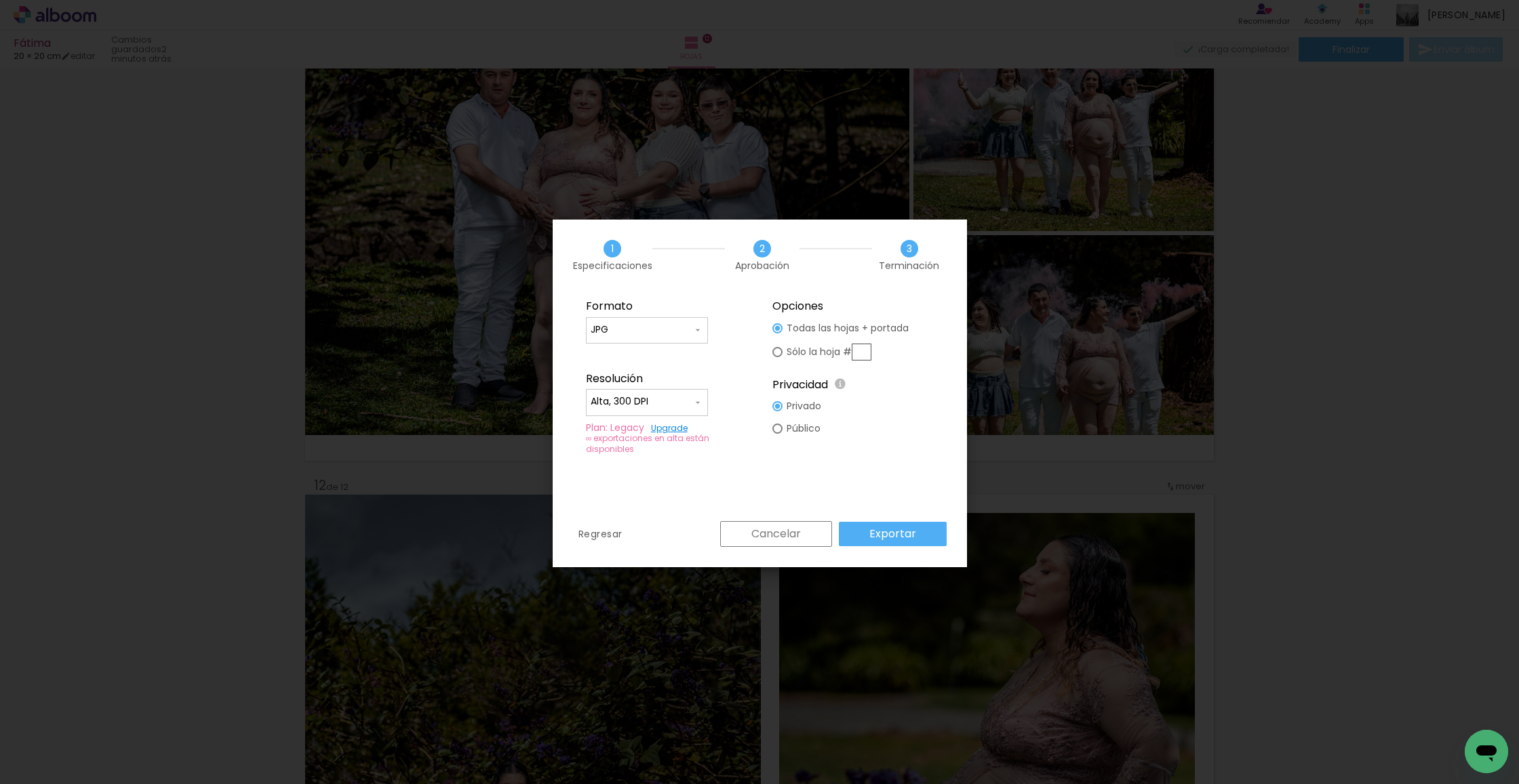
click at [0, 0] on slot "Exportar" at bounding box center [0, 0] width 0 height 0
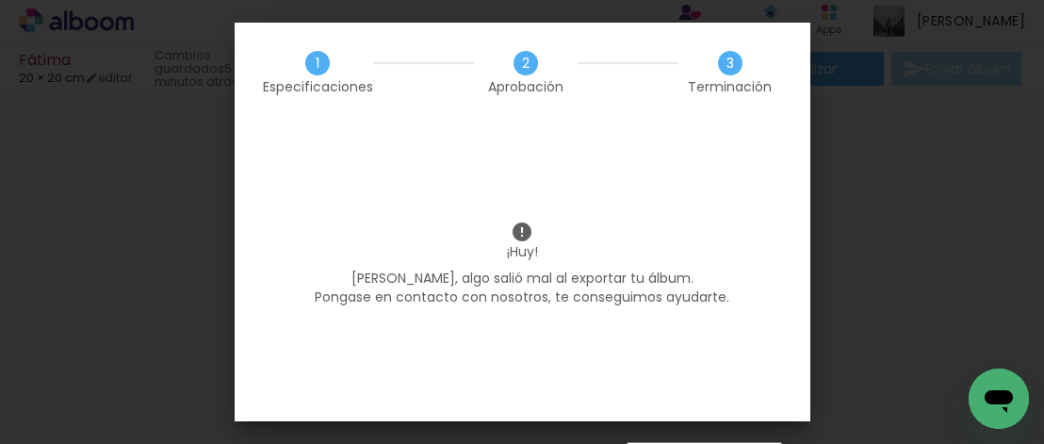
scroll to position [1, 0]
click at [677, 100] on div "1 Especificaciones 2 Aprobación 3 Terminación" at bounding box center [523, 72] width 576 height 99
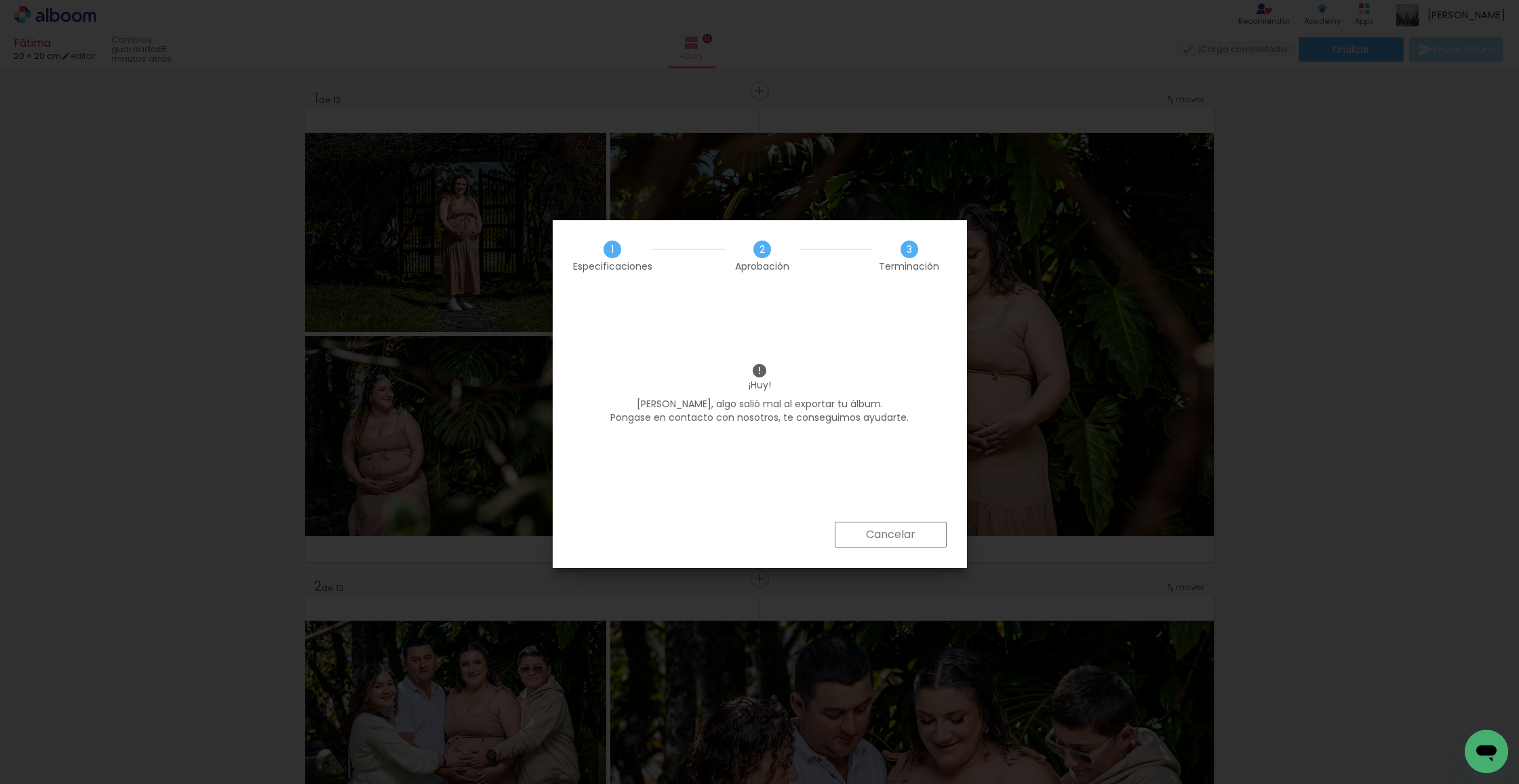
scroll to position [0, 861]
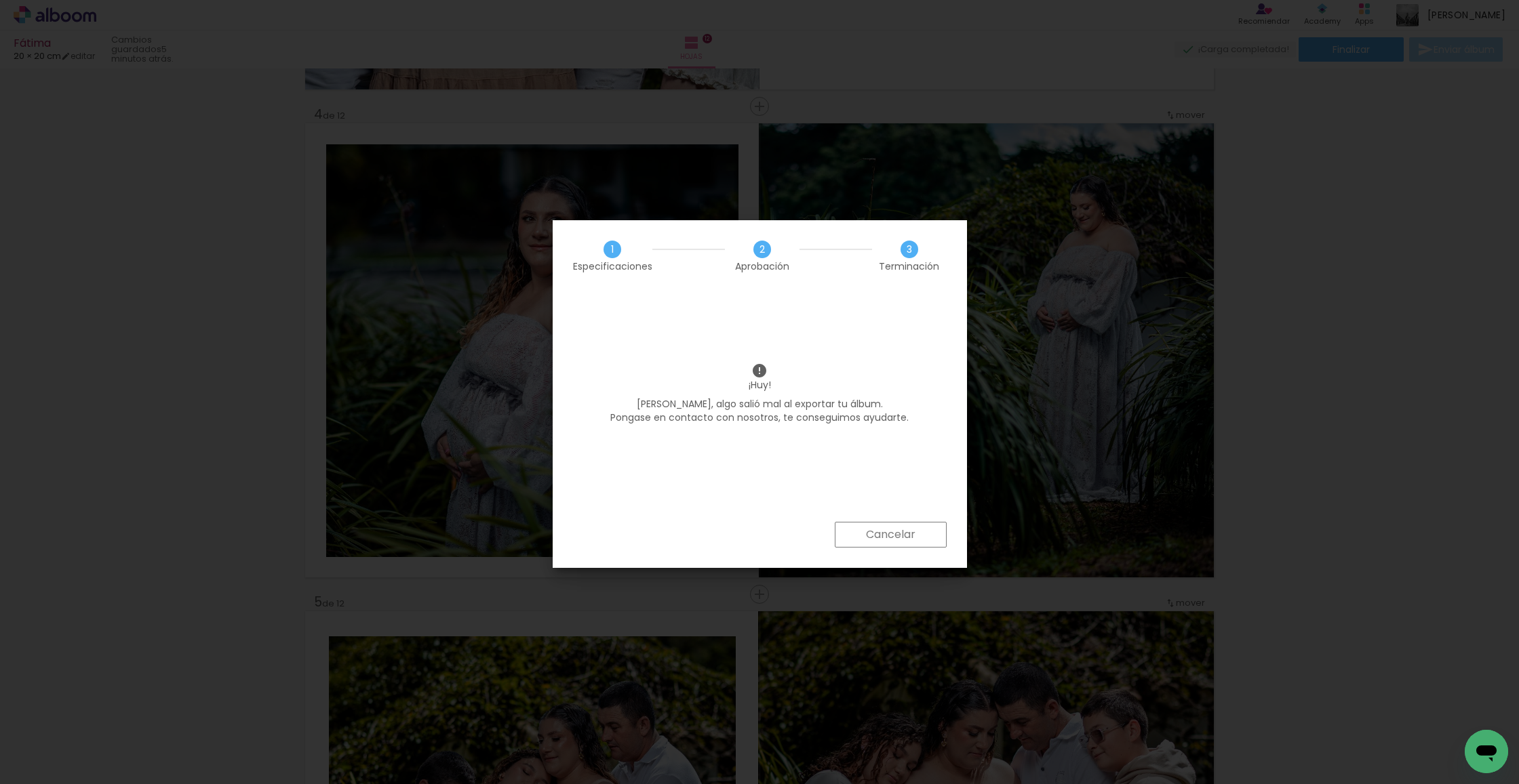
click at [0, 0] on slot "Cancelar" at bounding box center [0, 0] width 0 height 0
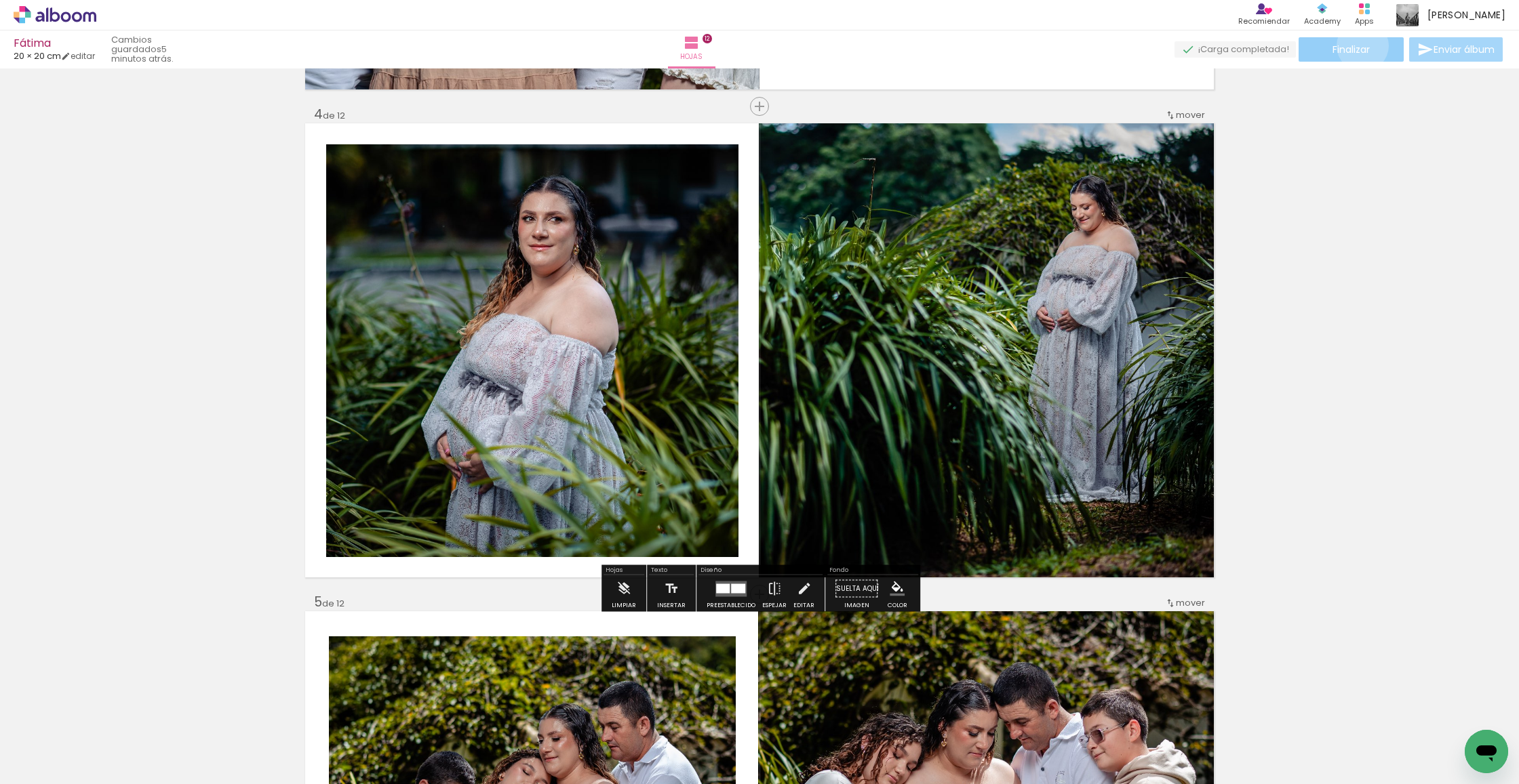
click at [1358, 45] on span "Finalizar" at bounding box center [1351, 49] width 37 height 9
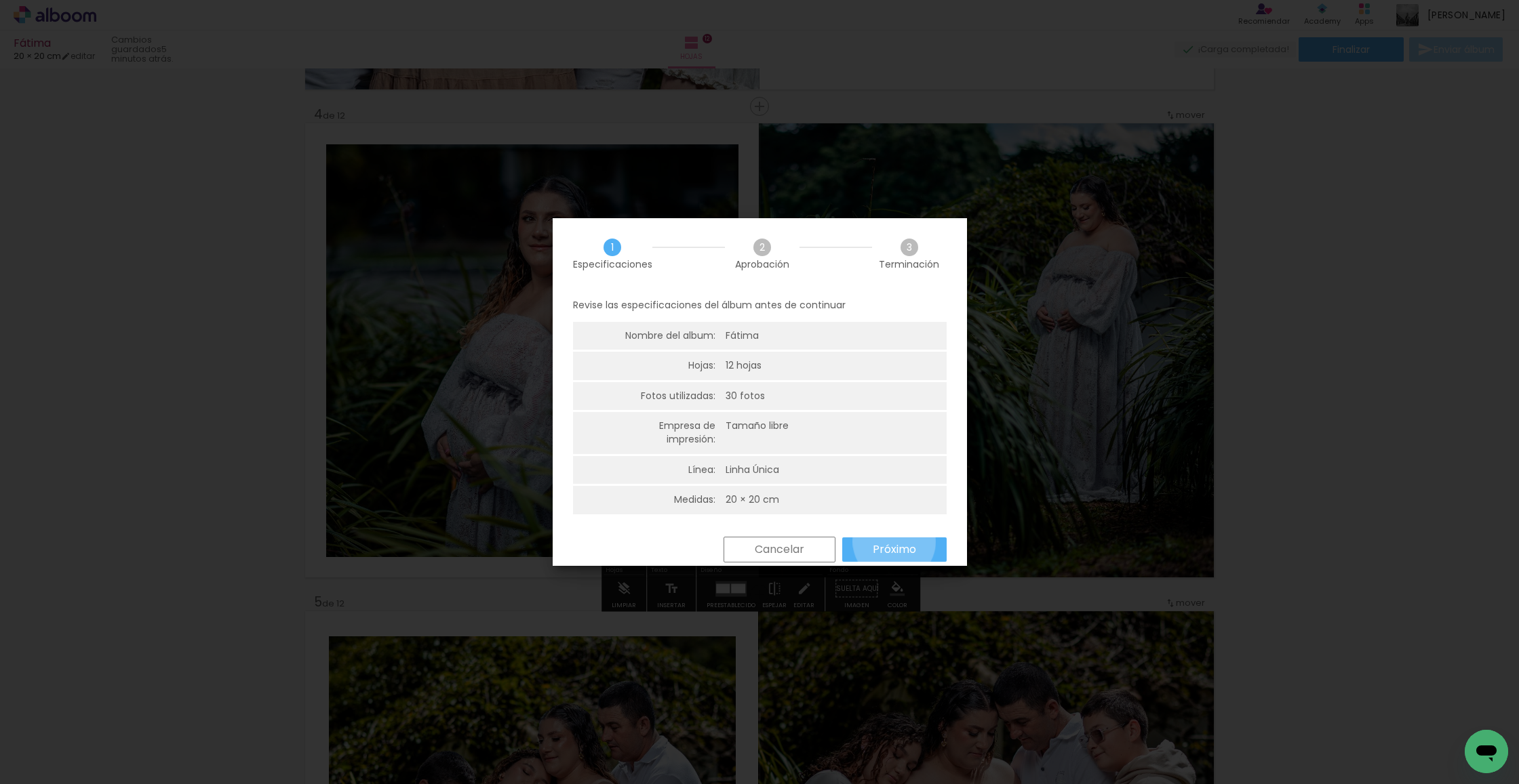
drag, startPoint x: 894, startPoint y: 538, endPoint x: 877, endPoint y: 533, distance: 17.7
click at [0, 0] on slot "Próximo" at bounding box center [0, 0] width 0 height 0
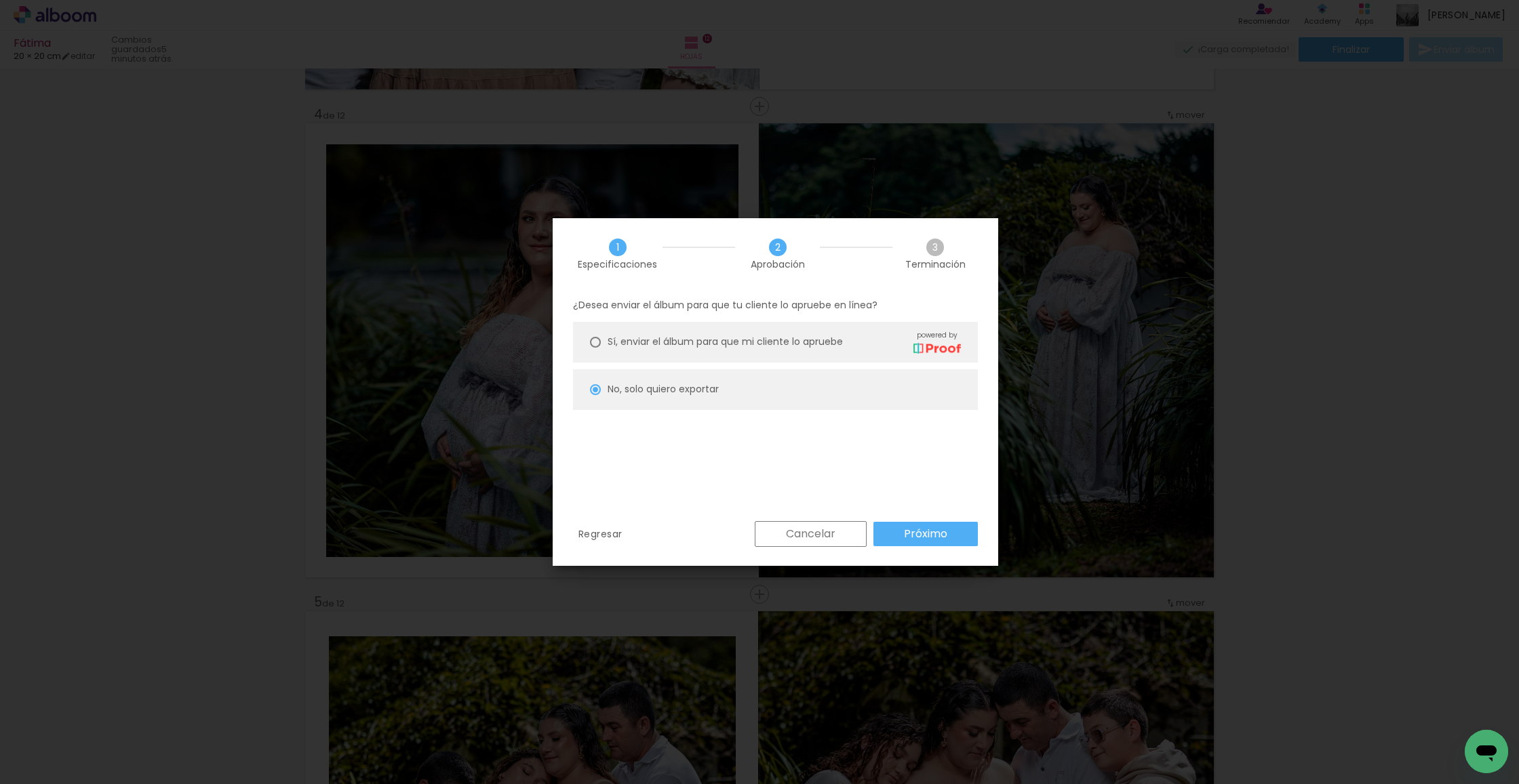
click at [0, 0] on slot "Próximo" at bounding box center [0, 0] width 0 height 0
type input "Alta, 300 DPI"
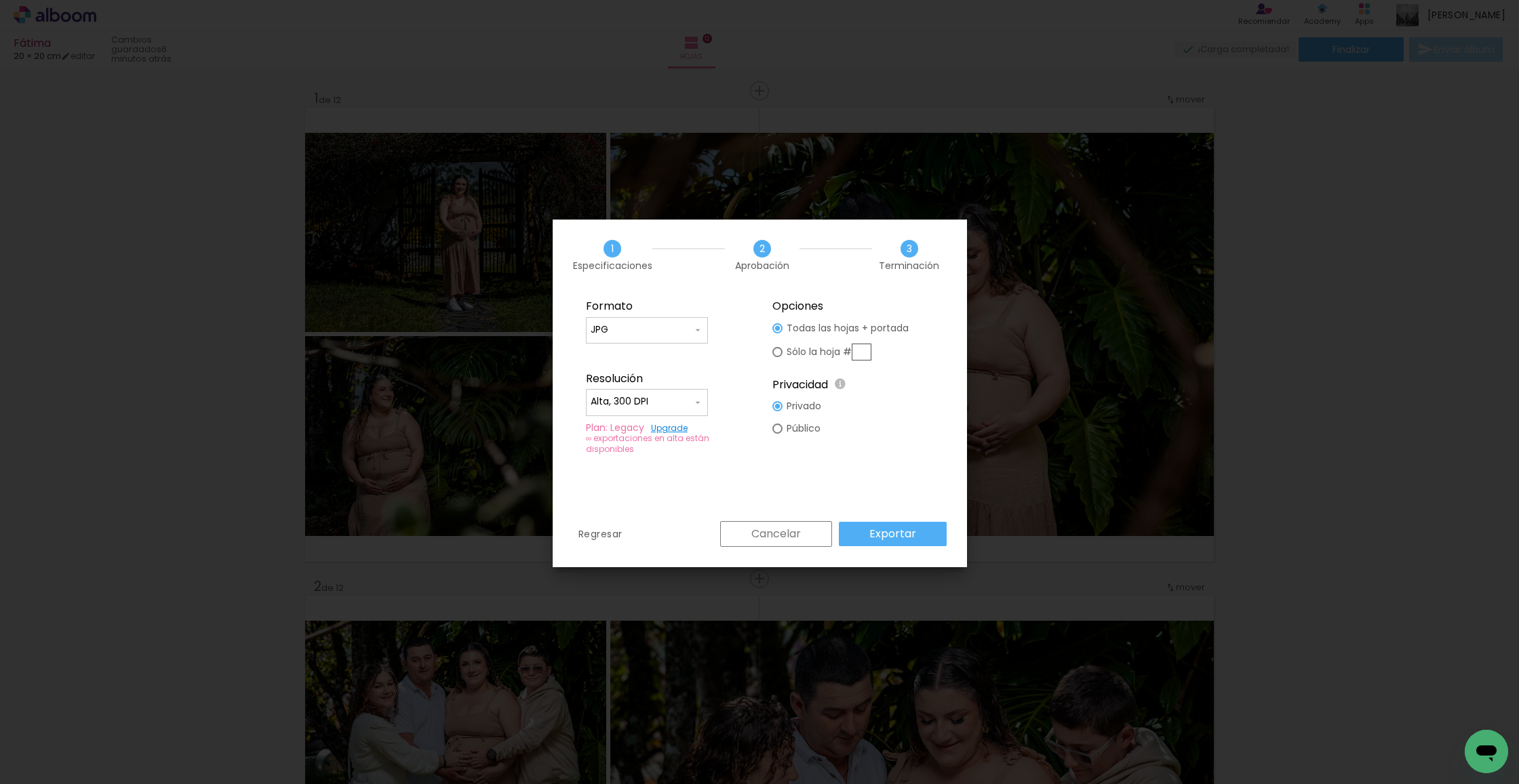
scroll to position [0, 861]
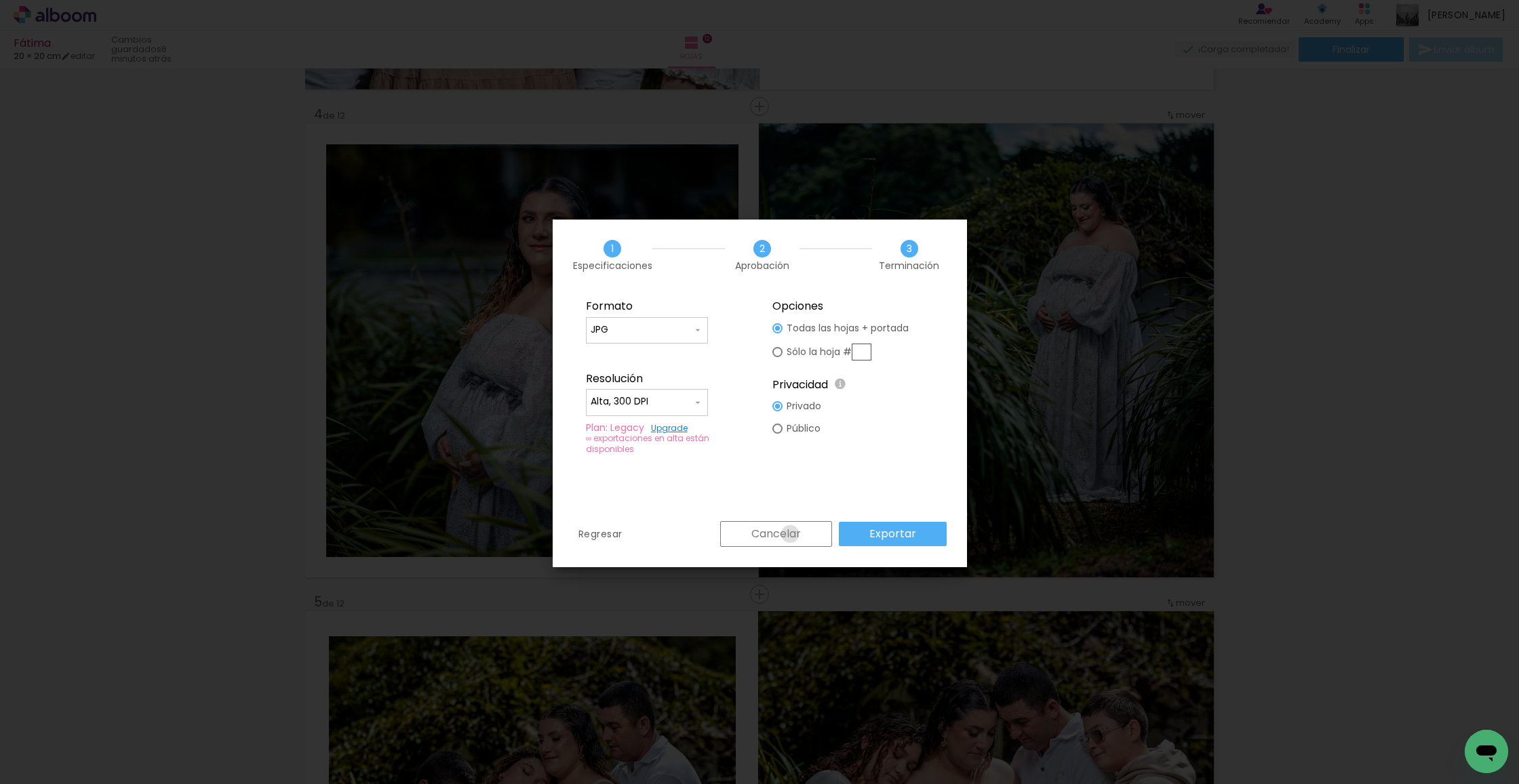
click at [0, 0] on slot "Cancelar" at bounding box center [0, 0] width 0 height 0
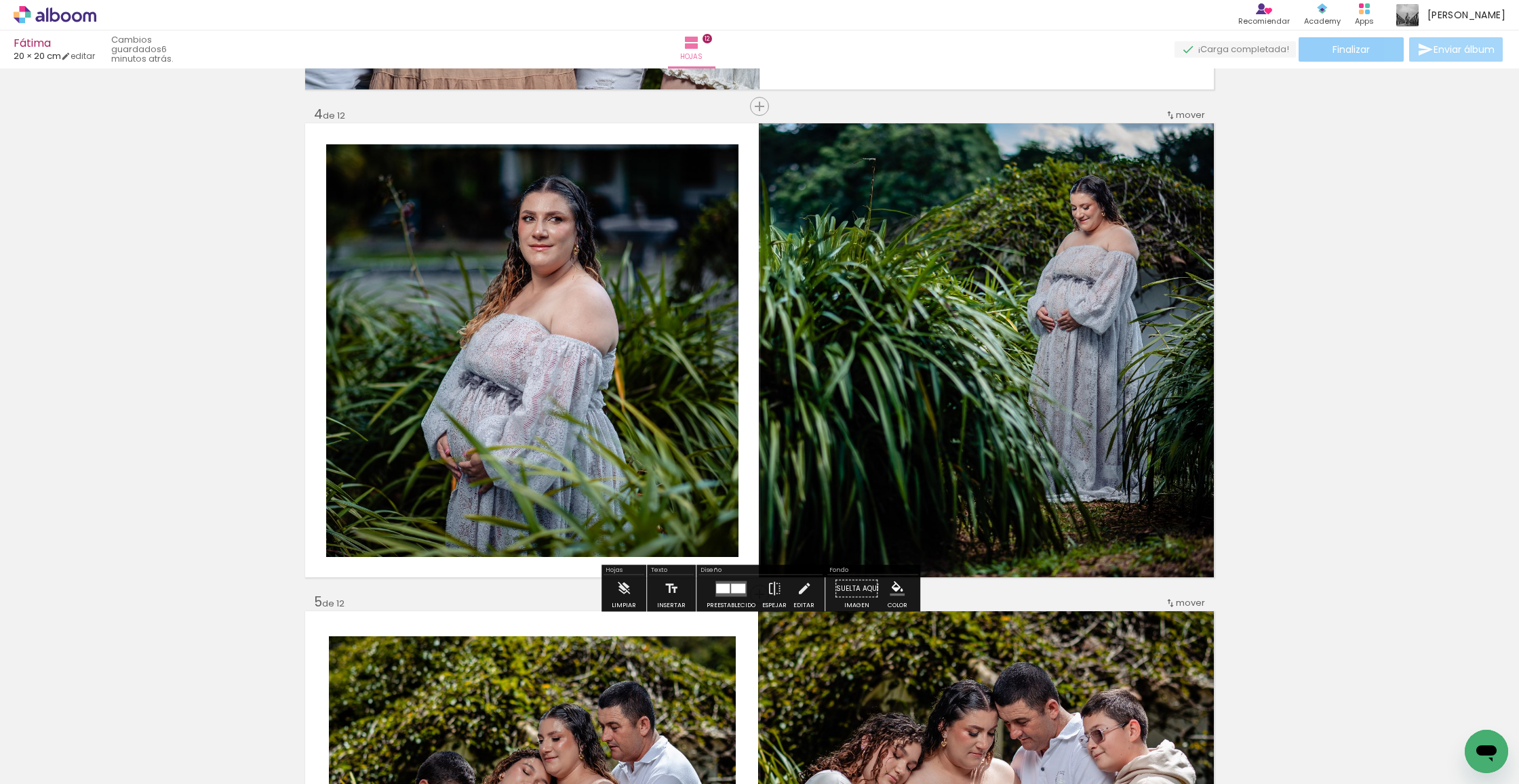
click at [1374, 49] on paper-button "Finalizar" at bounding box center [1351, 50] width 105 height 24
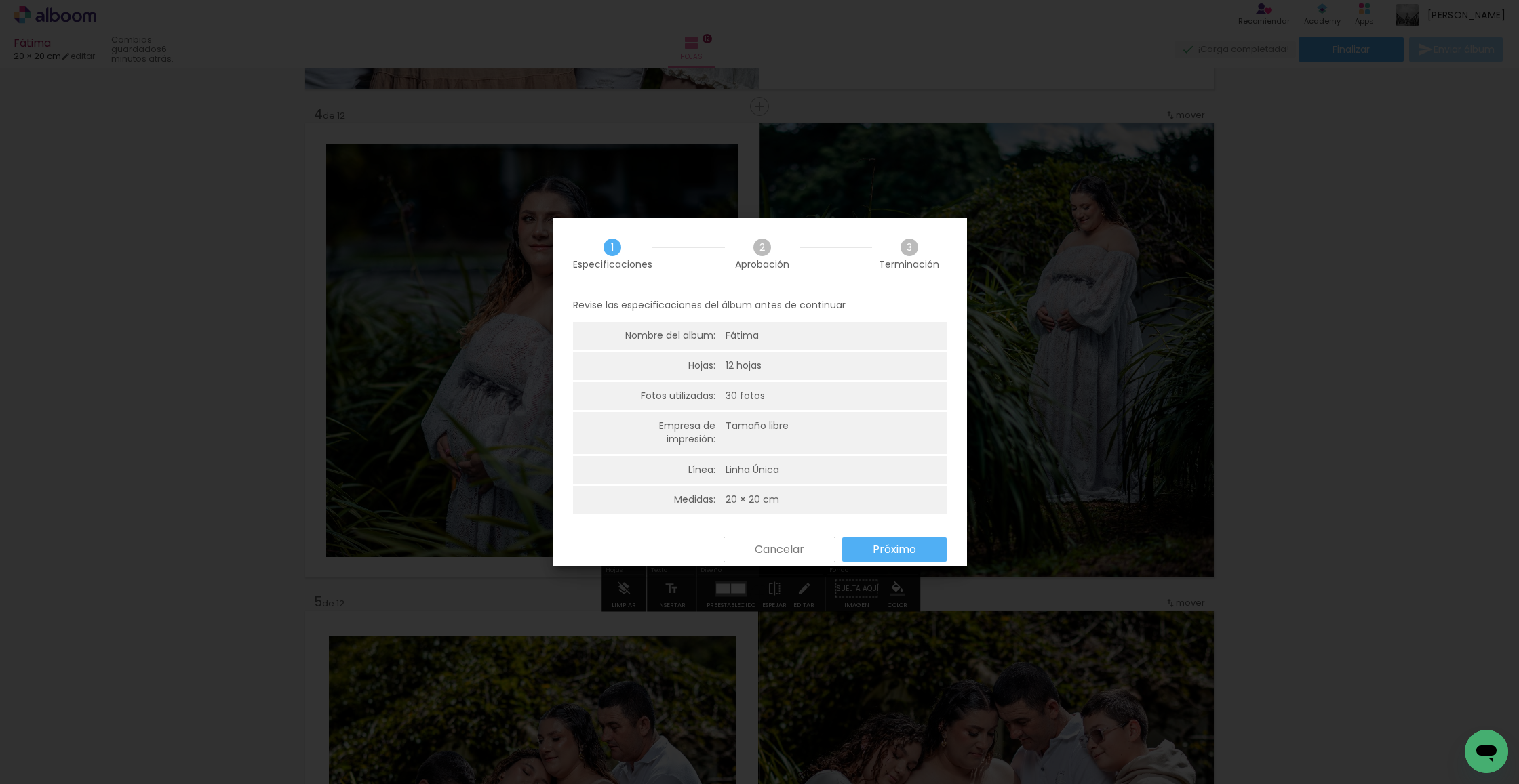
drag, startPoint x: 914, startPoint y: 544, endPoint x: 904, endPoint y: 540, distance: 10.8
click at [0, 0] on slot "Próximo" at bounding box center [0, 0] width 0 height 0
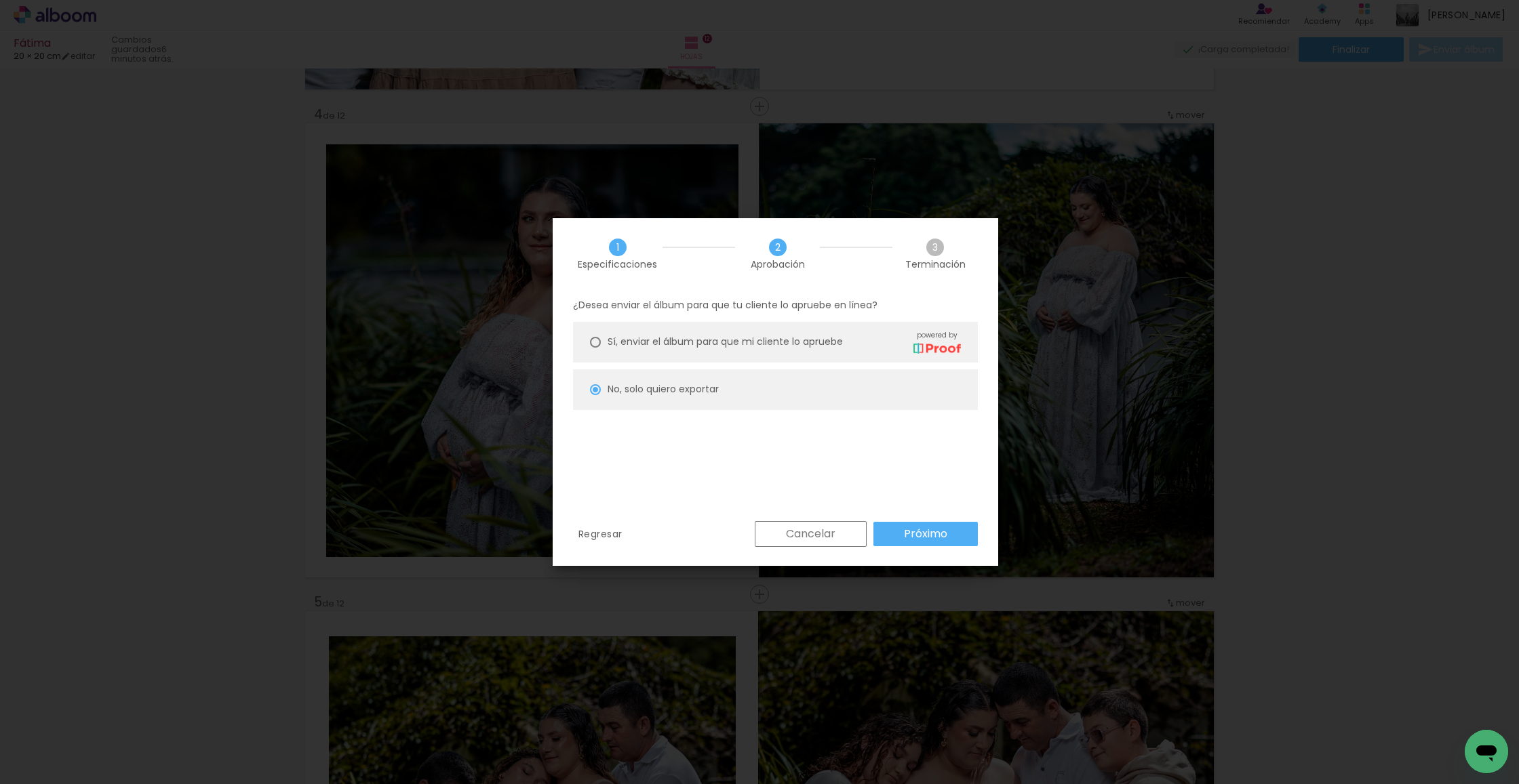
click at [951, 531] on paper-button "Próximo" at bounding box center [925, 534] width 104 height 24
type input "Alta, 300 DPI"
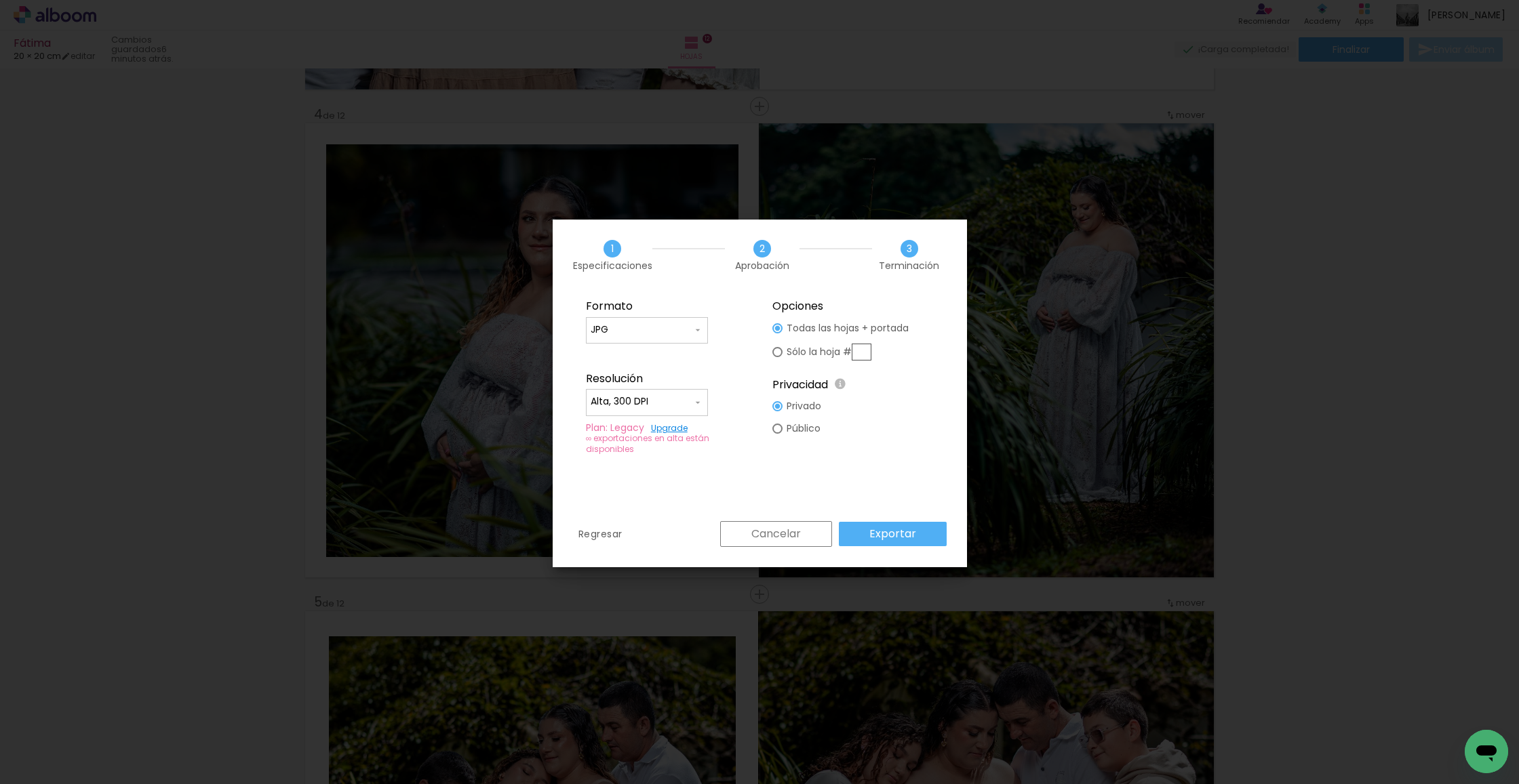
click at [0, 0] on slot "Exportar" at bounding box center [0, 0] width 0 height 0
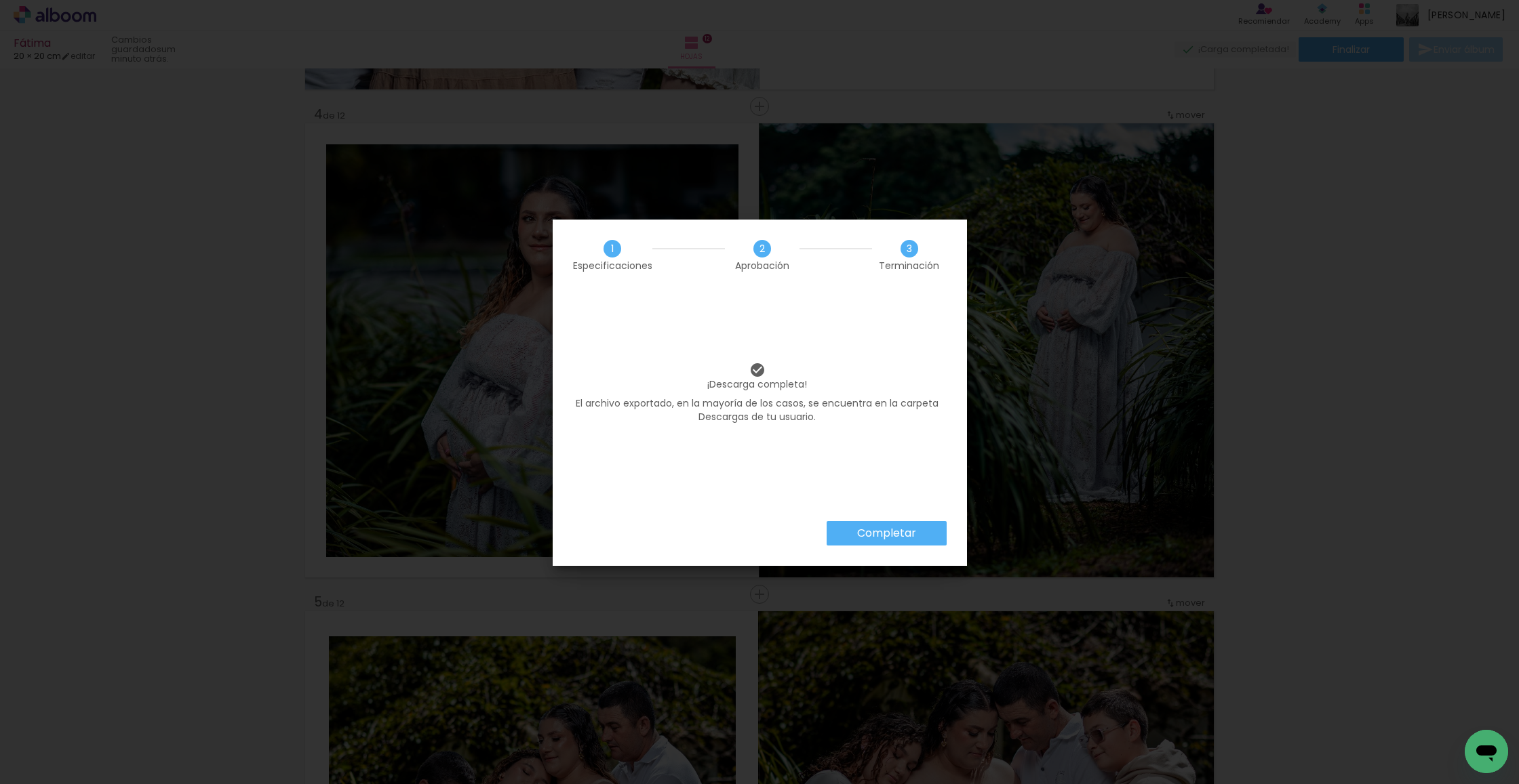
click at [0, 0] on slot "Completar" at bounding box center [0, 0] width 0 height 0
